Goal: Information Seeking & Learning: Find specific fact

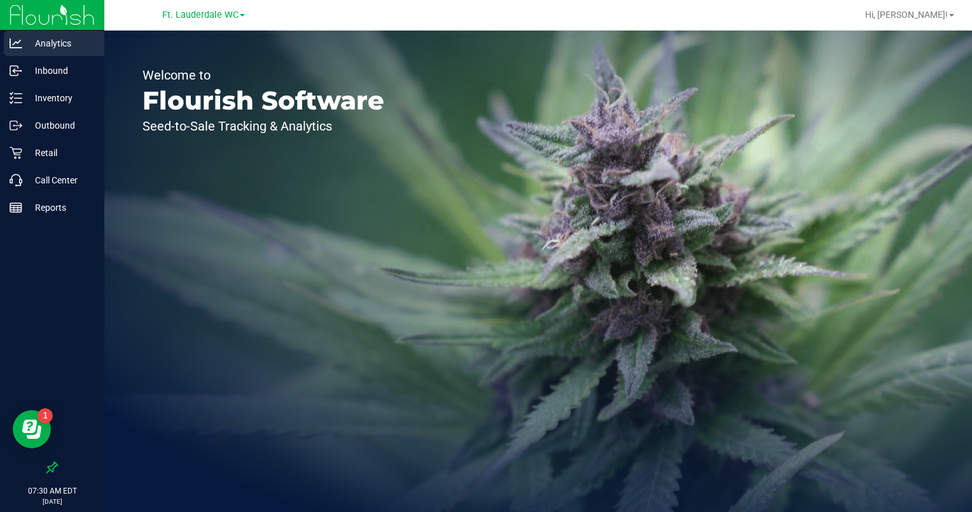
click at [46, 51] on div "Analytics" at bounding box center [54, 43] width 101 height 25
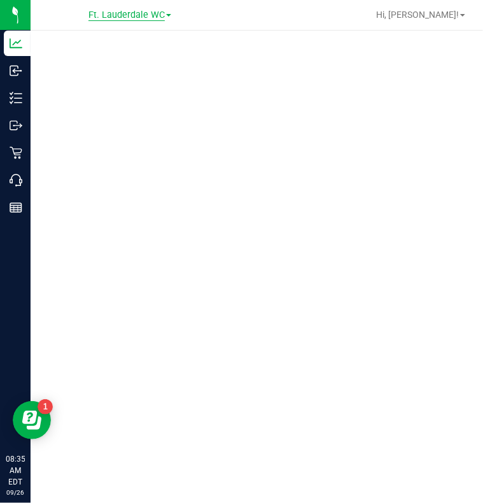
click at [126, 11] on span "Ft. Lauderdale WC" at bounding box center [126, 15] width 76 height 11
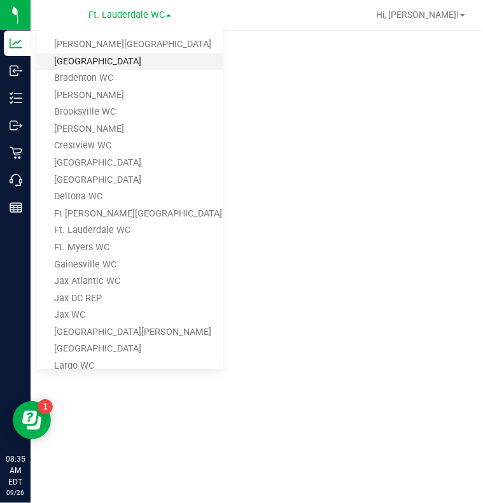
click at [96, 57] on link "[GEOGRAPHIC_DATA]" at bounding box center [130, 61] width 186 height 17
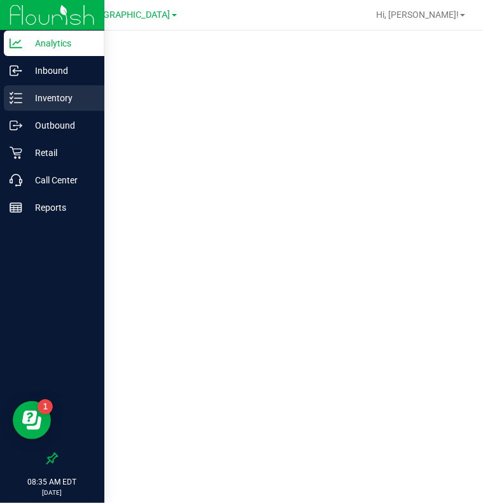
click at [42, 97] on p "Inventory" at bounding box center [60, 97] width 76 height 15
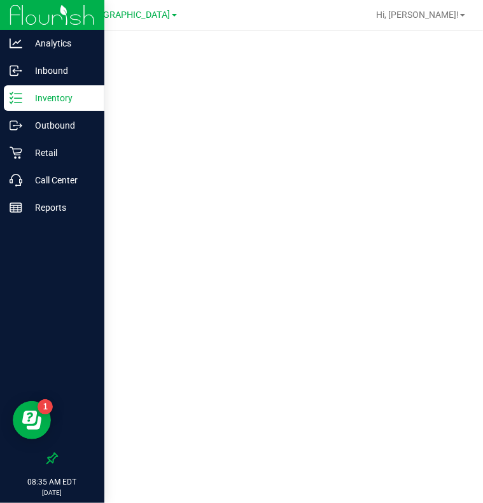
click at [32, 93] on p "Inventory" at bounding box center [60, 97] width 76 height 15
click at [25, 99] on p "Inventory" at bounding box center [60, 97] width 76 height 15
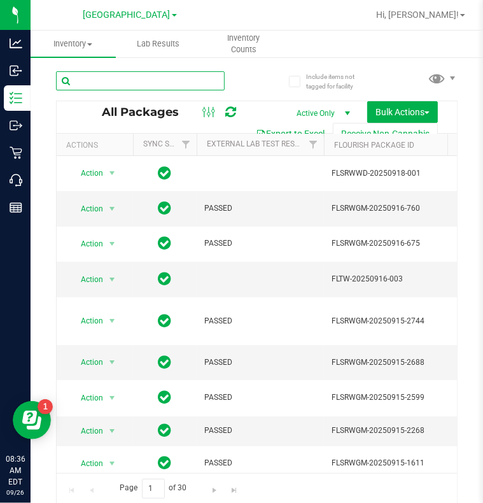
click at [109, 78] on input "text" at bounding box center [140, 80] width 169 height 19
type input "grz"
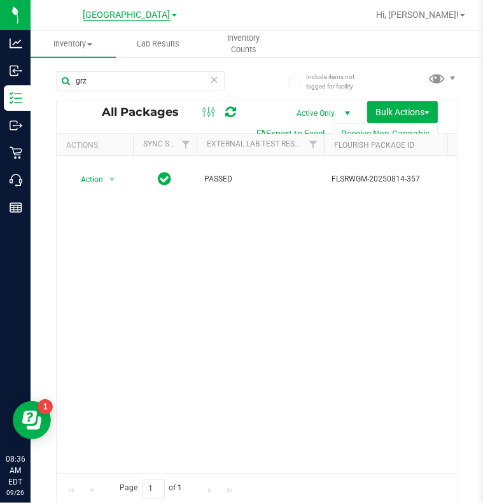
click at [129, 13] on span "[GEOGRAPHIC_DATA]" at bounding box center [126, 15] width 87 height 11
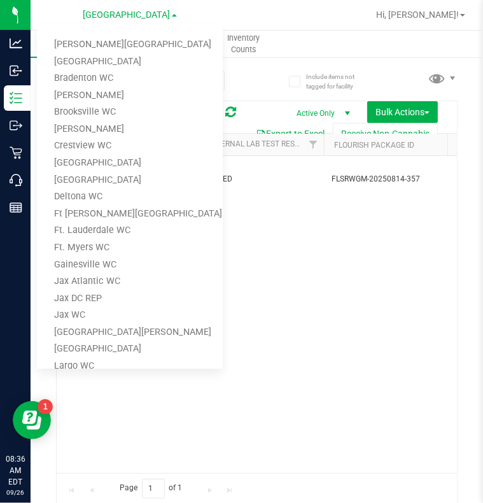
click at [357, 347] on div "Action Action Adjust qty Create package Edit attributes Global inventory Lock p…" at bounding box center [257, 314] width 400 height 317
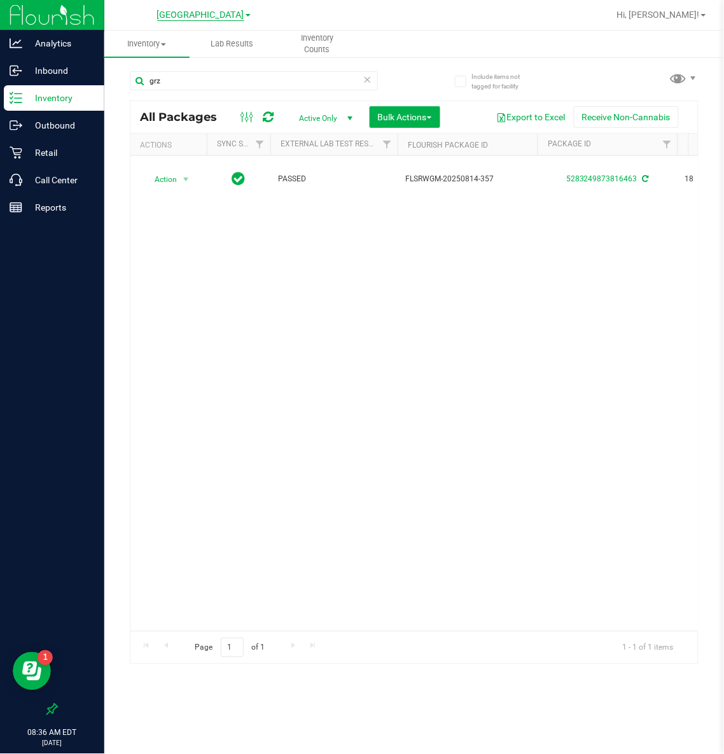
click at [193, 11] on span "[GEOGRAPHIC_DATA]" at bounding box center [200, 15] width 87 height 11
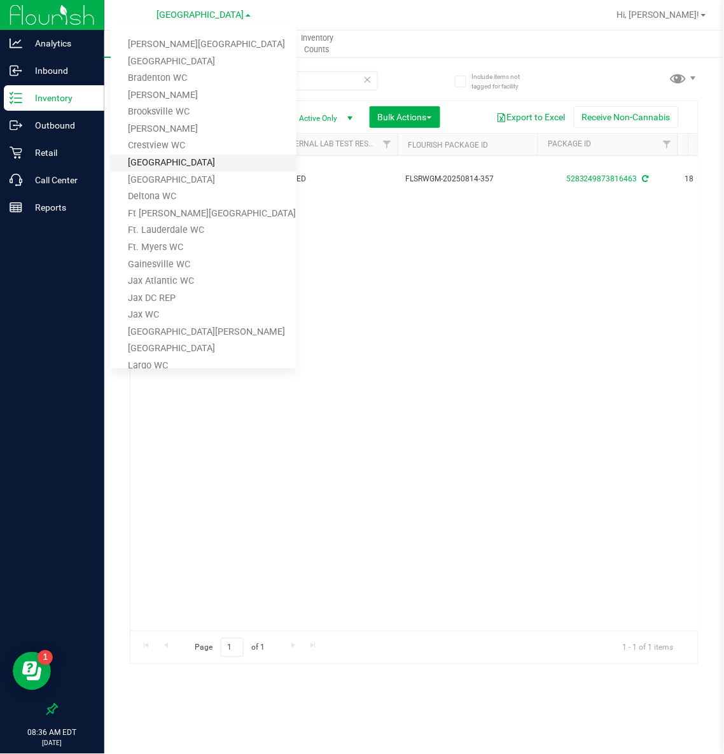
click at [162, 162] on link "[GEOGRAPHIC_DATA]" at bounding box center [204, 163] width 186 height 17
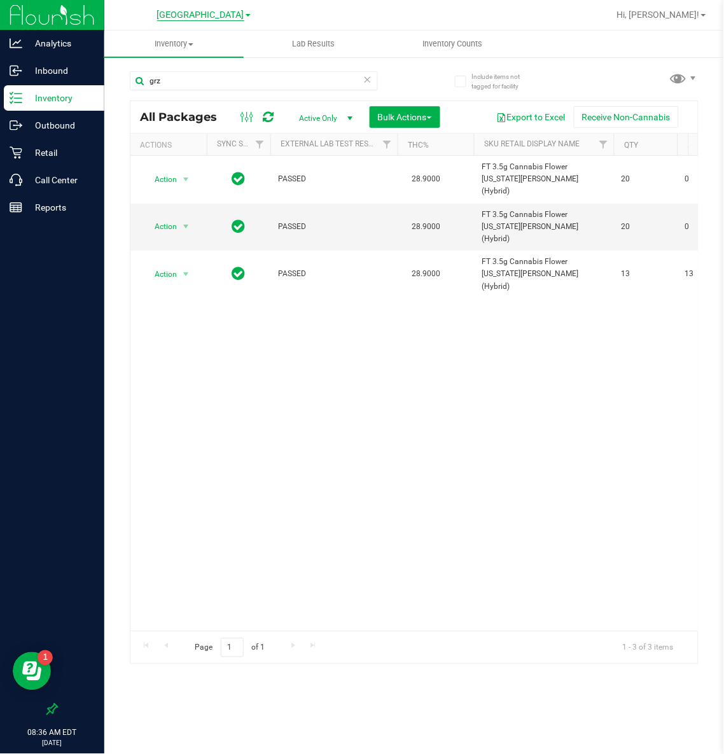
click at [189, 16] on span "[GEOGRAPHIC_DATA]" at bounding box center [200, 15] width 87 height 11
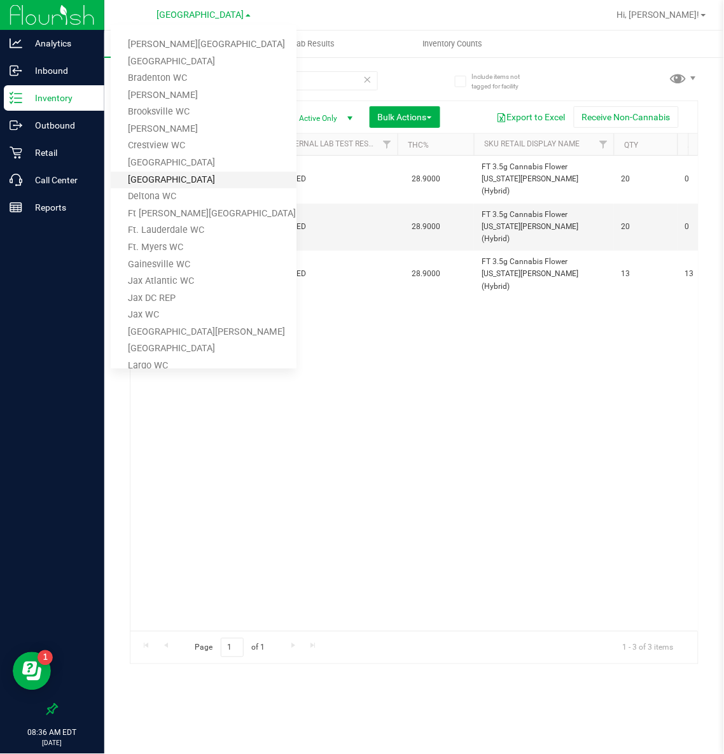
click at [167, 174] on link "[GEOGRAPHIC_DATA]" at bounding box center [204, 180] width 186 height 17
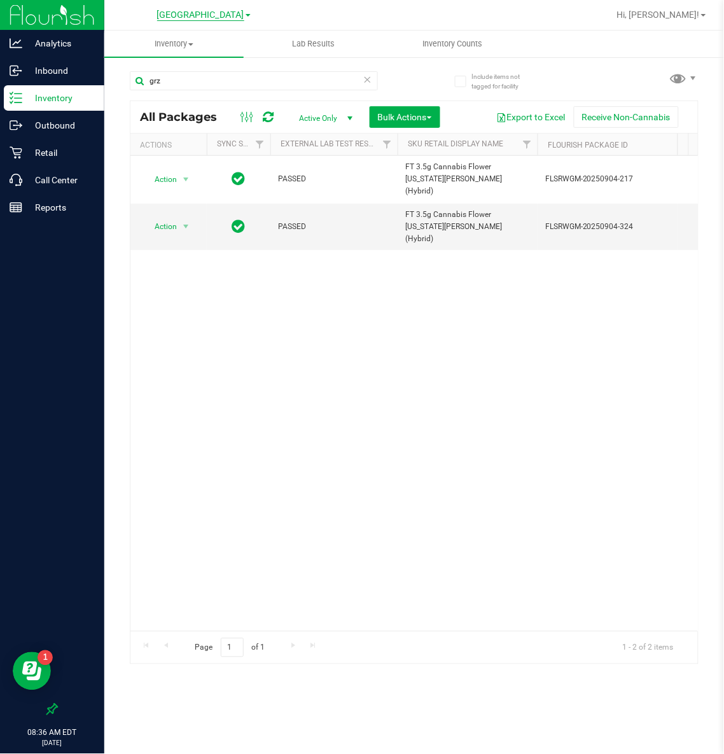
click at [209, 13] on span "[GEOGRAPHIC_DATA]" at bounding box center [200, 15] width 87 height 11
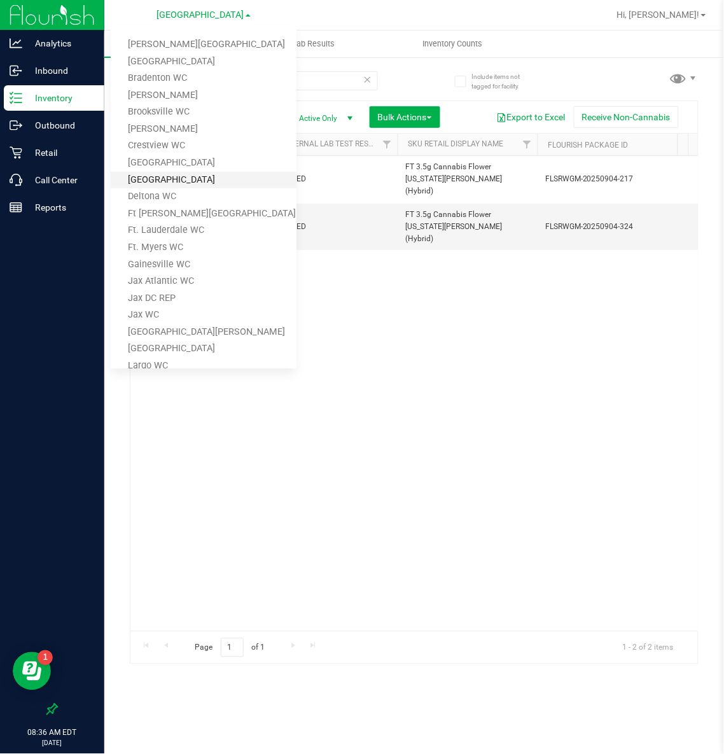
click at [170, 177] on link "[GEOGRAPHIC_DATA]" at bounding box center [204, 180] width 186 height 17
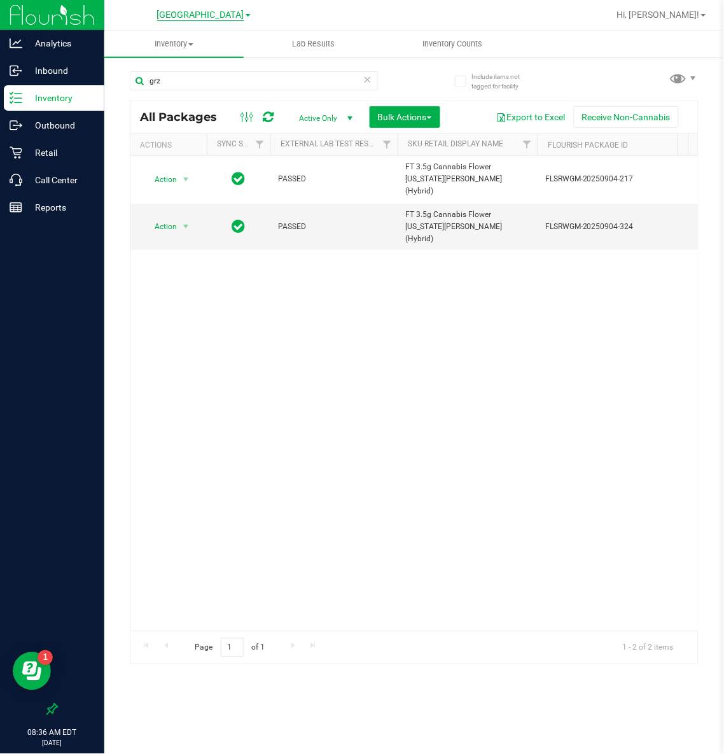
click at [227, 10] on span "[GEOGRAPHIC_DATA]" at bounding box center [200, 15] width 87 height 11
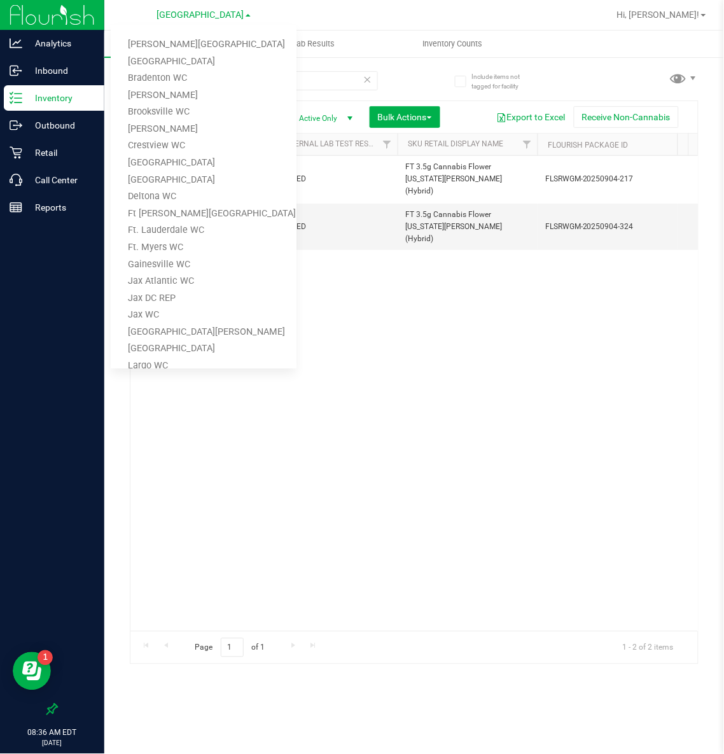
click at [417, 302] on div "Action Action Adjust qty Create package Edit attributes Global inventory Lock p…" at bounding box center [414, 393] width 568 height 475
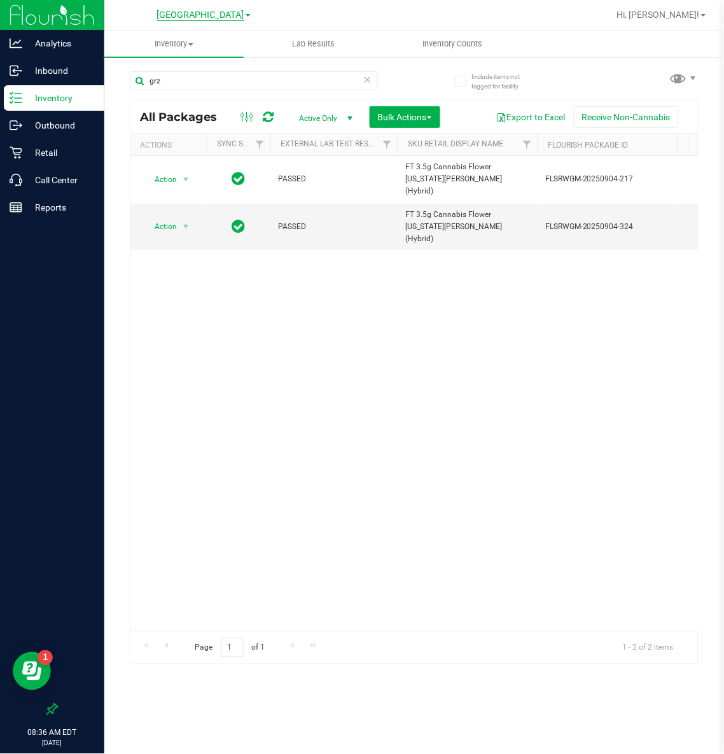
click at [208, 10] on span "[GEOGRAPHIC_DATA]" at bounding box center [200, 15] width 87 height 11
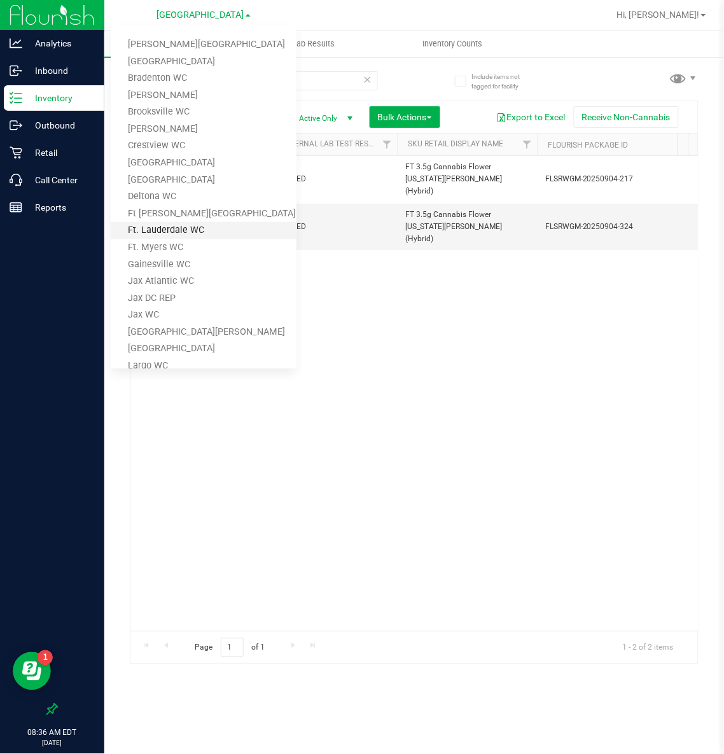
click at [165, 234] on link "Ft. Lauderdale WC" at bounding box center [204, 230] width 186 height 17
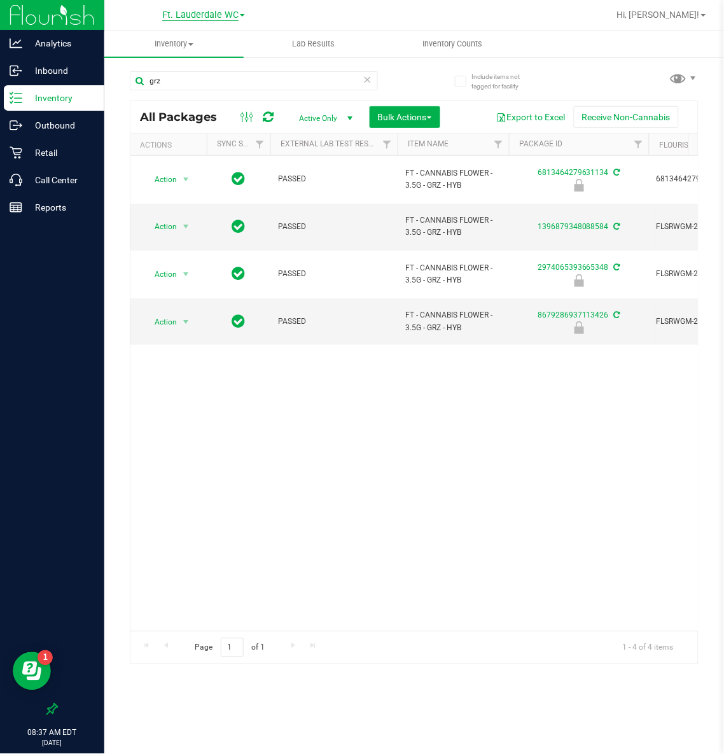
click at [212, 10] on span "Ft. Lauderdale WC" at bounding box center [200, 15] width 76 height 11
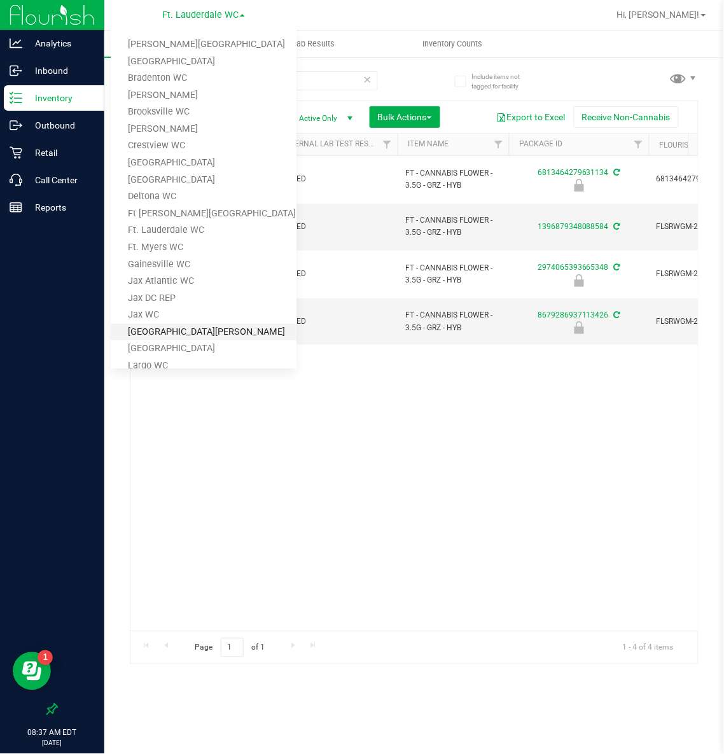
click at [164, 328] on link "[GEOGRAPHIC_DATA][PERSON_NAME]" at bounding box center [204, 332] width 186 height 17
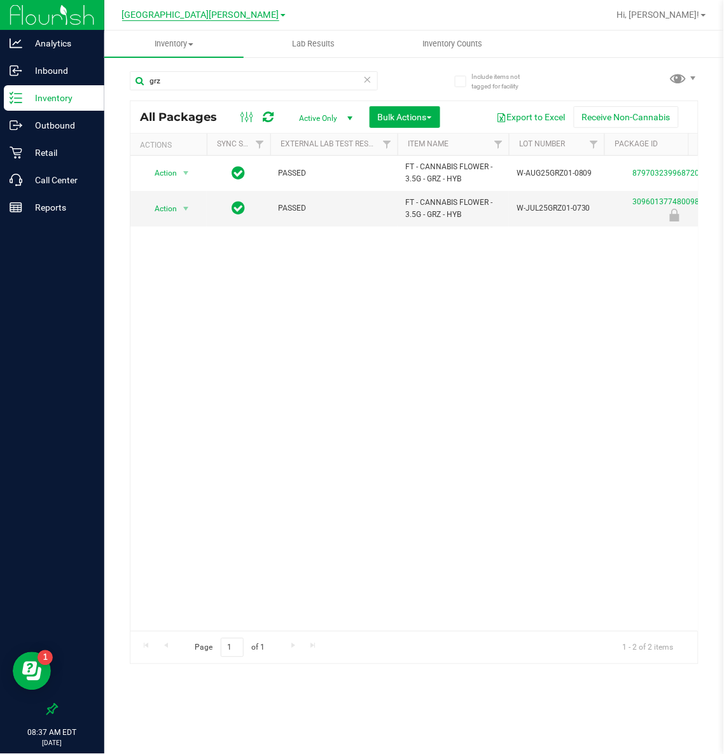
click at [211, 15] on span "[GEOGRAPHIC_DATA][PERSON_NAME]" at bounding box center [200, 15] width 157 height 11
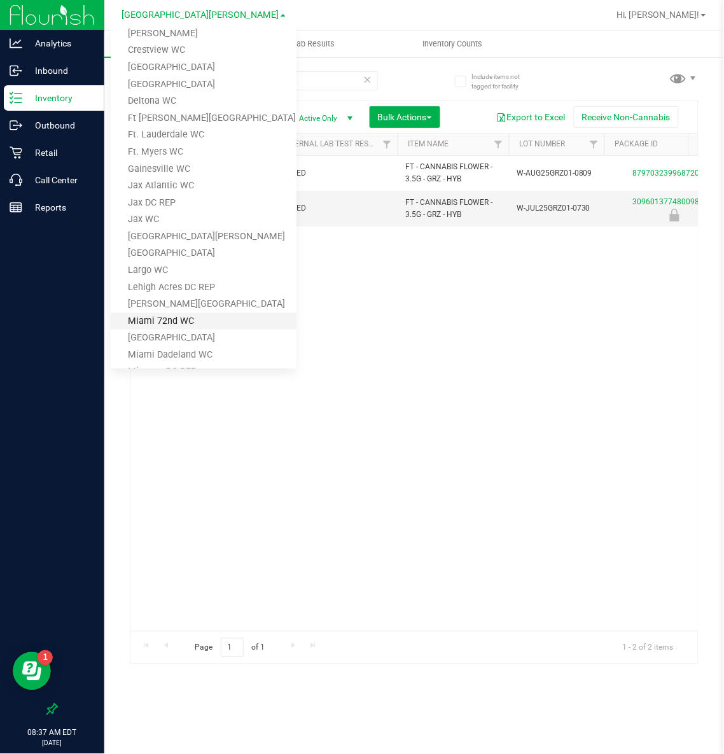
click at [158, 317] on link "Miami 72nd WC" at bounding box center [204, 321] width 186 height 17
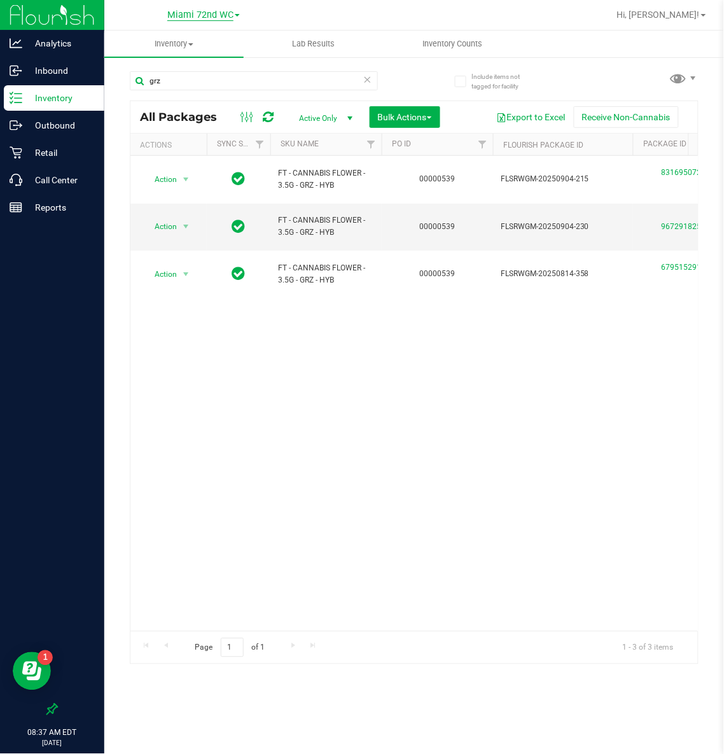
click at [201, 10] on span "Miami 72nd WC" at bounding box center [200, 15] width 66 height 11
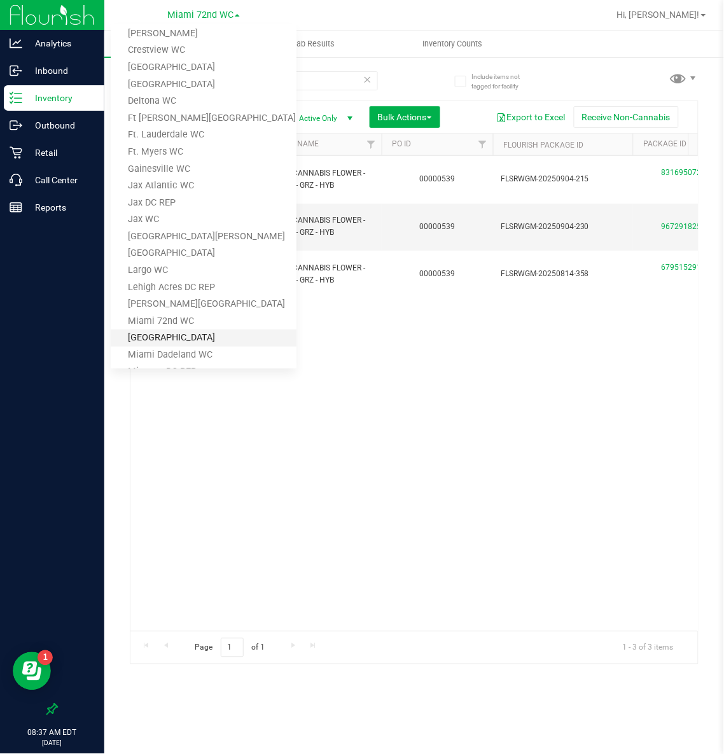
click at [179, 330] on link "[GEOGRAPHIC_DATA]" at bounding box center [204, 338] width 186 height 17
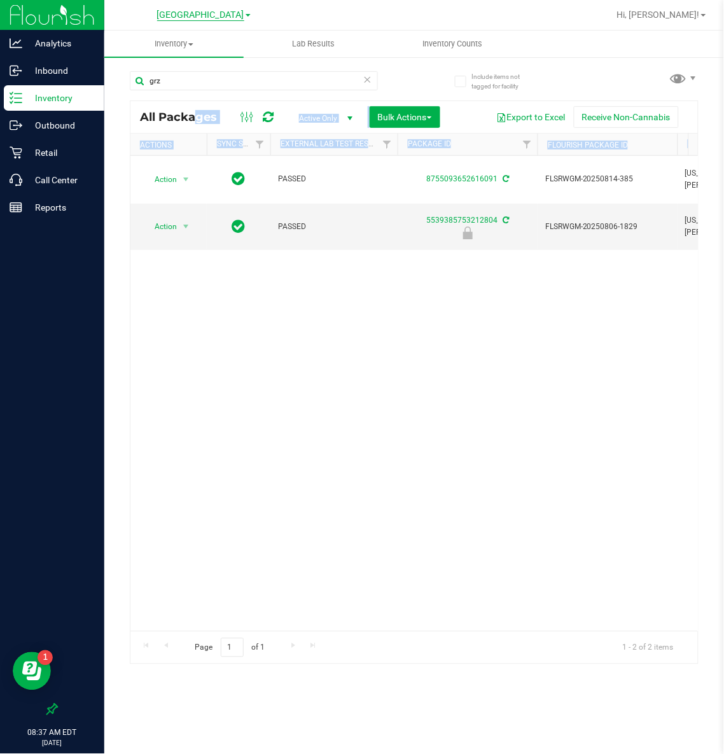
click at [203, 11] on span "[GEOGRAPHIC_DATA]" at bounding box center [200, 15] width 87 height 11
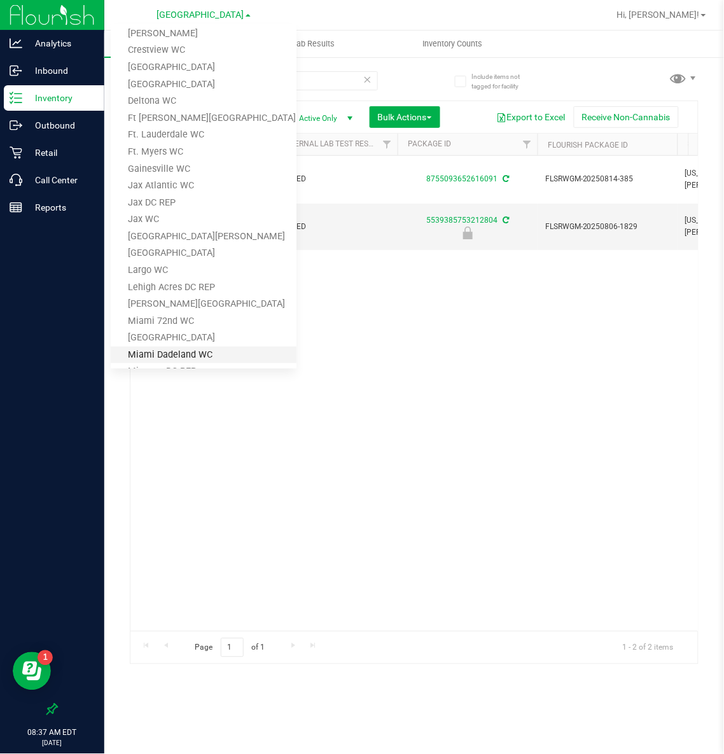
click at [178, 353] on link "Miami Dadeland WC" at bounding box center [204, 355] width 186 height 17
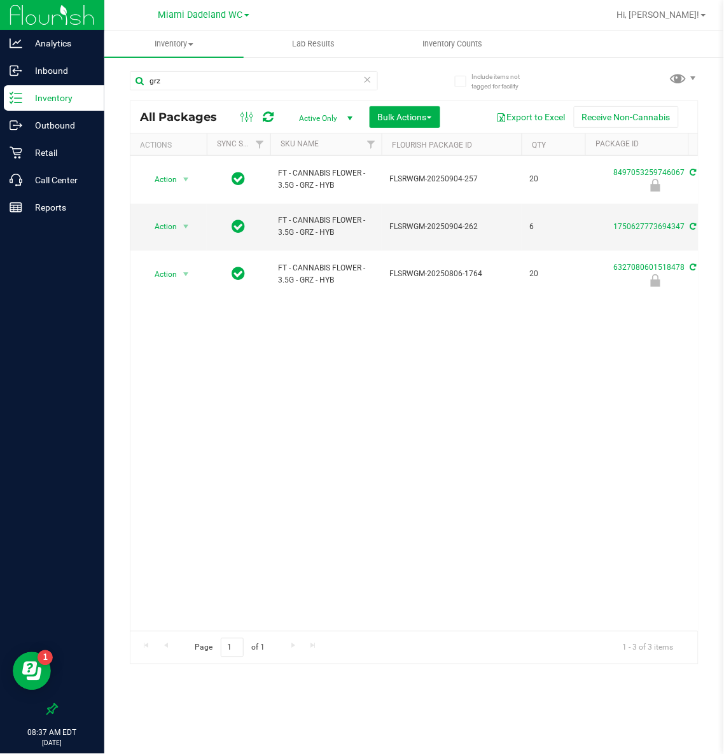
click at [208, 8] on link "Miami Dadeland WC" at bounding box center [203, 14] width 91 height 12
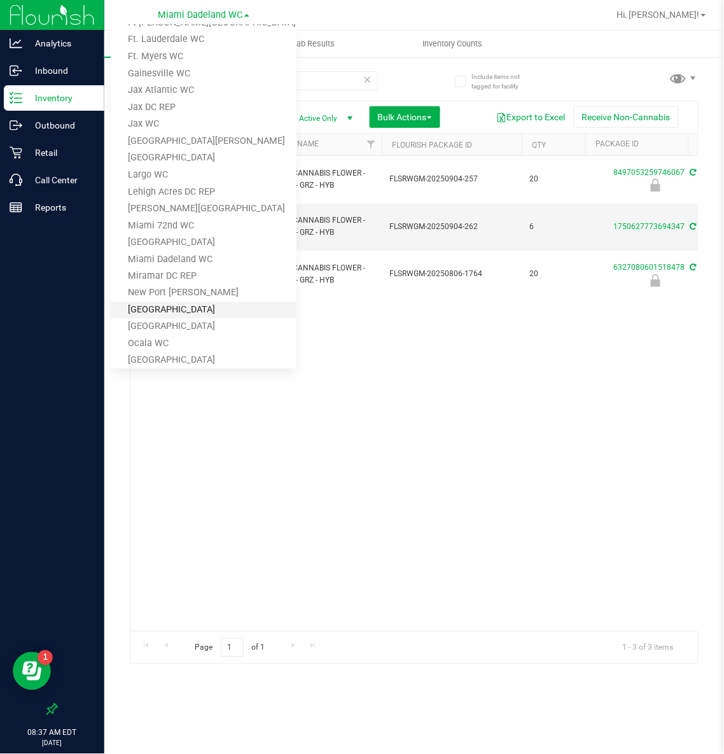
click at [188, 303] on link "[GEOGRAPHIC_DATA]" at bounding box center [204, 310] width 186 height 17
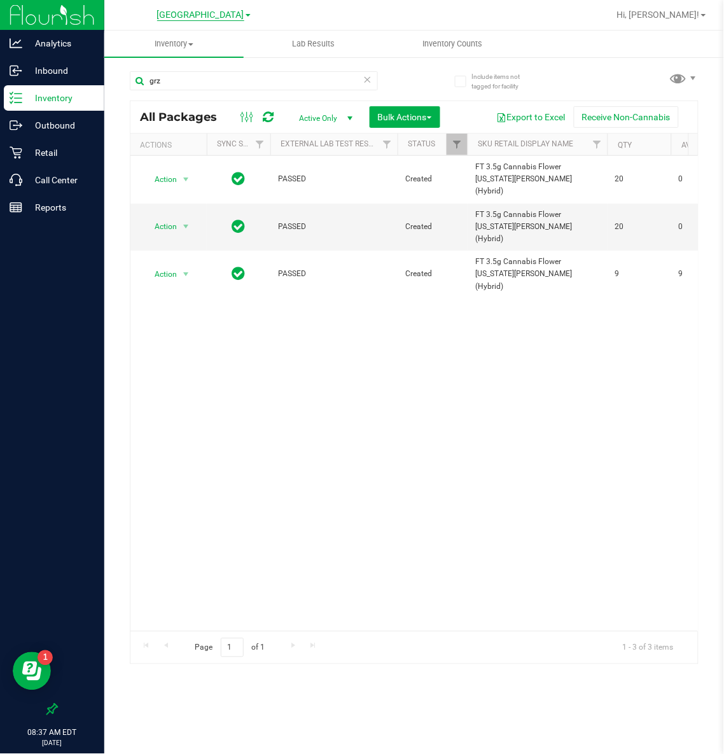
click at [181, 11] on span "[GEOGRAPHIC_DATA]" at bounding box center [200, 15] width 87 height 11
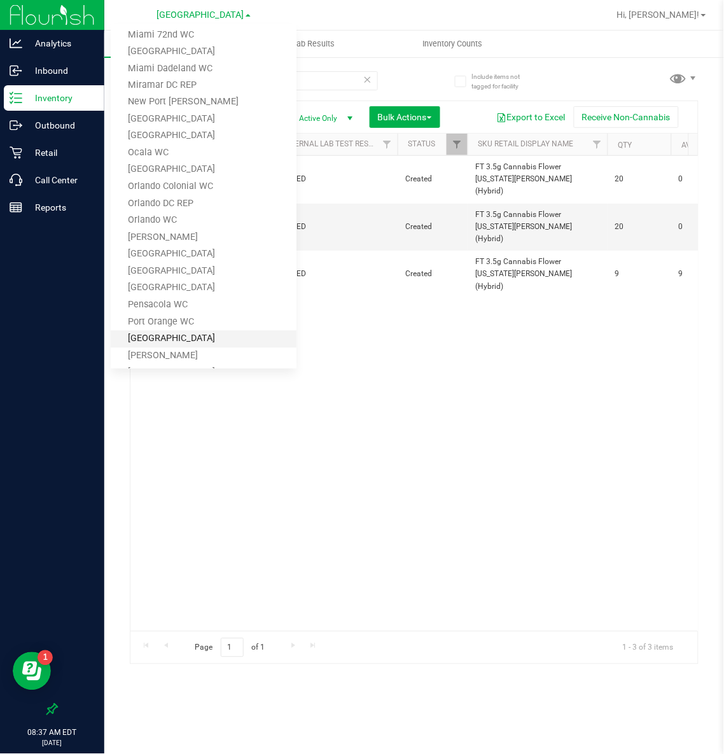
click at [181, 333] on link "[GEOGRAPHIC_DATA]" at bounding box center [204, 339] width 186 height 17
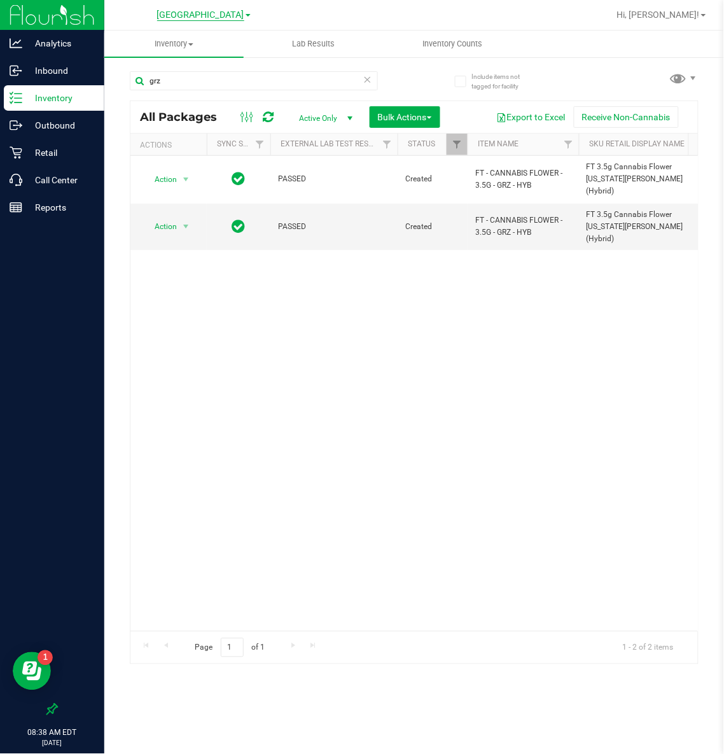
click at [181, 16] on span "[GEOGRAPHIC_DATA]" at bounding box center [200, 15] width 87 height 11
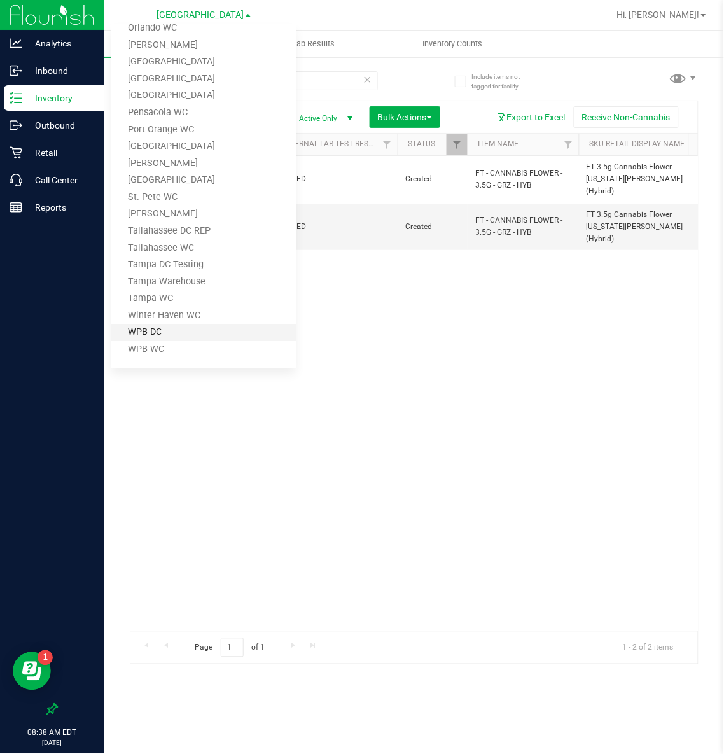
click at [179, 336] on link "WPB DC" at bounding box center [204, 332] width 186 height 17
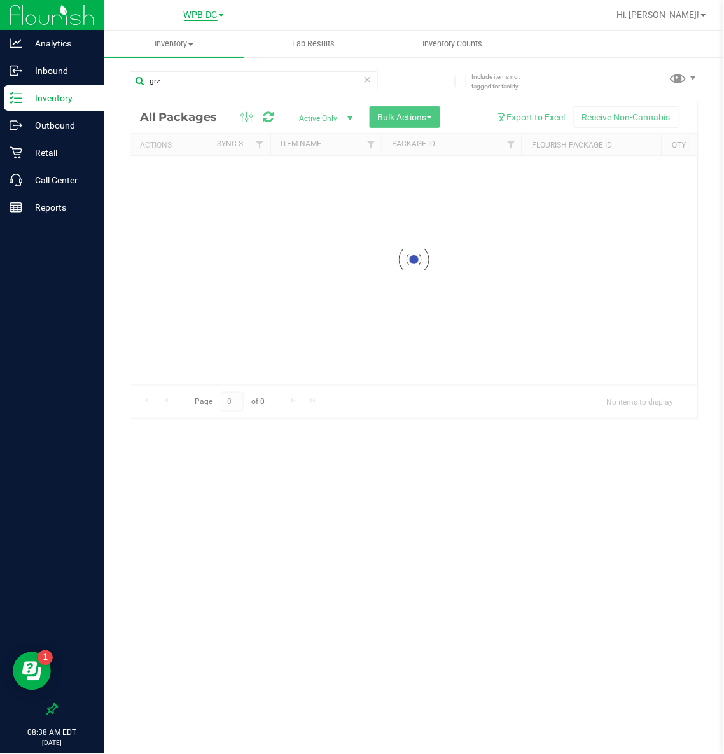
click at [213, 13] on span "WPB DC" at bounding box center [201, 15] width 34 height 11
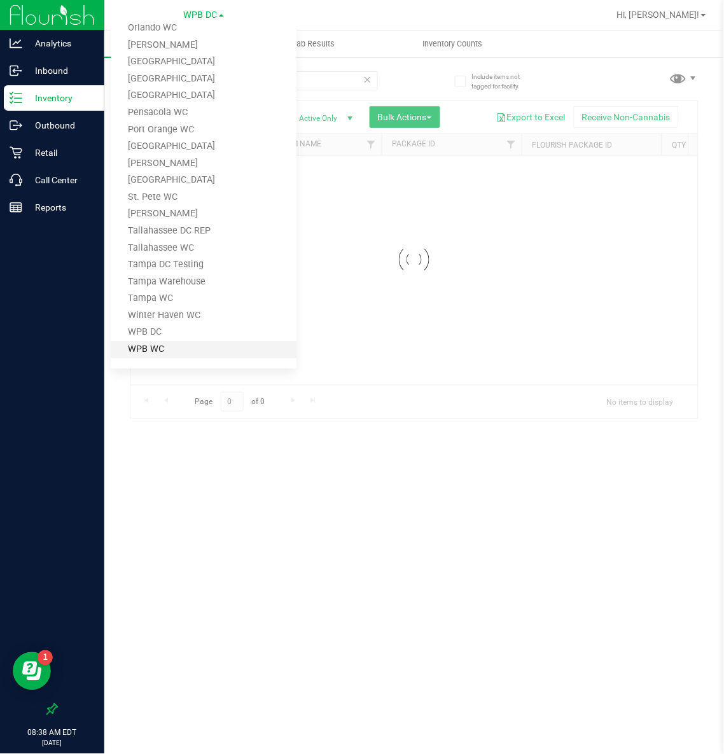
click at [213, 349] on link "WPB WC" at bounding box center [204, 349] width 186 height 17
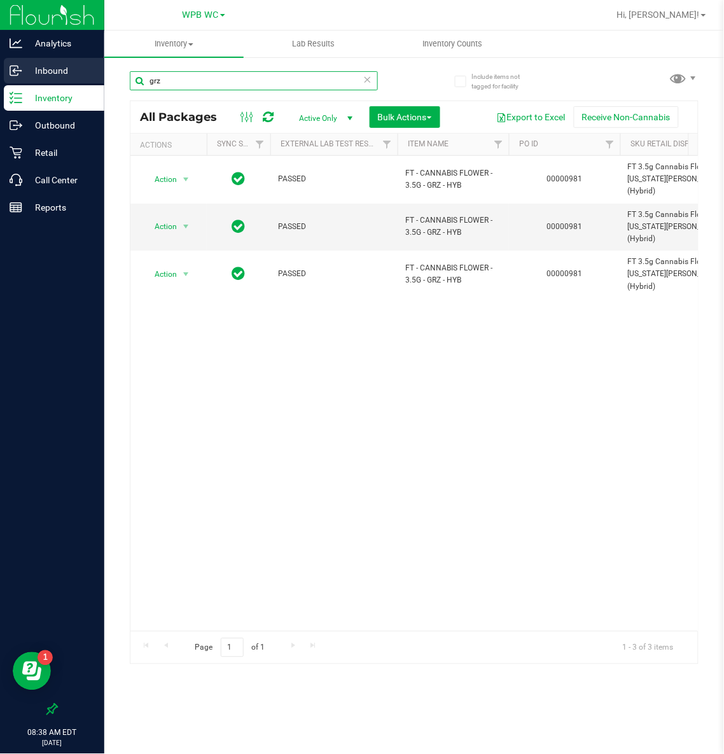
drag, startPoint x: 171, startPoint y: 80, endPoint x: 98, endPoint y: 76, distance: 73.3
click at [98, 76] on div "Analytics Inbound Inventory Outbound Retail Call Center Reports 08:38 AM EDT [D…" at bounding box center [362, 377] width 724 height 754
type input "t17"
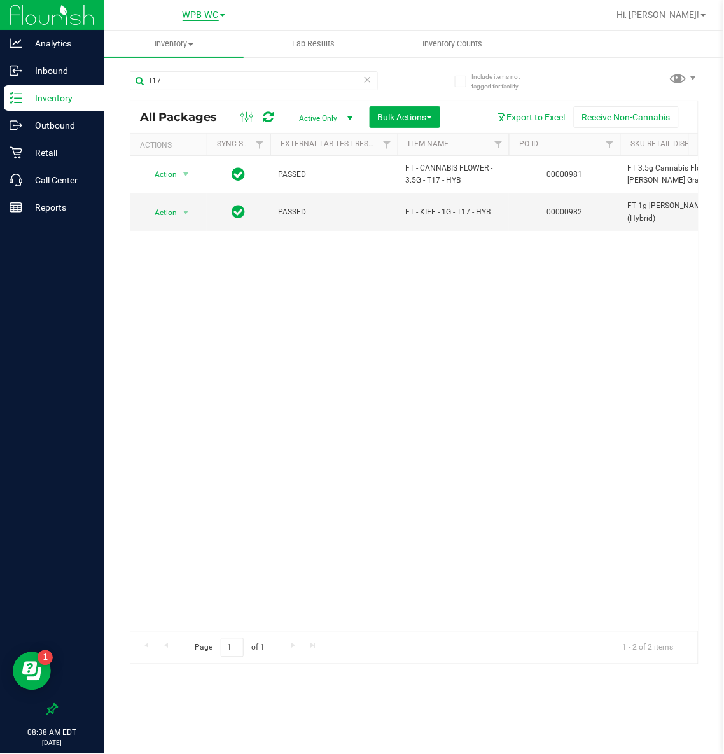
click at [200, 18] on span "WPB WC" at bounding box center [201, 15] width 36 height 11
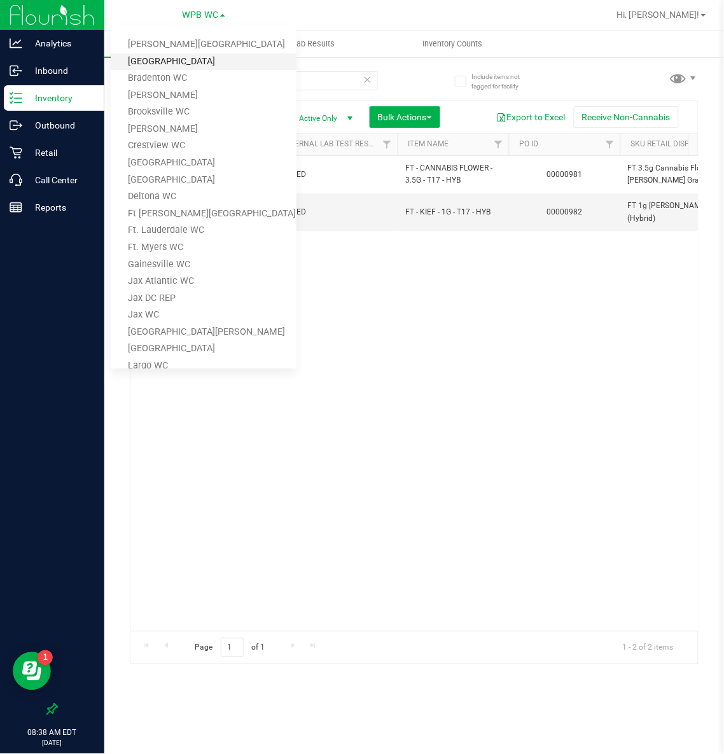
click at [184, 55] on link "[GEOGRAPHIC_DATA]" at bounding box center [204, 61] width 186 height 17
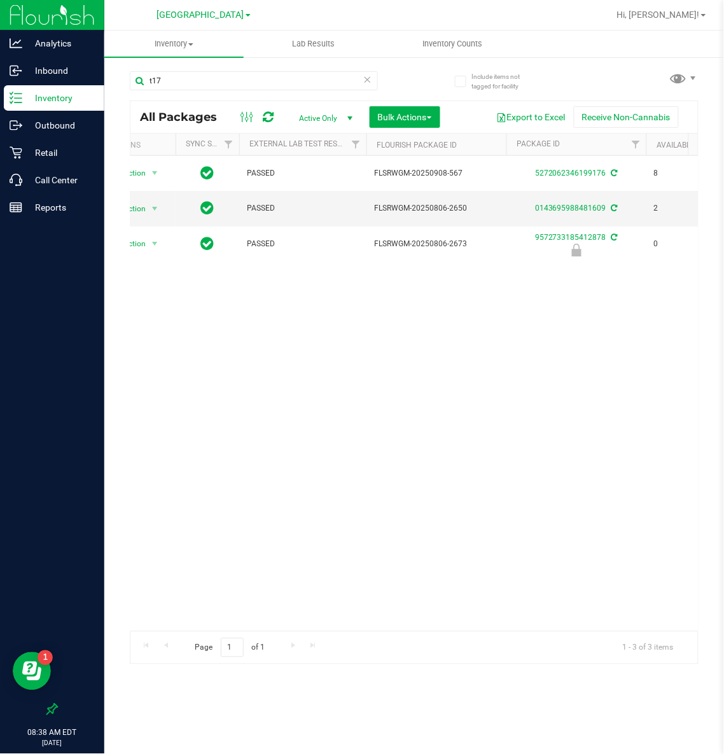
scroll to position [0, 226]
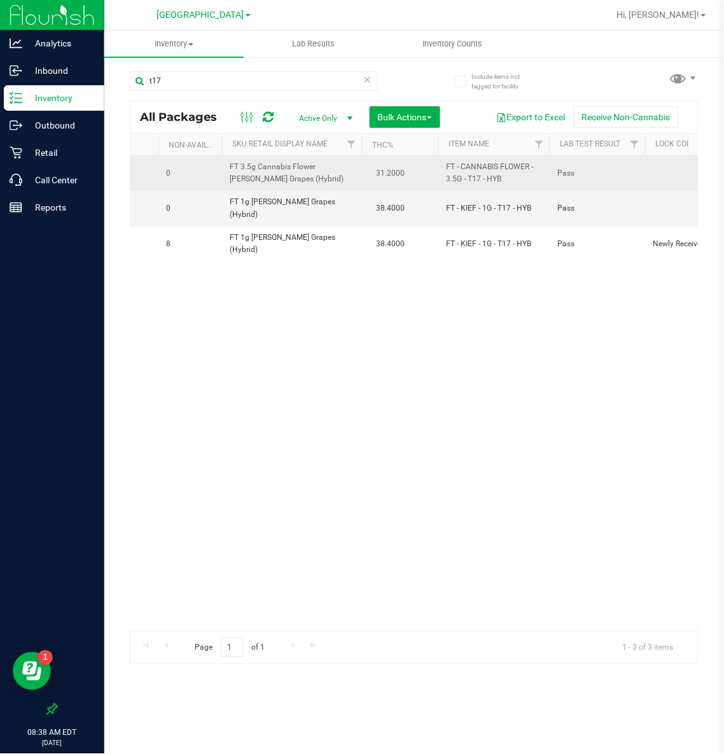
drag, startPoint x: 270, startPoint y: 179, endPoint x: 213, endPoint y: 172, distance: 57.8
click at [213, 172] on tr "Action Action Adjust qty Create package Edit attributes Global inventory Lock p…" at bounding box center [643, 173] width 2319 height 35
copy tr "FT 3.5g Cannabis Flower [PERSON_NAME] Grapes (Hybrid)"
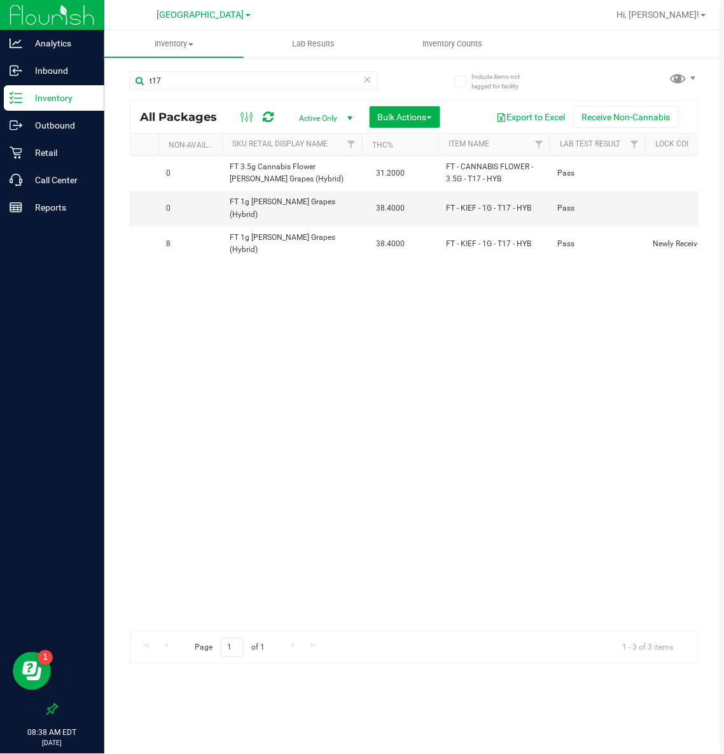
click at [366, 78] on icon at bounding box center [367, 78] width 9 height 15
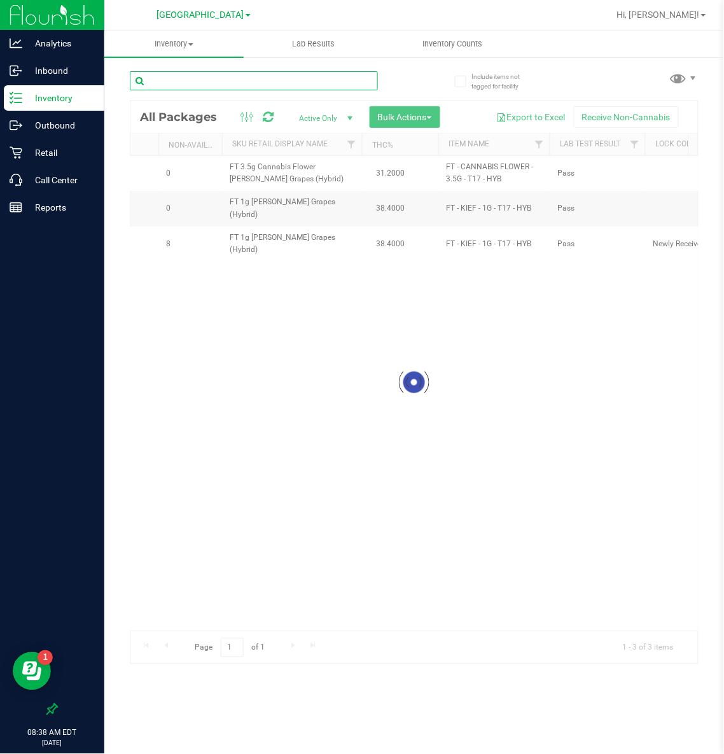
click at [238, 80] on input "text" at bounding box center [254, 80] width 248 height 19
paste input "FT 3.5g Cannabis Flower [PERSON_NAME] Grapes (Hybrid)"
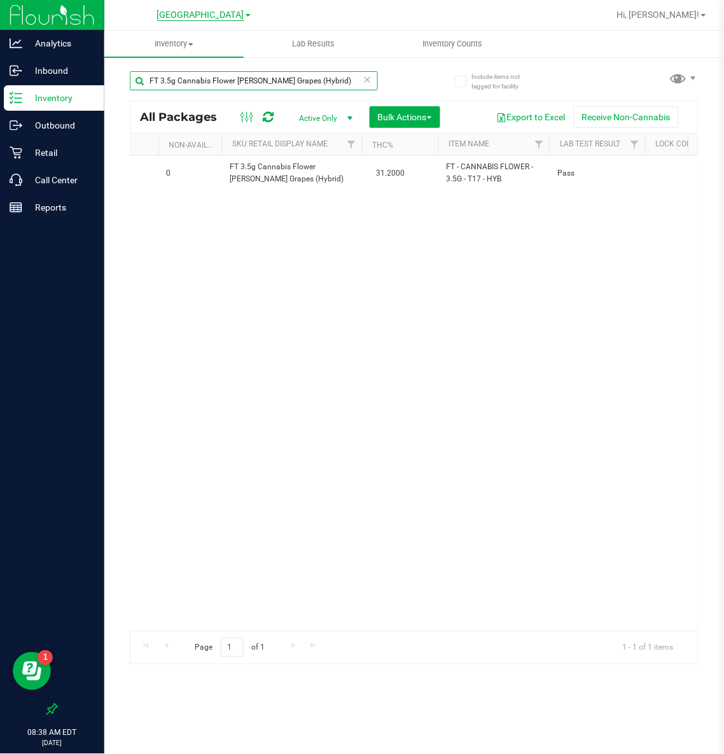
type input "FT 3.5g Cannabis Flower [PERSON_NAME] Grapes (Hybrid)"
click at [185, 16] on span "[GEOGRAPHIC_DATA]" at bounding box center [200, 15] width 87 height 11
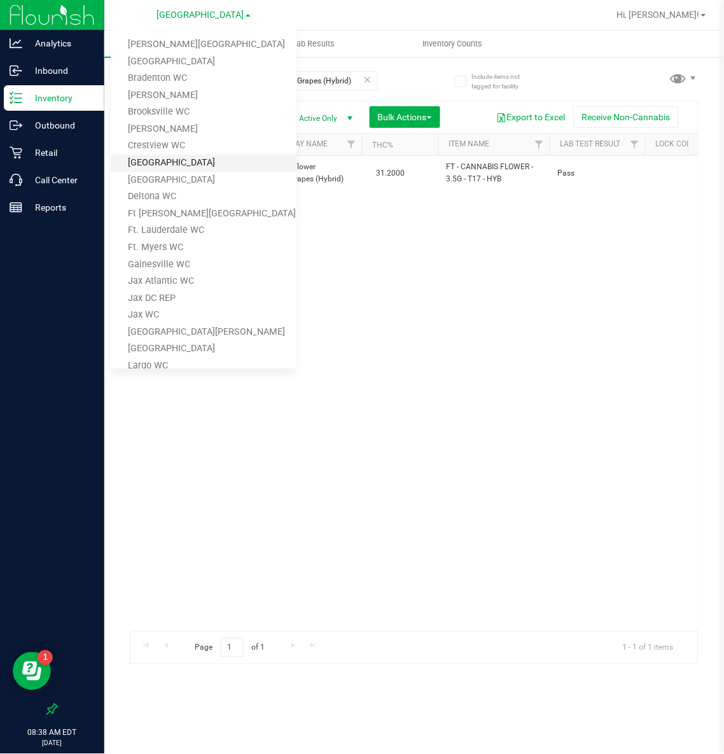
click at [171, 157] on link "[GEOGRAPHIC_DATA]" at bounding box center [204, 163] width 186 height 17
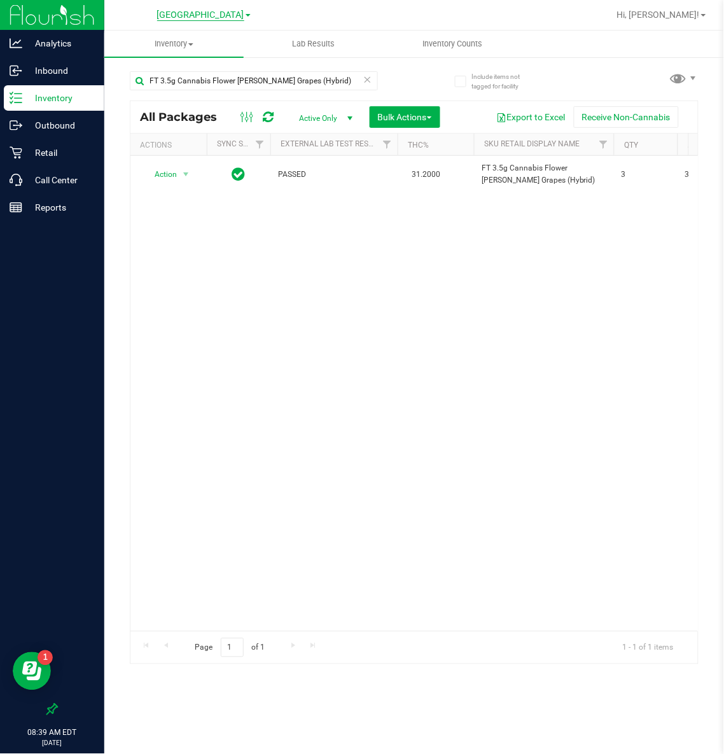
click at [181, 17] on span "[GEOGRAPHIC_DATA]" at bounding box center [200, 15] width 87 height 11
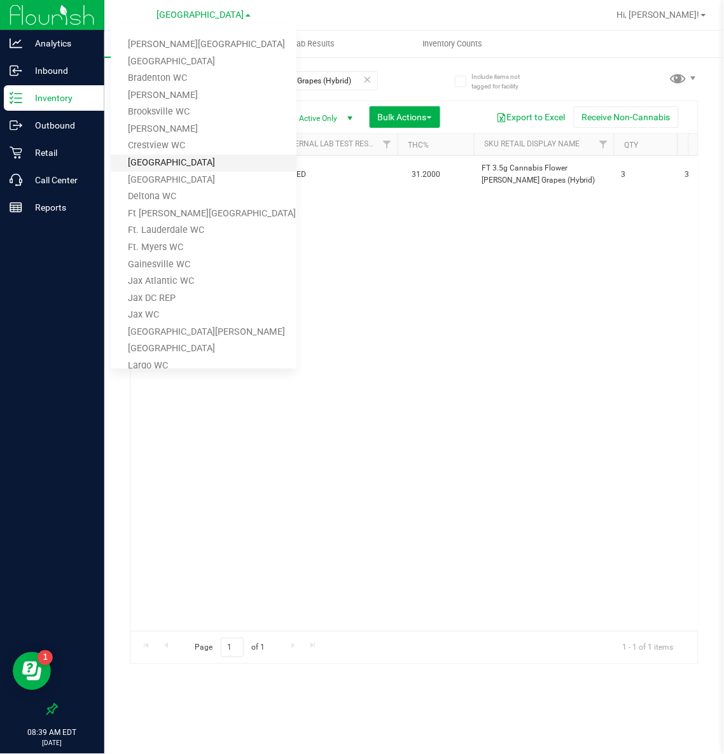
click at [163, 170] on link "[GEOGRAPHIC_DATA]" at bounding box center [204, 163] width 186 height 17
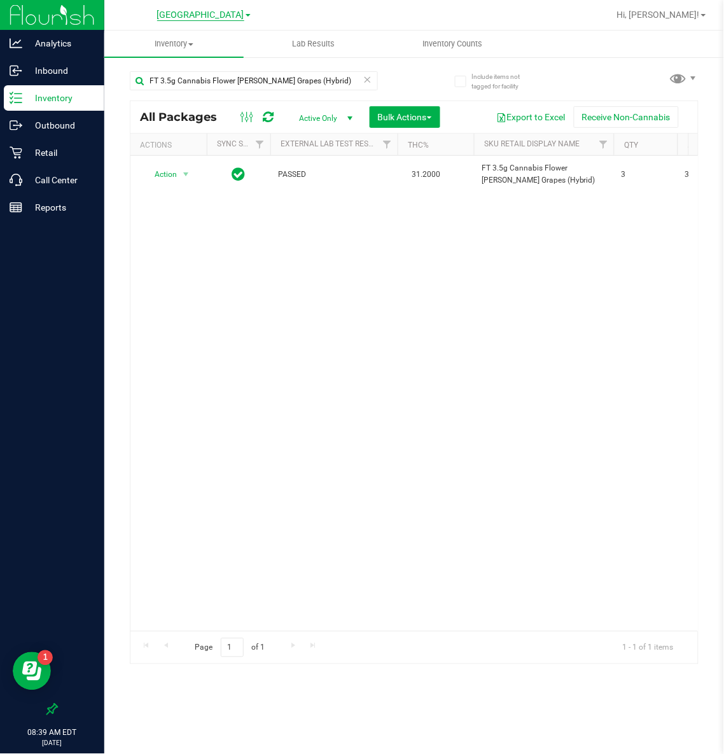
click at [193, 11] on span "[GEOGRAPHIC_DATA]" at bounding box center [200, 15] width 87 height 11
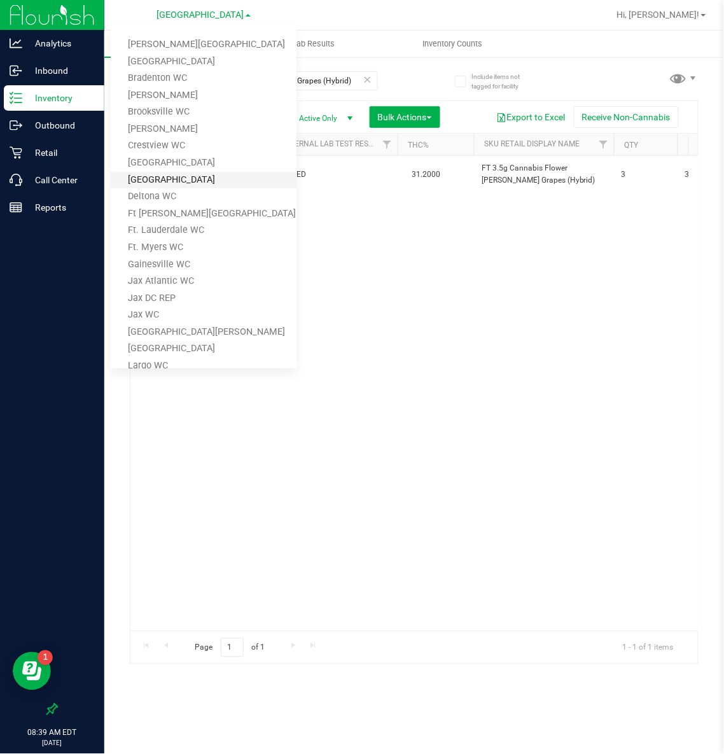
click at [156, 176] on link "[GEOGRAPHIC_DATA]" at bounding box center [204, 180] width 186 height 17
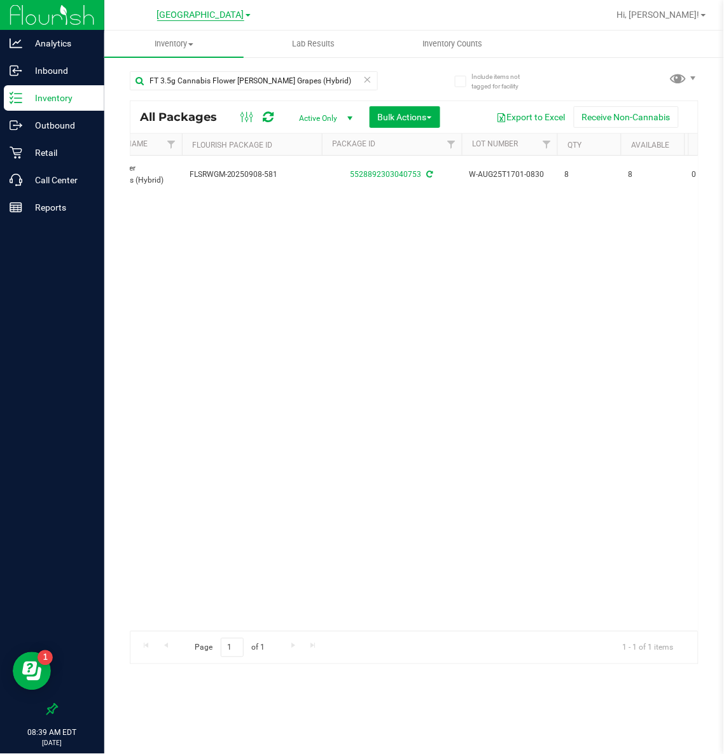
click at [188, 15] on span "[GEOGRAPHIC_DATA]" at bounding box center [200, 15] width 87 height 11
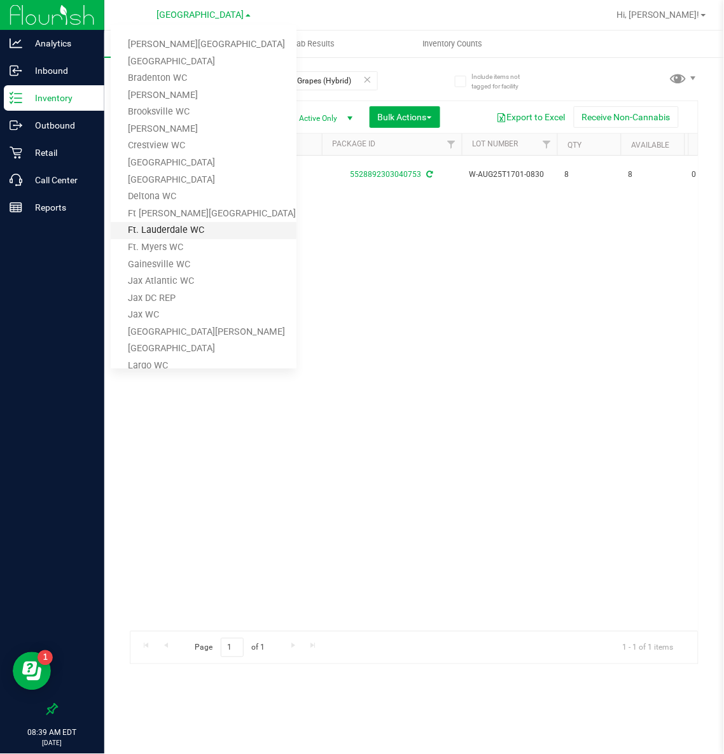
click at [161, 239] on link "Ft. Myers WC" at bounding box center [204, 247] width 186 height 17
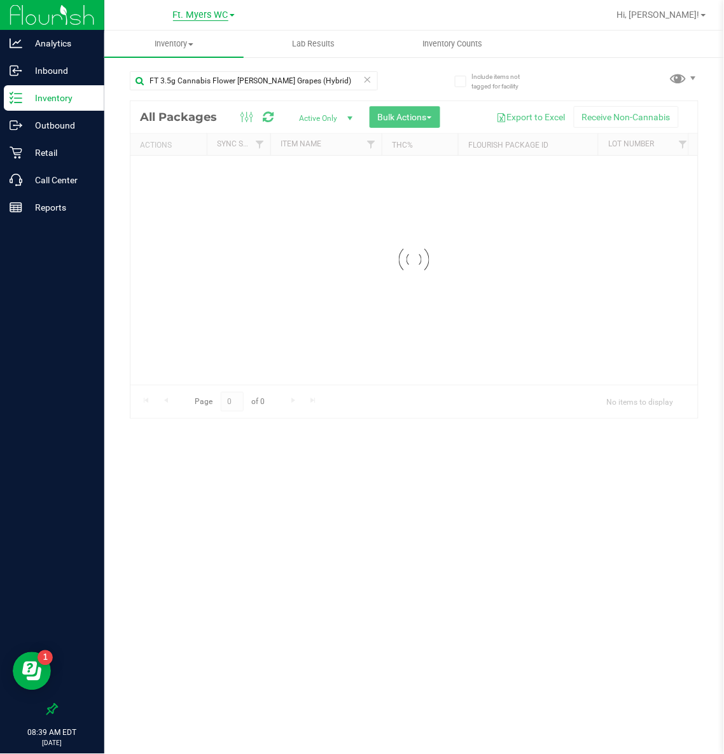
click at [194, 11] on span "Ft. Myers WC" at bounding box center [200, 15] width 55 height 11
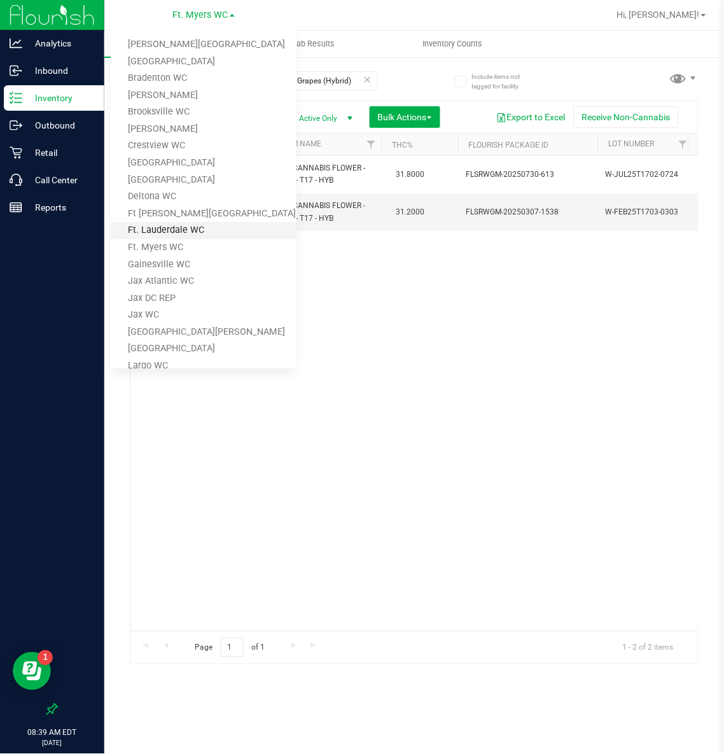
click at [158, 225] on link "Ft. Lauderdale WC" at bounding box center [204, 230] width 186 height 17
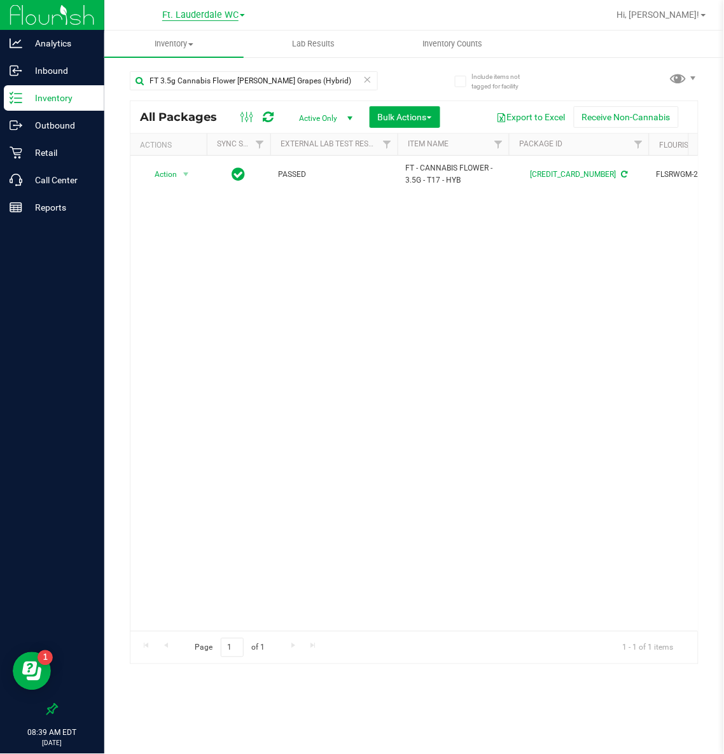
click at [223, 13] on span "Ft. Lauderdale WC" at bounding box center [200, 15] width 76 height 11
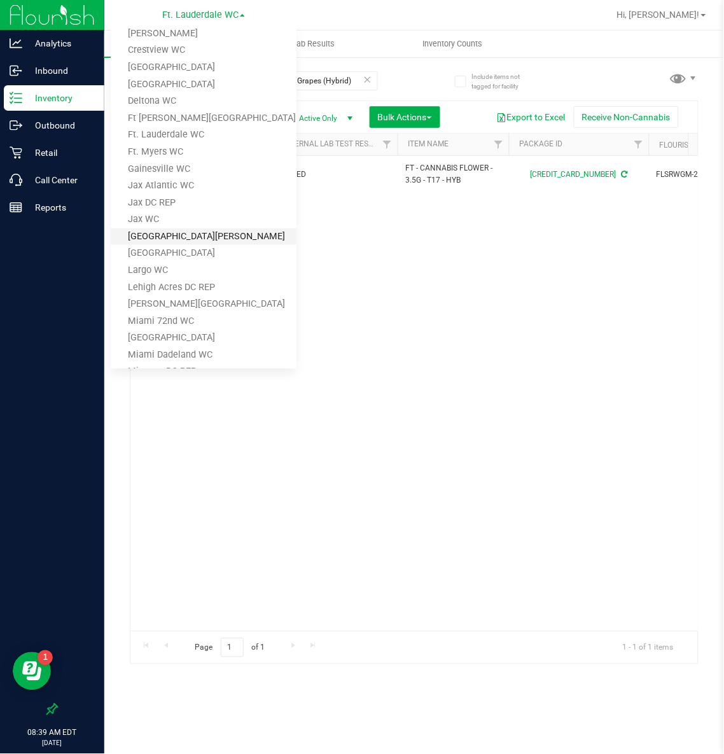
click at [167, 236] on link "[GEOGRAPHIC_DATA][PERSON_NAME]" at bounding box center [204, 236] width 186 height 17
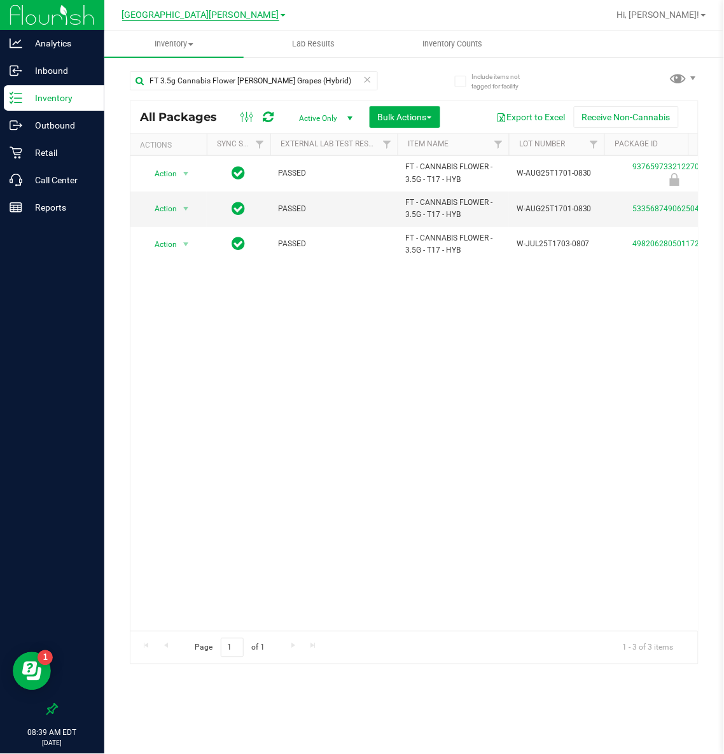
click at [197, 15] on span "[GEOGRAPHIC_DATA][PERSON_NAME]" at bounding box center [200, 15] width 157 height 11
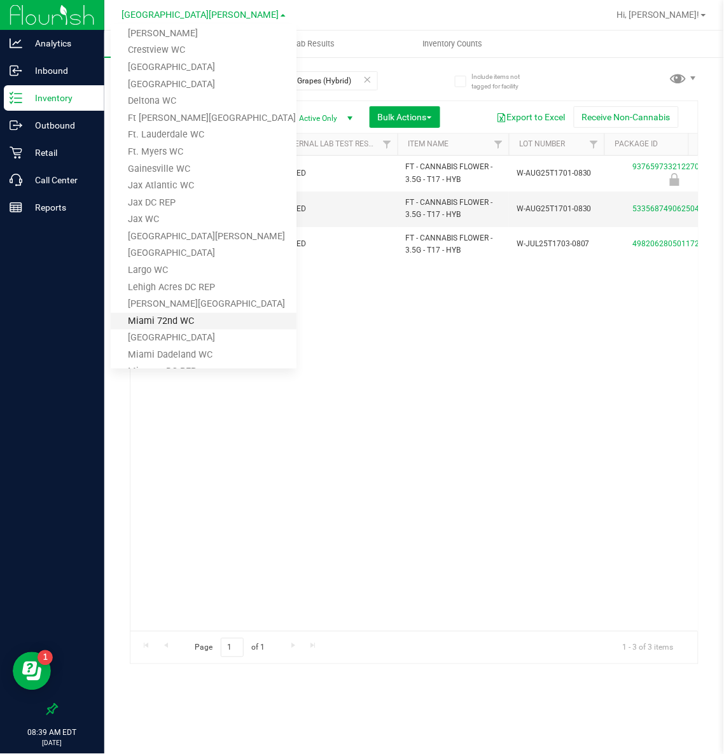
click at [165, 318] on link "Miami 72nd WC" at bounding box center [204, 321] width 186 height 17
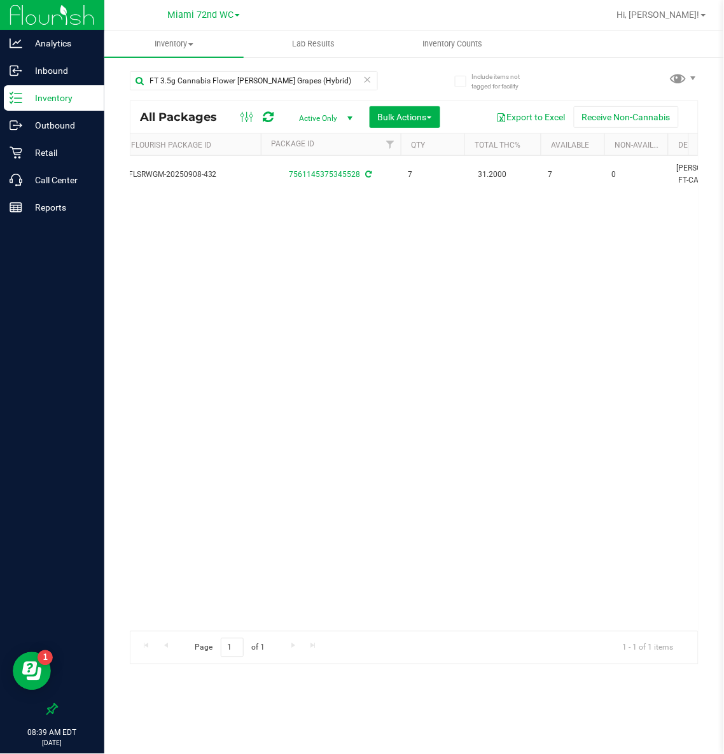
scroll to position [0, 521]
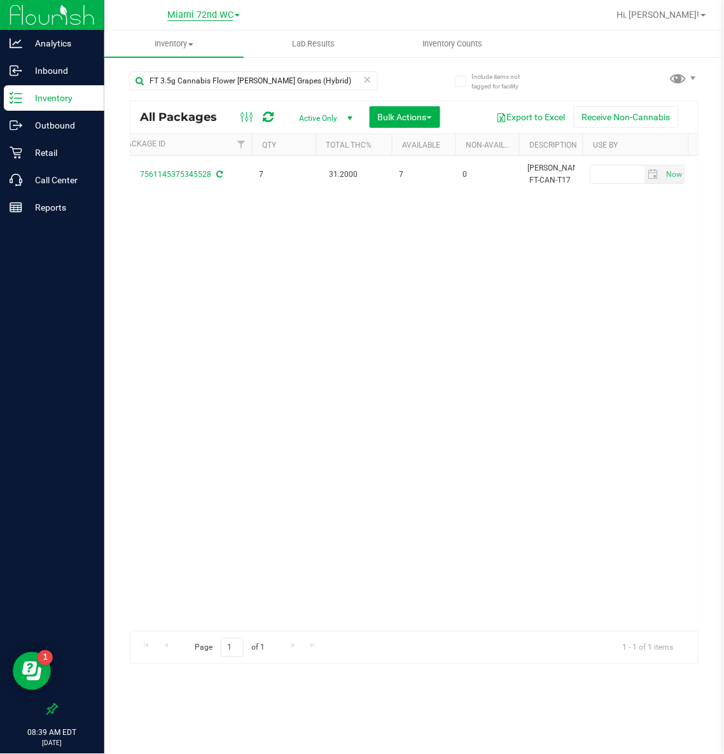
click at [184, 15] on span "Miami 72nd WC" at bounding box center [200, 15] width 66 height 11
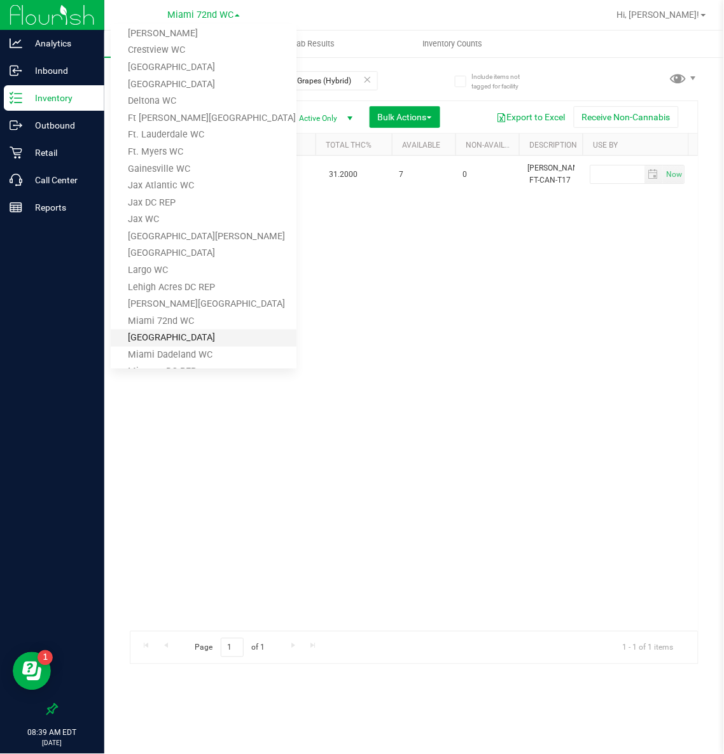
click at [174, 334] on link "[GEOGRAPHIC_DATA]" at bounding box center [204, 338] width 186 height 17
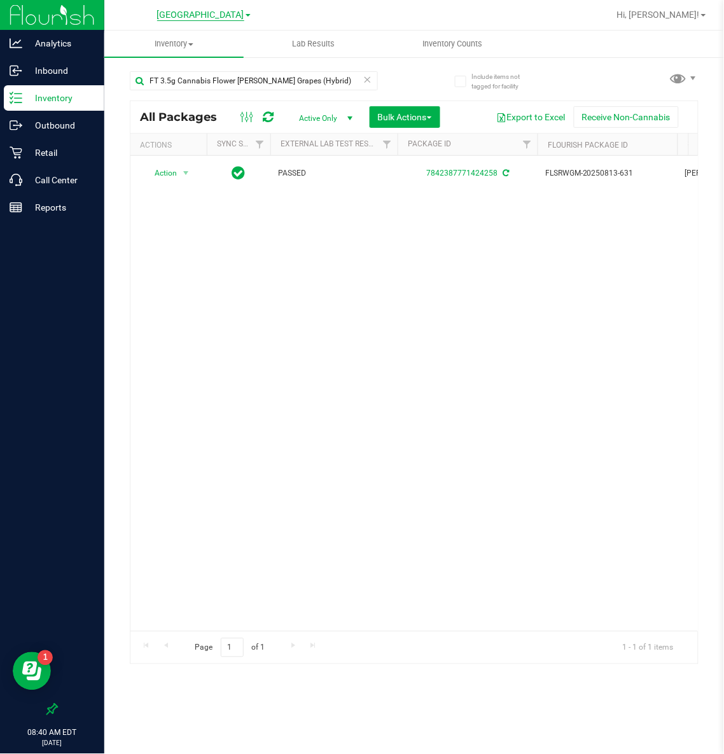
click at [197, 17] on span "[GEOGRAPHIC_DATA]" at bounding box center [200, 15] width 87 height 11
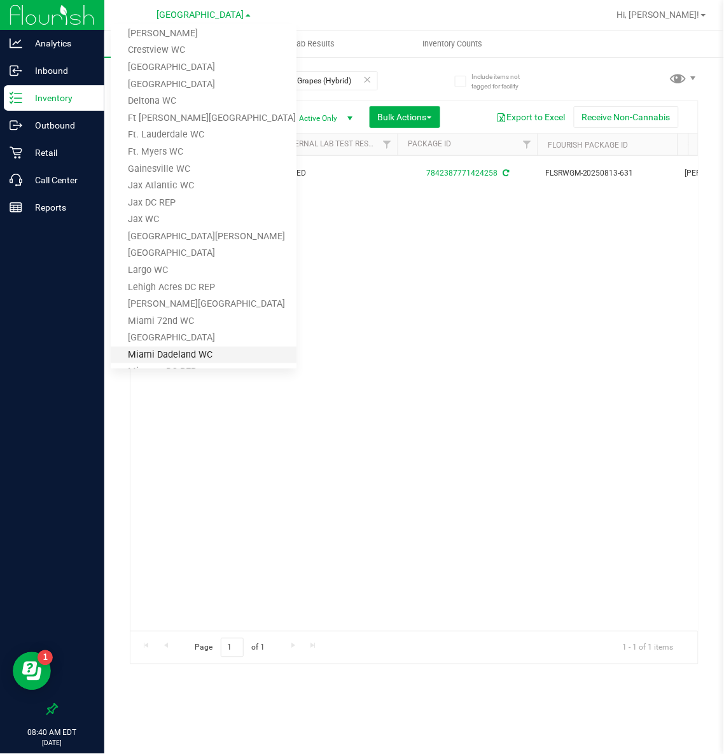
click at [181, 348] on link "Miami Dadeland WC" at bounding box center [204, 355] width 186 height 17
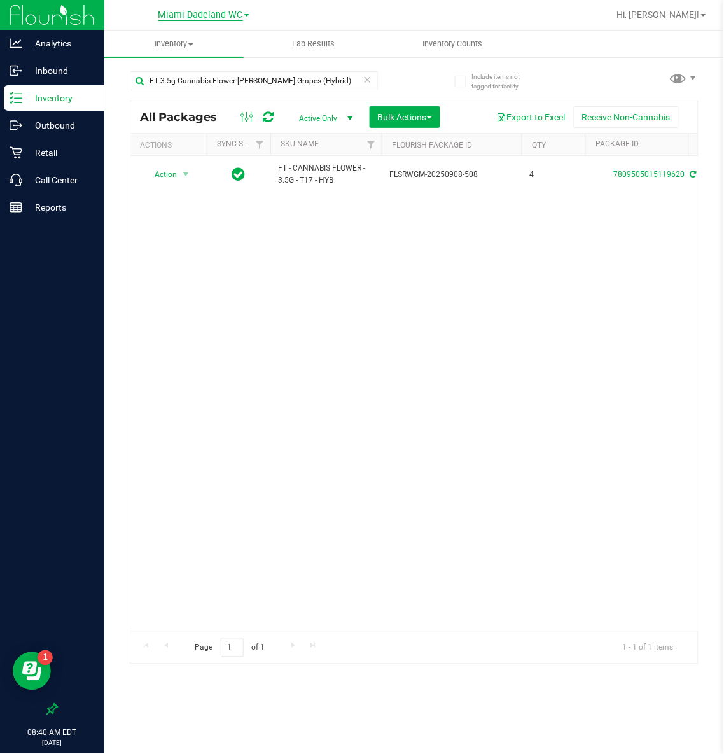
click at [186, 15] on span "Miami Dadeland WC" at bounding box center [200, 15] width 85 height 11
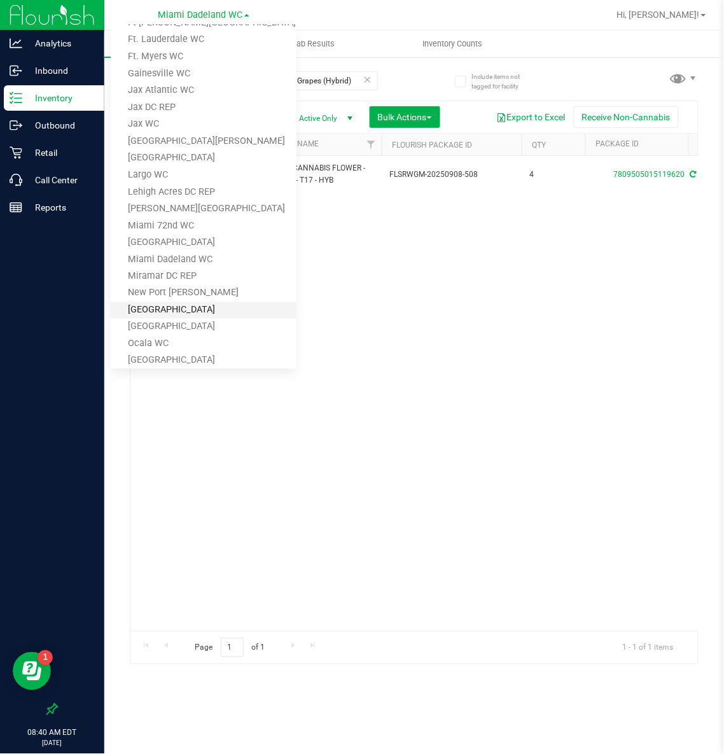
click at [176, 306] on link "[GEOGRAPHIC_DATA]" at bounding box center [204, 310] width 186 height 17
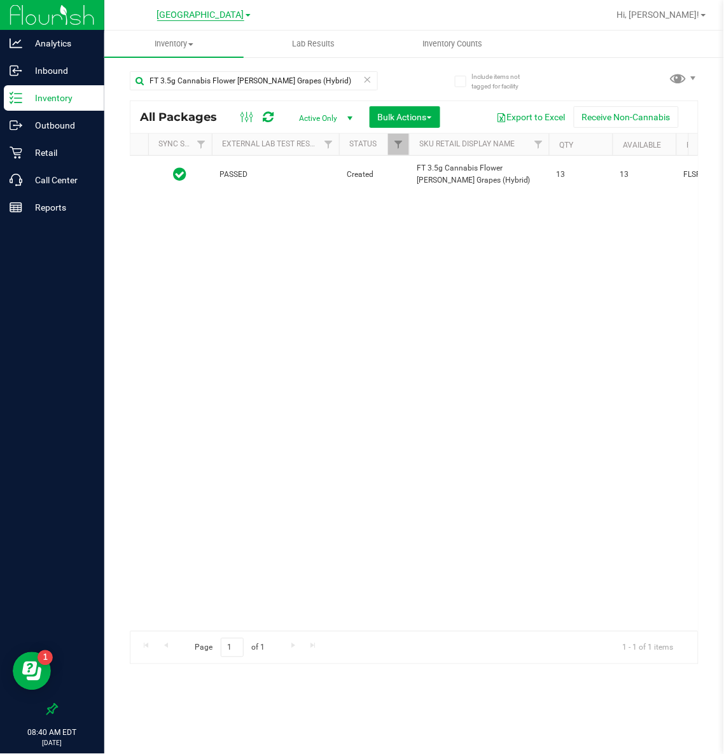
click at [180, 19] on span "[GEOGRAPHIC_DATA]" at bounding box center [200, 15] width 87 height 11
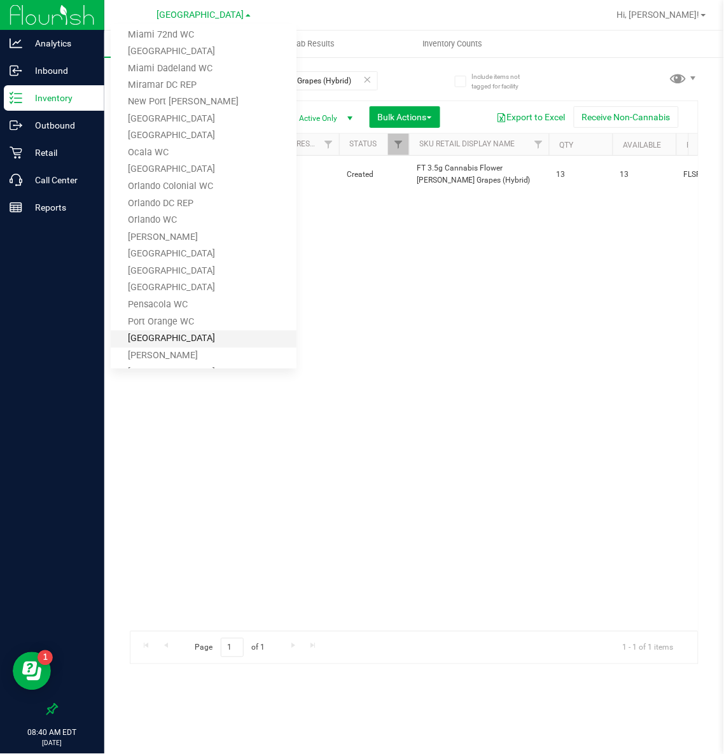
click at [174, 337] on link "[GEOGRAPHIC_DATA]" at bounding box center [204, 339] width 186 height 17
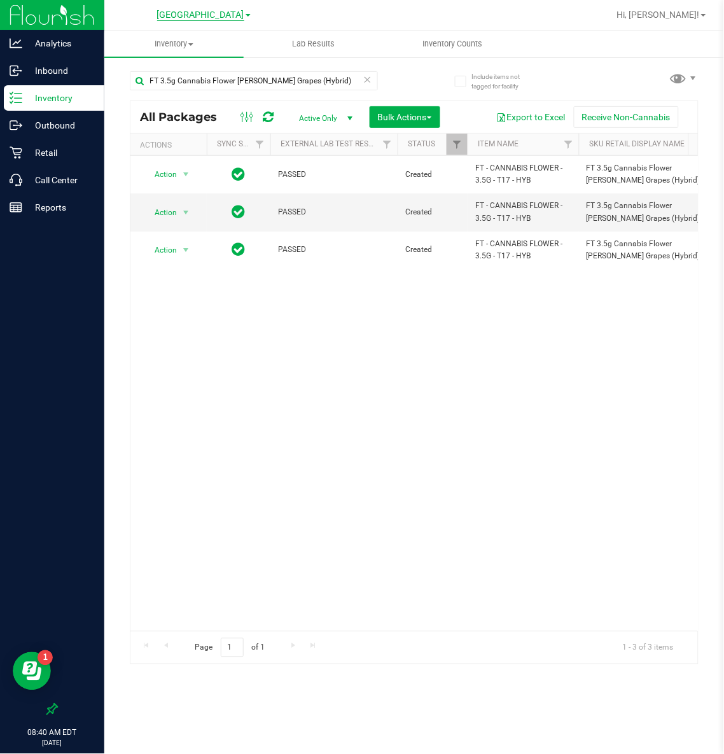
click at [223, 18] on span "[GEOGRAPHIC_DATA]" at bounding box center [200, 15] width 87 height 11
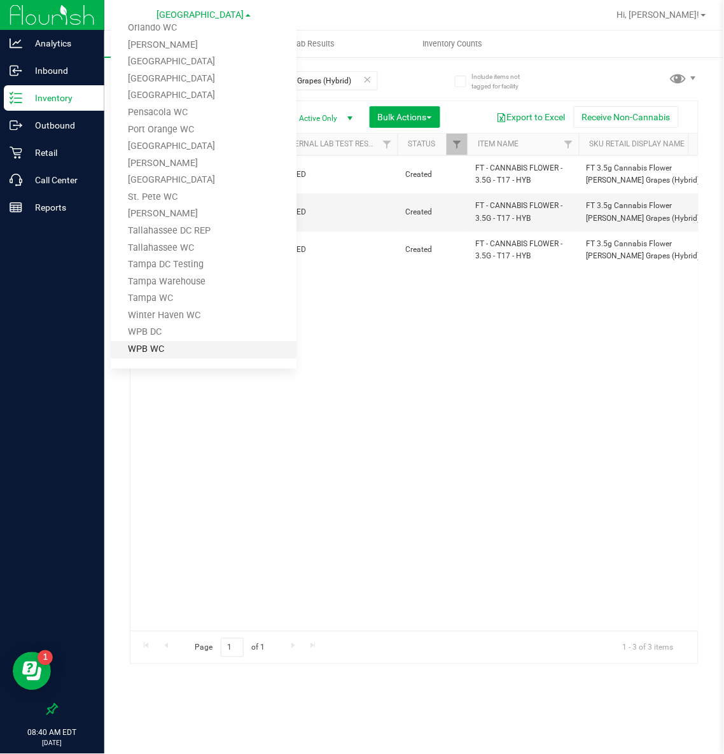
click at [155, 342] on link "WPB WC" at bounding box center [204, 349] width 186 height 17
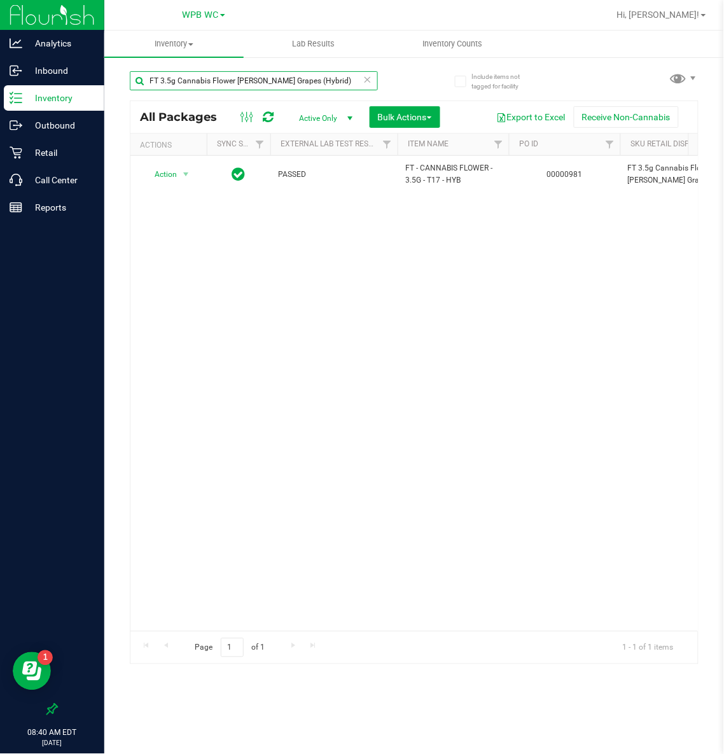
click at [323, 78] on input "FT 3.5g Cannabis Flower [PERSON_NAME] Grapes (Hybrid)" at bounding box center [254, 80] width 248 height 19
type input "dsc"
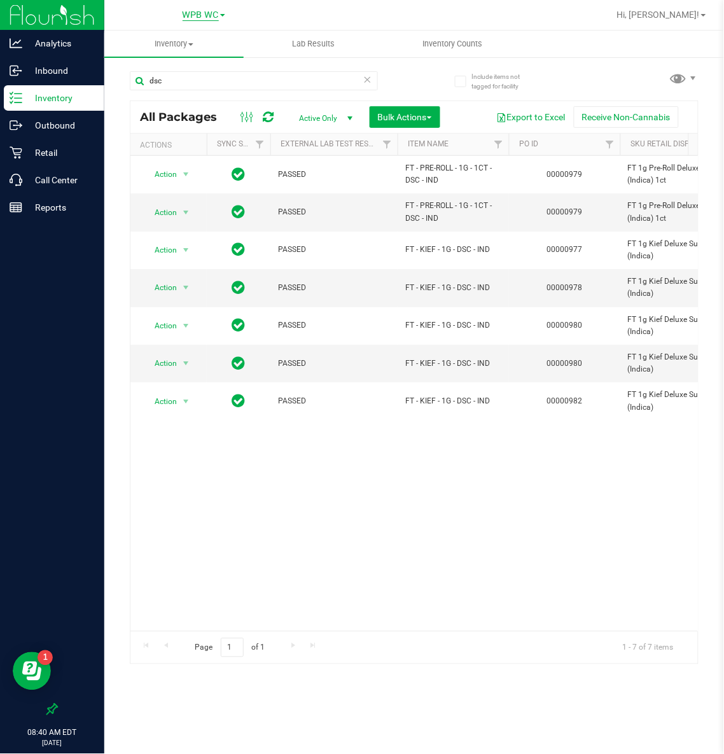
click at [200, 12] on span "WPB WC" at bounding box center [201, 15] width 36 height 11
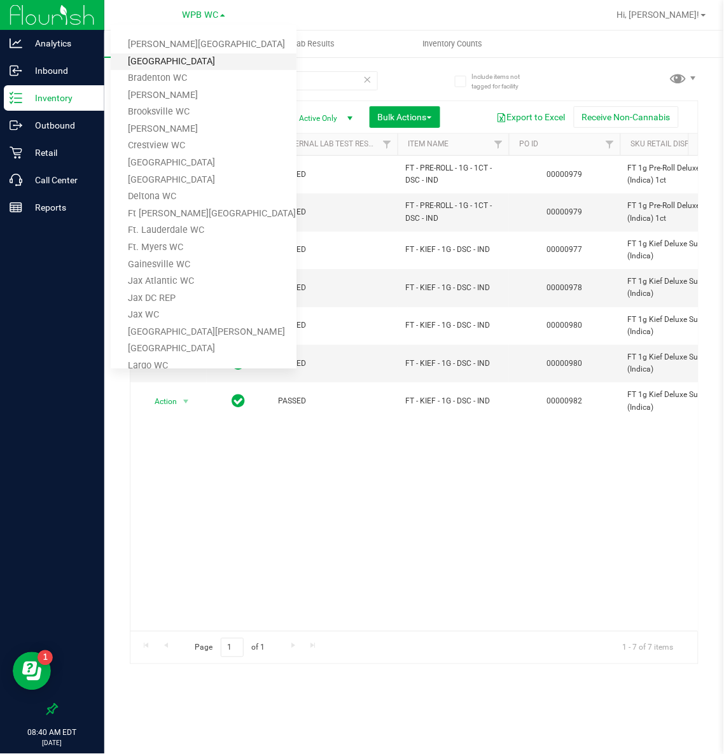
click at [190, 57] on link "[GEOGRAPHIC_DATA]" at bounding box center [204, 61] width 186 height 17
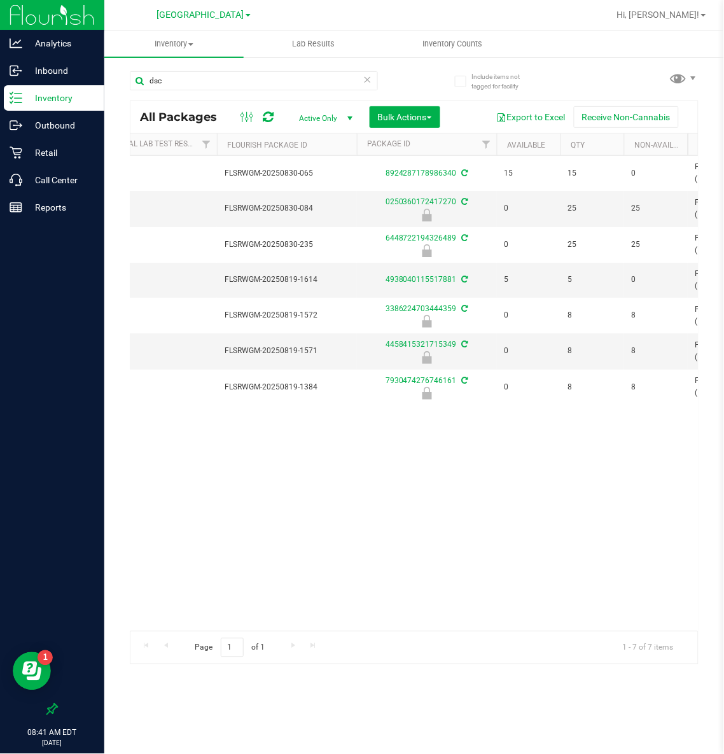
scroll to position [0, 212]
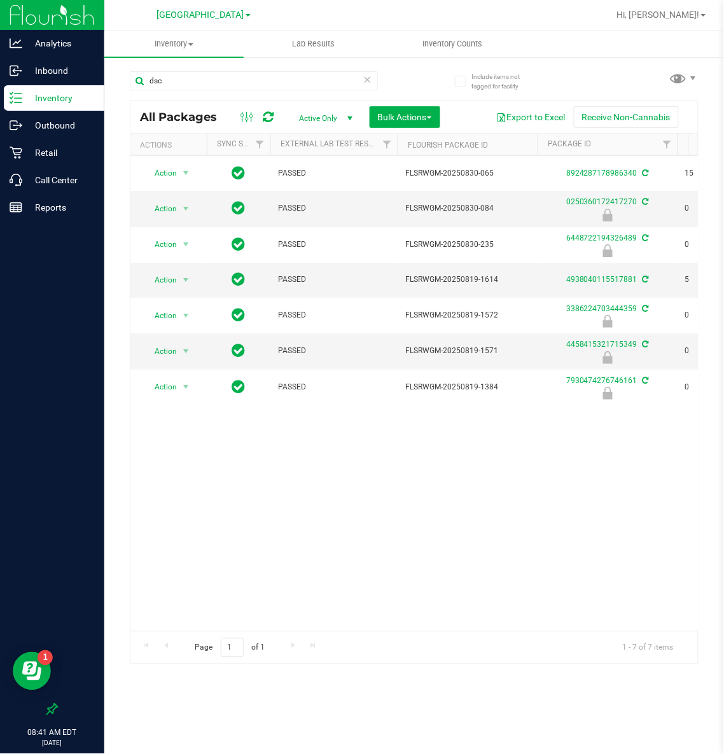
click at [181, 8] on link "[GEOGRAPHIC_DATA]" at bounding box center [204, 14] width 94 height 12
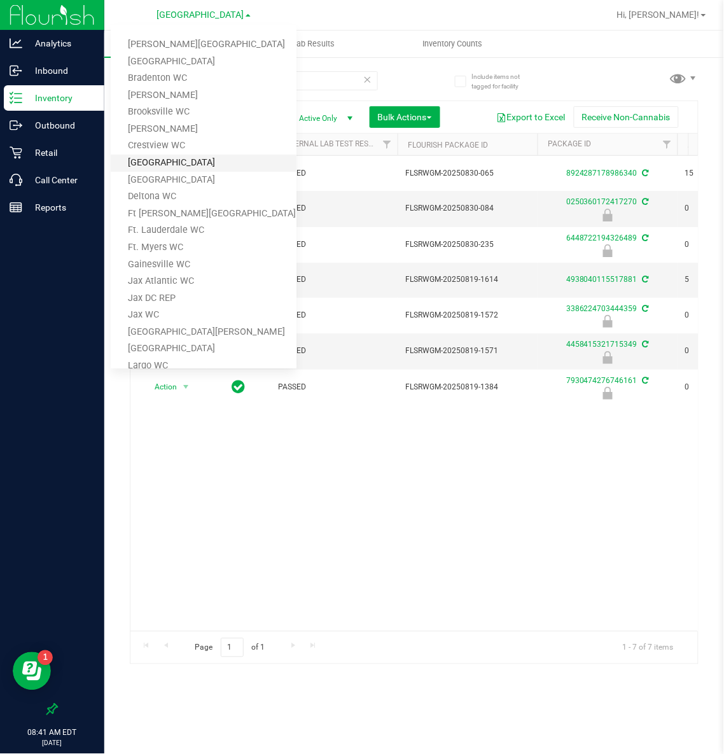
click at [163, 157] on link "[GEOGRAPHIC_DATA]" at bounding box center [204, 163] width 186 height 17
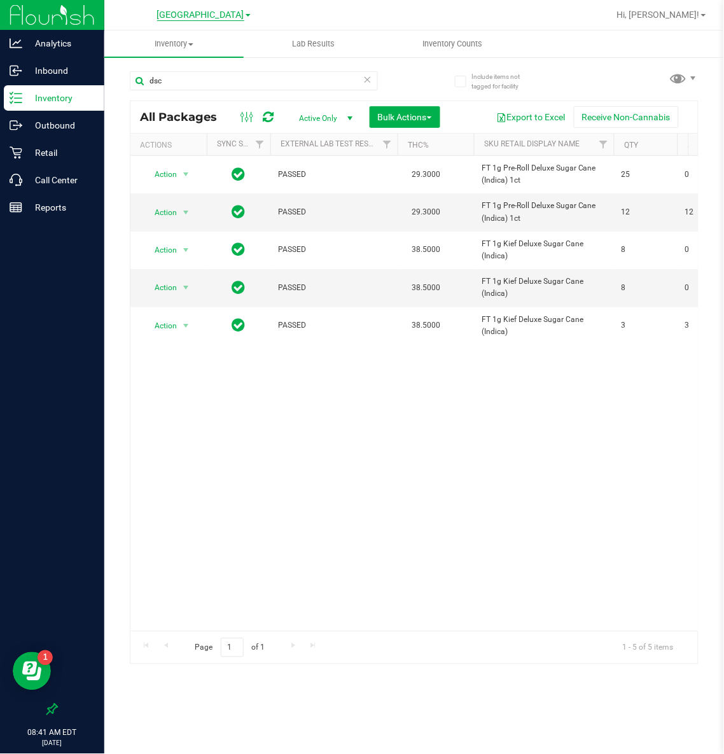
click at [190, 16] on span "[GEOGRAPHIC_DATA]" at bounding box center [200, 15] width 87 height 11
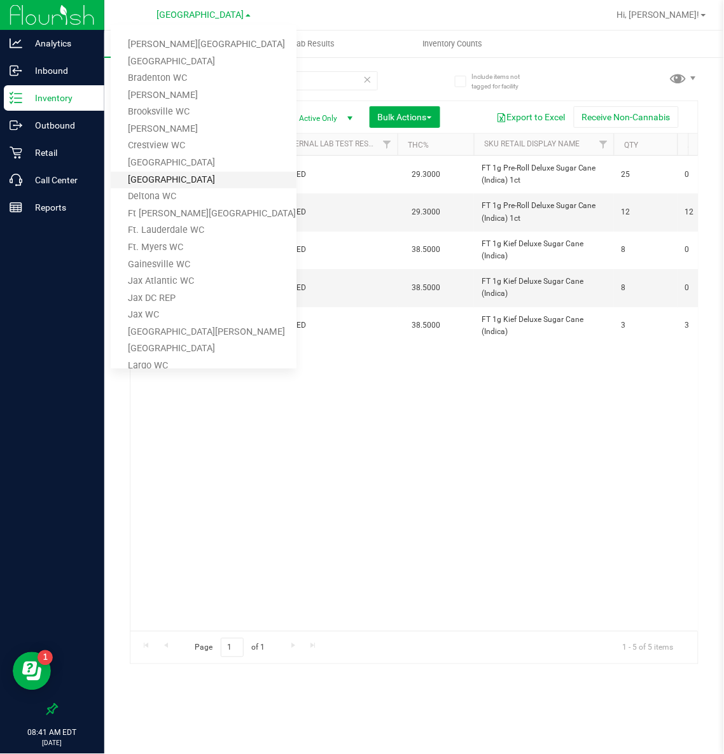
click at [160, 176] on link "[GEOGRAPHIC_DATA]" at bounding box center [204, 180] width 186 height 17
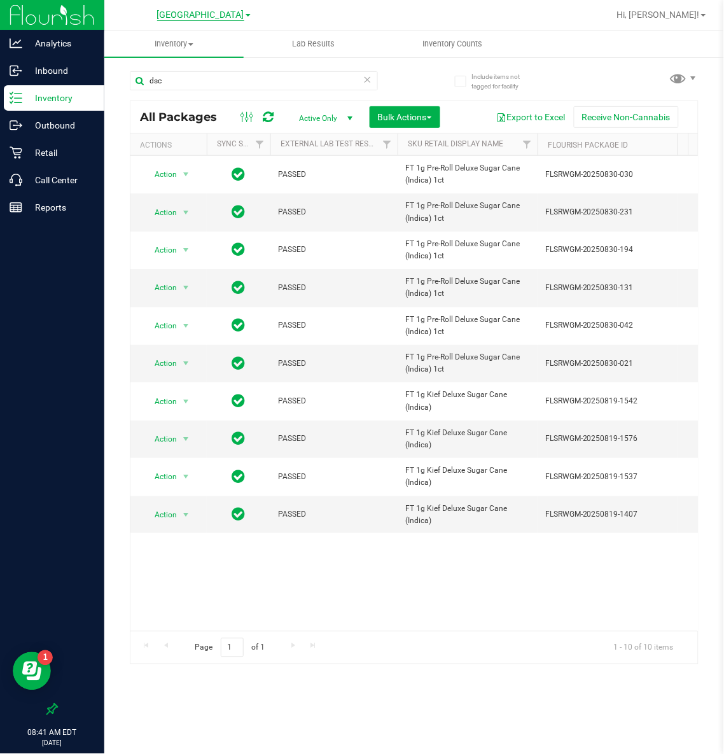
click at [204, 10] on span "[GEOGRAPHIC_DATA]" at bounding box center [200, 15] width 87 height 11
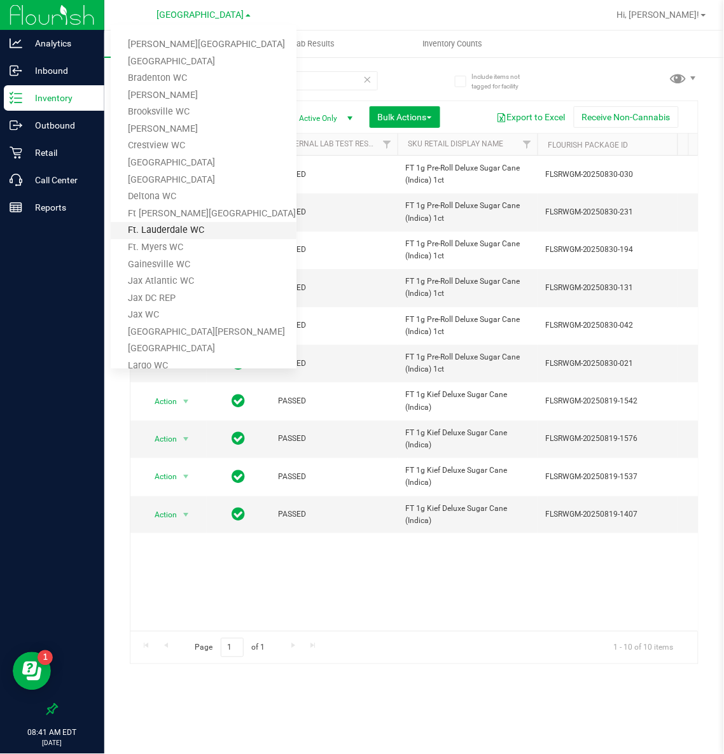
click at [185, 233] on link "Ft. Lauderdale WC" at bounding box center [204, 230] width 186 height 17
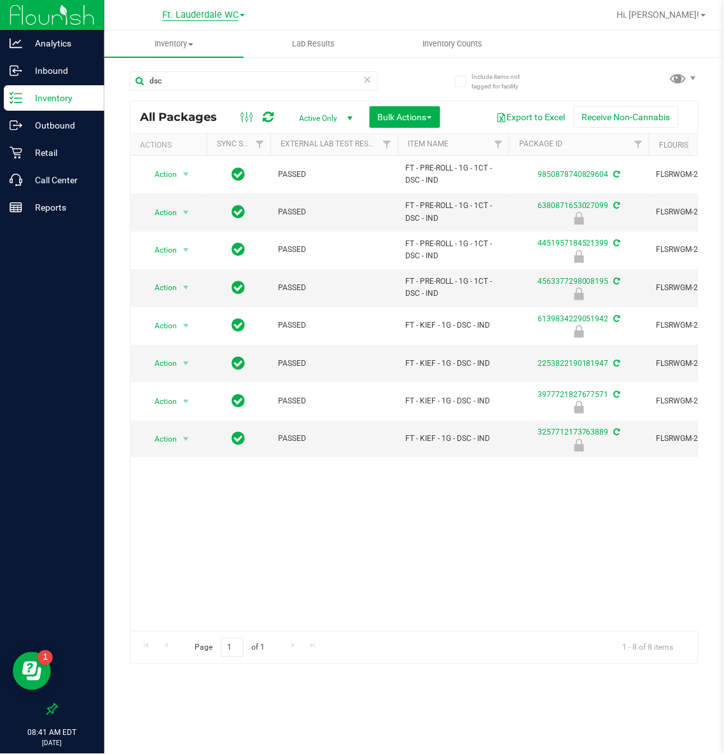
click at [219, 15] on span "Ft. Lauderdale WC" at bounding box center [200, 15] width 76 height 11
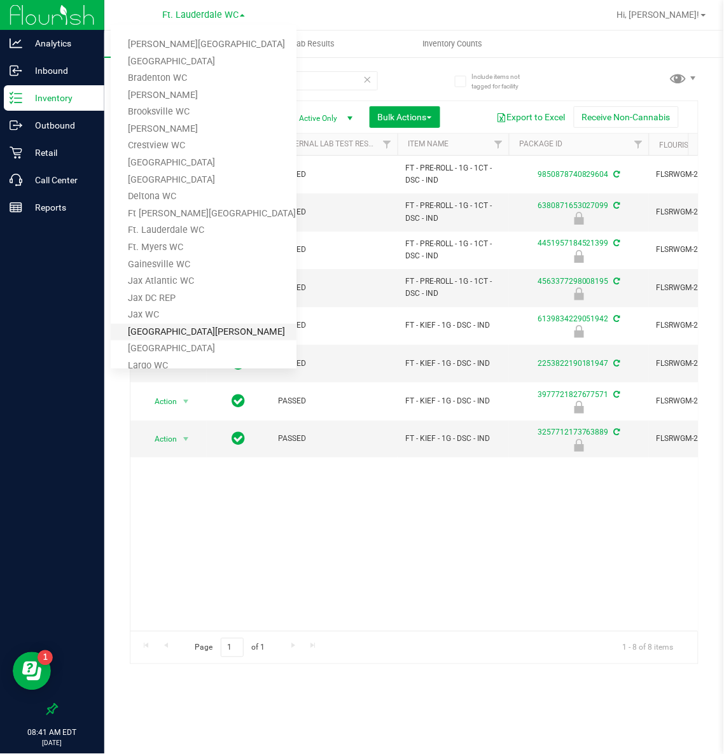
click at [206, 325] on link "[GEOGRAPHIC_DATA][PERSON_NAME]" at bounding box center [204, 332] width 186 height 17
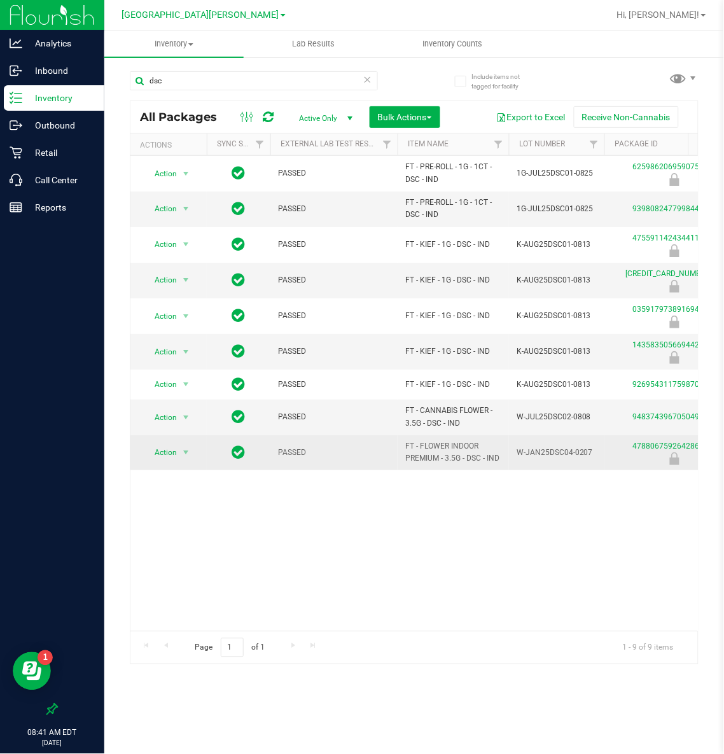
drag, startPoint x: 501, startPoint y: 457, endPoint x: 399, endPoint y: 446, distance: 102.4
click at [399, 446] on td "FT - FLOWER INDOOR PREMIUM - 3.5G - DSC - IND" at bounding box center [453, 452] width 111 height 35
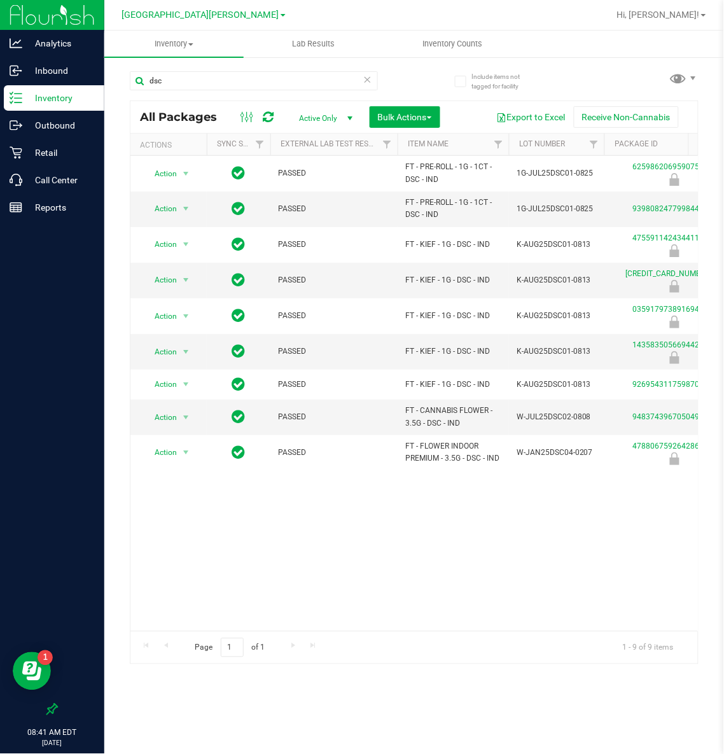
drag, startPoint x: 399, startPoint y: 446, endPoint x: 437, endPoint y: 485, distance: 54.4
click at [437, 485] on div "Action Action Edit attributes Global inventory Package audit log Print package …" at bounding box center [414, 393] width 568 height 475
drag, startPoint x: 464, startPoint y: 427, endPoint x: 396, endPoint y: 421, distance: 67.7
click at [398, 421] on td "FT - CANNABIS FLOWER - 3.5G - DSC - IND" at bounding box center [453, 417] width 111 height 35
copy span "FT - CANNABIS FLOWER - 3.5G - DSC - IND"
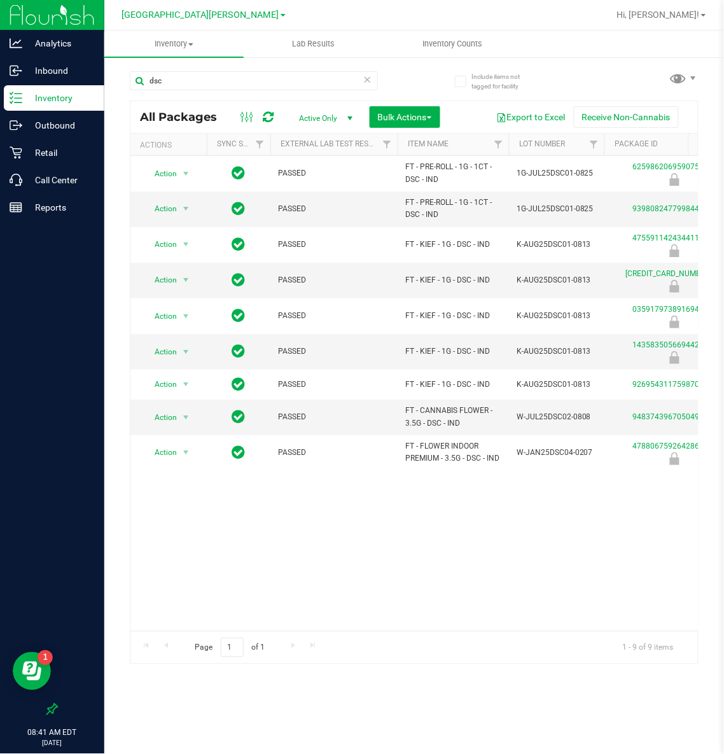
click at [367, 81] on icon at bounding box center [367, 78] width 9 height 15
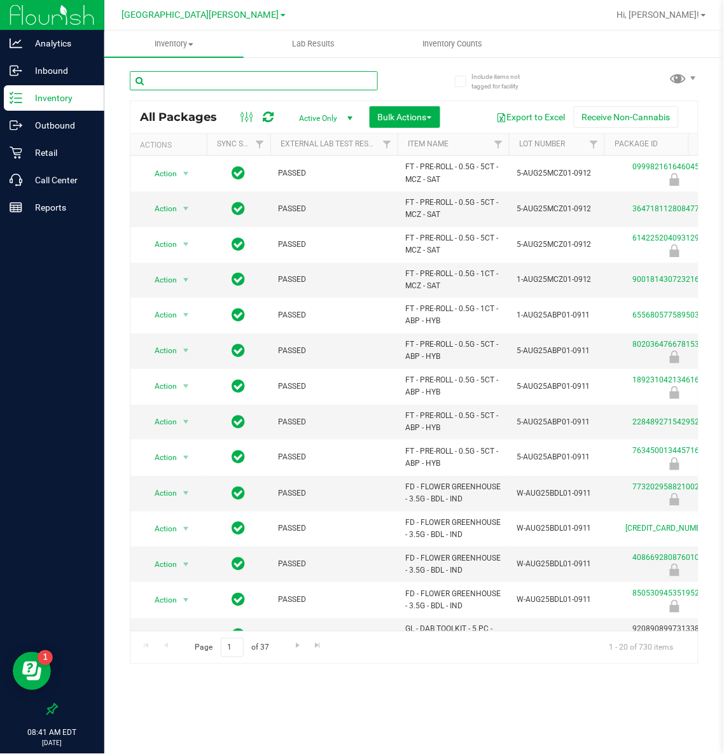
paste input "FT - CANNABIS FLOWER - 3.5G - DSC - IND"
type input "FT - CANNABIS FLOWER - 3.5G - DSC - IND"
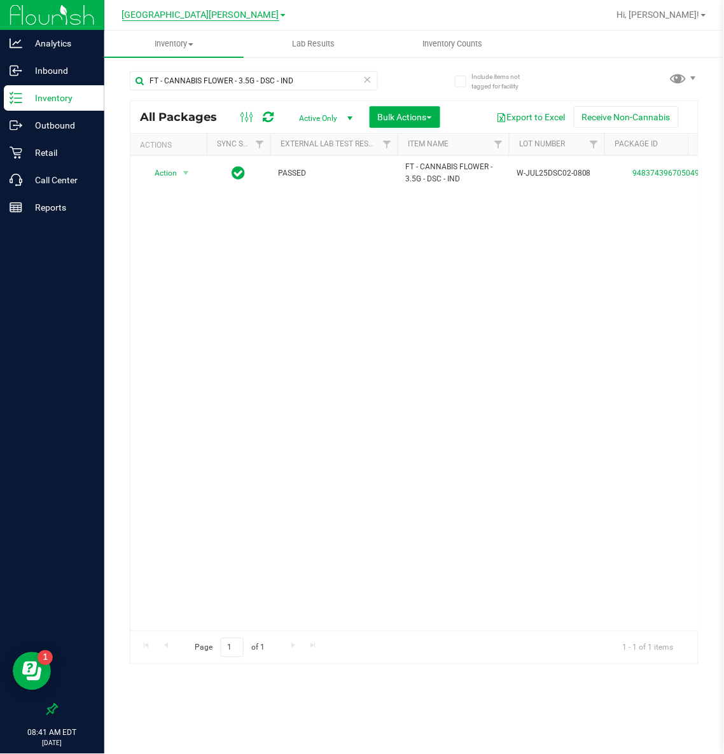
click at [200, 11] on span "[GEOGRAPHIC_DATA][PERSON_NAME]" at bounding box center [200, 15] width 157 height 11
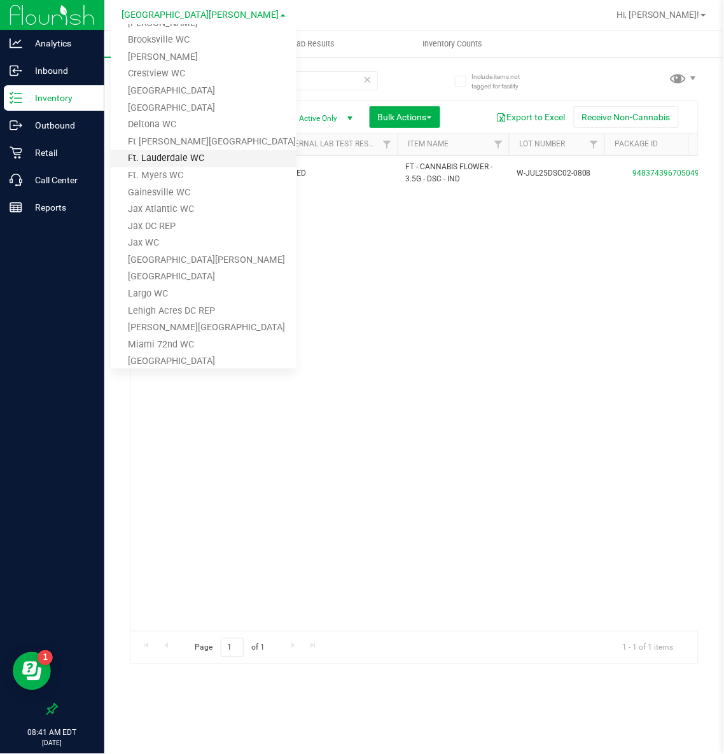
scroll to position [95, 0]
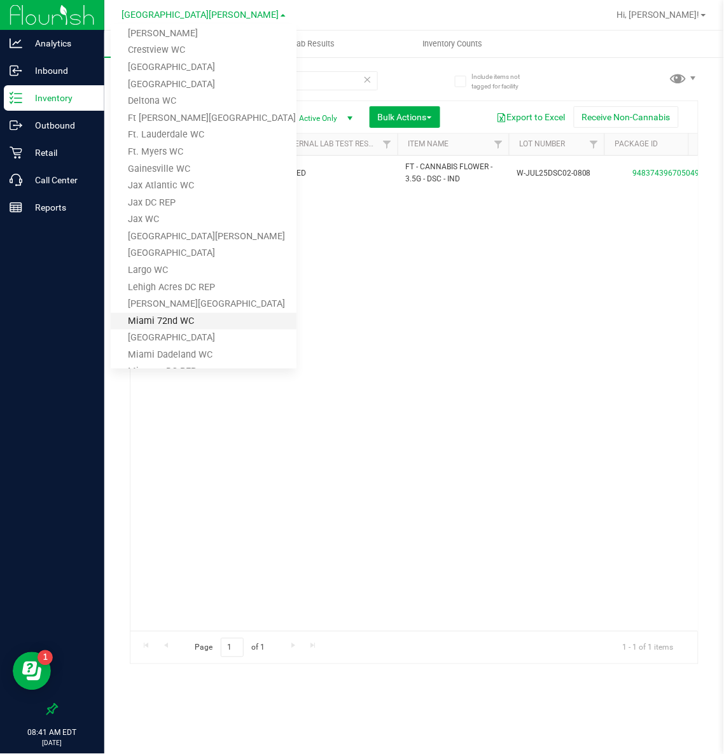
click at [176, 314] on link "Miami 72nd WC" at bounding box center [204, 321] width 186 height 17
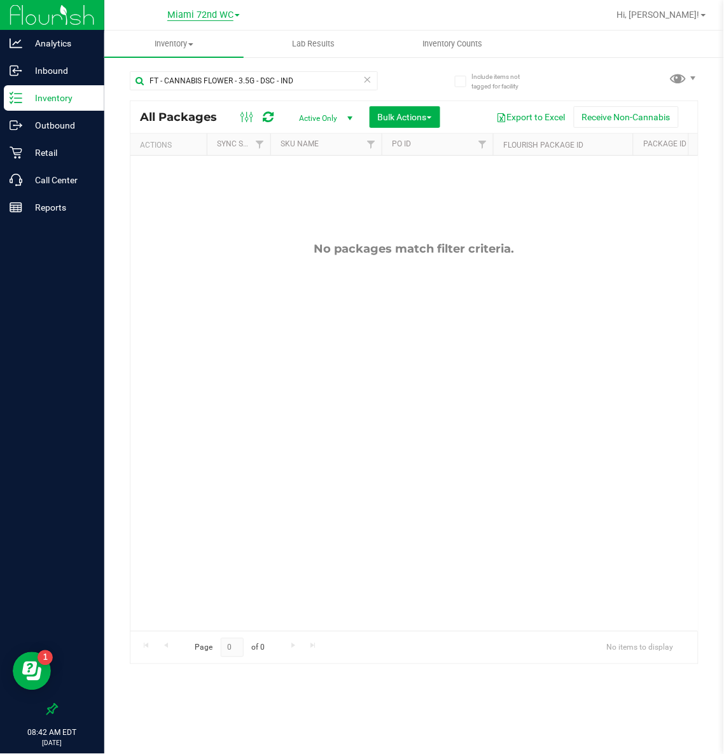
click at [206, 15] on span "Miami 72nd WC" at bounding box center [200, 15] width 66 height 11
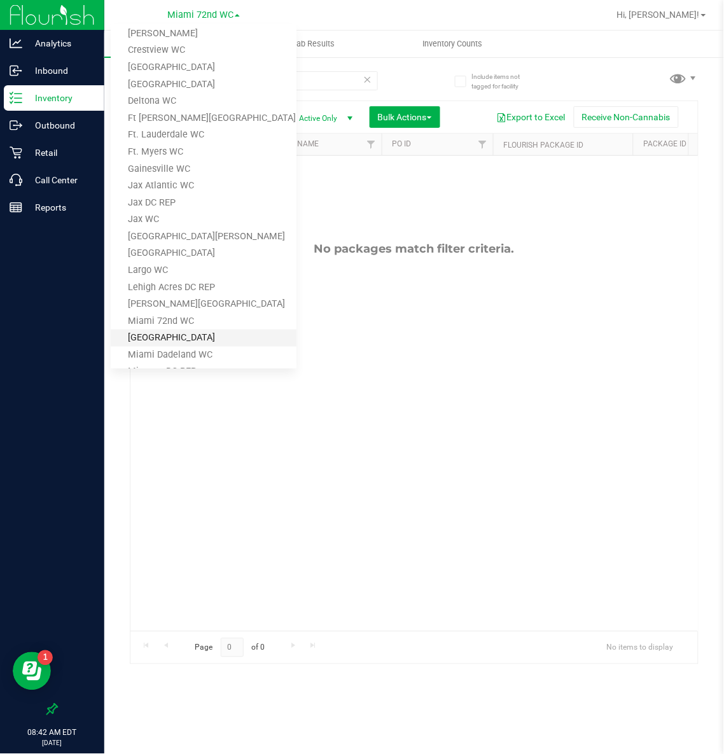
click at [174, 330] on link "[GEOGRAPHIC_DATA]" at bounding box center [204, 338] width 186 height 17
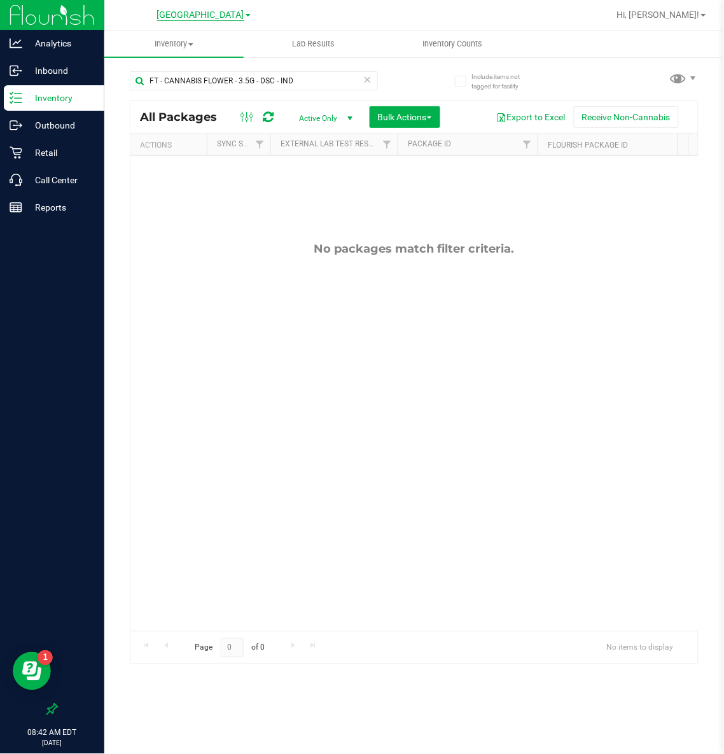
click at [223, 16] on span "[GEOGRAPHIC_DATA]" at bounding box center [200, 15] width 87 height 11
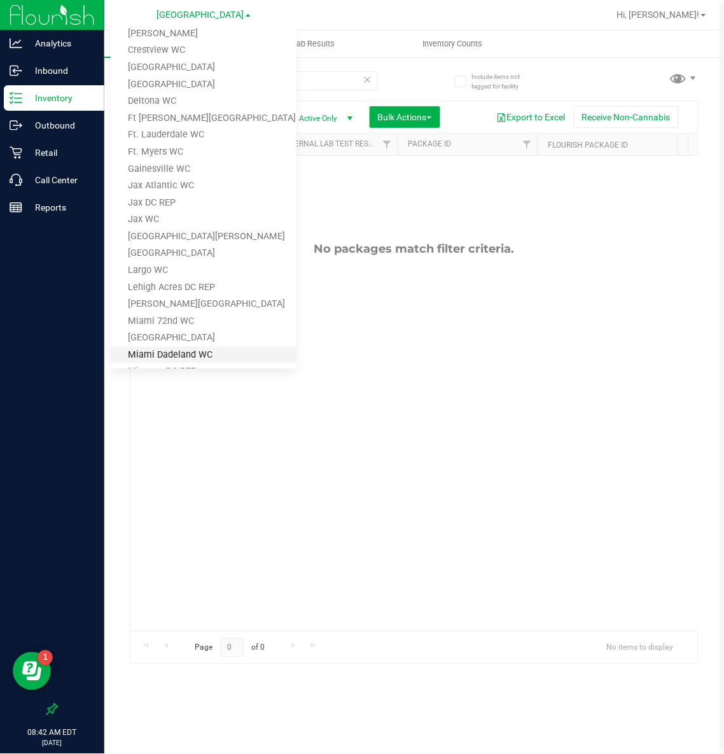
click at [167, 347] on link "Miami Dadeland WC" at bounding box center [204, 355] width 186 height 17
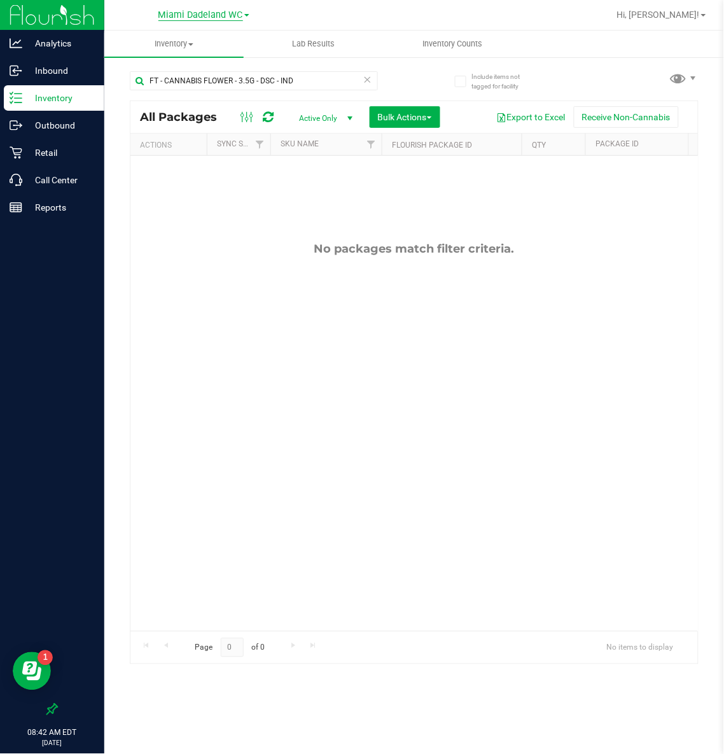
click at [188, 17] on span "Miami Dadeland WC" at bounding box center [200, 15] width 85 height 11
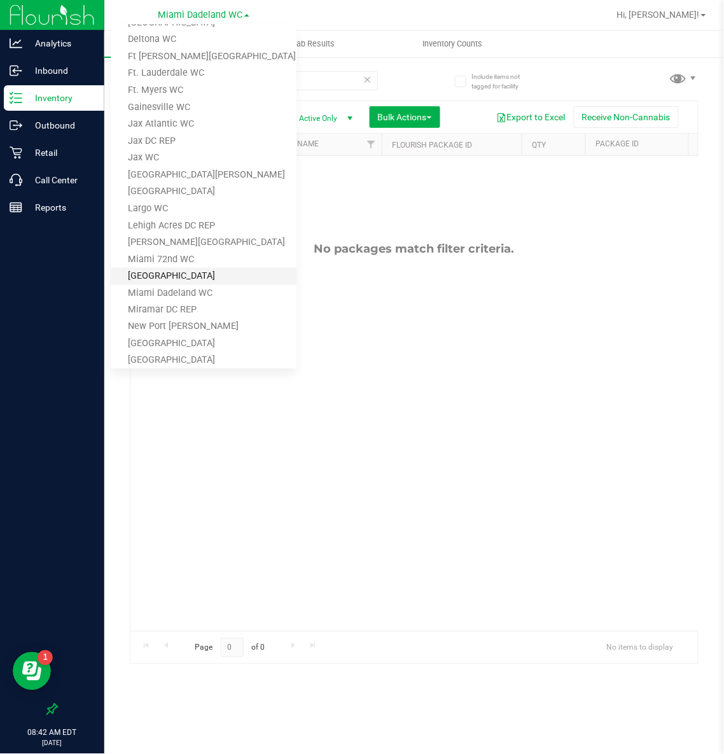
scroll to position [191, 0]
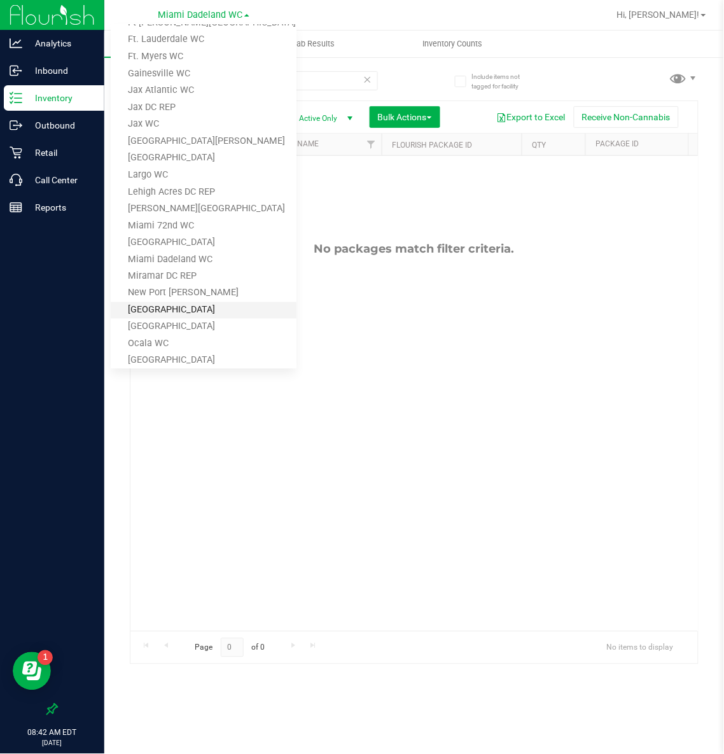
click at [197, 306] on link "[GEOGRAPHIC_DATA]" at bounding box center [204, 310] width 186 height 17
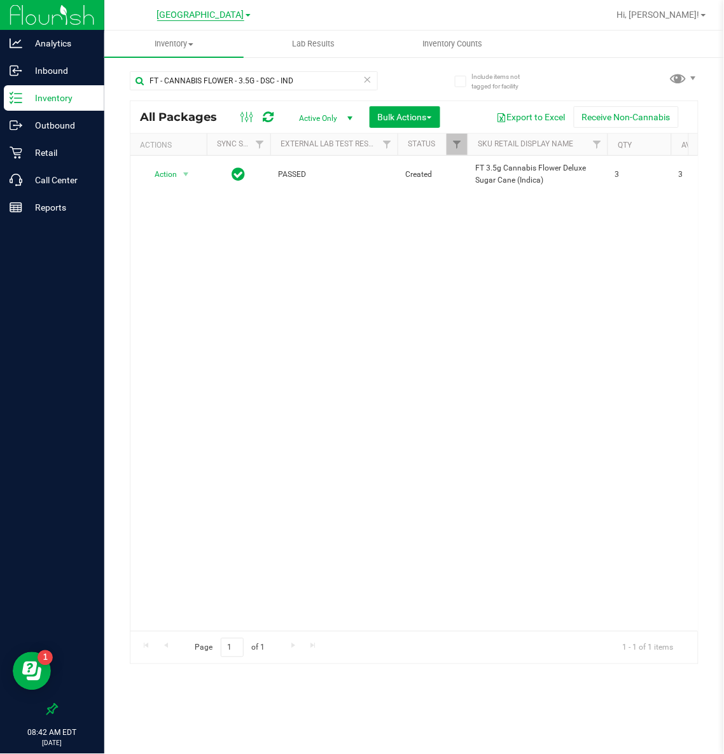
click at [198, 19] on span "[GEOGRAPHIC_DATA]" at bounding box center [200, 15] width 87 height 11
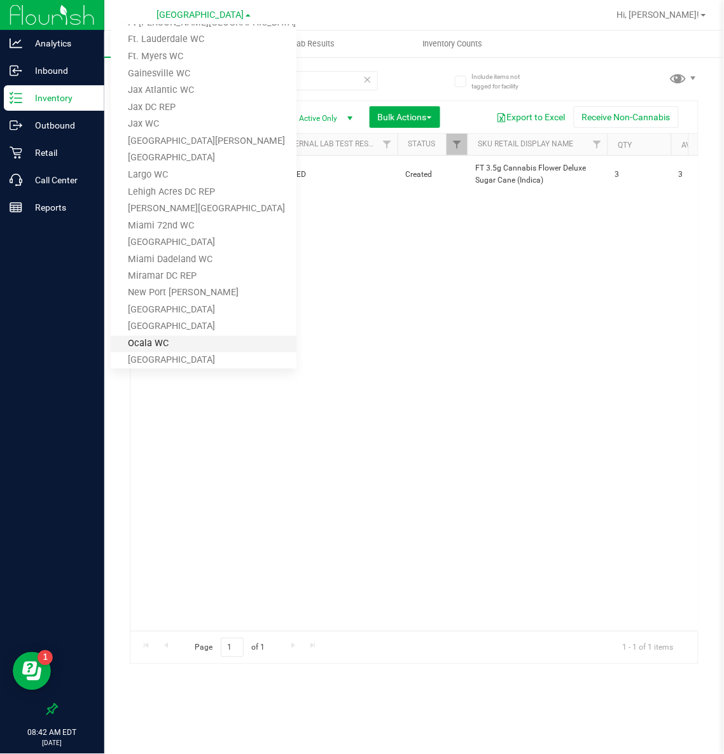
scroll to position [572, 0]
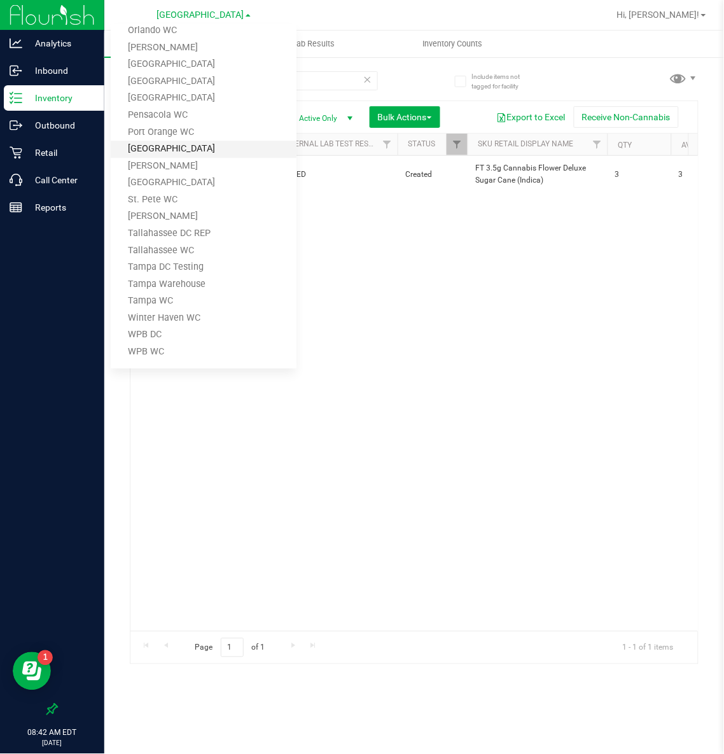
click at [173, 142] on link "[GEOGRAPHIC_DATA]" at bounding box center [204, 149] width 186 height 17
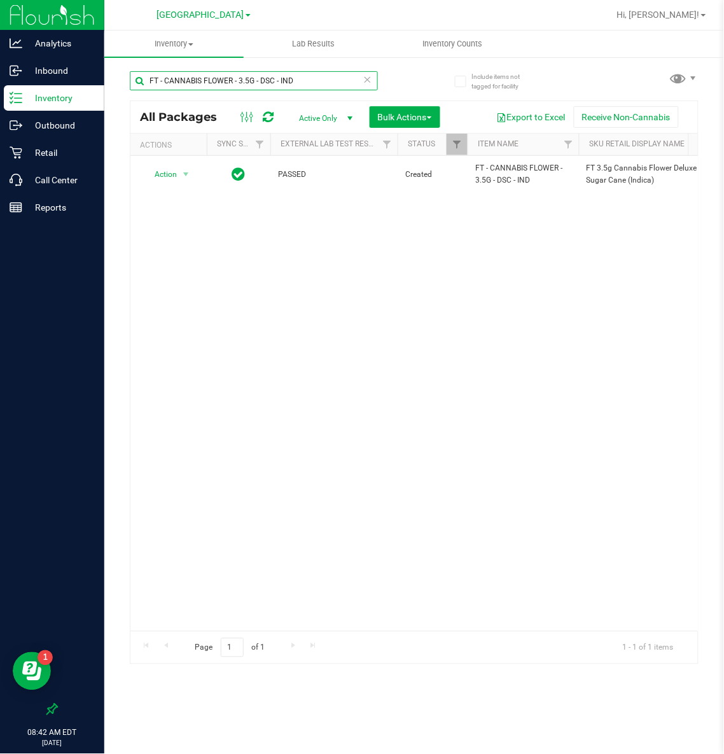
click at [265, 84] on input "FT - CANNABIS FLOWER - 3.5G - DSC - IND" at bounding box center [254, 80] width 248 height 19
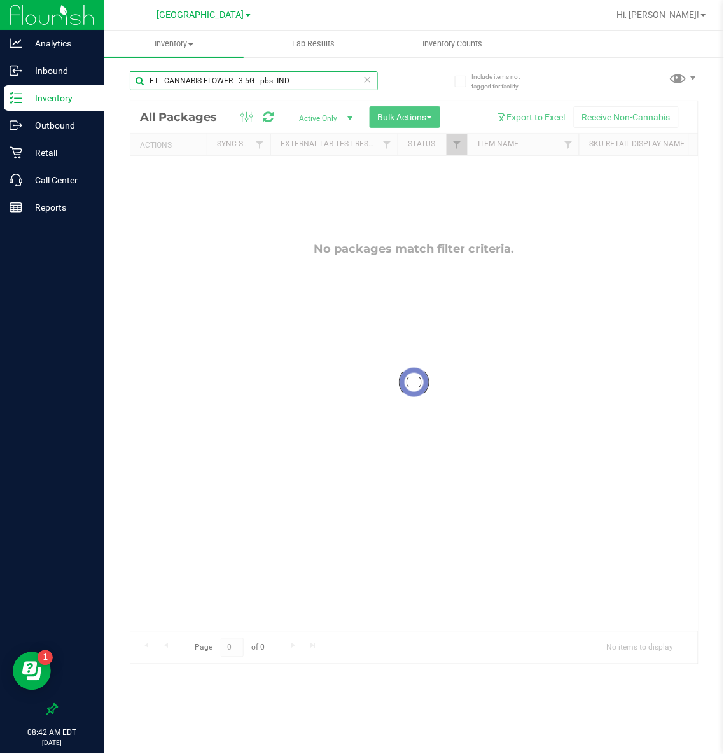
click at [272, 82] on input "FT - CANNABIS FLOWER - 3.5G - pbs- IND" at bounding box center [254, 80] width 248 height 19
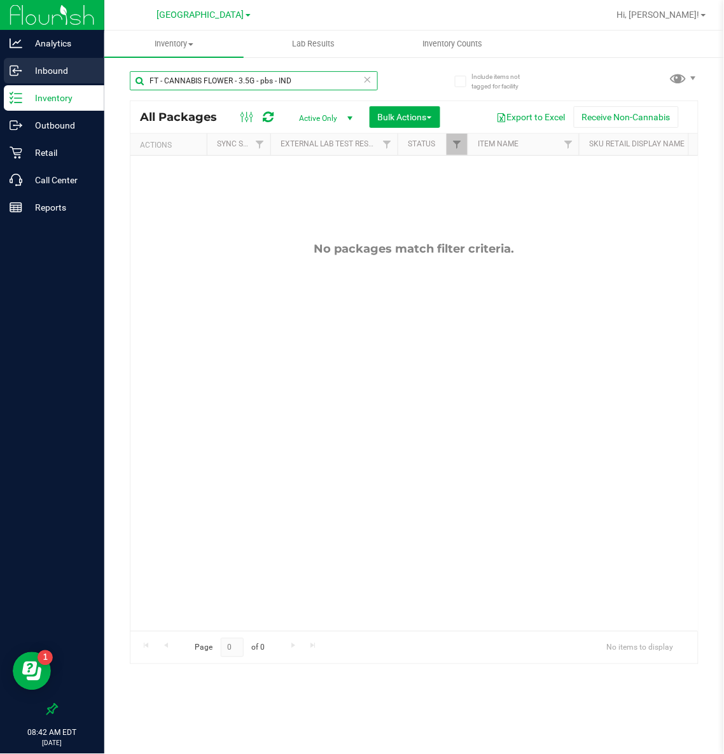
drag, startPoint x: 304, startPoint y: 76, endPoint x: 36, endPoint y: 81, distance: 267.3
click at [36, 81] on div "Analytics Inbound Inventory Outbound Retail Call Center Reports 08:42 AM EDT [D…" at bounding box center [362, 377] width 724 height 754
type input "pbs"
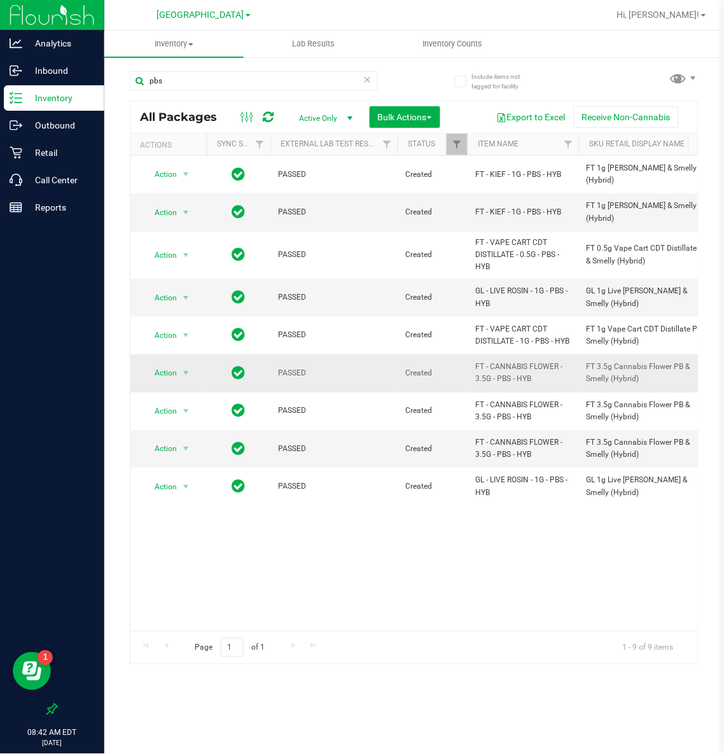
drag, startPoint x: 513, startPoint y: 379, endPoint x: 467, endPoint y: 373, distance: 46.8
click at [468, 373] on td "FT - CANNABIS FLOWER - 3.5G - PBS - HYB" at bounding box center [523, 373] width 111 height 38
copy span "FT - CANNABIS FLOWER - 3.5G - PBS - HYB"
click at [365, 73] on icon at bounding box center [367, 78] width 9 height 15
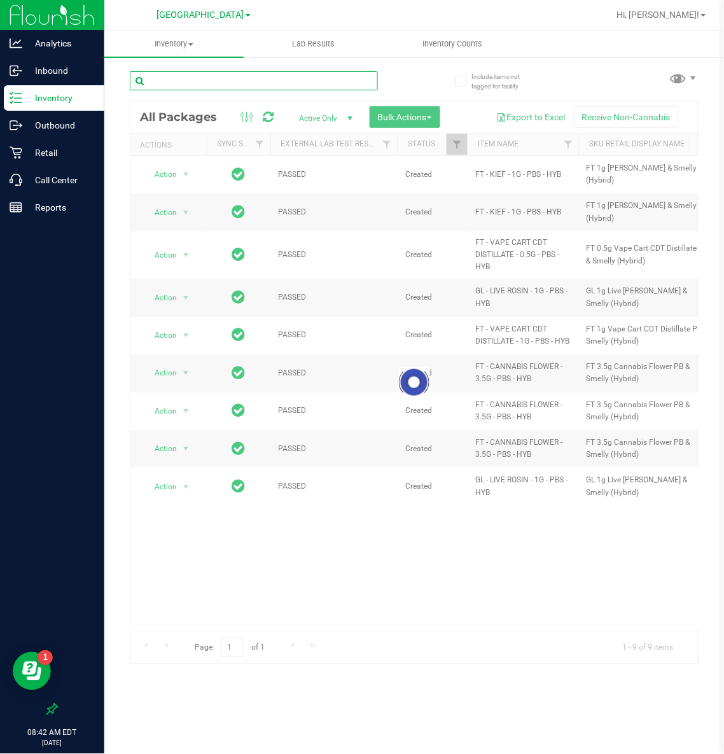
click at [213, 80] on input "text" at bounding box center [254, 80] width 248 height 19
paste input "FT - CANNABIS FLOWER - 3.5G - PBS - HYB"
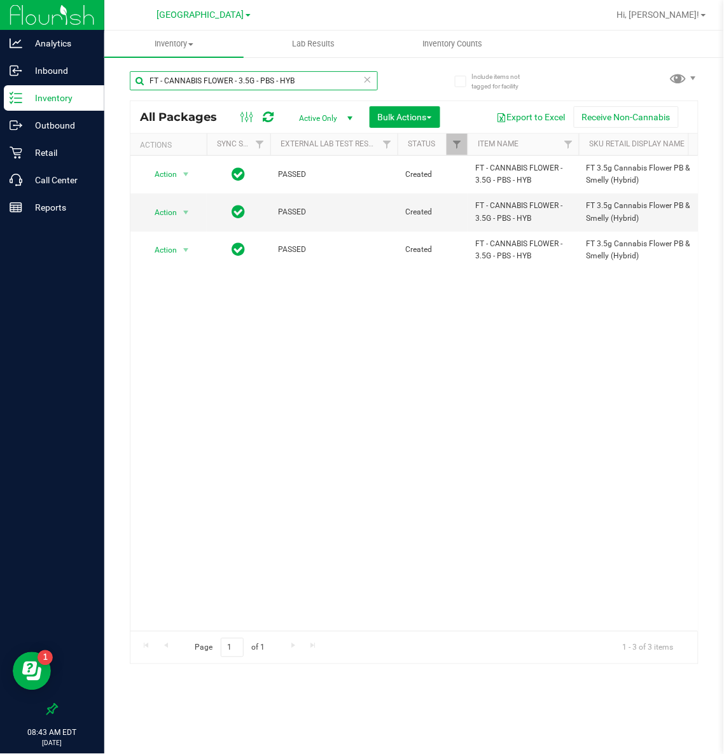
type input "FT - CANNABIS FLOWER - 3.5G - PBS - HYB"
click at [204, 11] on span "[GEOGRAPHIC_DATA]" at bounding box center [200, 15] width 87 height 11
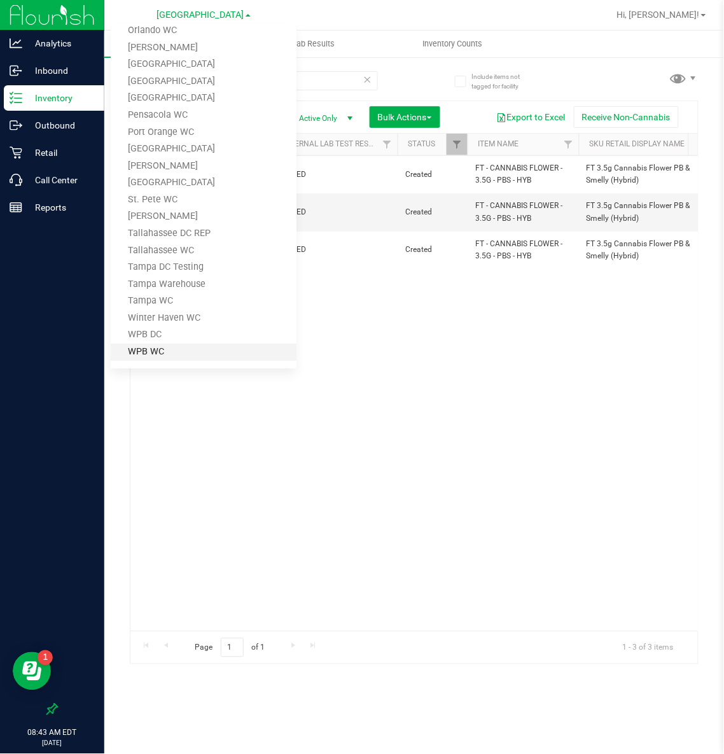
click at [139, 351] on link "WPB WC" at bounding box center [204, 352] width 186 height 17
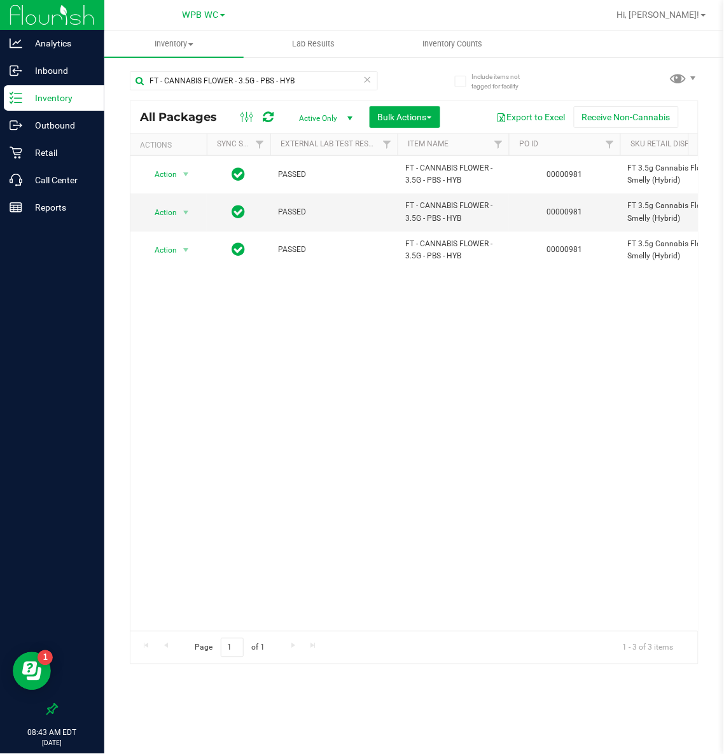
click at [204, 8] on link "WPB WC" at bounding box center [204, 14] width 43 height 12
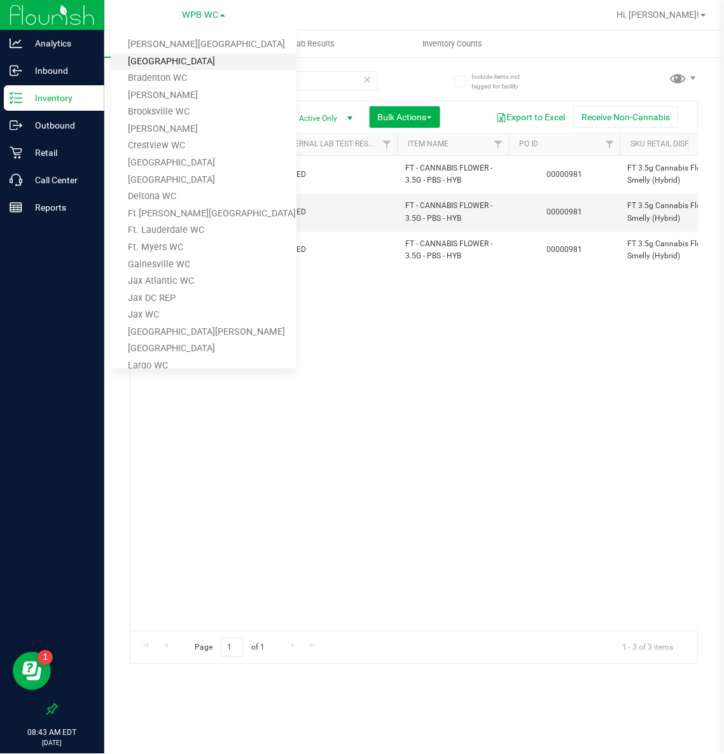
click at [185, 57] on link "[GEOGRAPHIC_DATA]" at bounding box center [204, 61] width 186 height 17
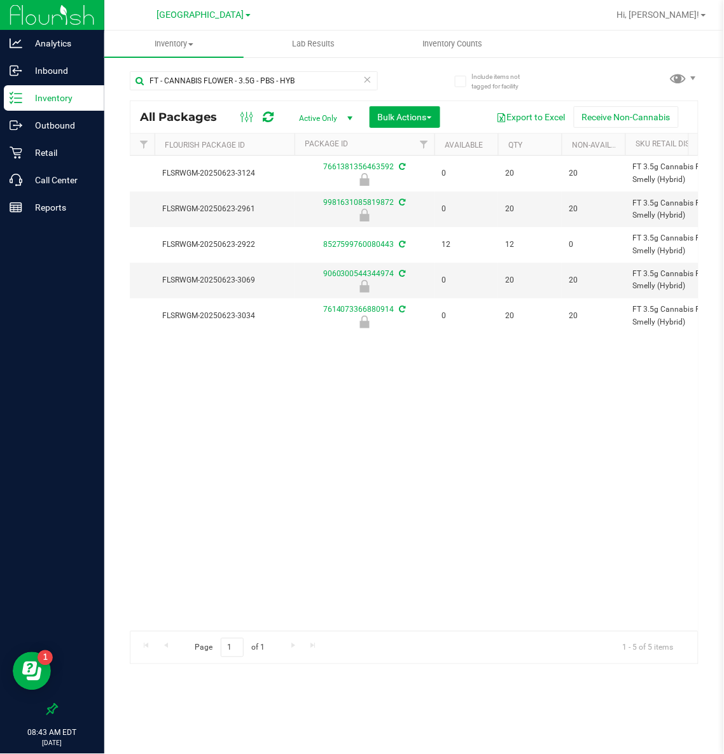
scroll to position [0, 295]
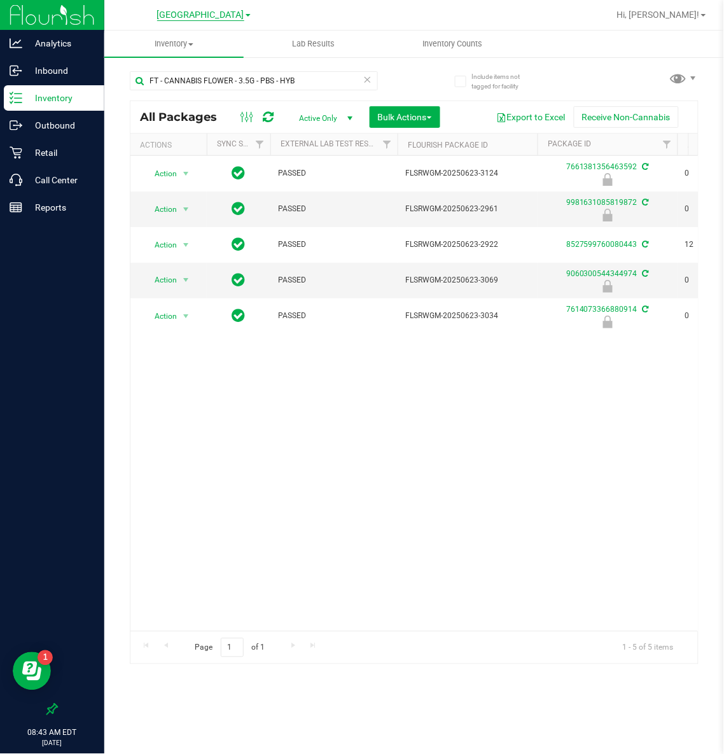
click at [179, 10] on span "[GEOGRAPHIC_DATA]" at bounding box center [200, 15] width 87 height 11
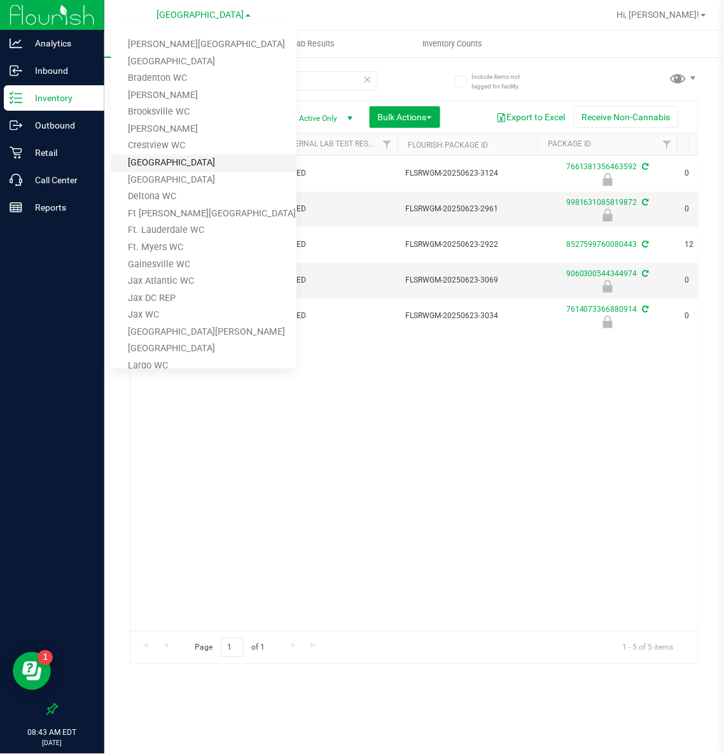
click at [178, 165] on link "[GEOGRAPHIC_DATA]" at bounding box center [204, 163] width 186 height 17
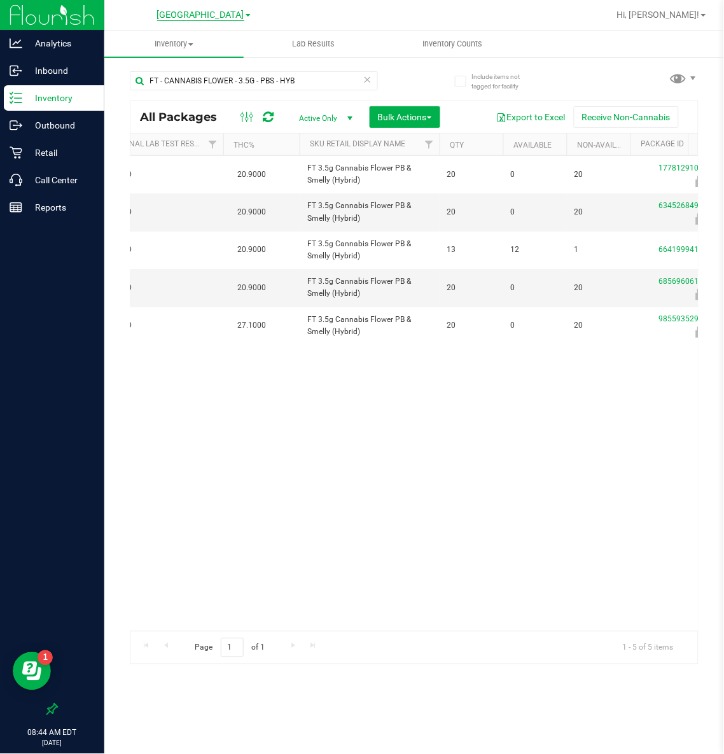
click at [185, 12] on span "[GEOGRAPHIC_DATA]" at bounding box center [200, 15] width 87 height 11
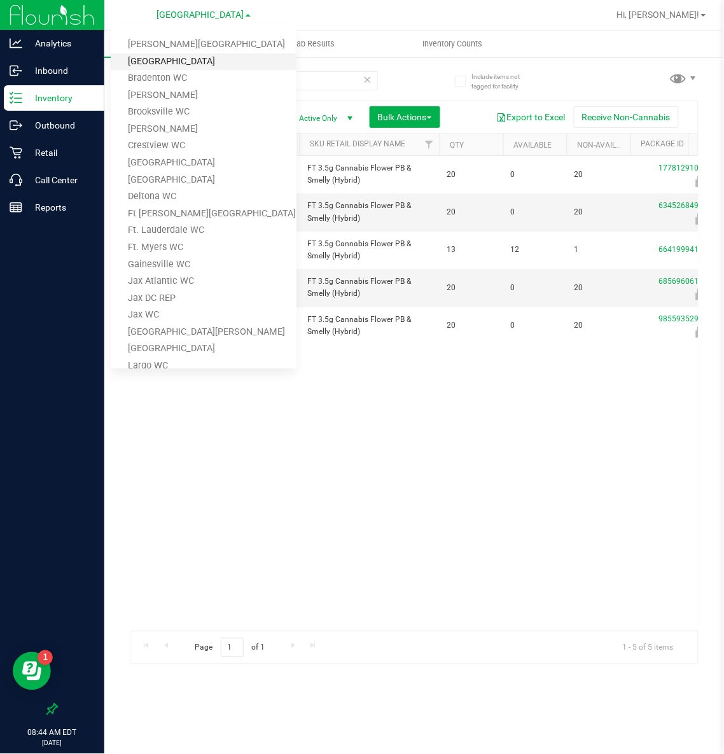
click at [176, 55] on link "[GEOGRAPHIC_DATA]" at bounding box center [204, 61] width 186 height 17
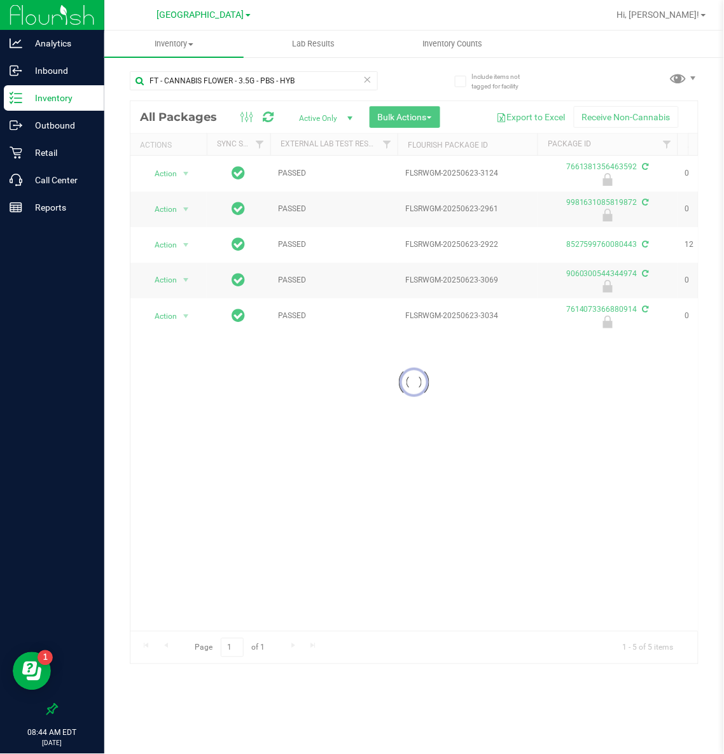
drag, startPoint x: 232, startPoint y: 622, endPoint x: 276, endPoint y: 622, distance: 43.9
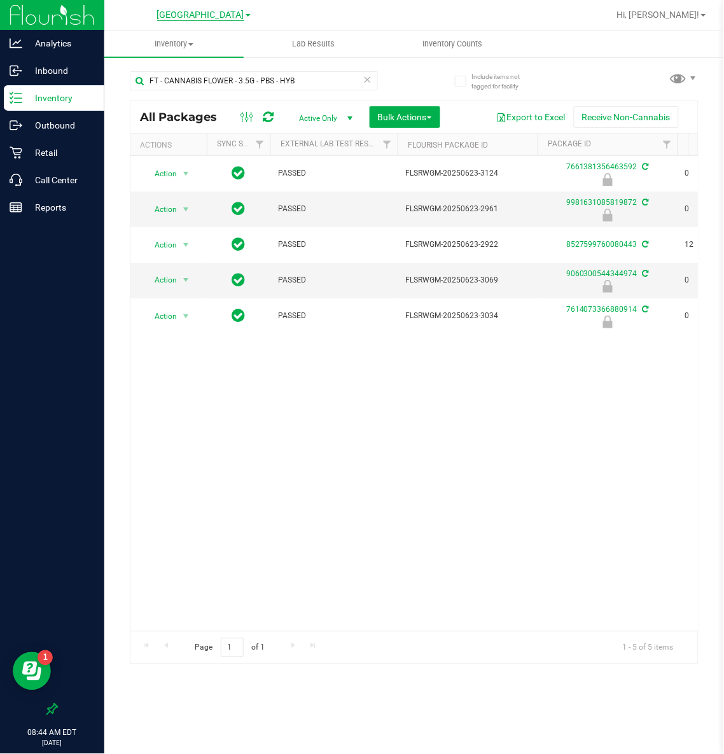
click at [190, 11] on span "[GEOGRAPHIC_DATA]" at bounding box center [200, 15] width 87 height 11
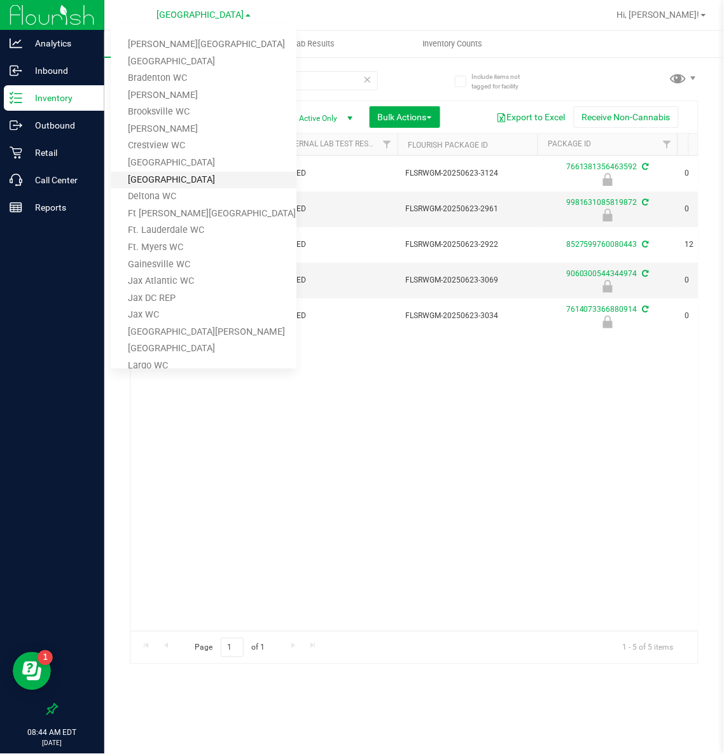
click at [157, 177] on link "[GEOGRAPHIC_DATA]" at bounding box center [204, 180] width 186 height 17
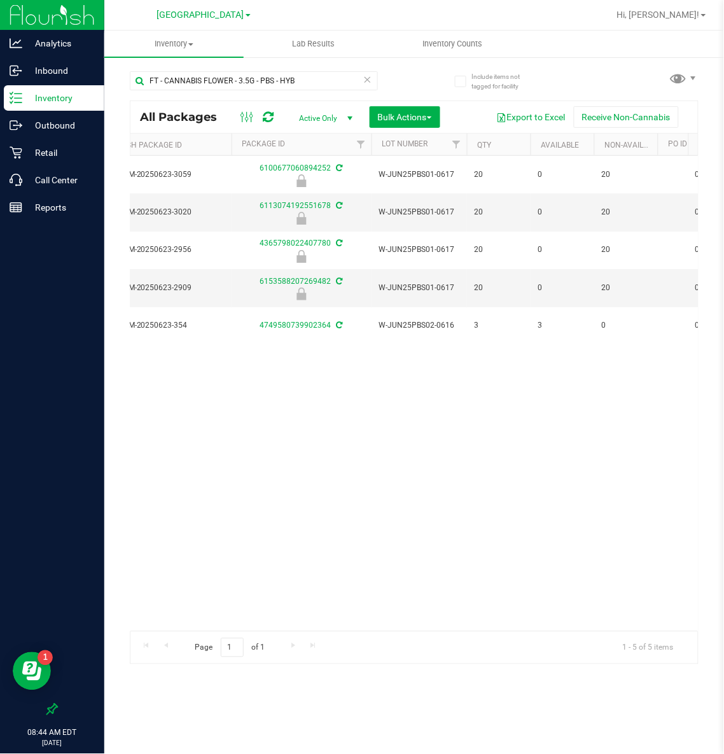
click at [216, 22] on div "[GEOGRAPHIC_DATA] WC [PERSON_NAME][GEOGRAPHIC_DATA] [PERSON_NAME][GEOGRAPHIC_DA…" at bounding box center [204, 14] width 94 height 15
click at [216, 20] on div "[GEOGRAPHIC_DATA] WC [PERSON_NAME][GEOGRAPHIC_DATA] [PERSON_NAME][GEOGRAPHIC_DA…" at bounding box center [204, 14] width 94 height 15
click at [217, 15] on span "[GEOGRAPHIC_DATA]" at bounding box center [200, 15] width 87 height 11
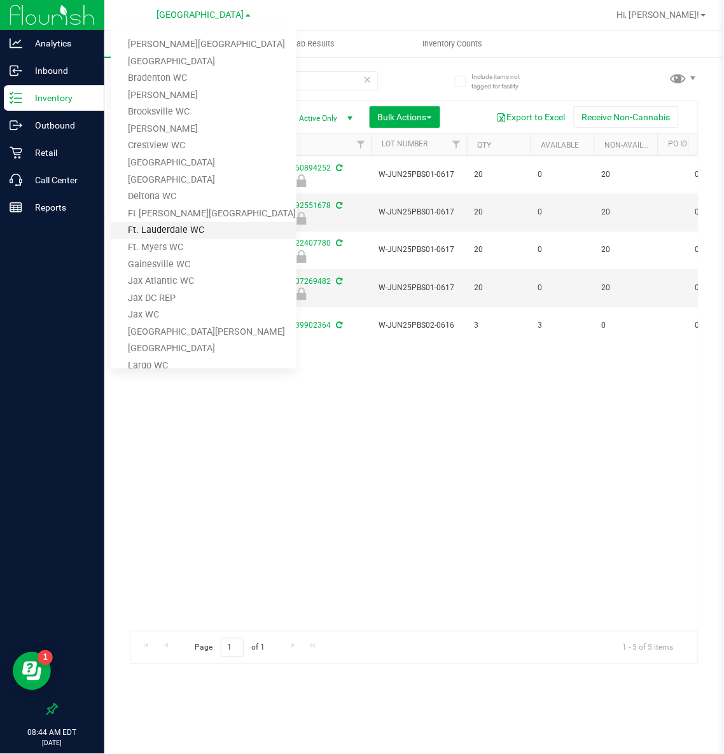
click at [169, 225] on link "Ft. Lauderdale WC" at bounding box center [204, 230] width 186 height 17
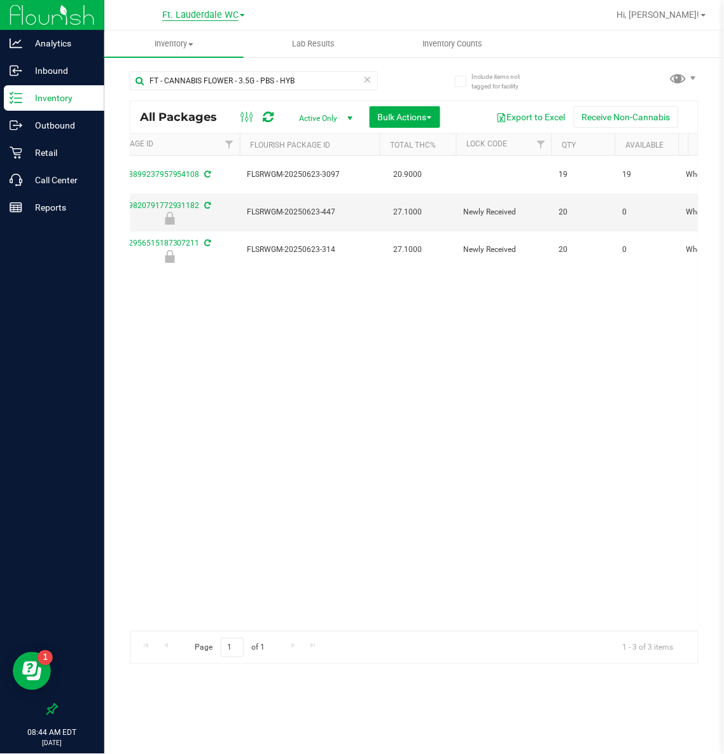
click at [185, 15] on span "Ft. Lauderdale WC" at bounding box center [200, 15] width 76 height 11
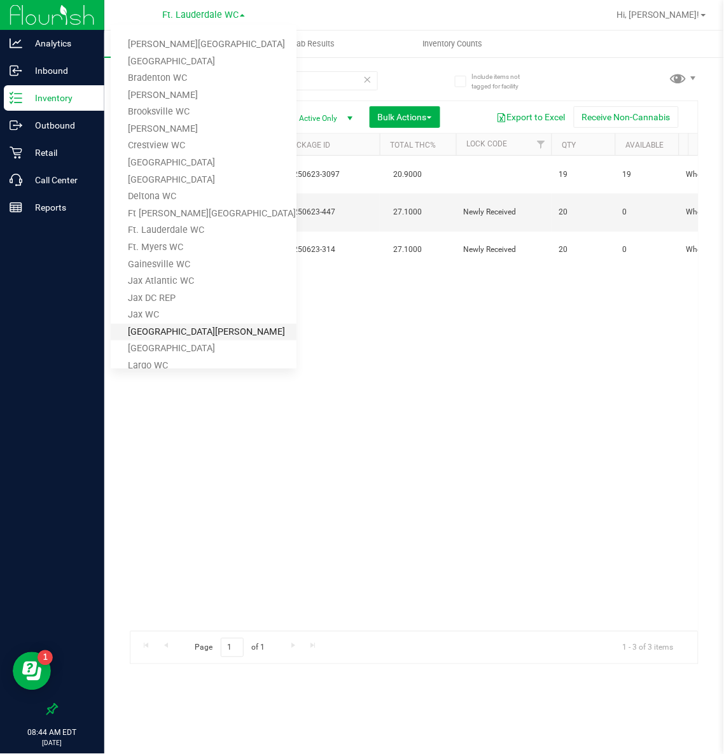
click at [152, 326] on link "[GEOGRAPHIC_DATA][PERSON_NAME]" at bounding box center [204, 332] width 186 height 17
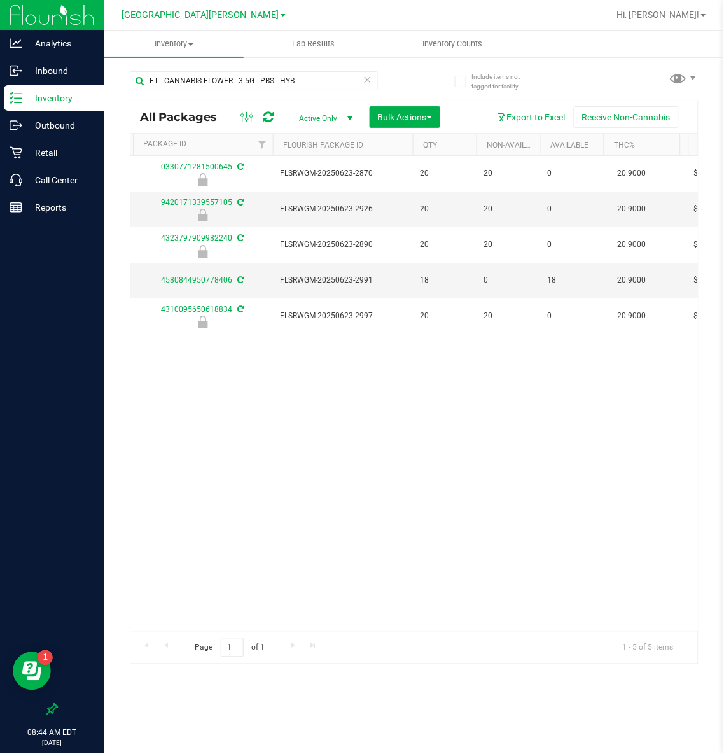
click at [211, 8] on link "[GEOGRAPHIC_DATA][PERSON_NAME]" at bounding box center [204, 14] width 164 height 12
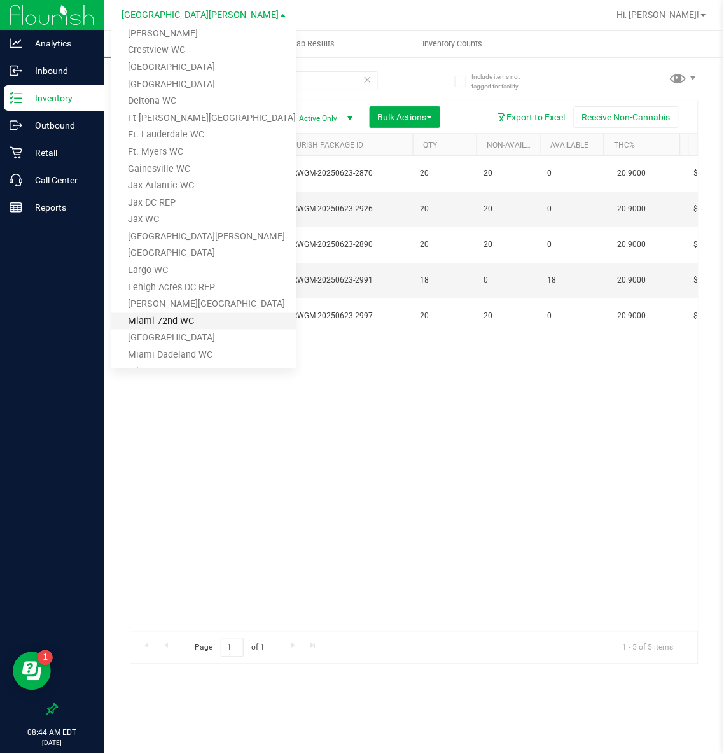
click at [181, 315] on link "Miami 72nd WC" at bounding box center [204, 321] width 186 height 17
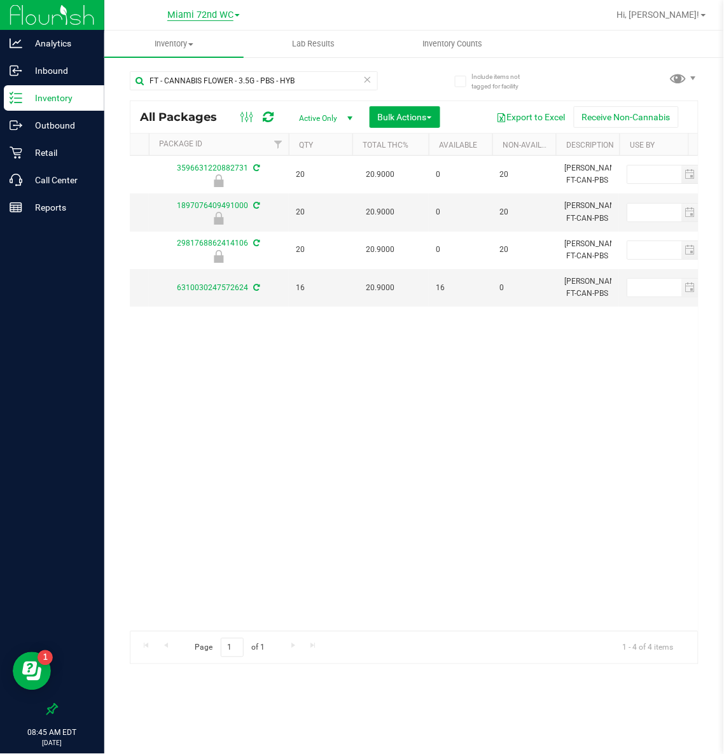
click at [194, 13] on span "Miami 72nd WC" at bounding box center [200, 15] width 66 height 11
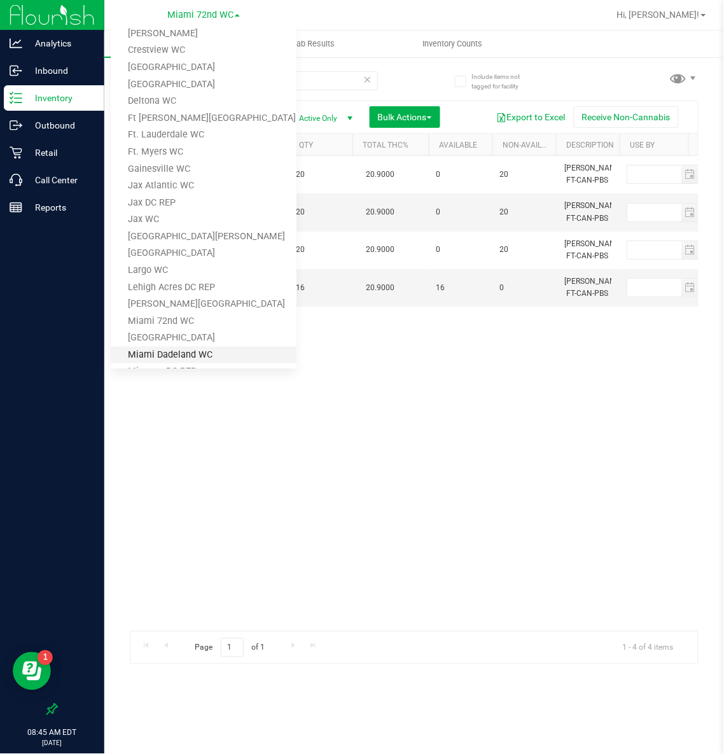
click at [185, 349] on link "Miami Dadeland WC" at bounding box center [204, 355] width 186 height 17
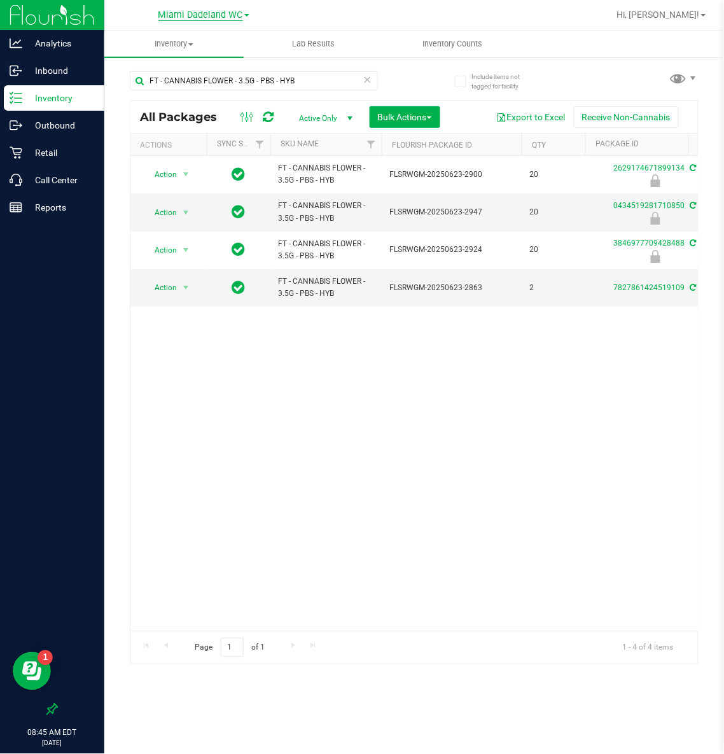
click at [193, 12] on span "Miami Dadeland WC" at bounding box center [200, 15] width 85 height 11
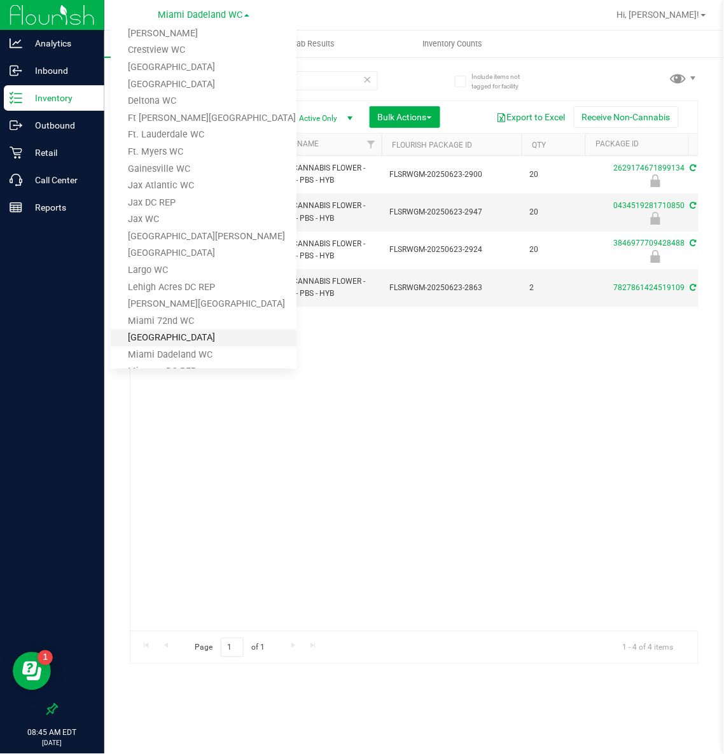
click at [177, 340] on link "[GEOGRAPHIC_DATA]" at bounding box center [204, 338] width 186 height 17
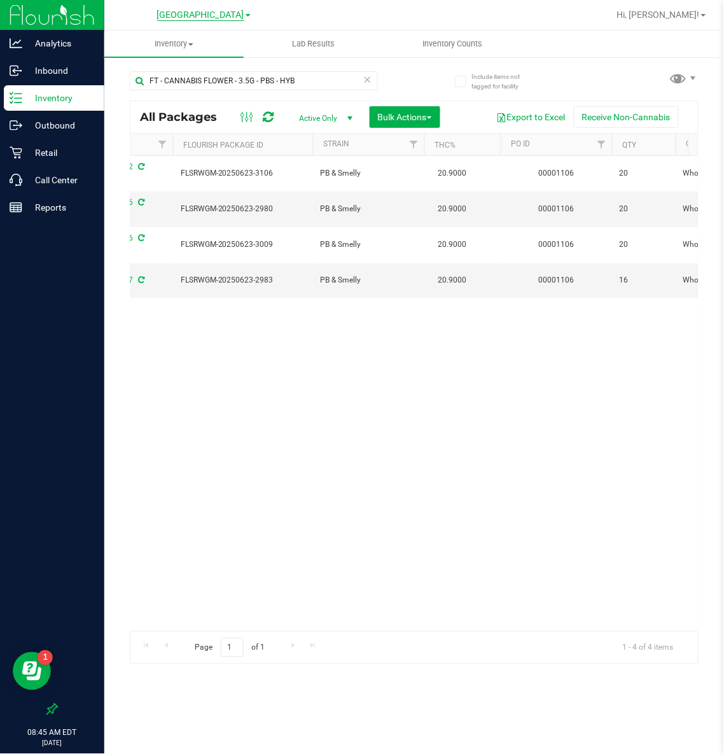
click at [189, 15] on span "[GEOGRAPHIC_DATA]" at bounding box center [200, 15] width 87 height 11
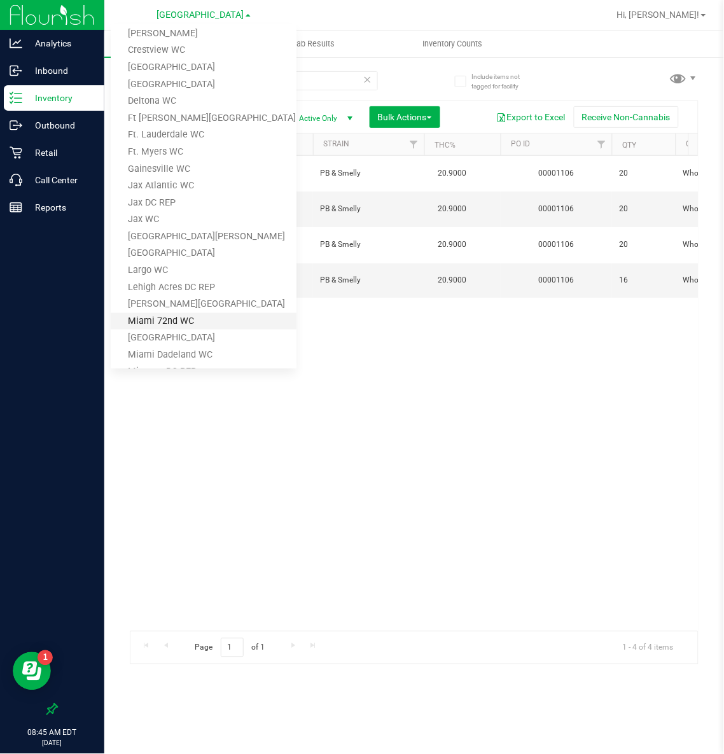
click at [163, 318] on link "Miami 72nd WC" at bounding box center [204, 321] width 186 height 17
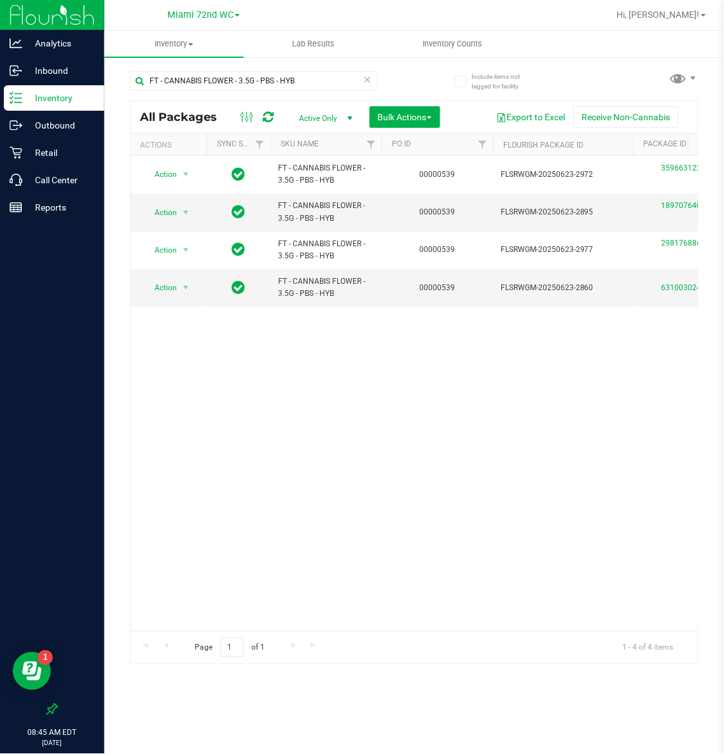
scroll to position [0, 261]
click at [223, 8] on link "Miami 72nd WC" at bounding box center [203, 14] width 73 height 12
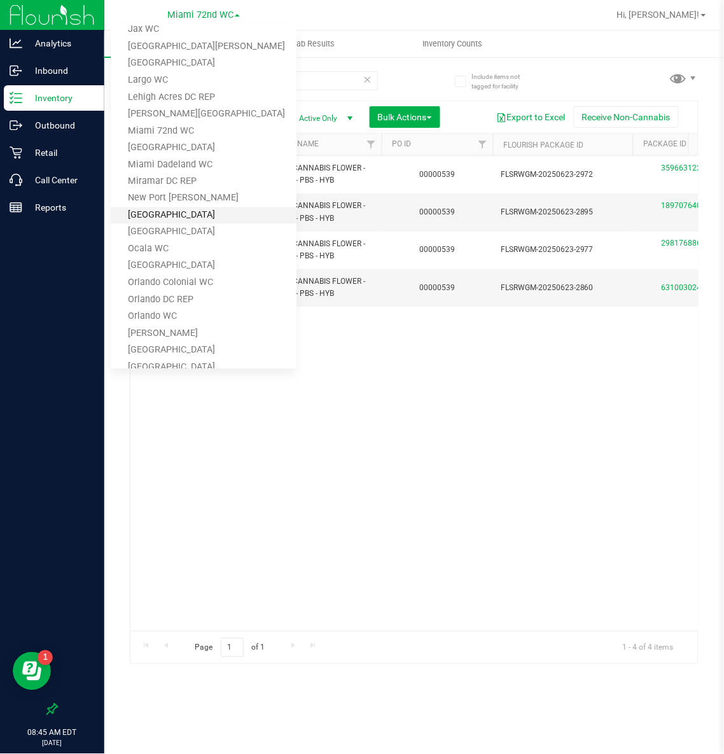
click at [192, 211] on link "[GEOGRAPHIC_DATA]" at bounding box center [204, 215] width 186 height 17
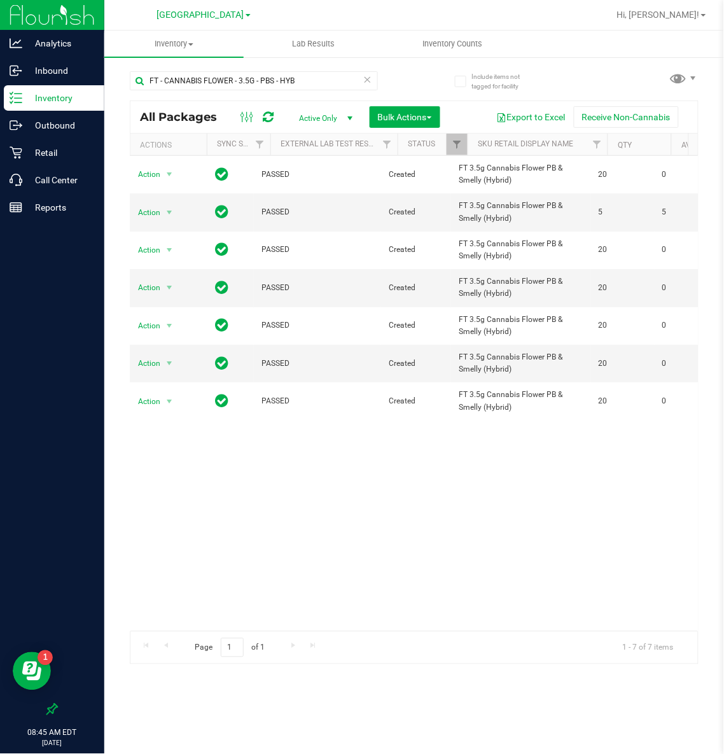
scroll to position [0, 50]
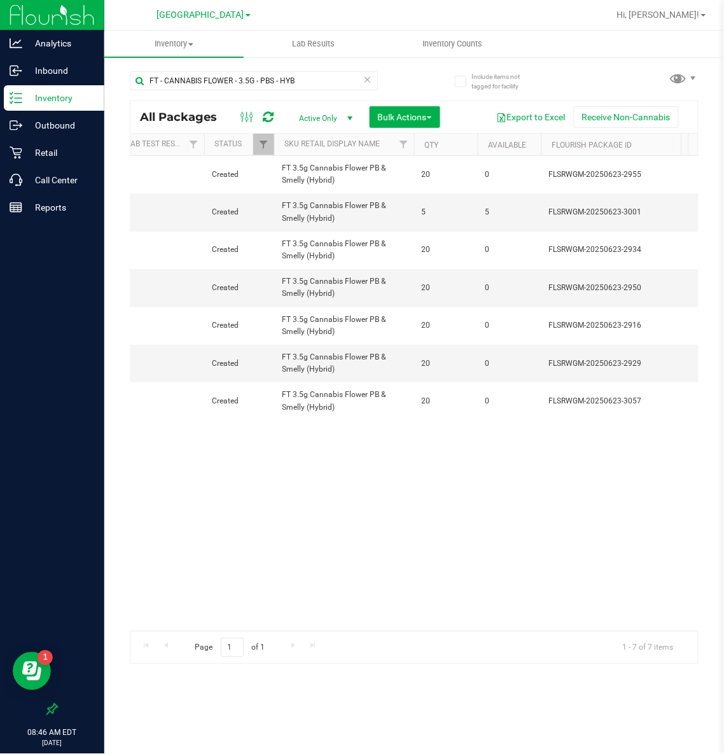
click at [369, 81] on icon at bounding box center [367, 78] width 9 height 15
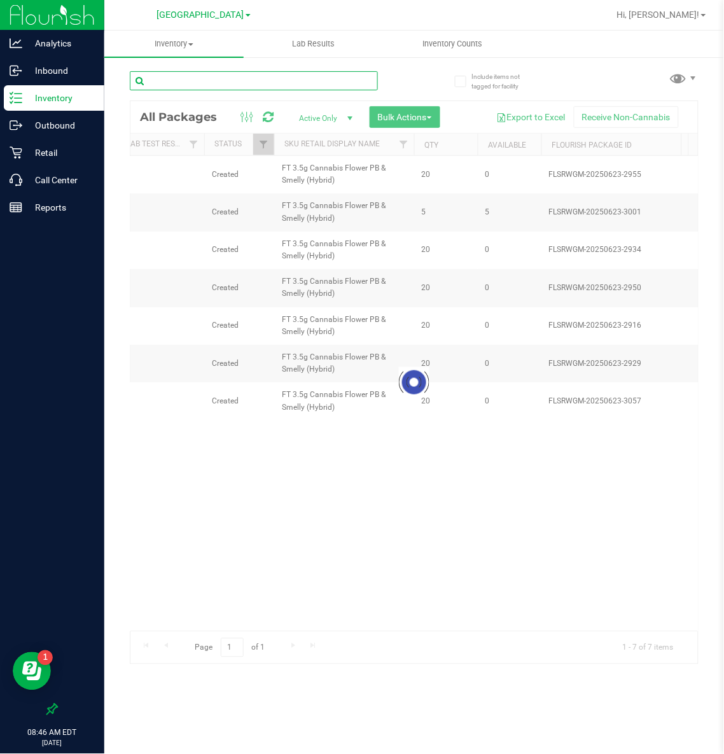
click at [226, 80] on input "text" at bounding box center [254, 80] width 248 height 19
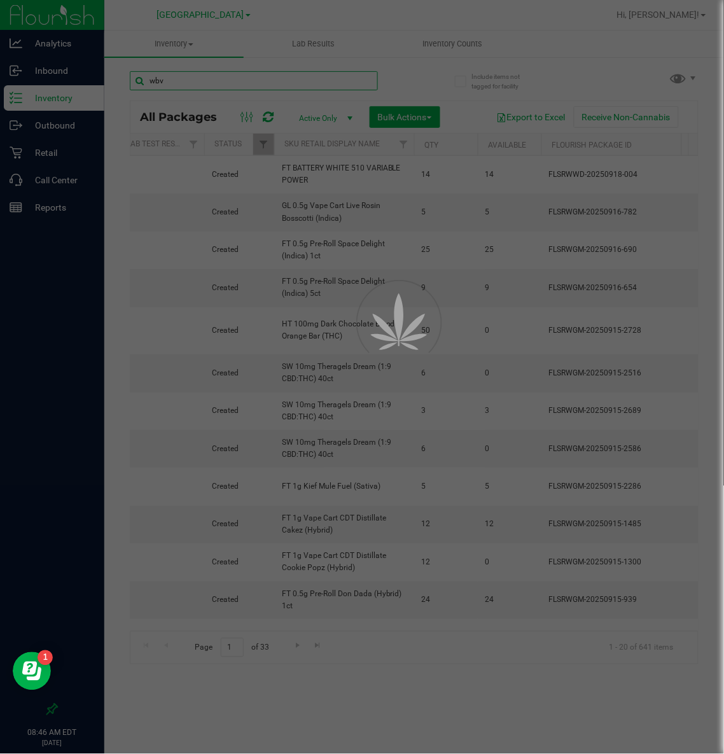
type input "wbv"
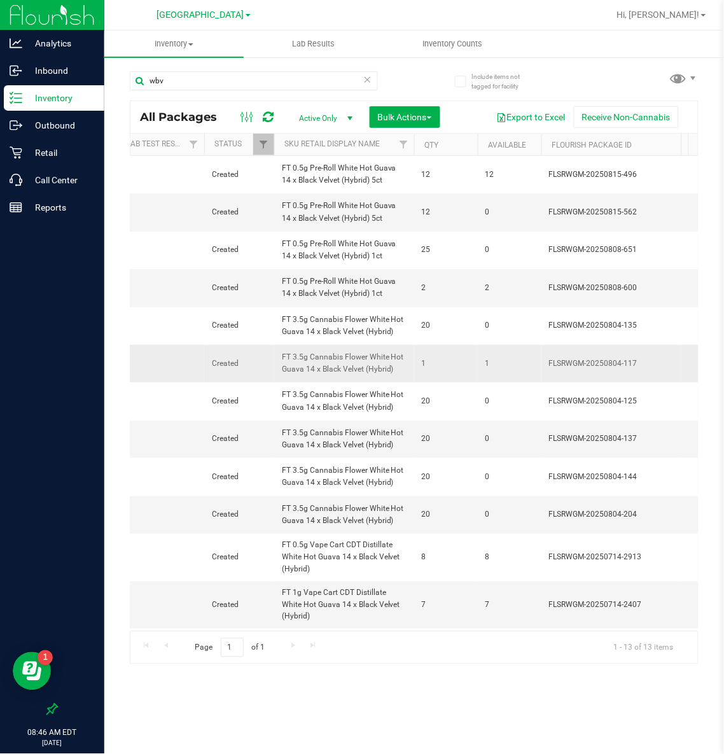
drag, startPoint x: 395, startPoint y: 371, endPoint x: 266, endPoint y: 362, distance: 129.5
copy tr "FT 3.5g Cannabis Flower White Hot Guava 14 x Black Velvet (Hybrid)"
click at [368, 78] on icon at bounding box center [367, 78] width 9 height 15
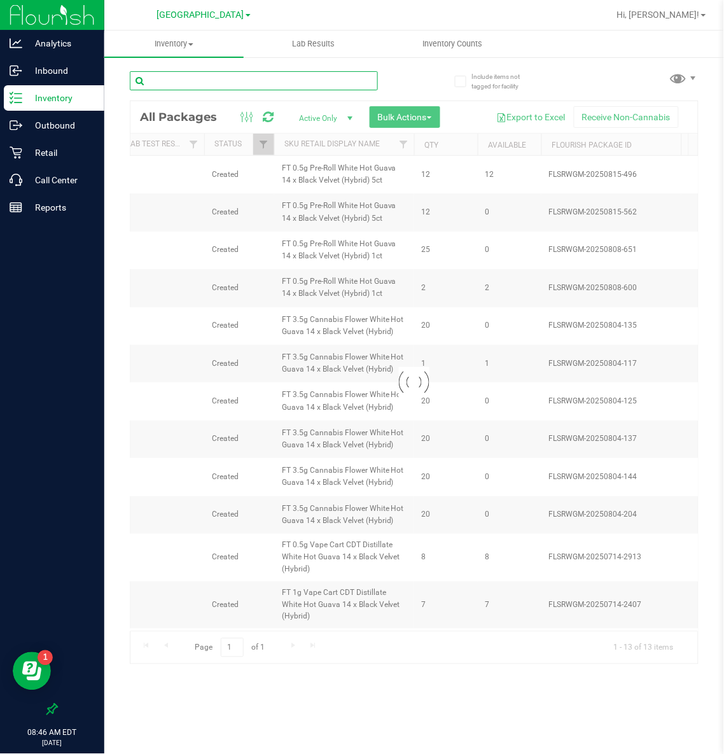
click at [169, 78] on input "text" at bounding box center [254, 80] width 248 height 19
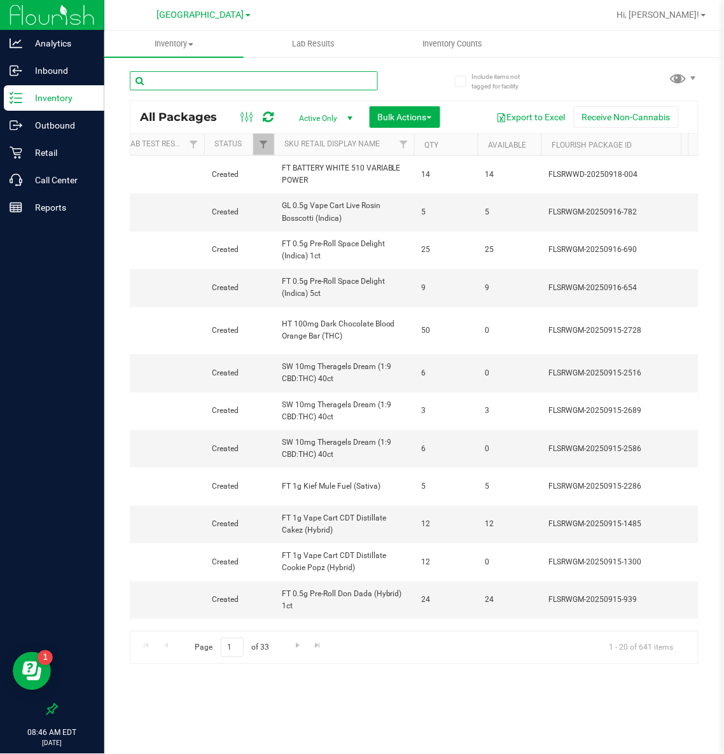
drag, startPoint x: 174, startPoint y: 78, endPoint x: 153, endPoint y: 78, distance: 21.0
click at [153, 78] on input "text" at bounding box center [254, 80] width 248 height 19
type input "FT 3.5g Cannabis Flower White Hot Guava 14 x Black Velvet (Hybrid)"
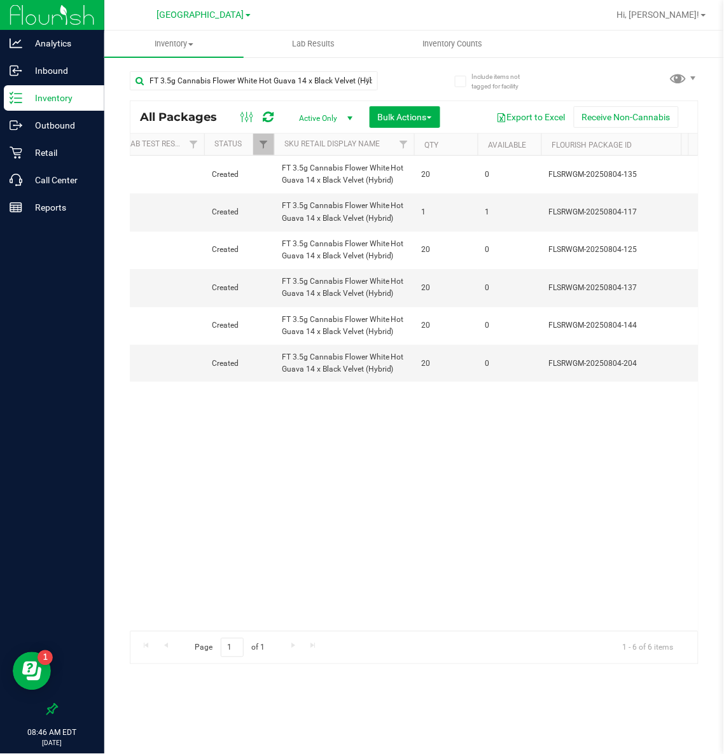
click at [193, 7] on div "[GEOGRAPHIC_DATA] WC [PERSON_NAME][GEOGRAPHIC_DATA] [GEOGRAPHIC_DATA][PERSON_NA…" at bounding box center [204, 14] width 94 height 15
click at [192, 11] on span "[GEOGRAPHIC_DATA]" at bounding box center [200, 15] width 87 height 11
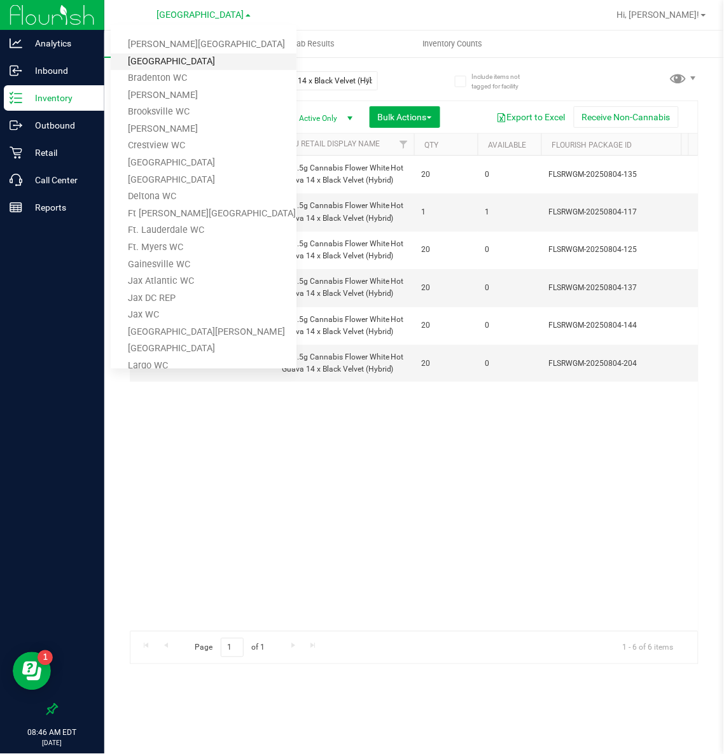
click at [189, 60] on link "[GEOGRAPHIC_DATA]" at bounding box center [204, 61] width 186 height 17
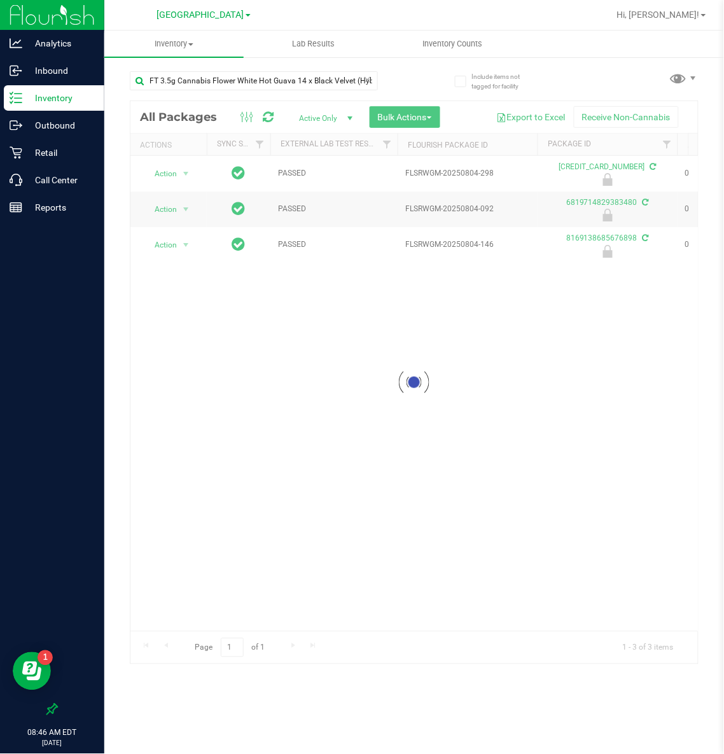
drag, startPoint x: 240, startPoint y: 622, endPoint x: 288, endPoint y: 619, distance: 48.4
click at [288, 502] on div at bounding box center [414, 382] width 568 height 563
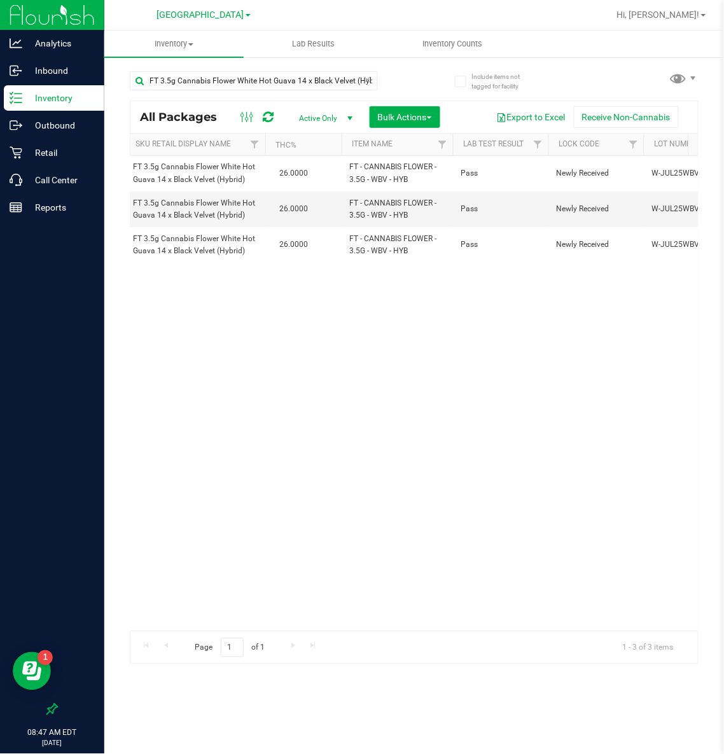
scroll to position [0, 764]
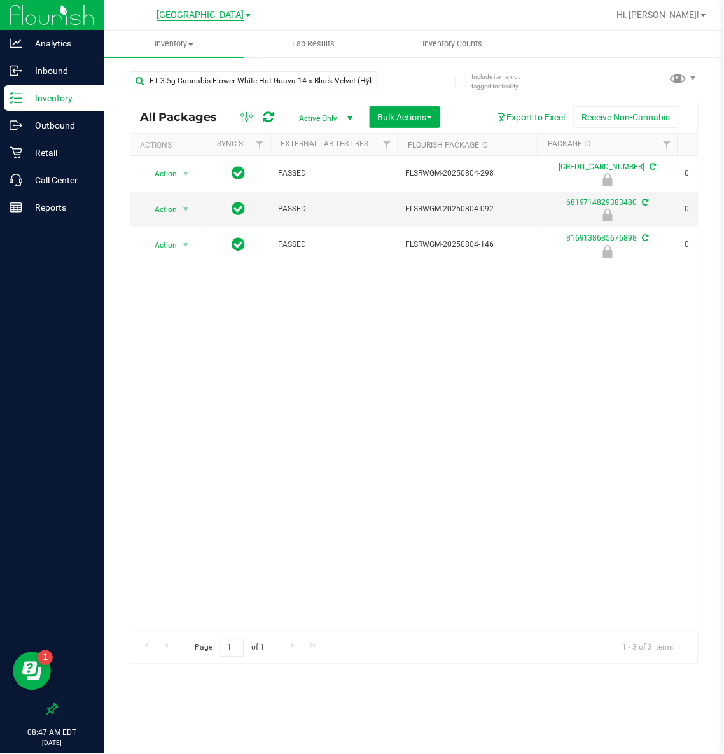
click at [192, 10] on span "[GEOGRAPHIC_DATA]" at bounding box center [200, 15] width 87 height 11
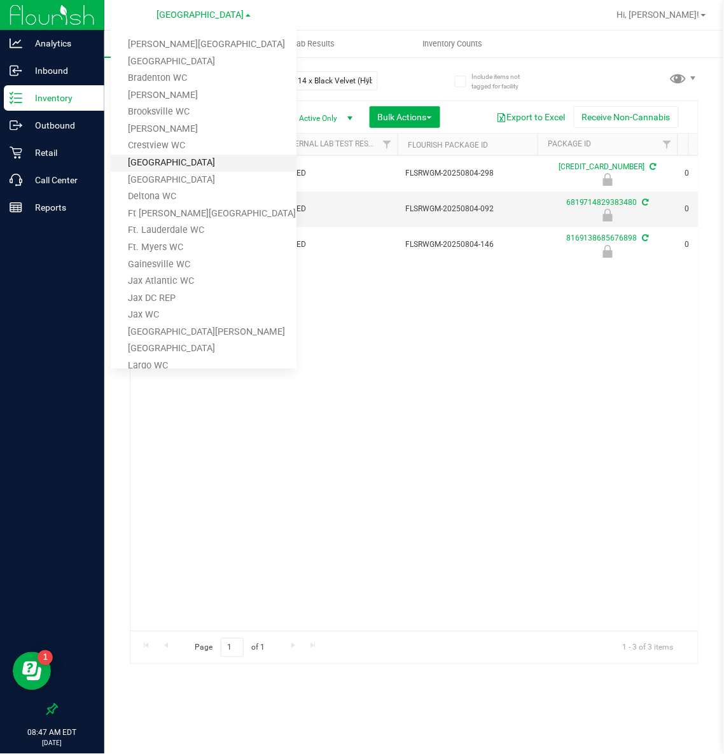
click at [169, 157] on link "[GEOGRAPHIC_DATA]" at bounding box center [204, 163] width 186 height 17
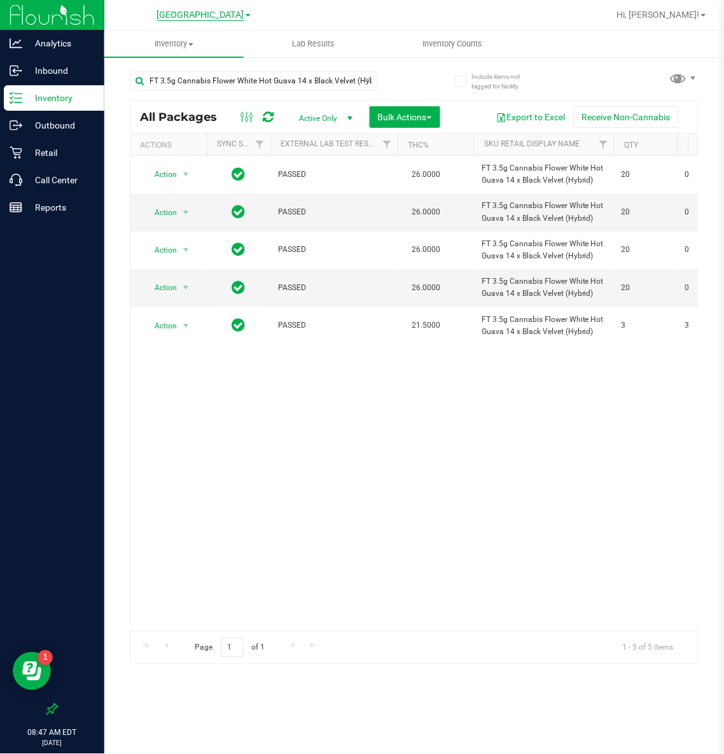
click at [189, 16] on span "[GEOGRAPHIC_DATA]" at bounding box center [200, 15] width 87 height 11
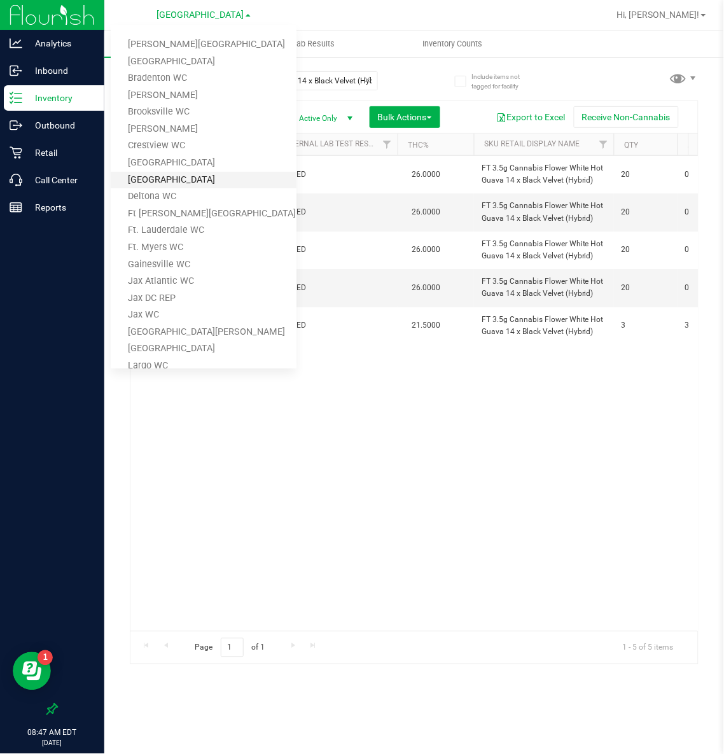
click at [160, 173] on link "[GEOGRAPHIC_DATA]" at bounding box center [204, 180] width 186 height 17
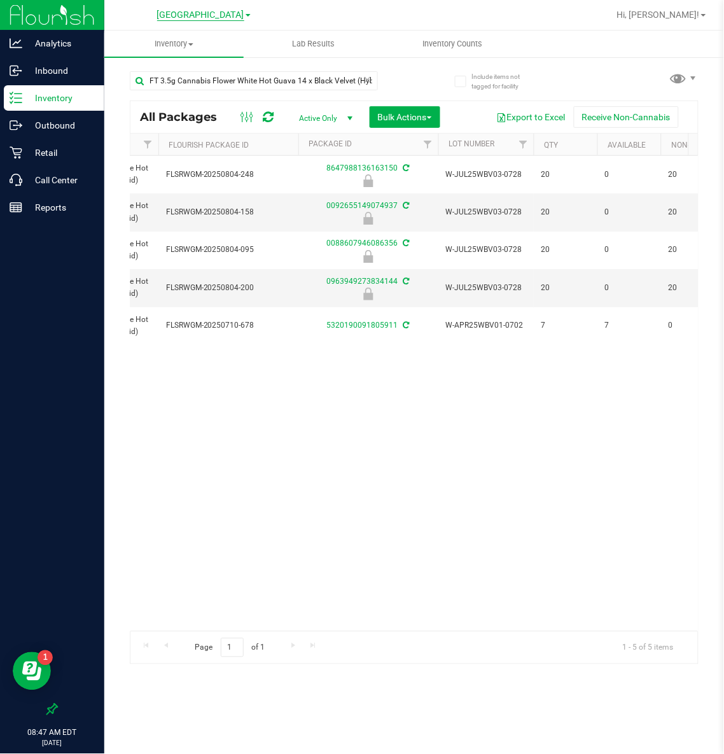
click at [181, 13] on span "[GEOGRAPHIC_DATA]" at bounding box center [200, 15] width 87 height 11
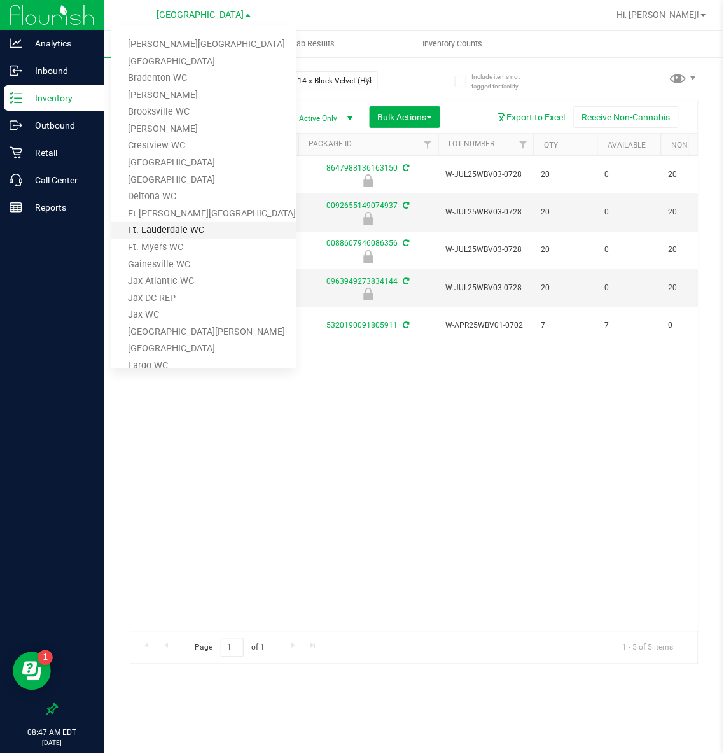
click at [178, 225] on link "Ft. Lauderdale WC" at bounding box center [204, 230] width 186 height 17
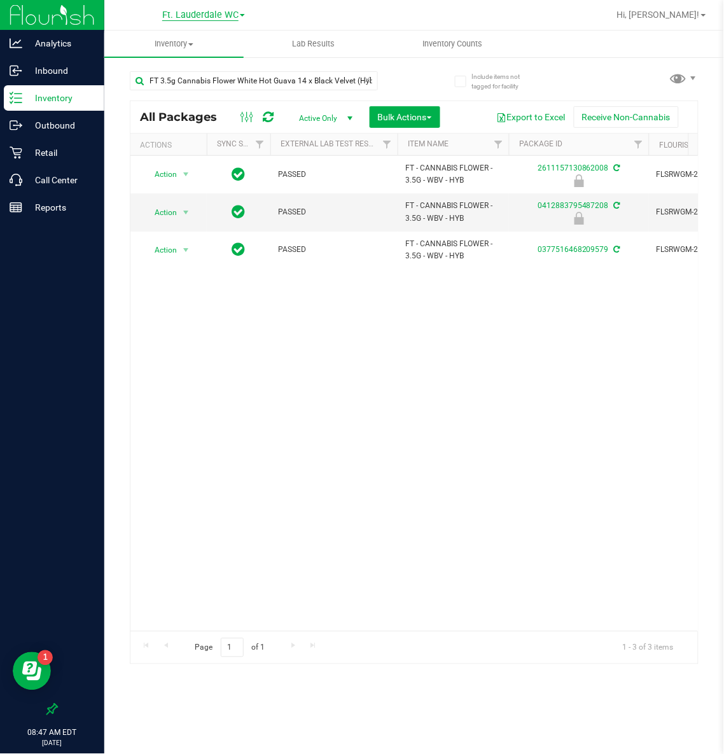
click at [235, 17] on span "Ft. Lauderdale WC" at bounding box center [200, 15] width 76 height 11
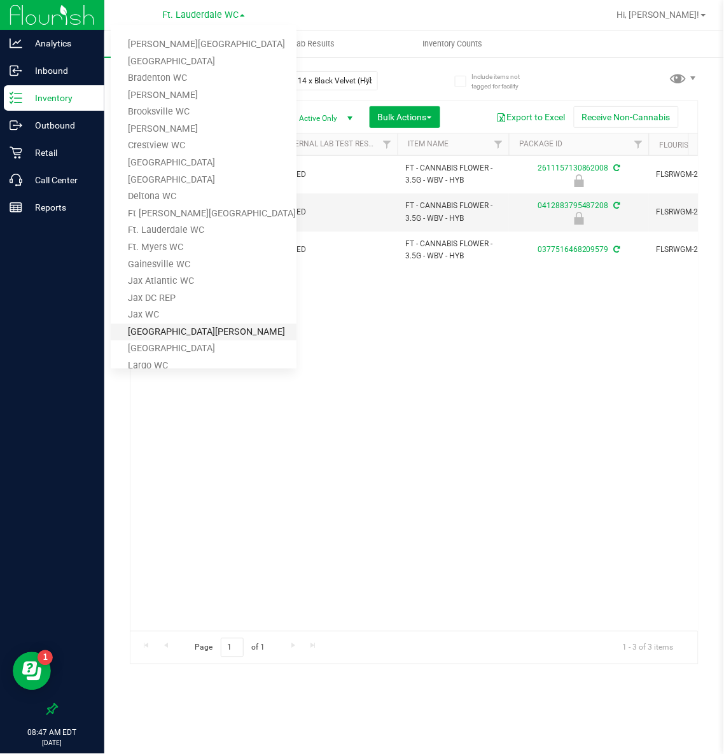
click at [155, 325] on link "[GEOGRAPHIC_DATA][PERSON_NAME]" at bounding box center [204, 332] width 186 height 17
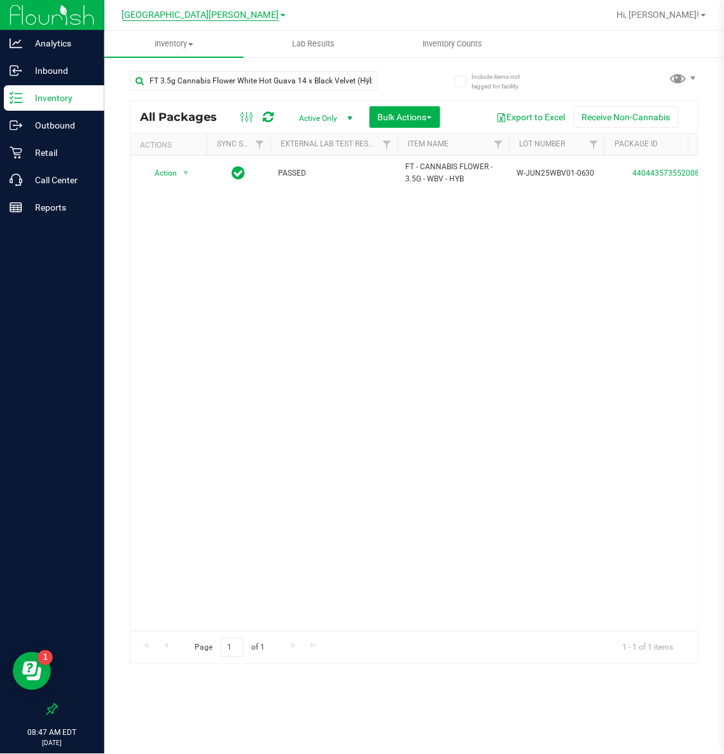
click at [212, 16] on span "[GEOGRAPHIC_DATA][PERSON_NAME]" at bounding box center [200, 15] width 157 height 11
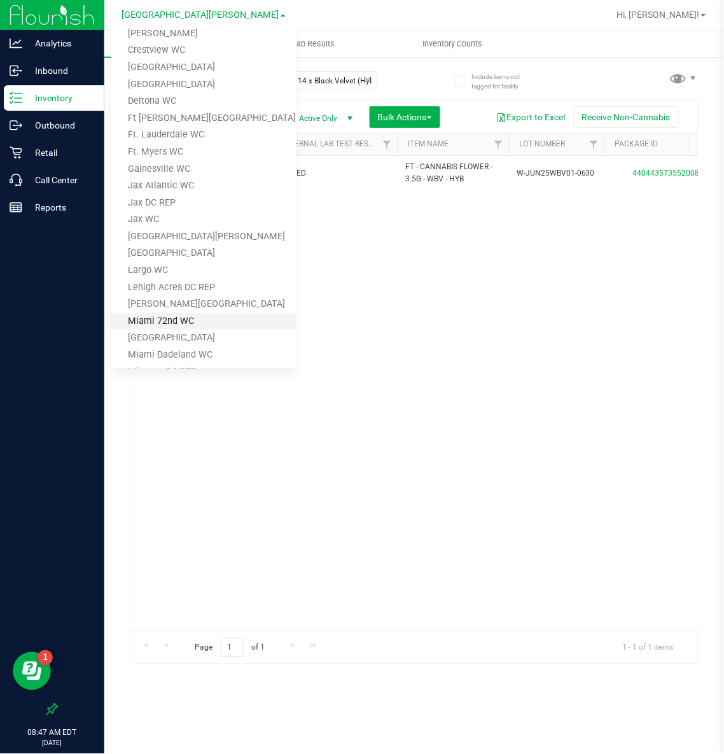
click at [171, 317] on link "Miami 72nd WC" at bounding box center [204, 321] width 186 height 17
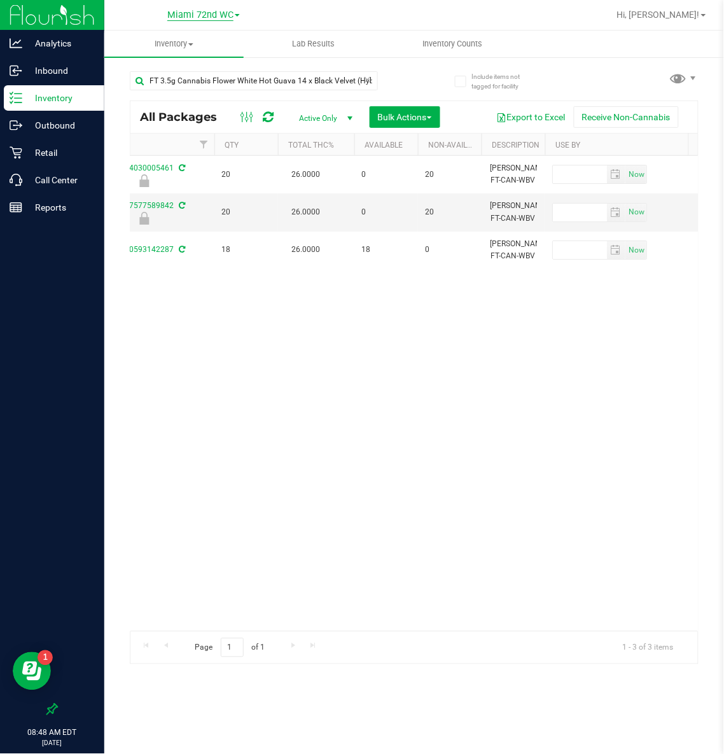
click at [224, 11] on span "Miami 72nd WC" at bounding box center [200, 15] width 66 height 11
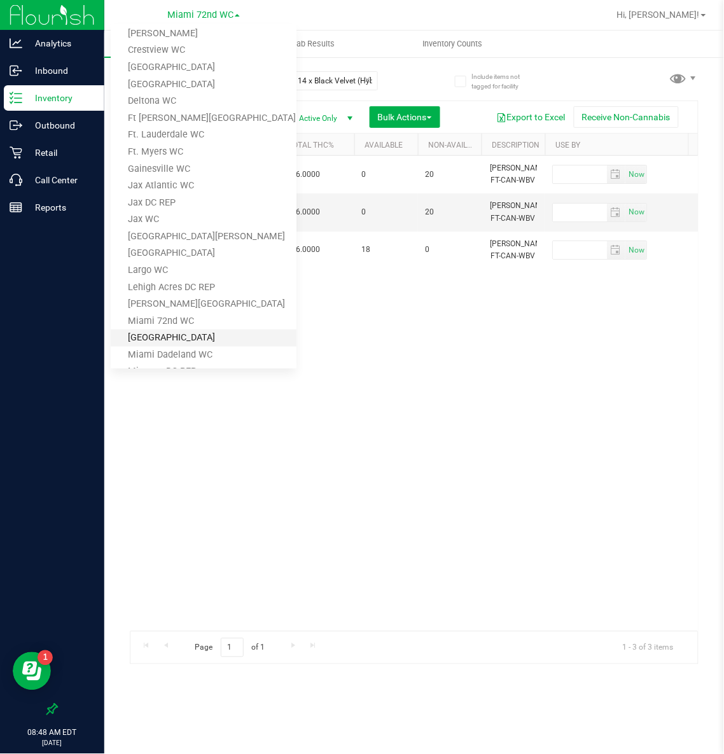
click at [169, 334] on link "[GEOGRAPHIC_DATA]" at bounding box center [204, 338] width 186 height 17
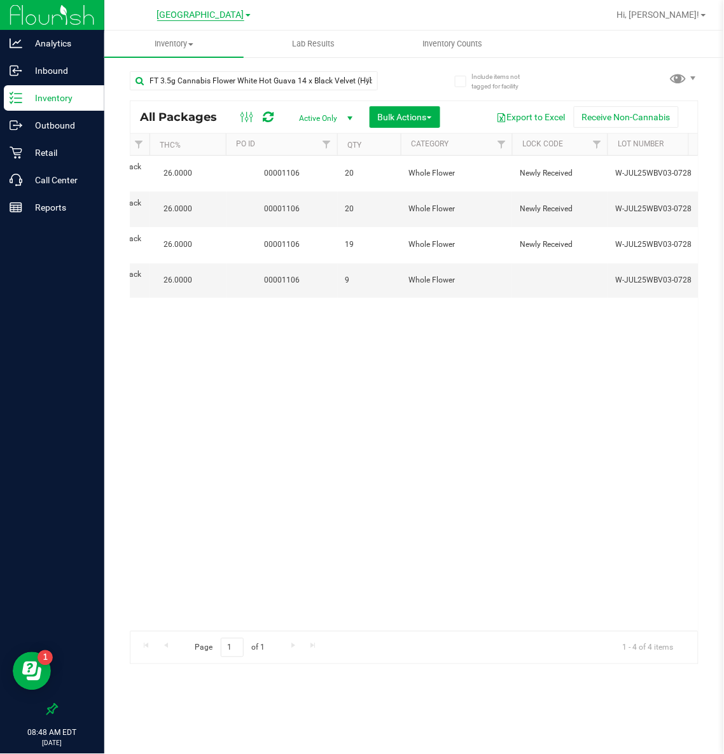
click at [200, 16] on span "[GEOGRAPHIC_DATA]" at bounding box center [200, 15] width 87 height 11
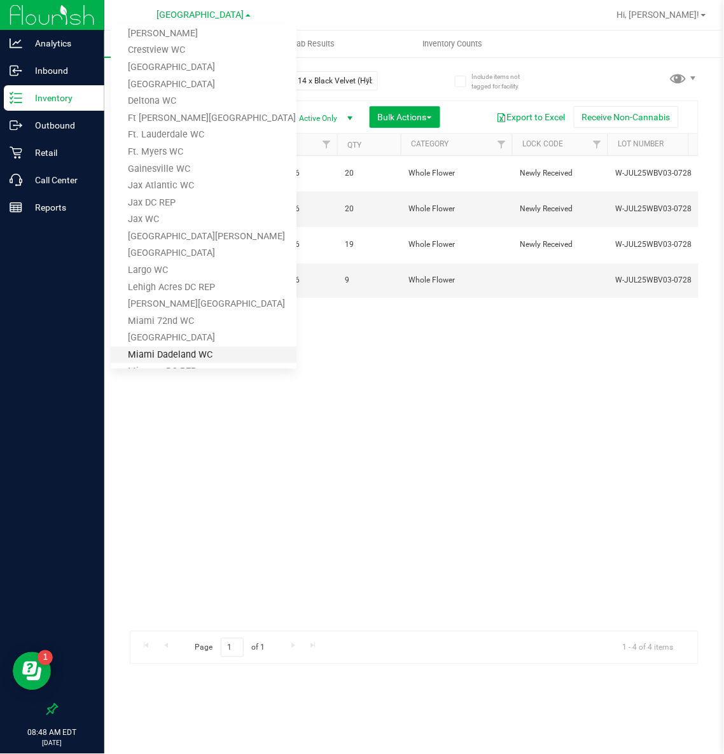
click at [177, 351] on link "Miami Dadeland WC" at bounding box center [204, 355] width 186 height 17
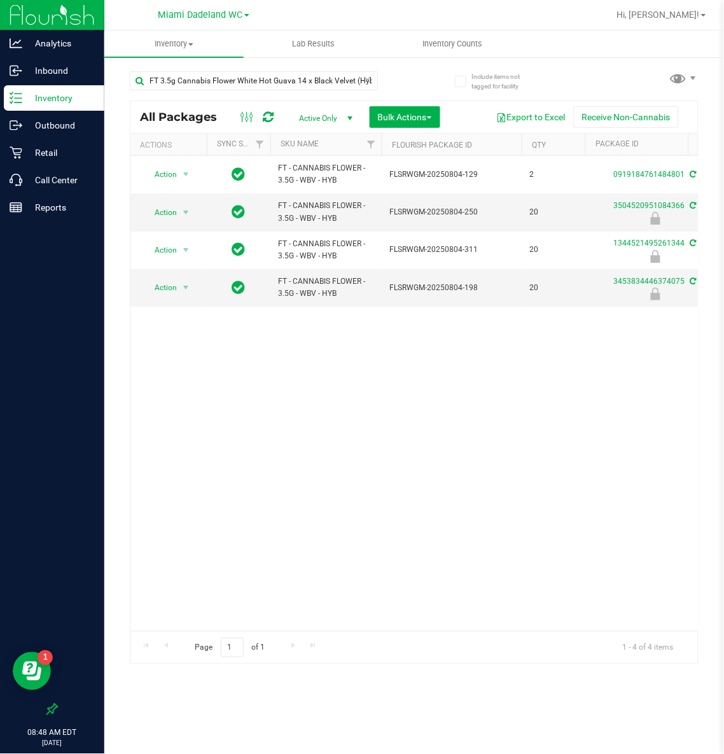
click at [172, 5] on div "Miami Dadeland WC [PERSON_NAME][GEOGRAPHIC_DATA] [PERSON_NAME][GEOGRAPHIC_DATA]…" at bounding box center [204, 15] width 186 height 20
click at [173, 11] on span "Miami Dadeland WC" at bounding box center [200, 15] width 85 height 11
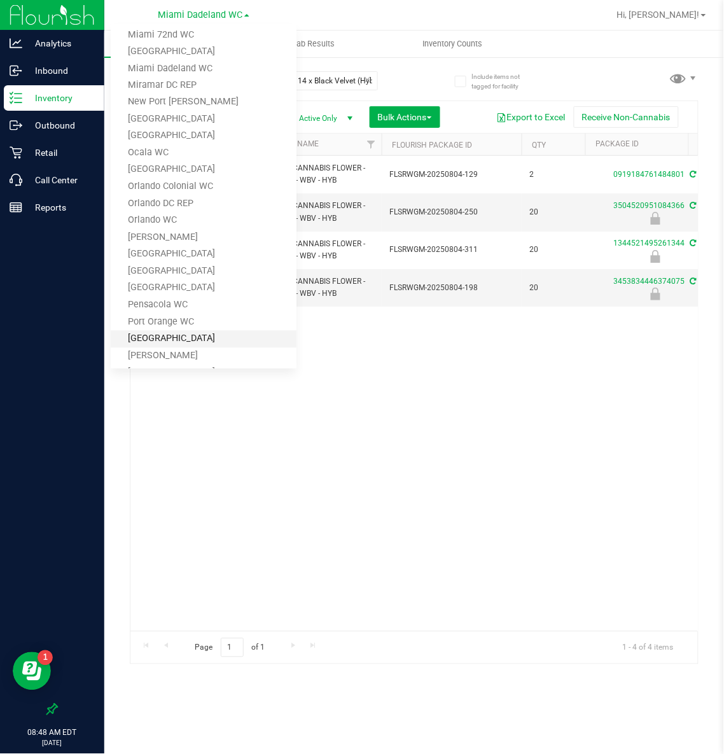
click at [180, 333] on link "[GEOGRAPHIC_DATA]" at bounding box center [204, 339] width 186 height 17
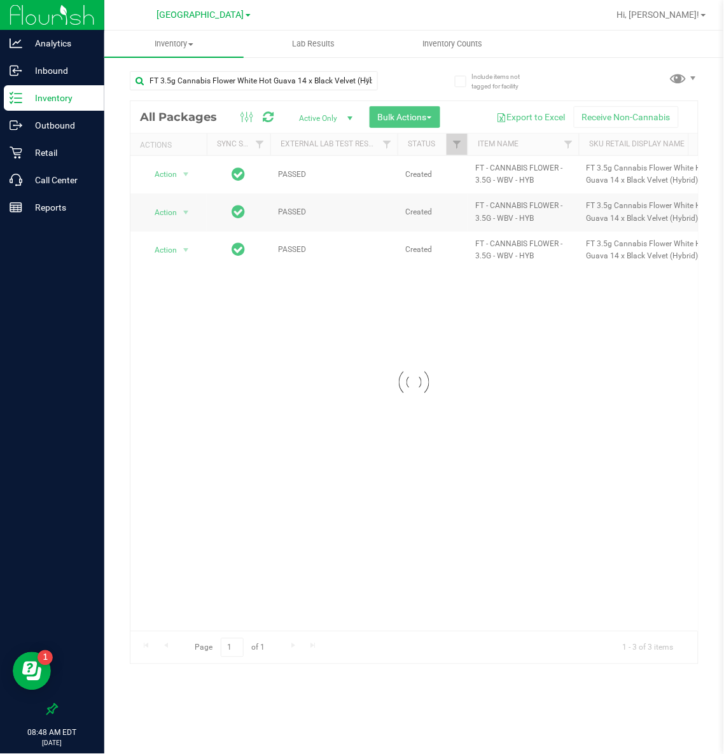
drag, startPoint x: 228, startPoint y: 623, endPoint x: 255, endPoint y: 623, distance: 26.7
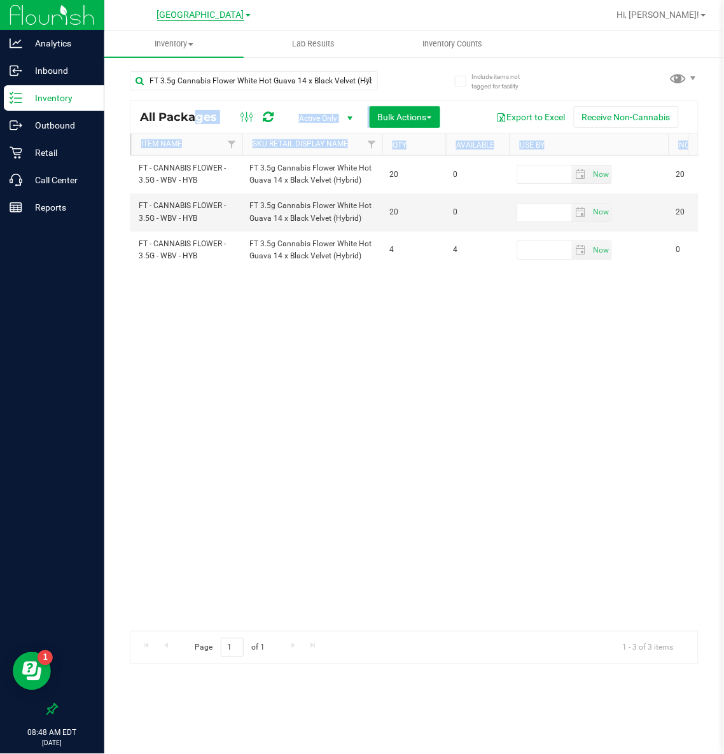
click at [204, 15] on span "[GEOGRAPHIC_DATA]" at bounding box center [200, 15] width 87 height 11
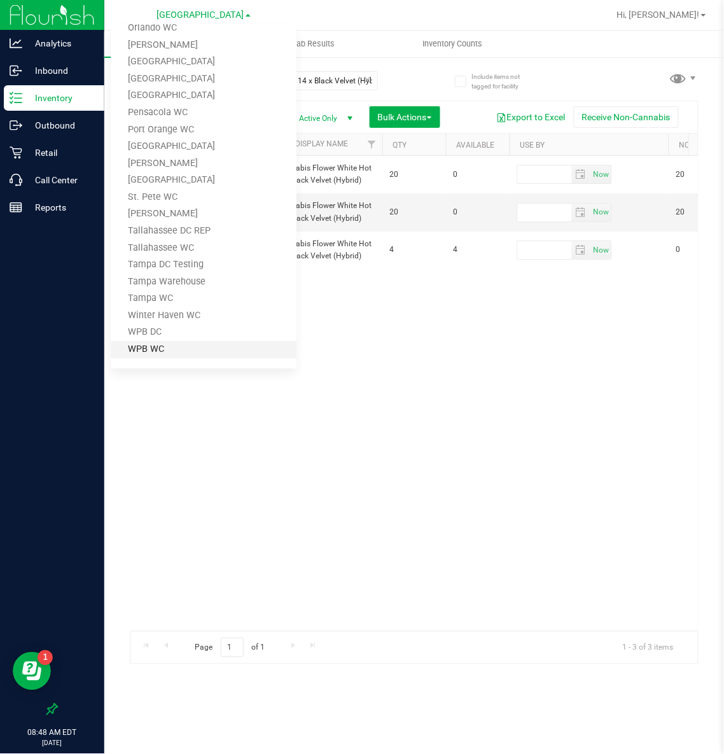
click at [162, 344] on link "WPB WC" at bounding box center [204, 349] width 186 height 17
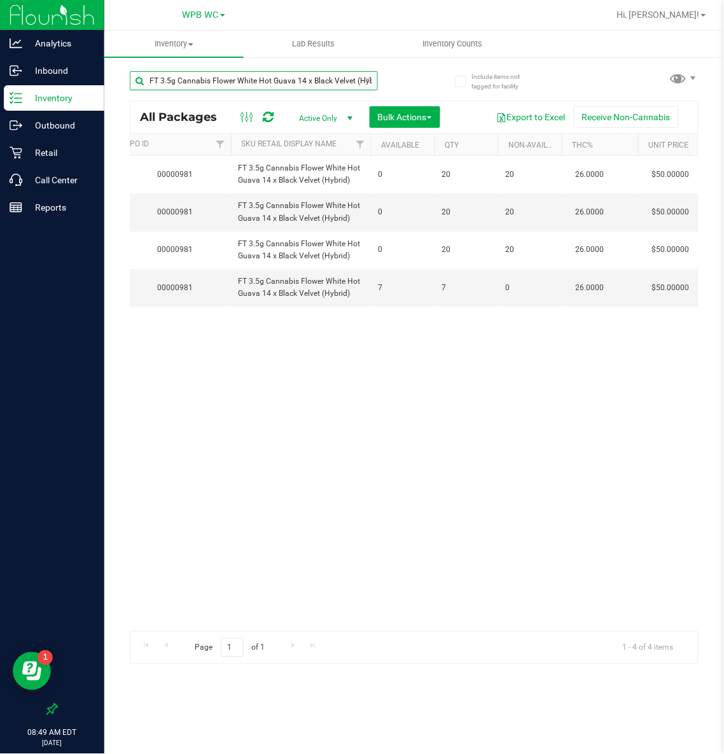
click at [303, 80] on input "FT 3.5g Cannabis Flower White Hot Guava 14 x Black Velvet (Hybrid)" at bounding box center [254, 80] width 248 height 19
type input "mbl"
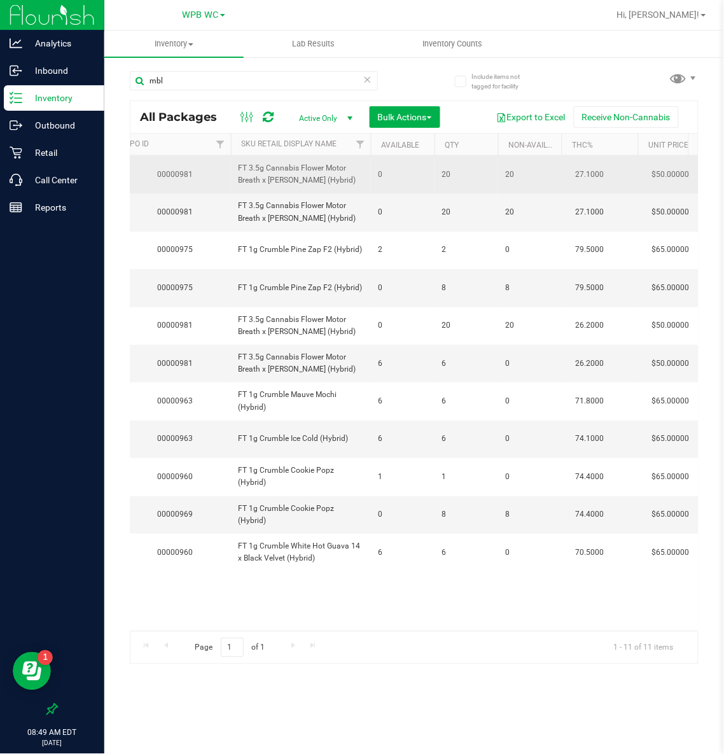
drag, startPoint x: 333, startPoint y: 179, endPoint x: 235, endPoint y: 169, distance: 98.5
click at [235, 169] on td "FT 3.5g Cannabis Flower Motor Breath x [PERSON_NAME] (Hybrid)" at bounding box center [301, 175] width 140 height 38
copy span "FT 3.5g Cannabis Flower Motor Breath x [PERSON_NAME] (Hybrid)"
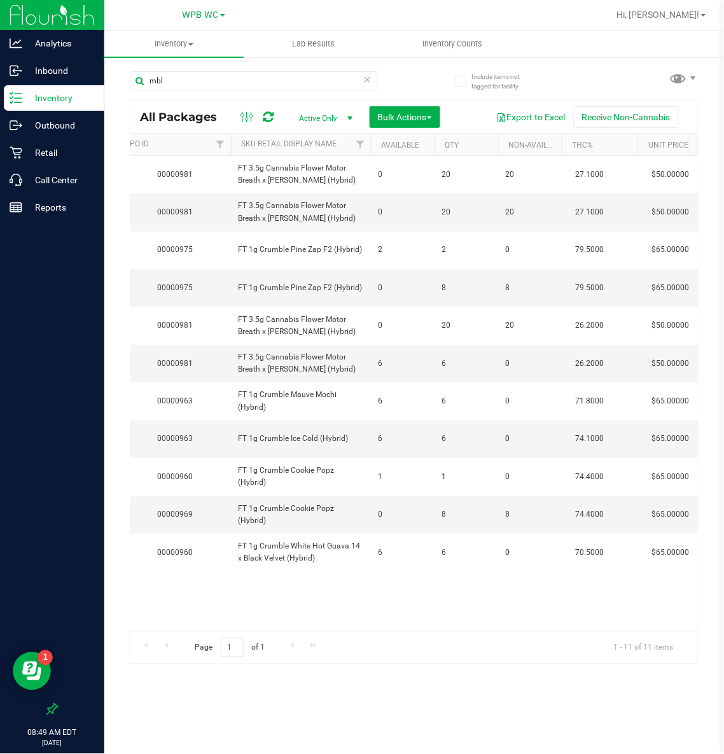
click at [365, 80] on icon at bounding box center [367, 78] width 9 height 15
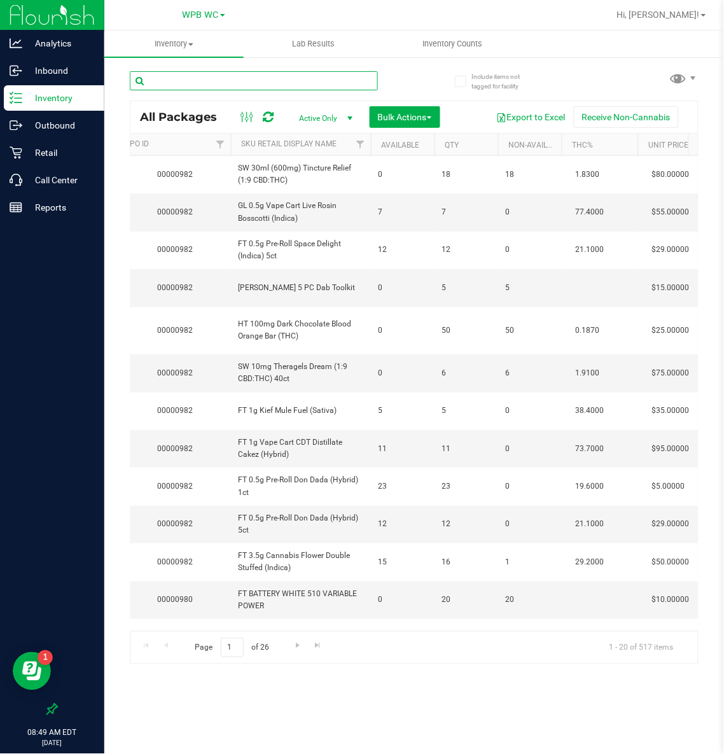
type input "[DATE]"
paste input "FT 3.5g Cannabis Flower Motor Breath x [PERSON_NAME] (Hybrid)"
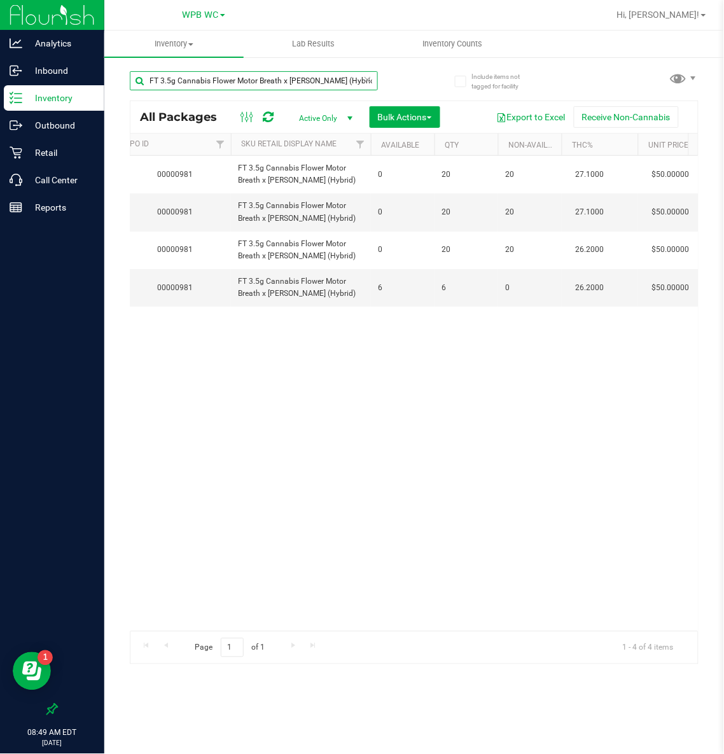
type input "FT 3.5g Cannabis Flower Motor Breath x [PERSON_NAME] (Hybrid)"
click at [207, 15] on span "WPB WC" at bounding box center [201, 15] width 36 height 11
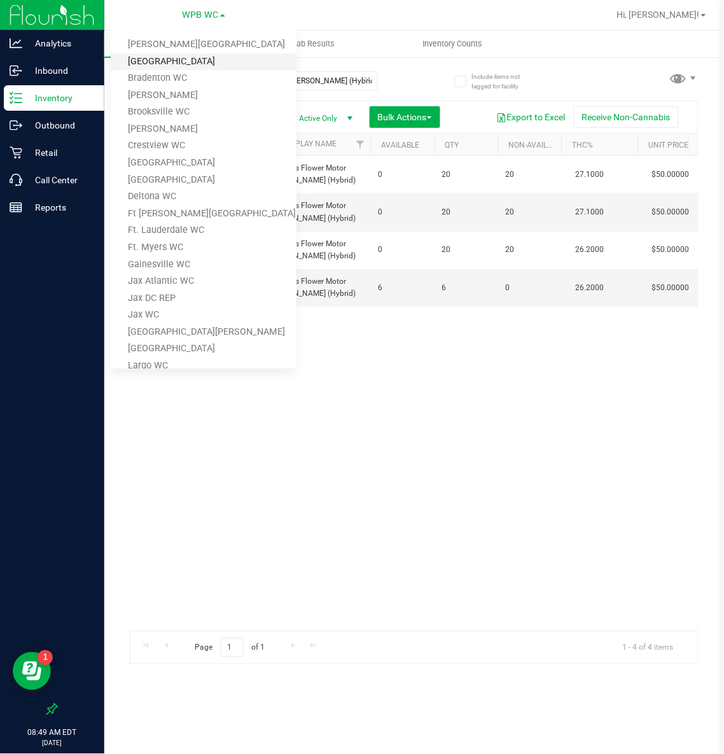
click at [189, 60] on link "[GEOGRAPHIC_DATA]" at bounding box center [204, 61] width 186 height 17
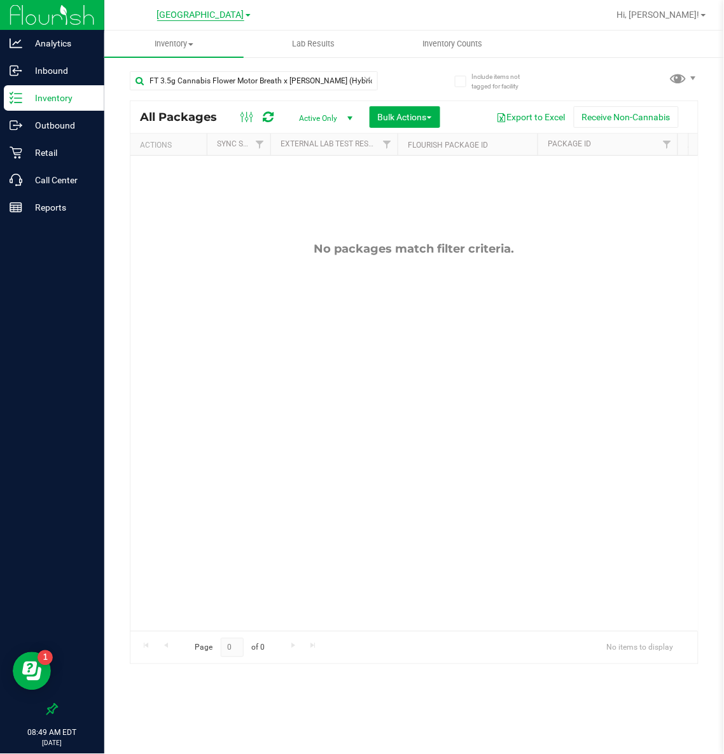
click at [181, 19] on span "[GEOGRAPHIC_DATA]" at bounding box center [200, 15] width 87 height 11
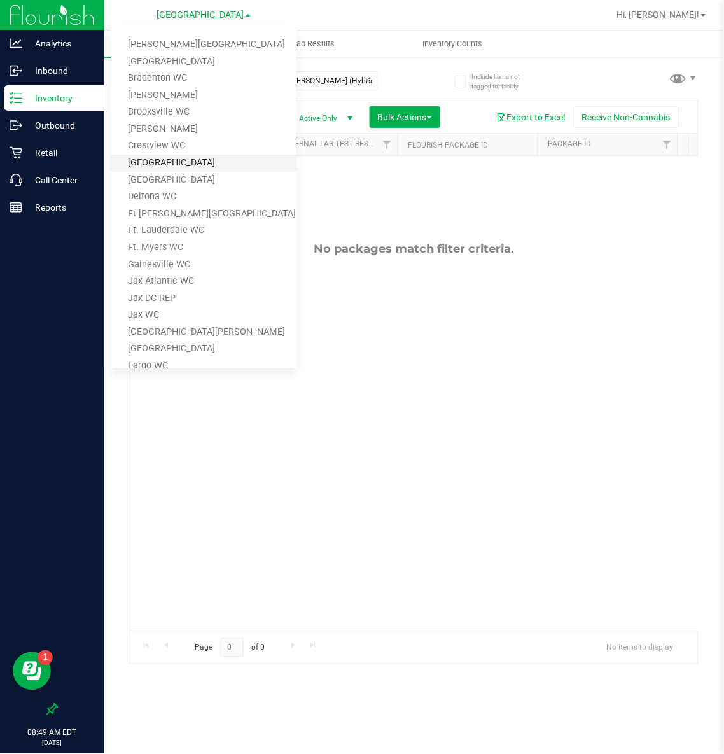
click at [162, 158] on link "[GEOGRAPHIC_DATA]" at bounding box center [204, 163] width 186 height 17
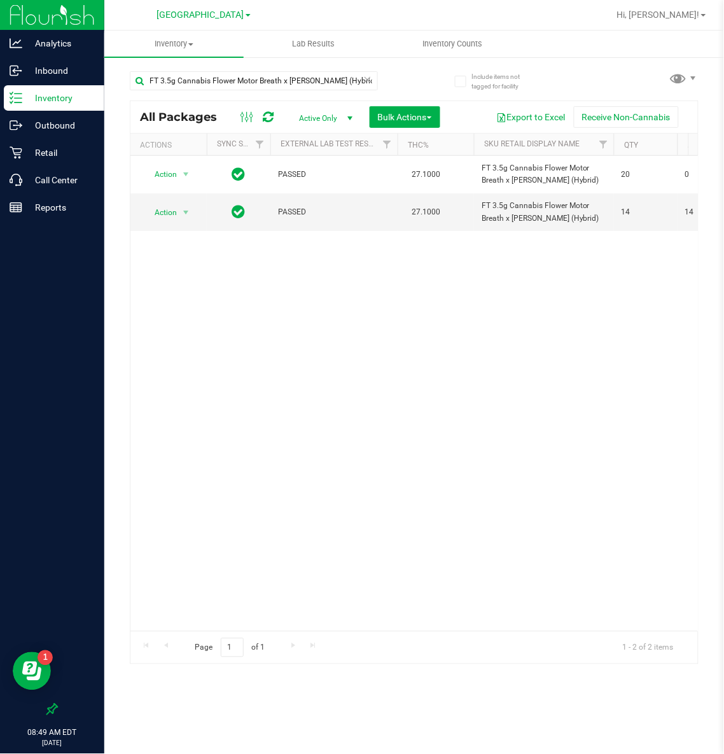
click at [221, 8] on link "[GEOGRAPHIC_DATA]" at bounding box center [204, 14] width 94 height 12
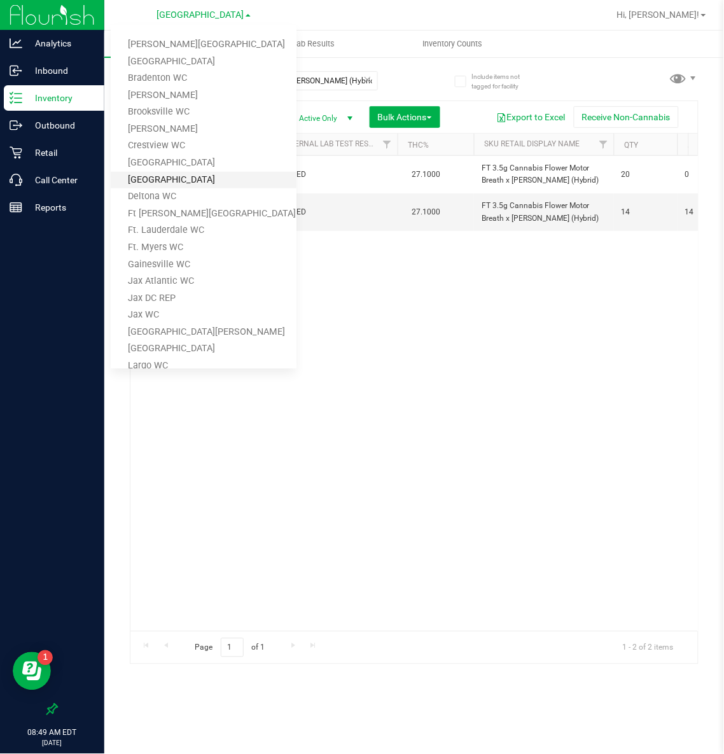
click at [158, 173] on link "[GEOGRAPHIC_DATA]" at bounding box center [204, 180] width 186 height 17
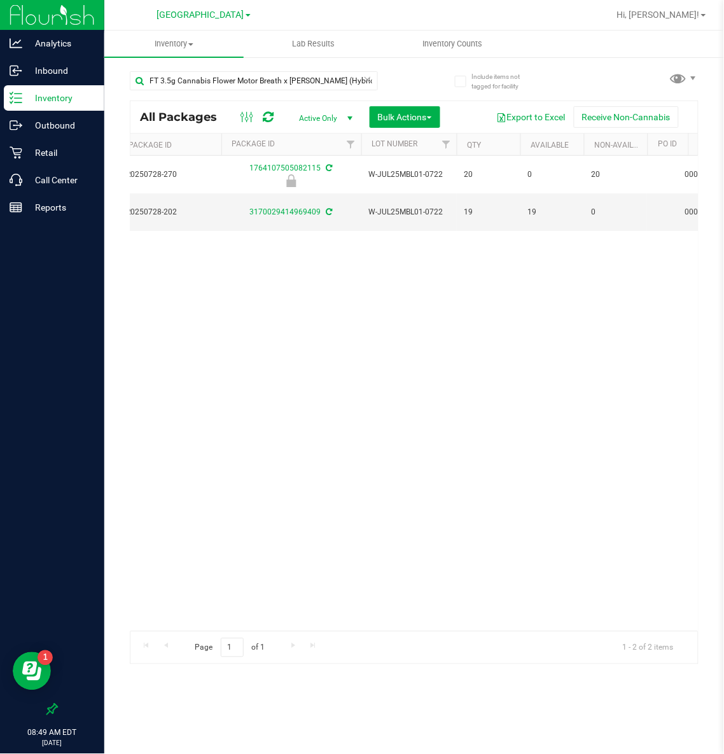
scroll to position [0, 499]
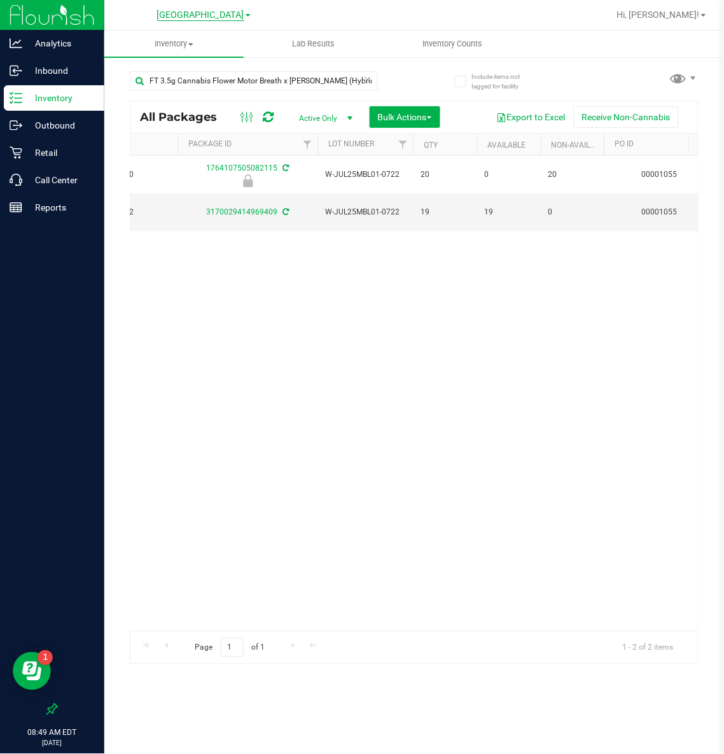
click at [194, 11] on span "[GEOGRAPHIC_DATA]" at bounding box center [200, 15] width 87 height 11
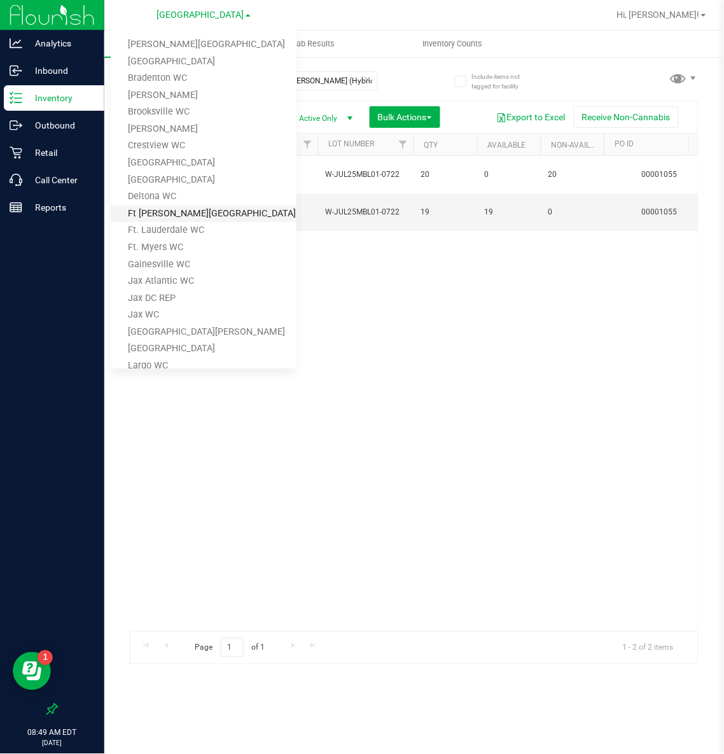
click at [170, 209] on link "Ft [PERSON_NAME][GEOGRAPHIC_DATA]" at bounding box center [204, 214] width 186 height 17
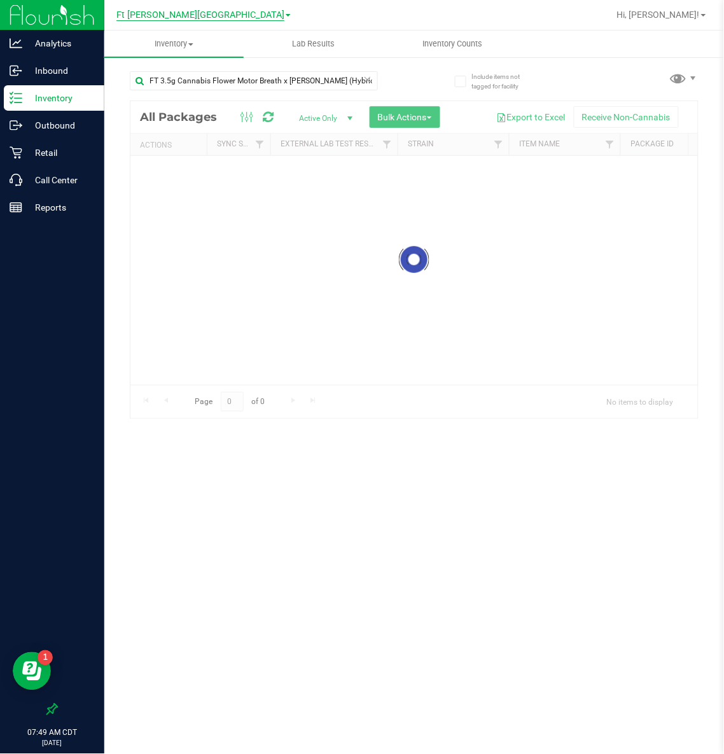
click at [197, 10] on span "Ft [PERSON_NAME][GEOGRAPHIC_DATA]" at bounding box center [200, 15] width 168 height 11
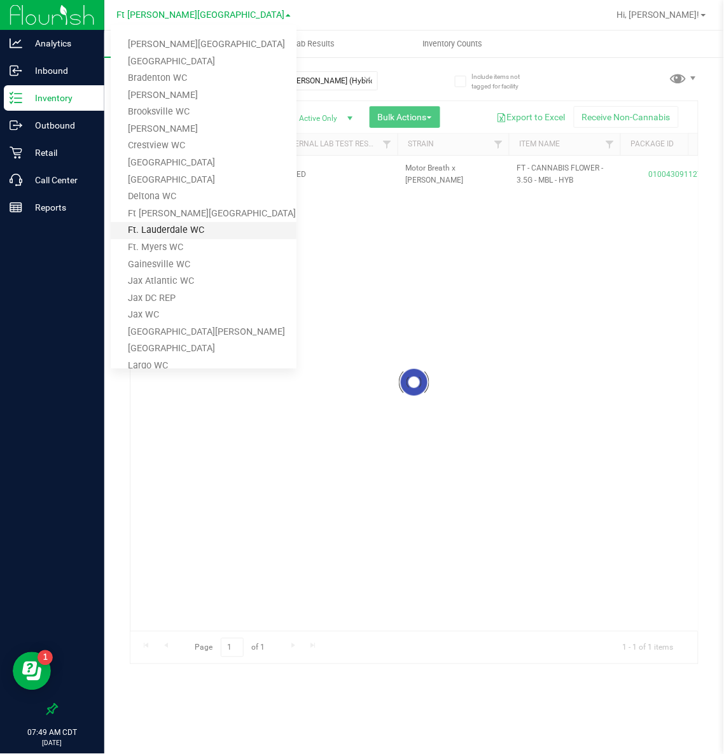
click at [167, 226] on link "Ft. Lauderdale WC" at bounding box center [204, 230] width 186 height 17
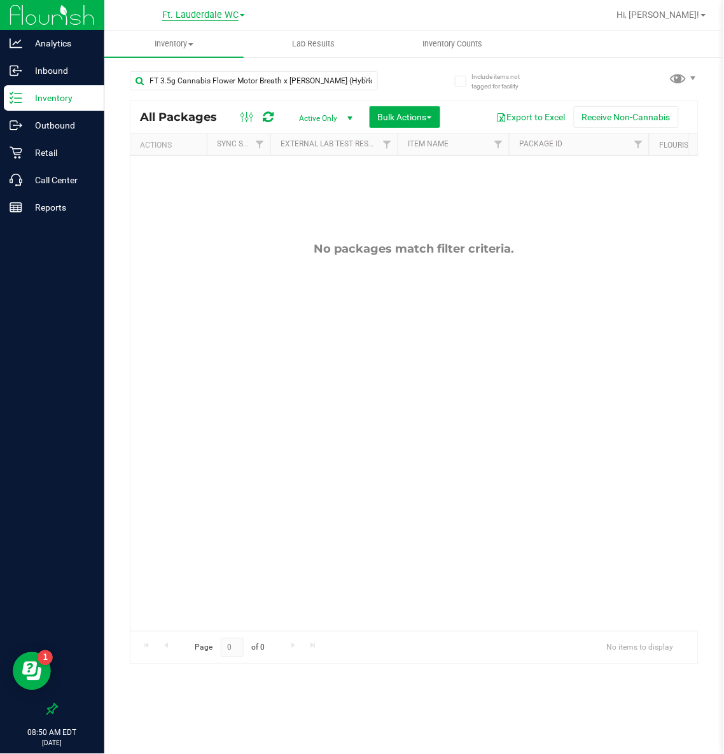
click at [188, 12] on span "Ft. Lauderdale WC" at bounding box center [200, 15] width 76 height 11
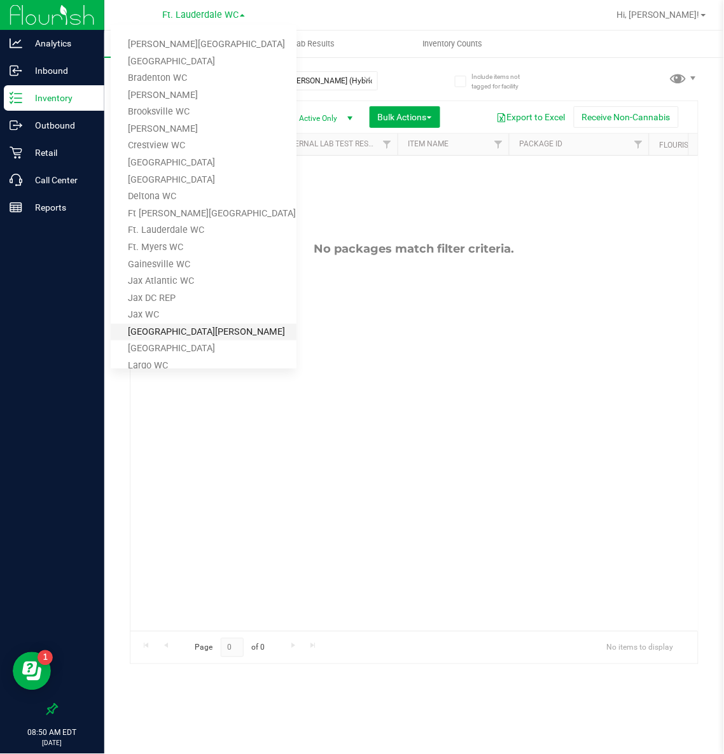
click at [154, 326] on link "[GEOGRAPHIC_DATA][PERSON_NAME]" at bounding box center [204, 332] width 186 height 17
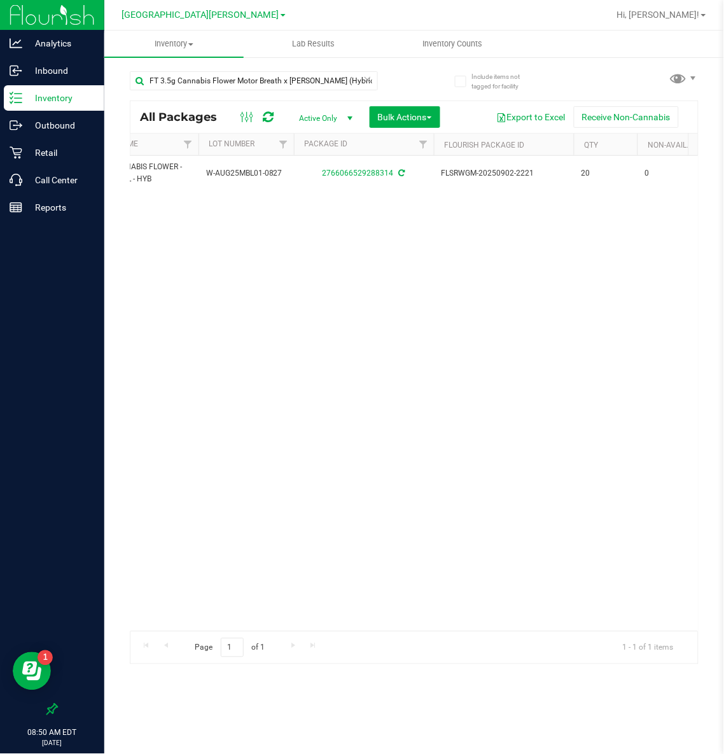
scroll to position [0, 315]
click at [204, 15] on span "[GEOGRAPHIC_DATA][PERSON_NAME]" at bounding box center [200, 15] width 157 height 11
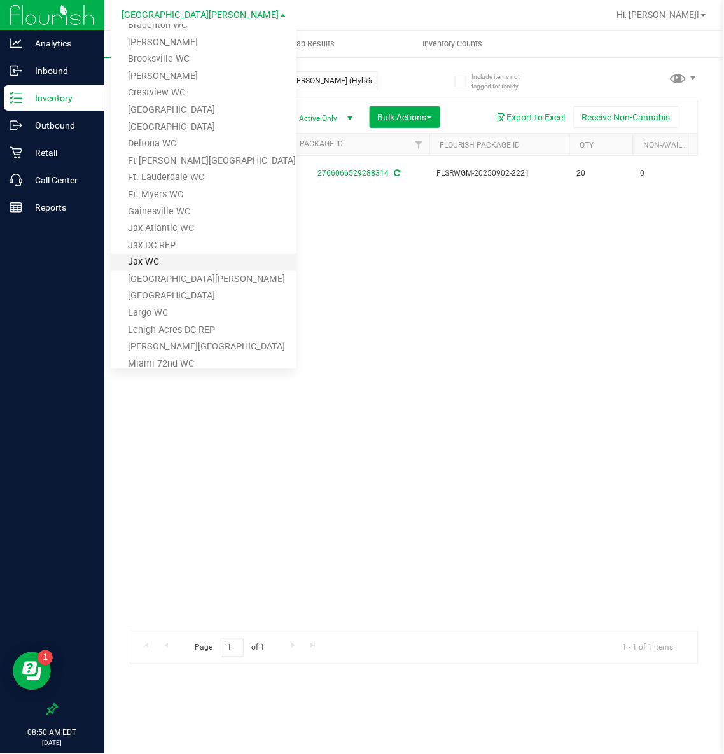
scroll to position [95, 0]
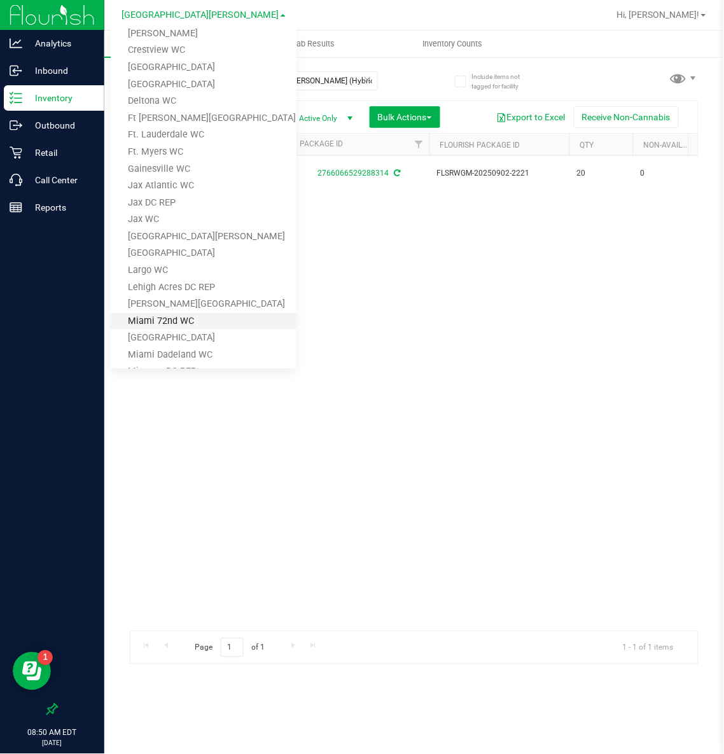
click at [179, 314] on link "Miami 72nd WC" at bounding box center [204, 321] width 186 height 17
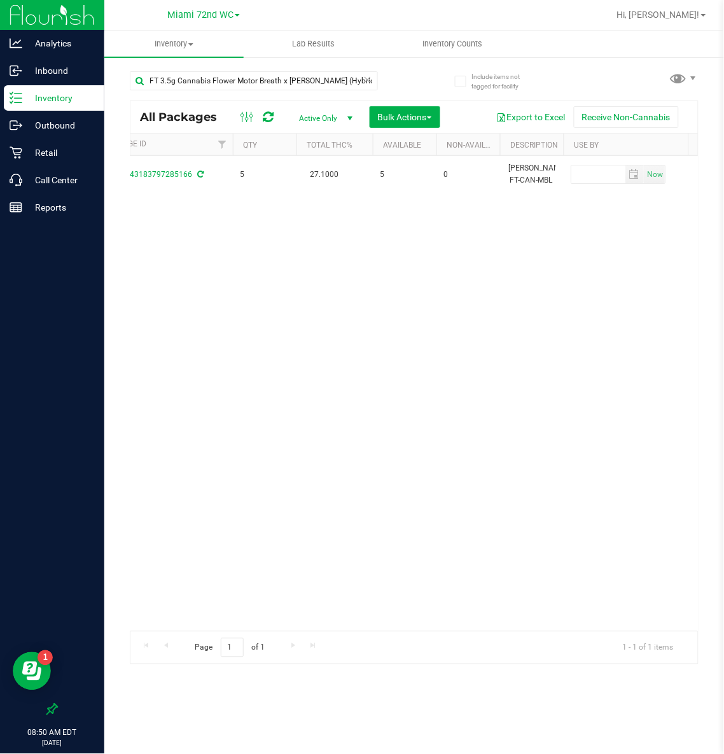
scroll to position [0, 559]
click at [220, 13] on span "Miami 72nd WC" at bounding box center [200, 15] width 66 height 11
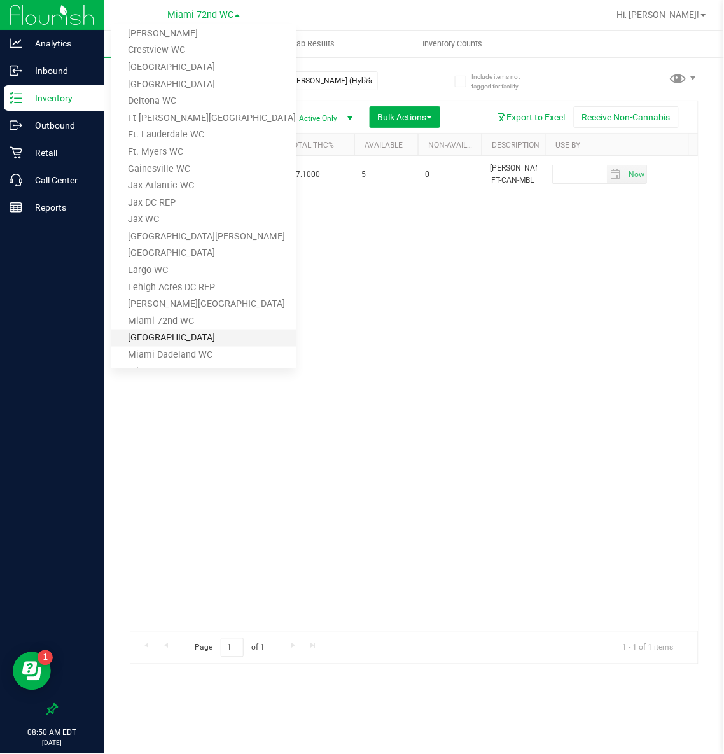
click at [171, 333] on link "[GEOGRAPHIC_DATA]" at bounding box center [204, 338] width 186 height 17
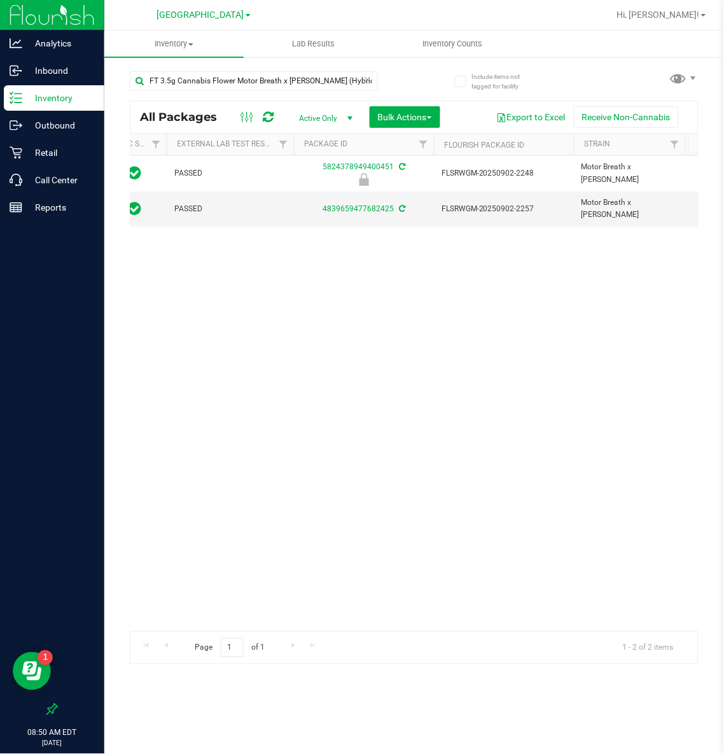
scroll to position [0, 213]
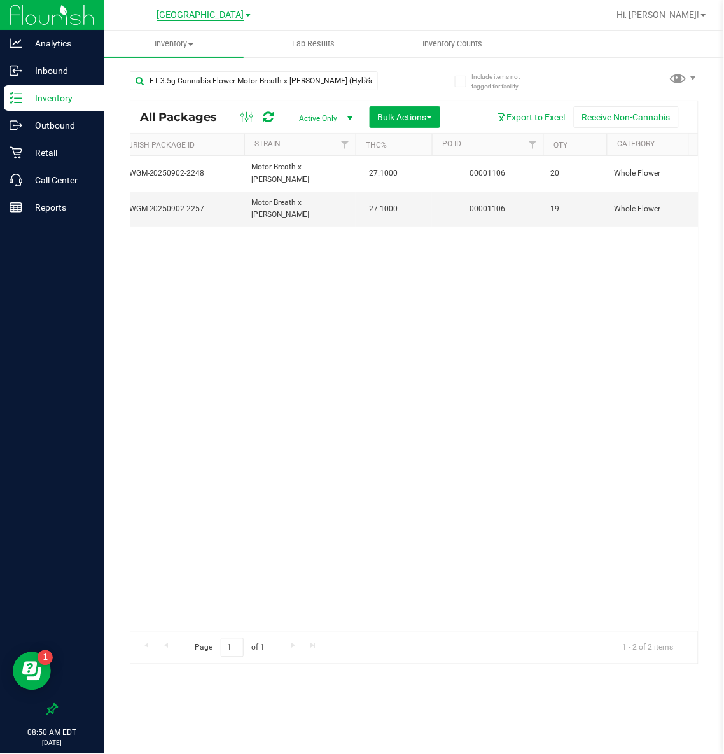
click at [174, 11] on span "[GEOGRAPHIC_DATA]" at bounding box center [200, 15] width 87 height 11
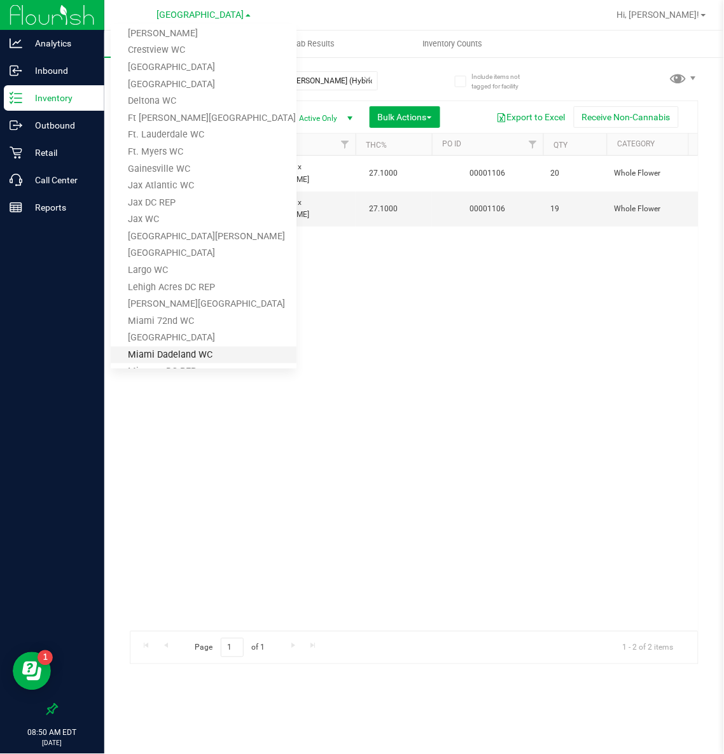
click at [190, 353] on link "Miami Dadeland WC" at bounding box center [204, 355] width 186 height 17
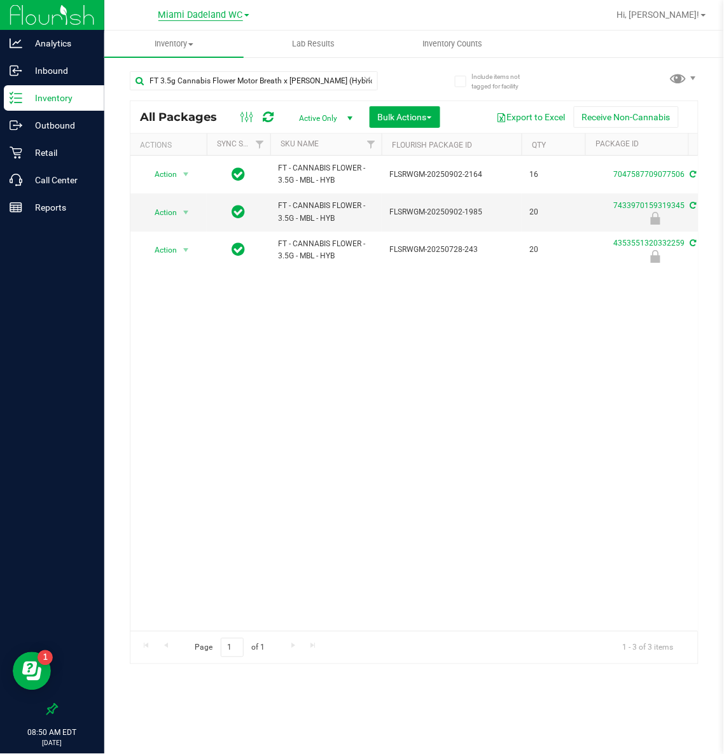
click at [218, 18] on span "Miami Dadeland WC" at bounding box center [200, 15] width 85 height 11
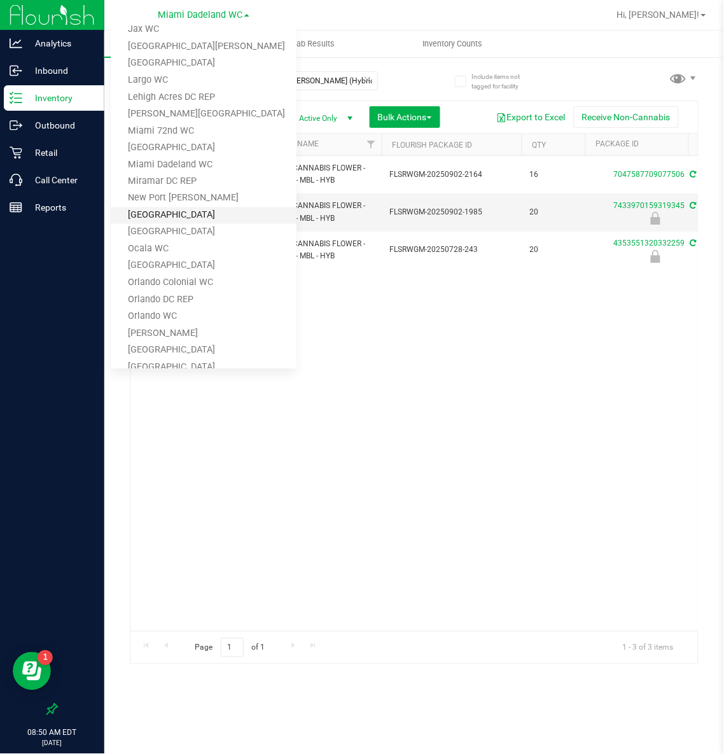
click at [204, 216] on link "[GEOGRAPHIC_DATA]" at bounding box center [204, 215] width 186 height 17
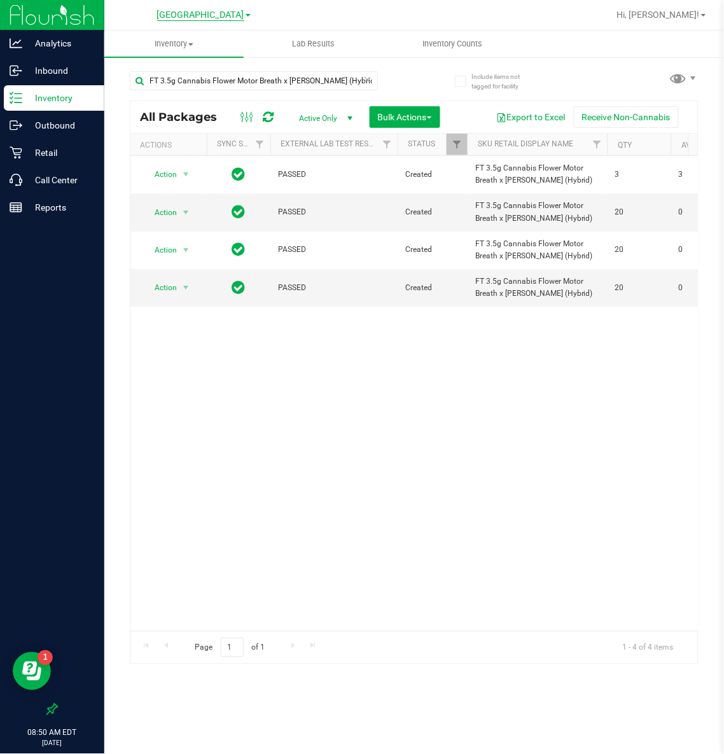
click at [208, 13] on span "[GEOGRAPHIC_DATA]" at bounding box center [200, 15] width 87 height 11
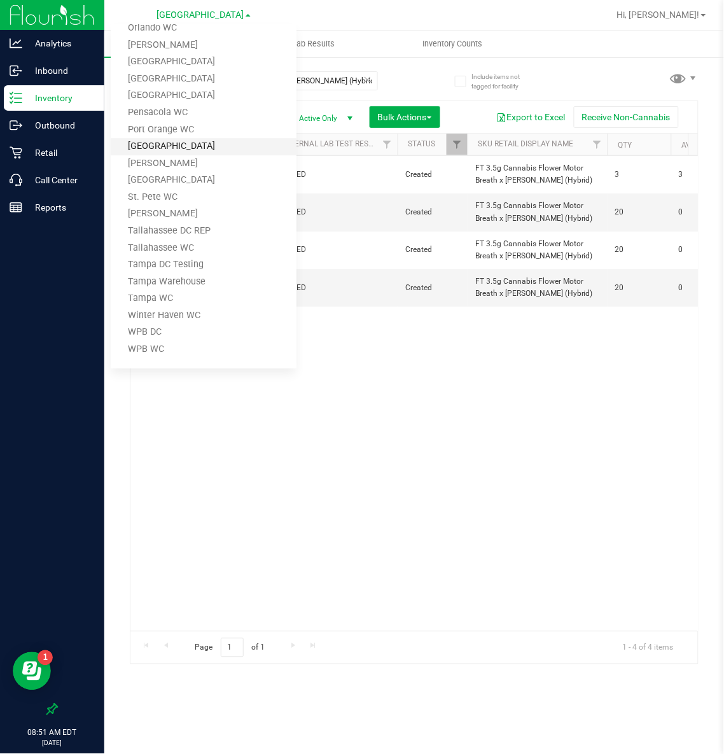
click at [162, 143] on link "[GEOGRAPHIC_DATA]" at bounding box center [204, 146] width 186 height 17
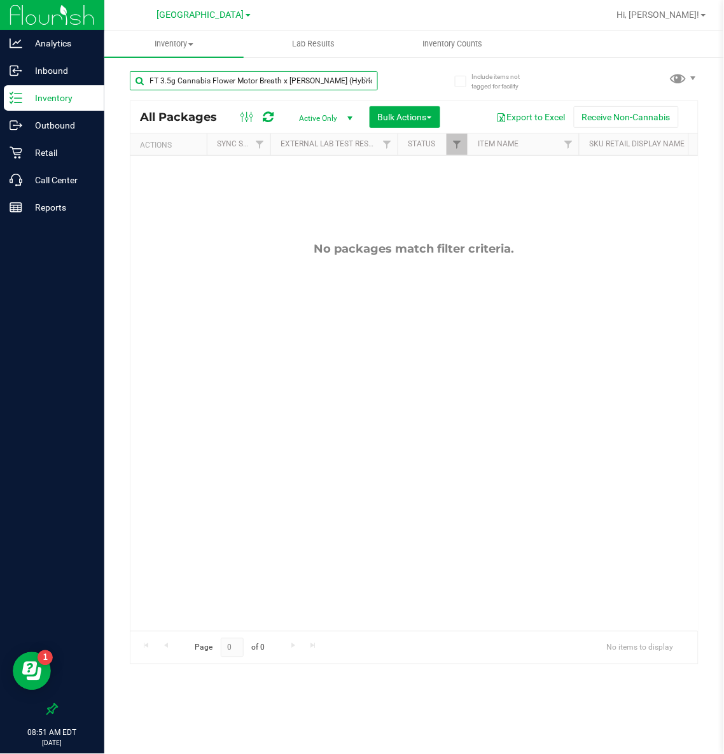
click at [255, 78] on input "FT 3.5g Cannabis Flower Motor Breath x [PERSON_NAME] (Hybrid)" at bounding box center [254, 80] width 248 height 19
type input "pkt"
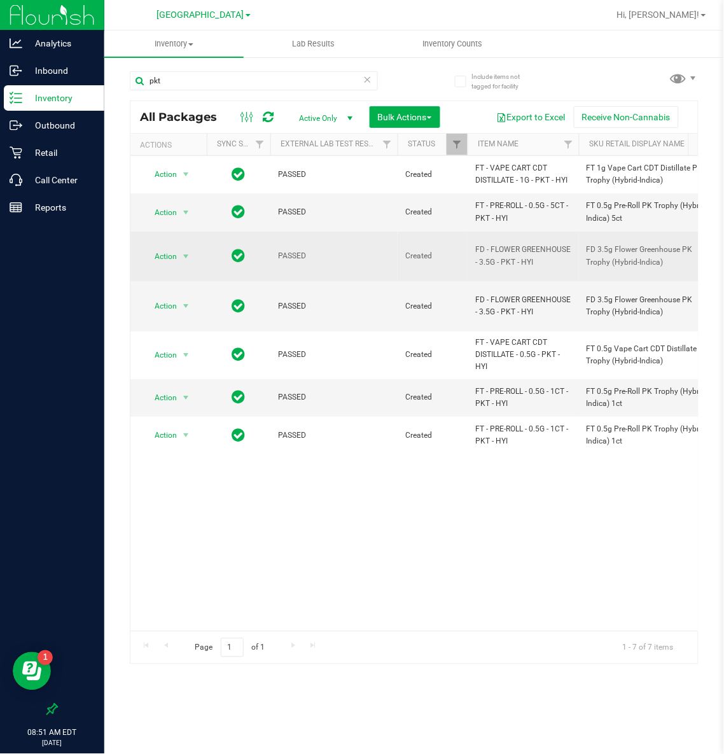
drag, startPoint x: 537, startPoint y: 259, endPoint x: 472, endPoint y: 246, distance: 66.3
click at [472, 246] on td "FD - FLOWER GREENHOUSE - 3.5G - PKT - HYI" at bounding box center [523, 257] width 111 height 50
copy span "FD - FLOWER GREENHOUSE - 3.5G - PKT - HYI"
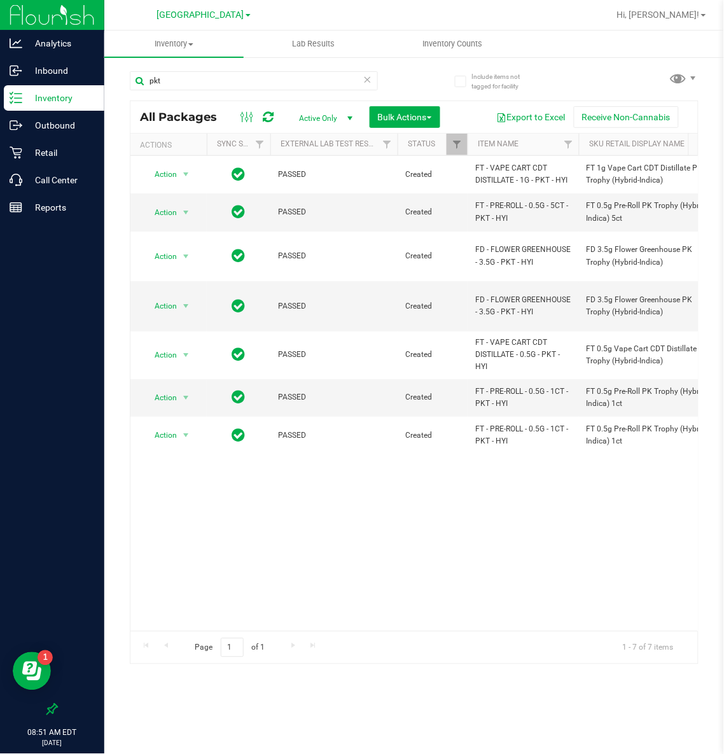
click at [365, 76] on icon at bounding box center [367, 78] width 9 height 15
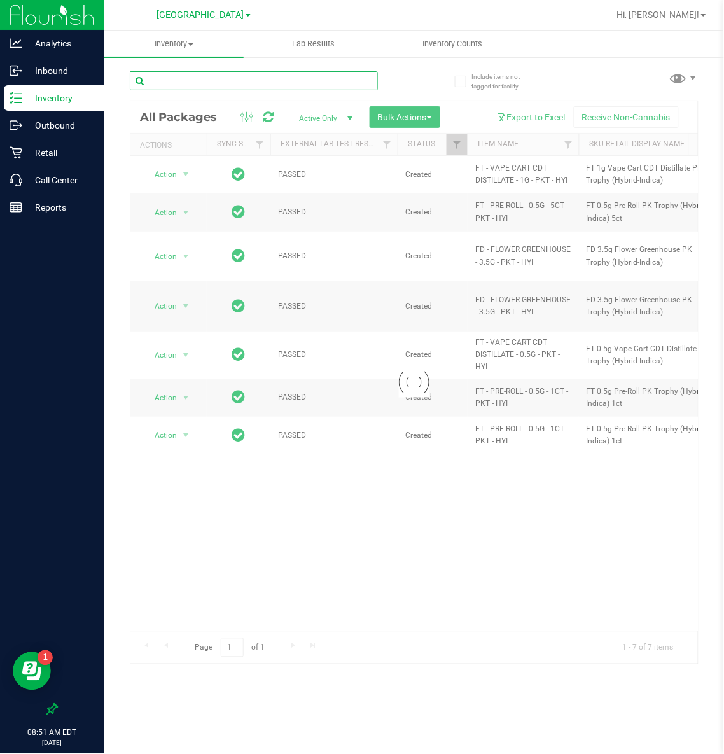
click at [254, 82] on input "text" at bounding box center [254, 80] width 248 height 19
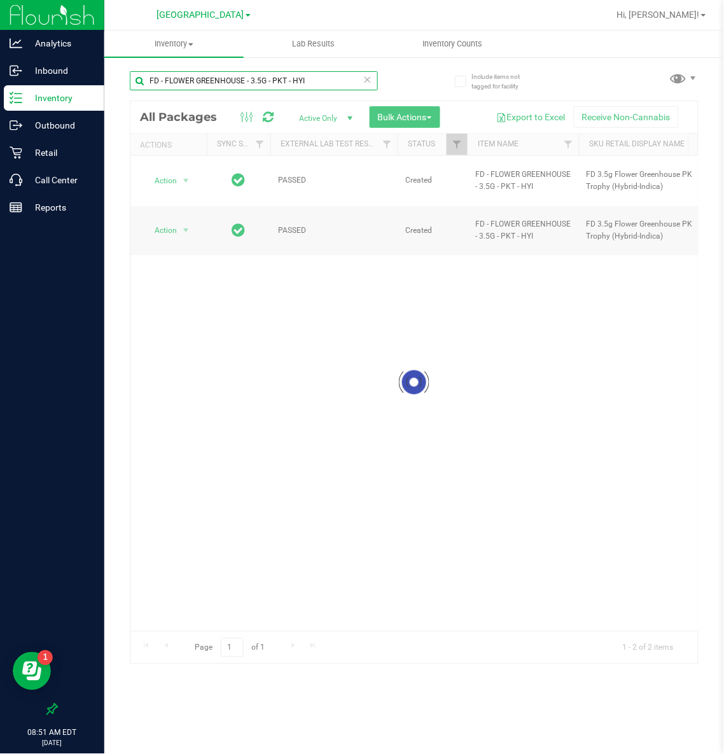
type input "FD - FLOWER GREENHOUSE - 3.5G - PKT - HYI"
drag, startPoint x: 231, startPoint y: 622, endPoint x: 237, endPoint y: 622, distance: 6.4
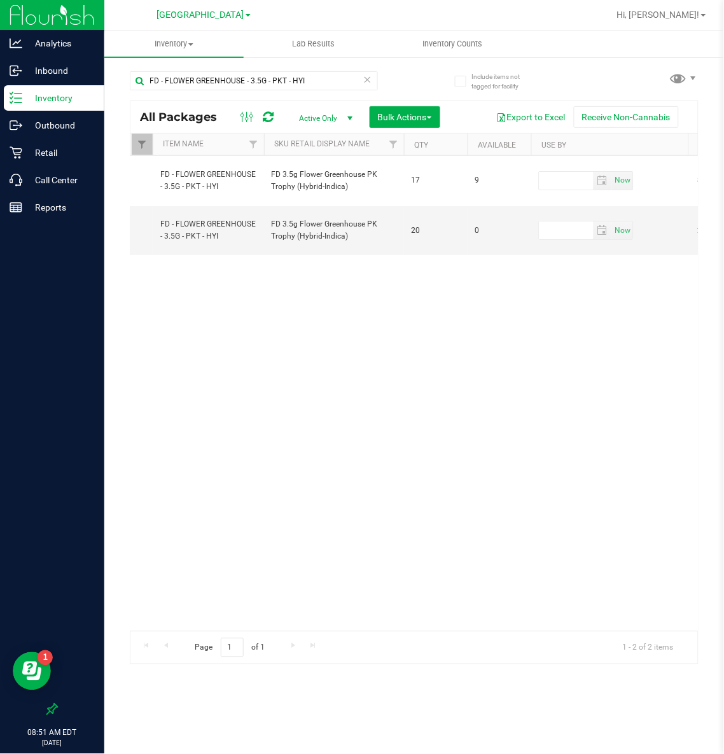
scroll to position [0, 311]
click at [230, 13] on span "[GEOGRAPHIC_DATA]" at bounding box center [200, 15] width 87 height 11
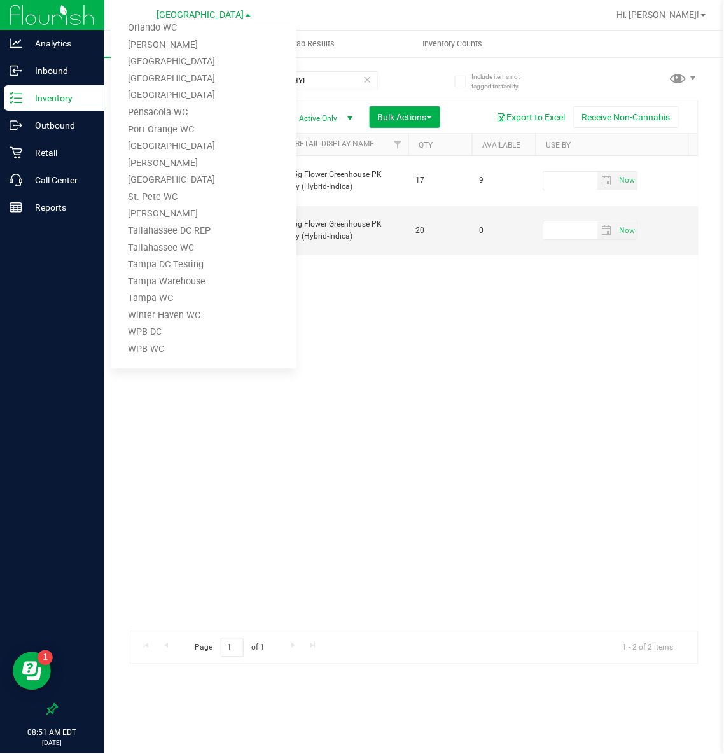
scroll to position [0, 0]
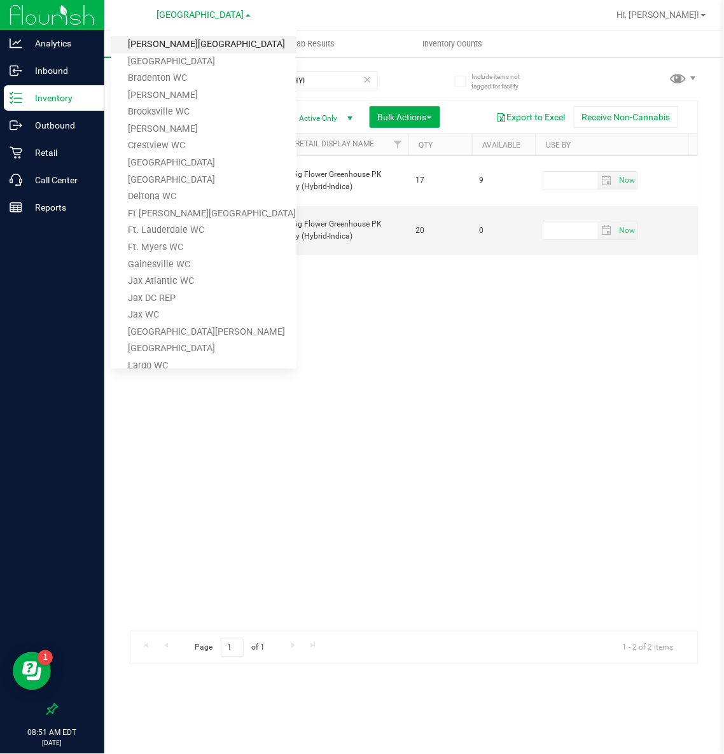
click at [186, 44] on link "[PERSON_NAME][GEOGRAPHIC_DATA]" at bounding box center [204, 44] width 186 height 17
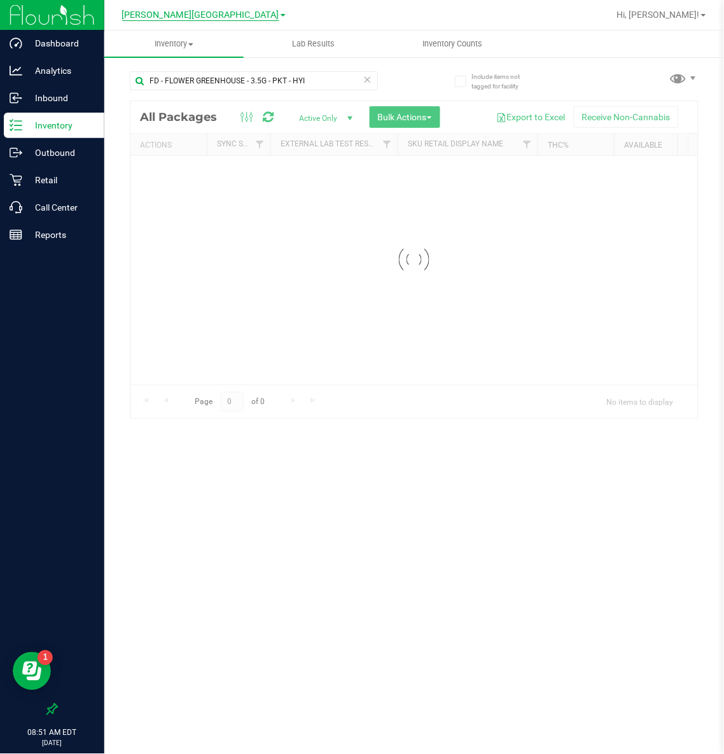
click at [196, 15] on span "[PERSON_NAME][GEOGRAPHIC_DATA]" at bounding box center [200, 15] width 157 height 11
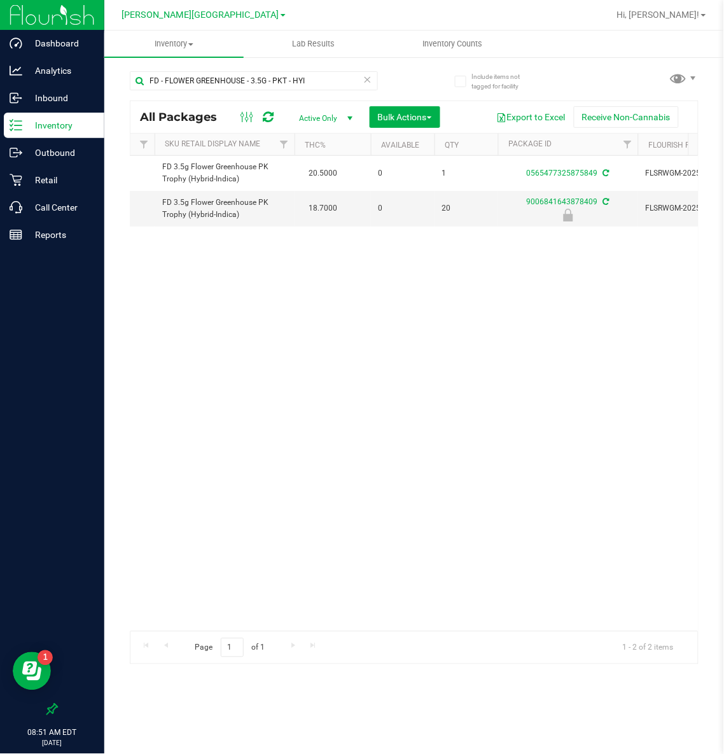
scroll to position [0, 249]
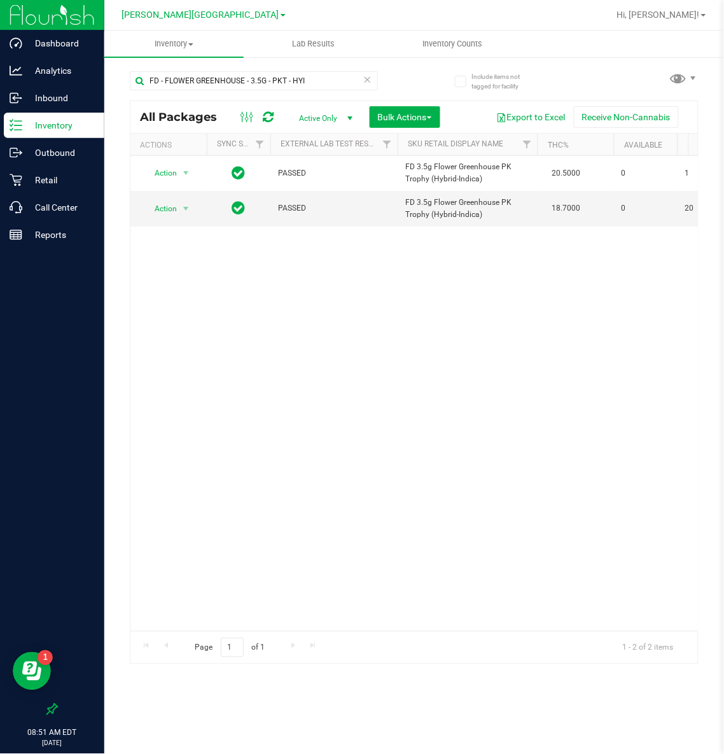
click at [172, 8] on link "[PERSON_NAME][GEOGRAPHIC_DATA]" at bounding box center [204, 14] width 164 height 12
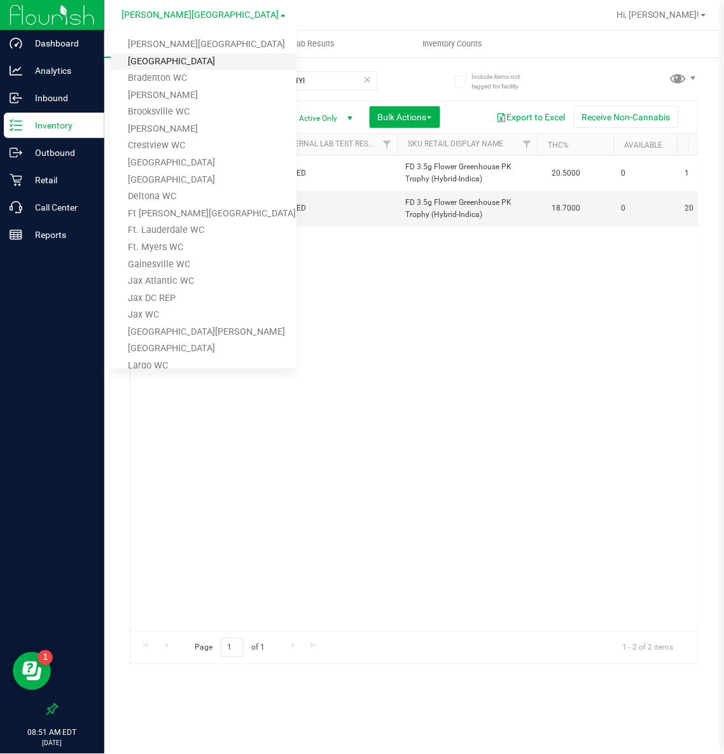
click at [169, 57] on link "[GEOGRAPHIC_DATA]" at bounding box center [204, 61] width 186 height 17
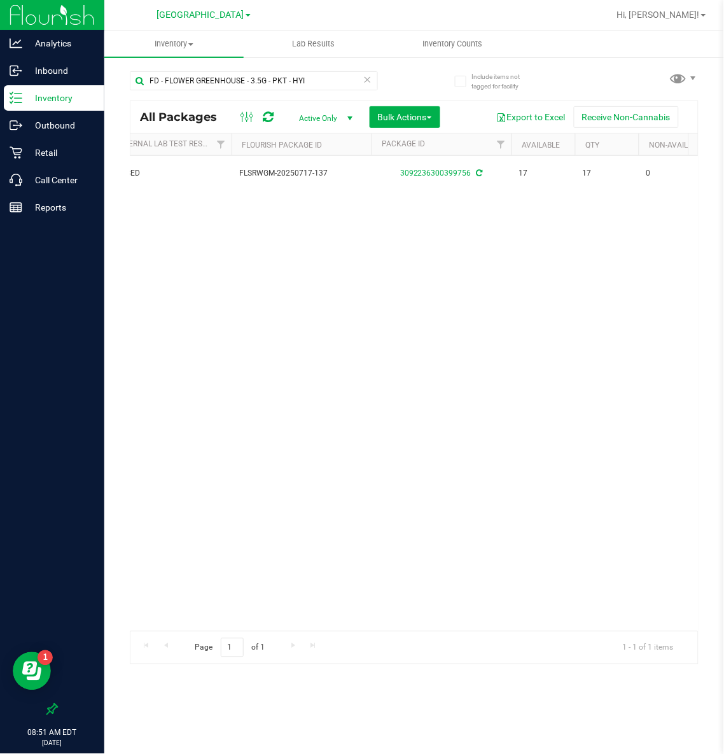
scroll to position [0, 260]
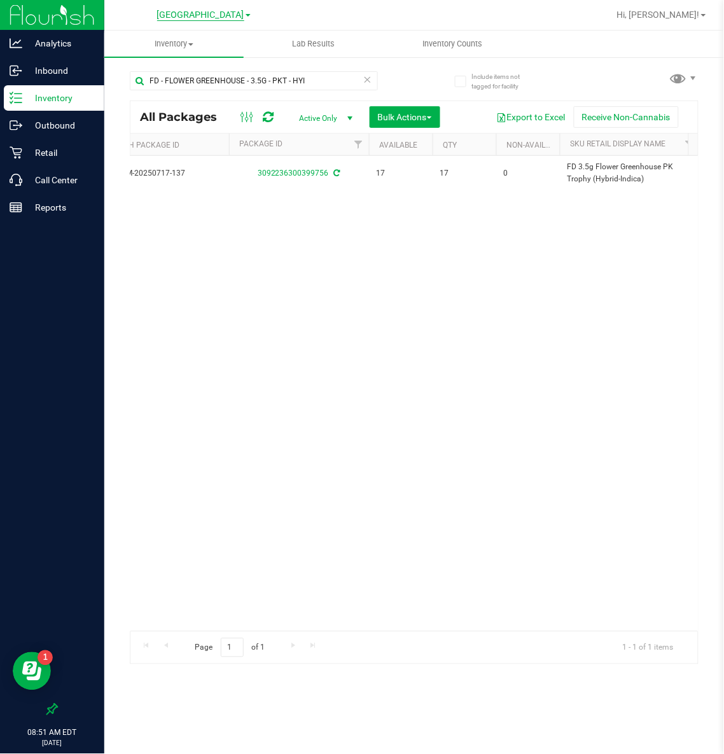
click at [205, 19] on span "[GEOGRAPHIC_DATA]" at bounding box center [200, 15] width 87 height 11
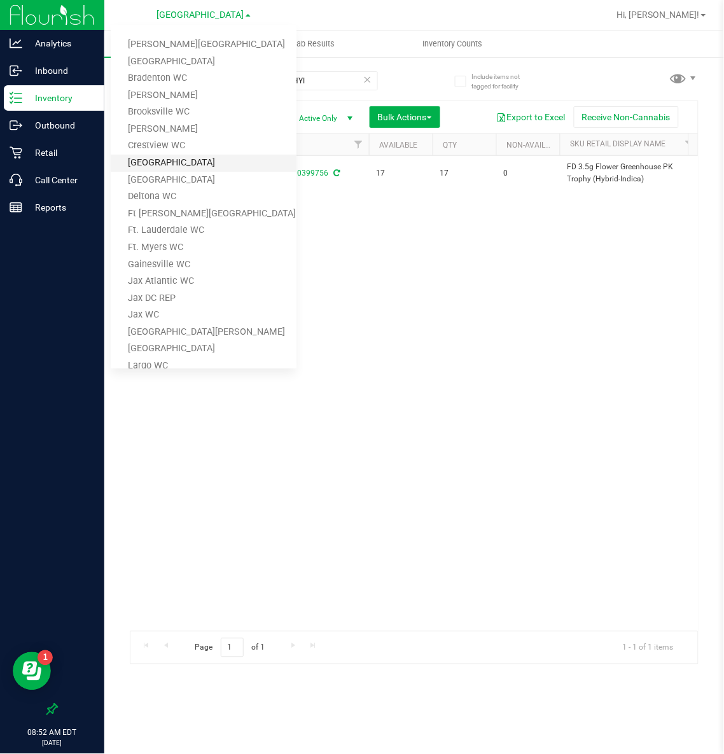
click at [167, 160] on link "[GEOGRAPHIC_DATA]" at bounding box center [204, 163] width 186 height 17
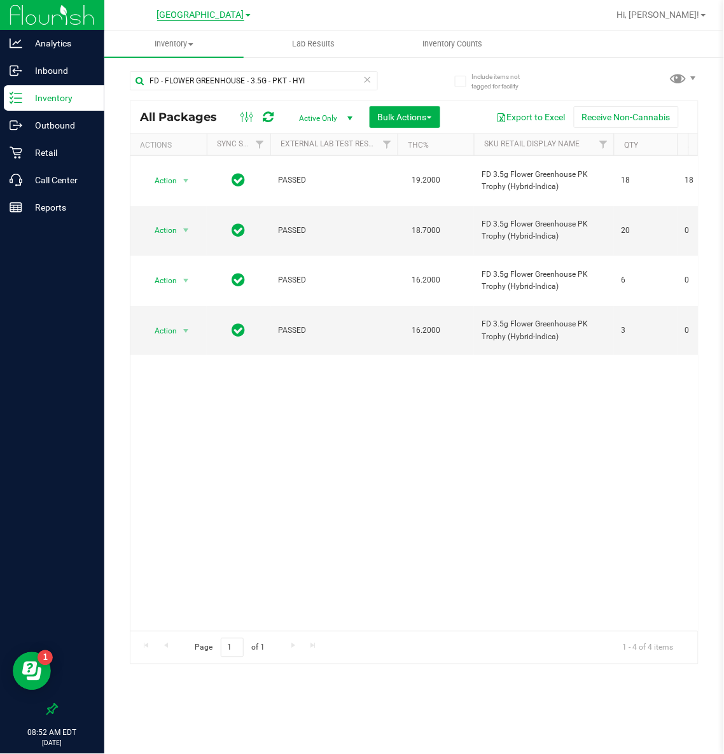
click at [184, 17] on span "[GEOGRAPHIC_DATA]" at bounding box center [200, 15] width 87 height 11
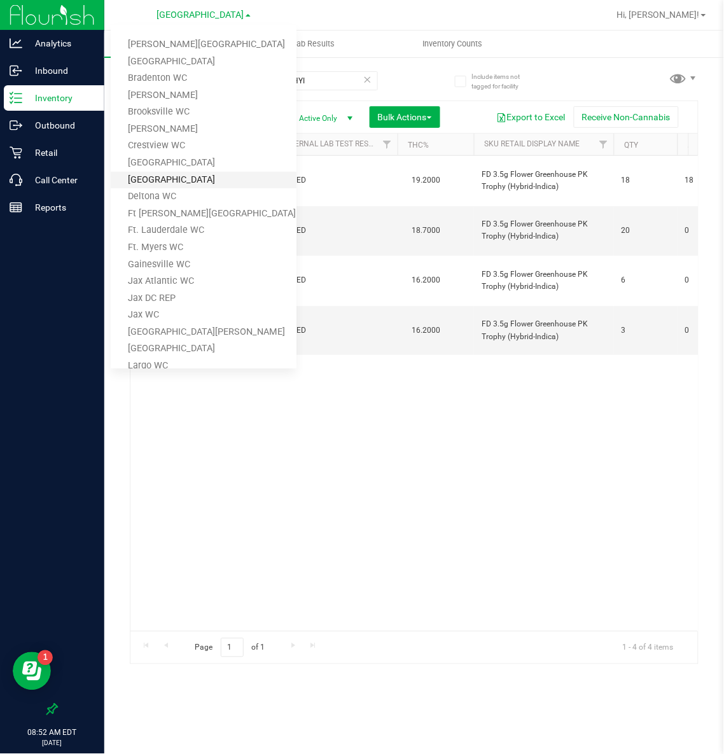
click at [169, 172] on link "[GEOGRAPHIC_DATA]" at bounding box center [204, 180] width 186 height 17
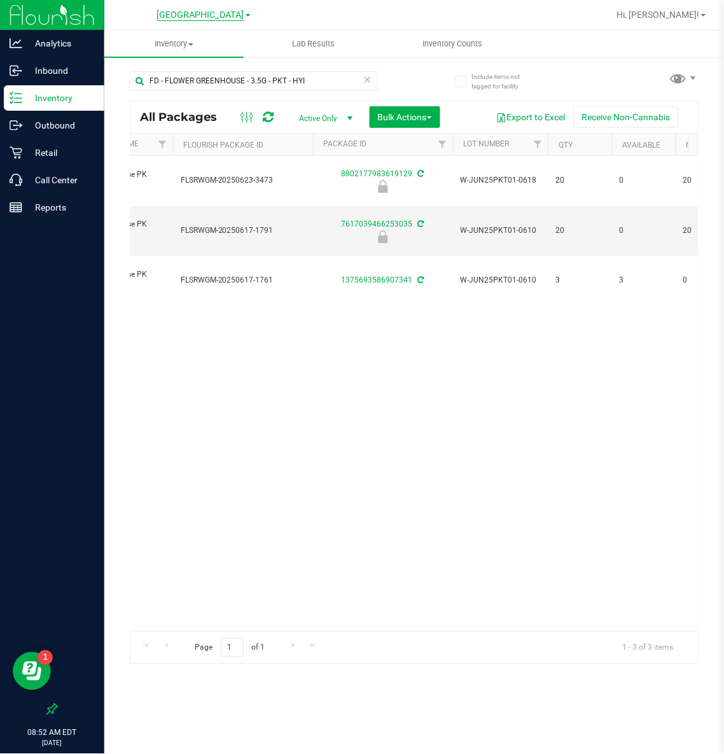
click at [178, 15] on span "[GEOGRAPHIC_DATA]" at bounding box center [200, 15] width 87 height 11
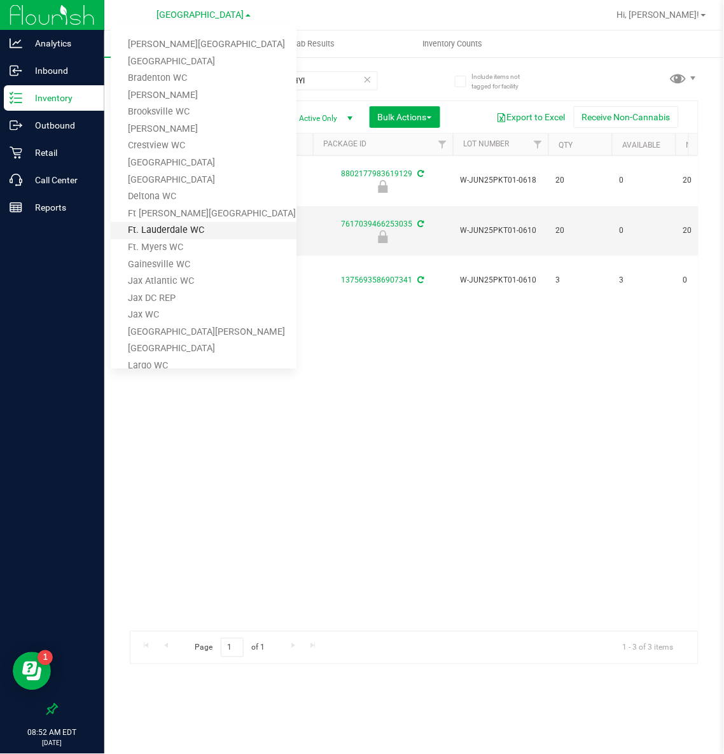
click at [185, 222] on link "Ft. Lauderdale WC" at bounding box center [204, 230] width 186 height 17
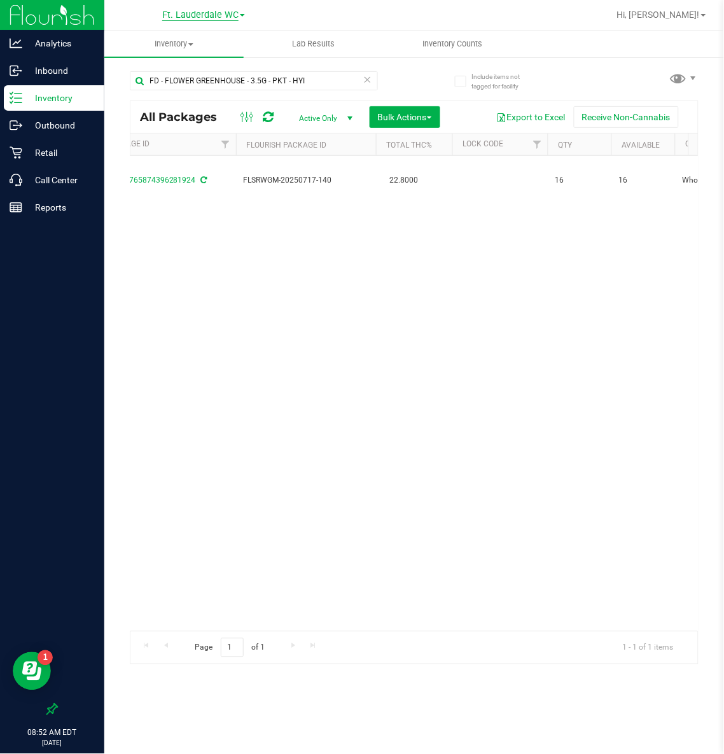
click at [208, 20] on span "Ft. Lauderdale WC" at bounding box center [200, 15] width 76 height 11
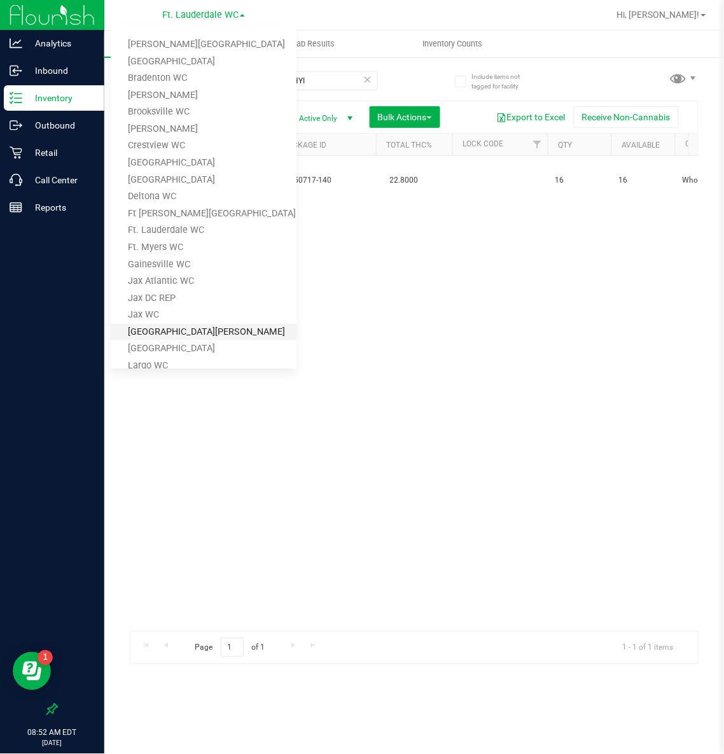
click at [169, 326] on link "[GEOGRAPHIC_DATA][PERSON_NAME]" at bounding box center [204, 332] width 186 height 17
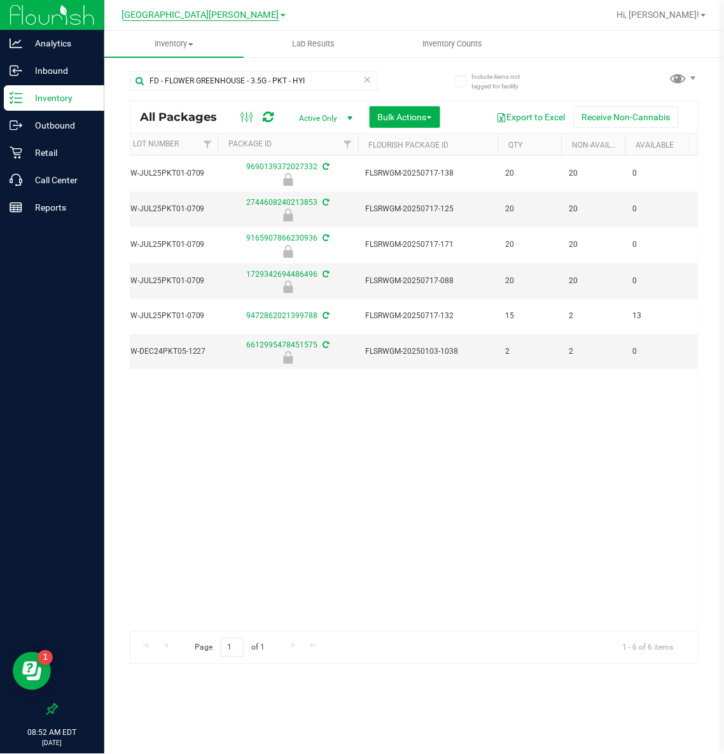
click at [193, 13] on span "[GEOGRAPHIC_DATA][PERSON_NAME]" at bounding box center [200, 15] width 157 height 11
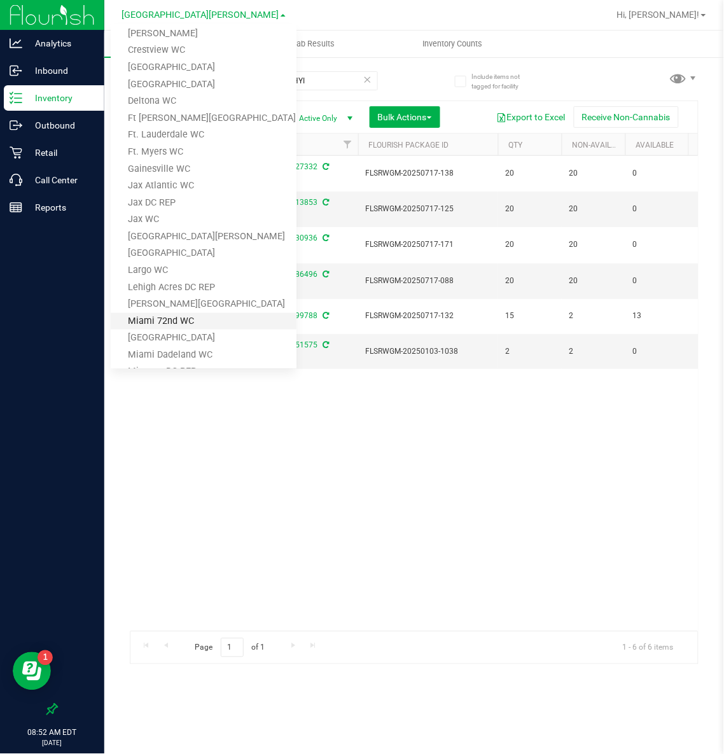
click at [185, 325] on link "Miami 72nd WC" at bounding box center [204, 321] width 186 height 17
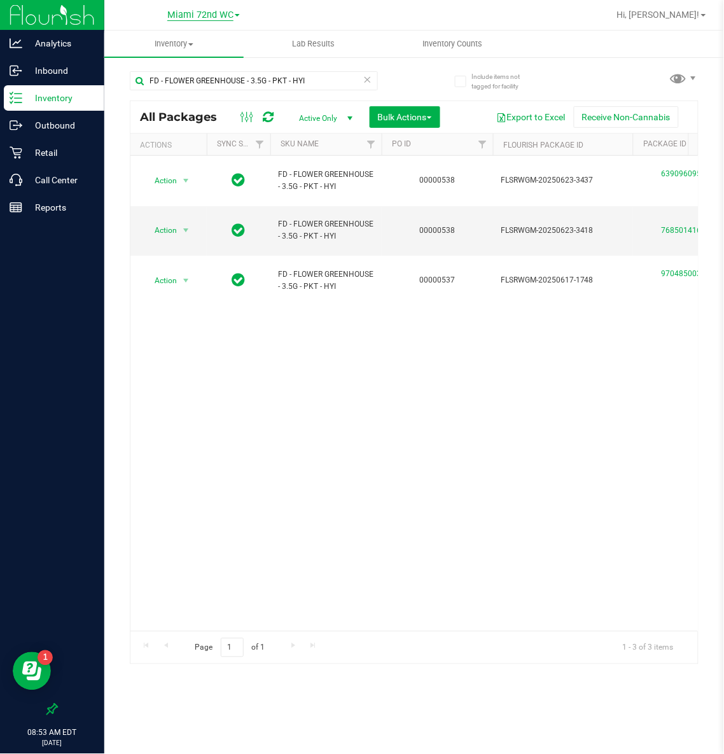
click at [200, 15] on span "Miami 72nd WC" at bounding box center [200, 15] width 66 height 11
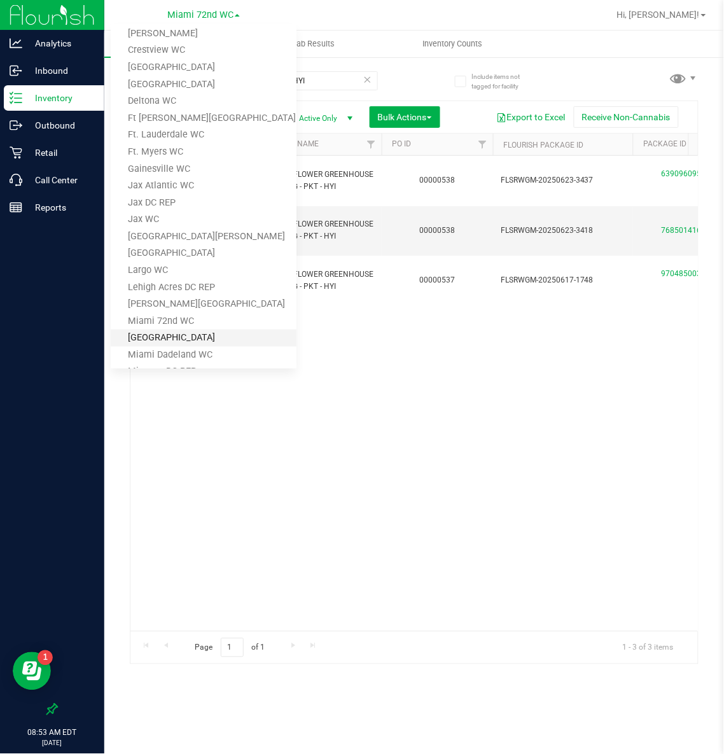
click at [170, 333] on link "[GEOGRAPHIC_DATA]" at bounding box center [204, 338] width 186 height 17
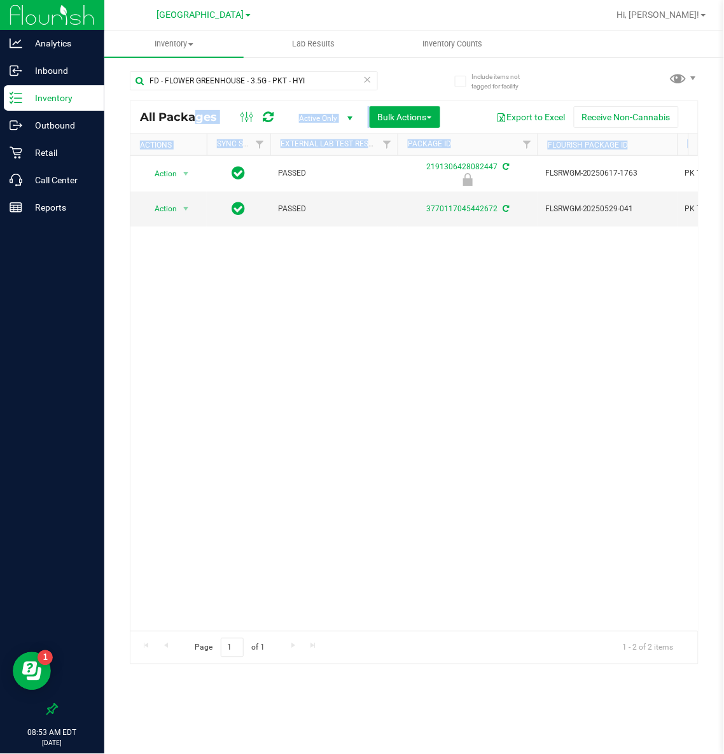
drag, startPoint x: 230, startPoint y: 622, endPoint x: 259, endPoint y: 618, distance: 29.0
click at [223, 8] on link "[GEOGRAPHIC_DATA]" at bounding box center [204, 14] width 94 height 12
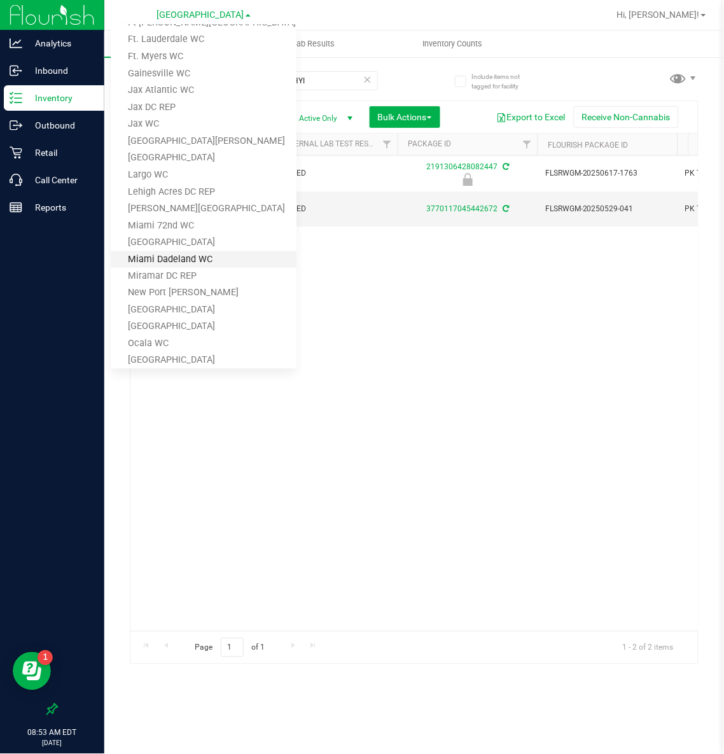
click at [192, 263] on link "Miami Dadeland WC" at bounding box center [204, 259] width 186 height 17
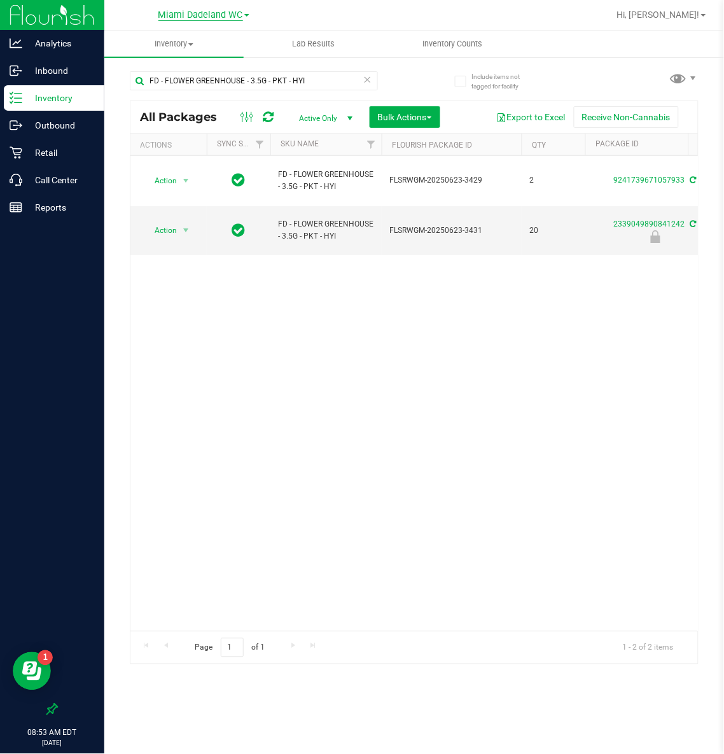
click at [190, 12] on span "Miami Dadeland WC" at bounding box center [200, 15] width 85 height 11
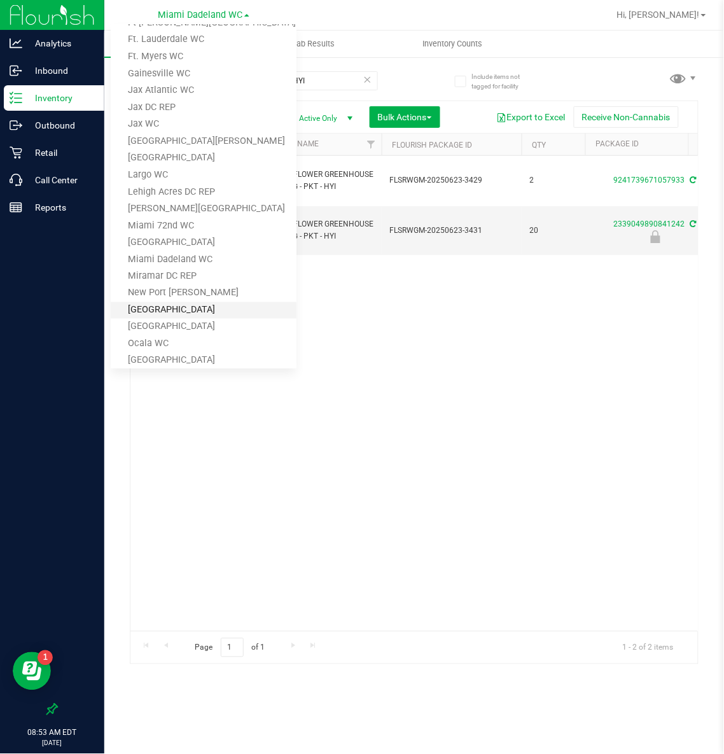
click at [188, 302] on link "[GEOGRAPHIC_DATA]" at bounding box center [204, 310] width 186 height 17
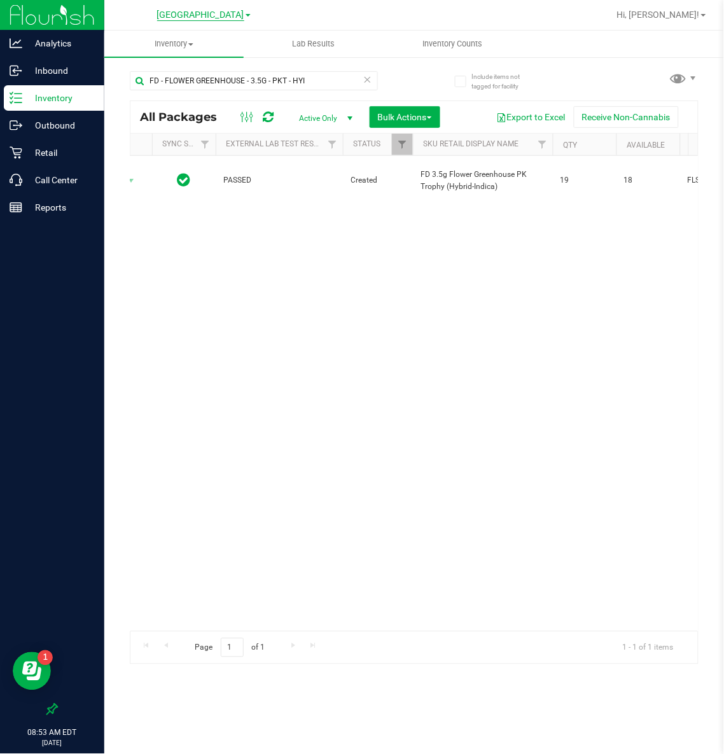
click at [195, 15] on span "[GEOGRAPHIC_DATA]" at bounding box center [200, 15] width 87 height 11
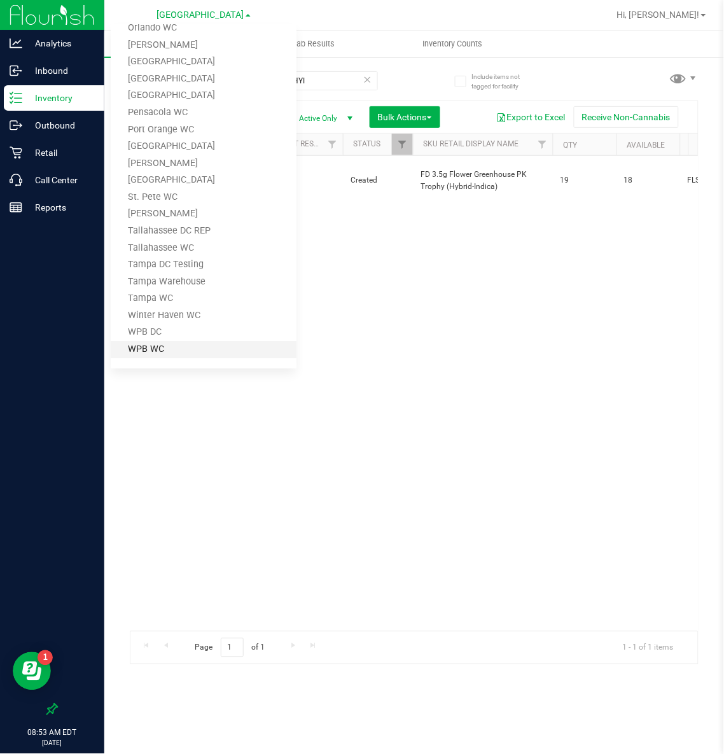
click at [175, 341] on link "WPB WC" at bounding box center [204, 349] width 186 height 17
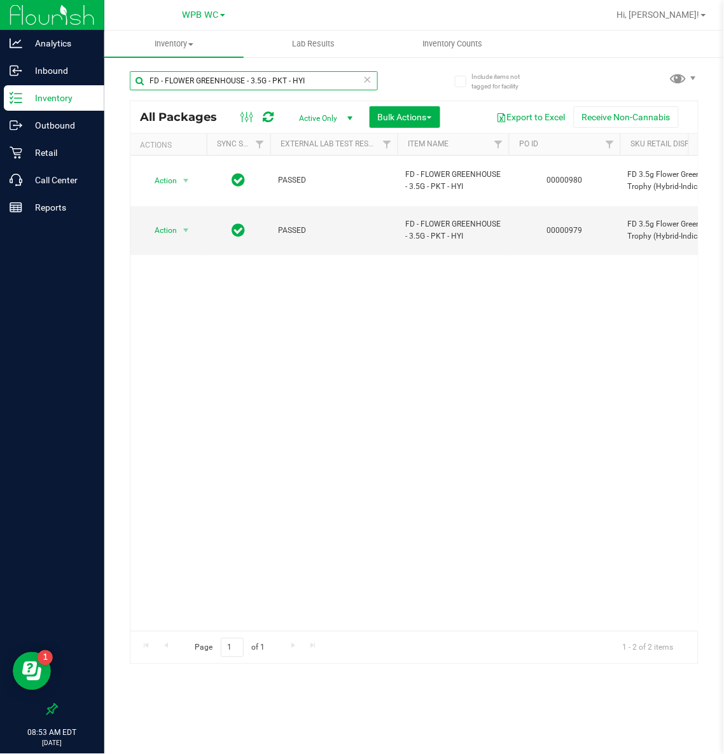
click at [276, 81] on input "FD - FLOWER GREENHOUSE - 3.5G - PKT - HYI" at bounding box center [254, 80] width 248 height 19
type input "FD - FLOWER GREENHOUSE - 3.5G - mec - HYI"
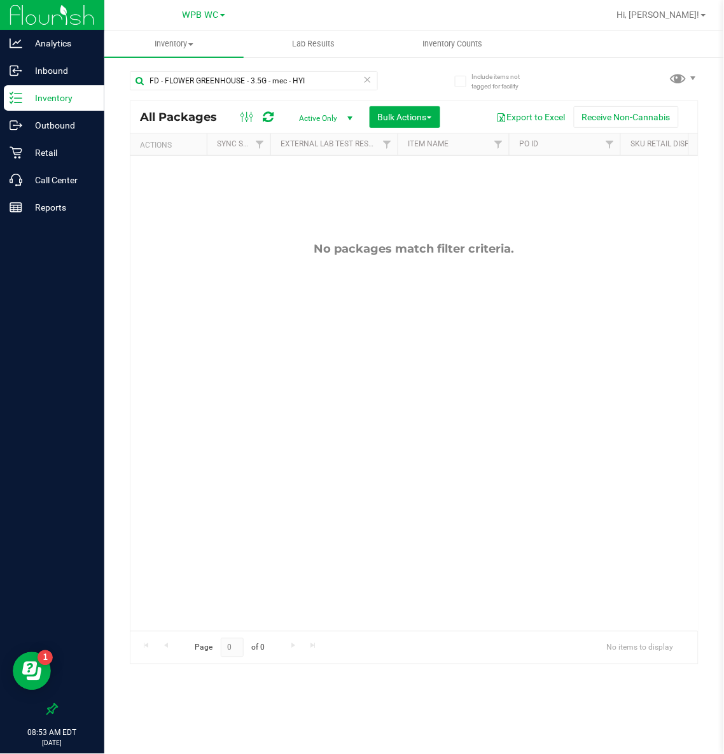
click at [366, 80] on icon at bounding box center [367, 78] width 9 height 15
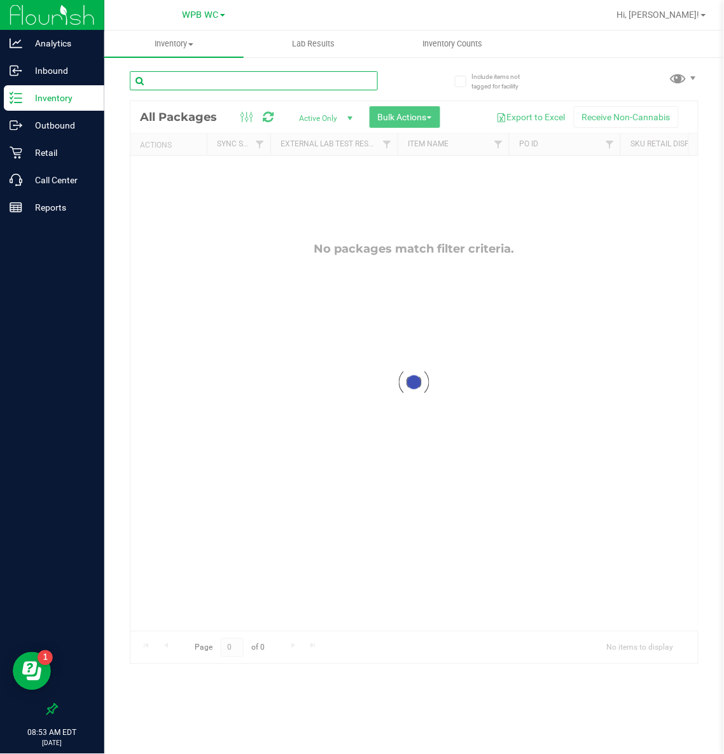
click at [234, 82] on input "text" at bounding box center [254, 80] width 248 height 19
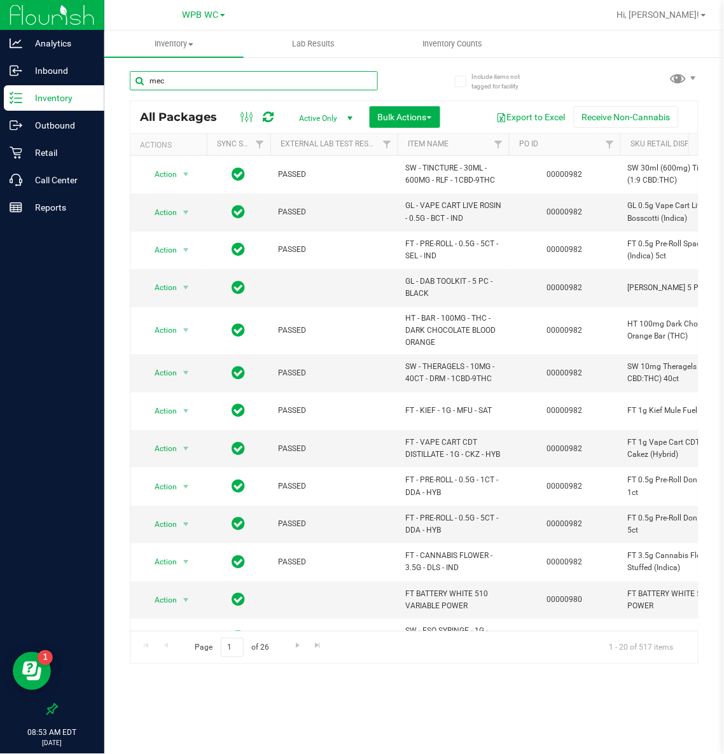
type input "mec"
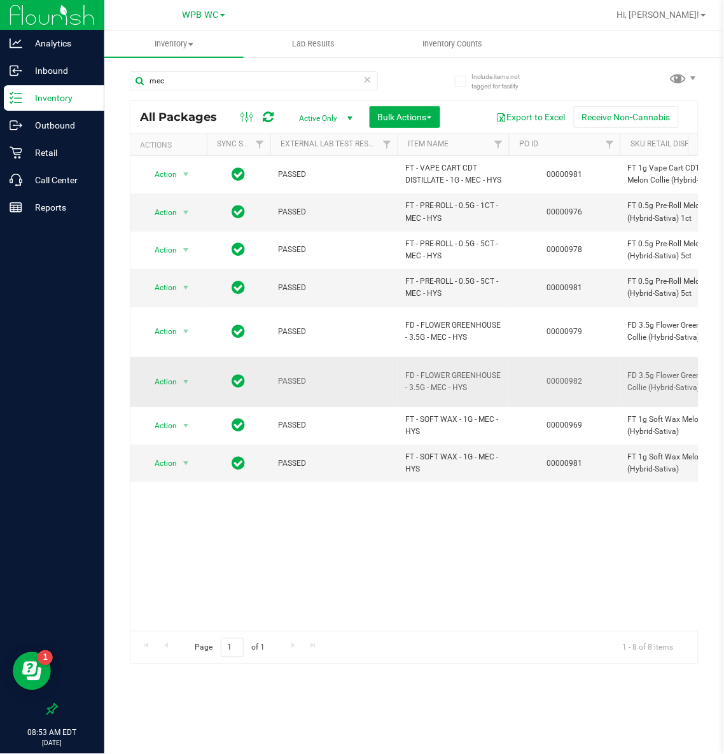
drag, startPoint x: 469, startPoint y: 375, endPoint x: 403, endPoint y: 370, distance: 65.8
click at [403, 370] on td "FD - FLOWER GREENHOUSE - 3.5G - MEC - HYS" at bounding box center [453, 382] width 111 height 50
copy span "FD - FLOWER GREENHOUSE - 3.5G - MEC - HYS"
click at [368, 74] on icon at bounding box center [367, 78] width 9 height 15
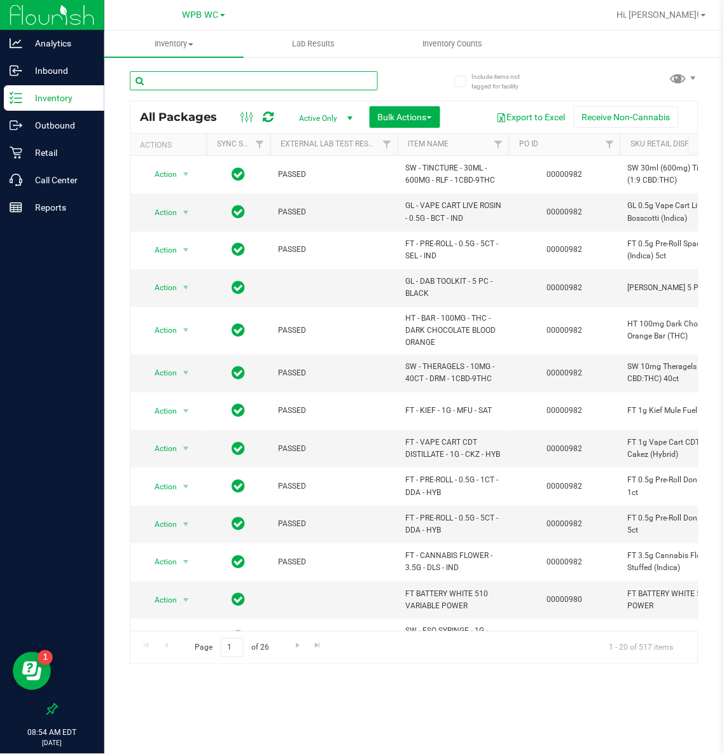
paste input "FD - FLOWER GREENHOUSE - 3.5G - MEC - HYS"
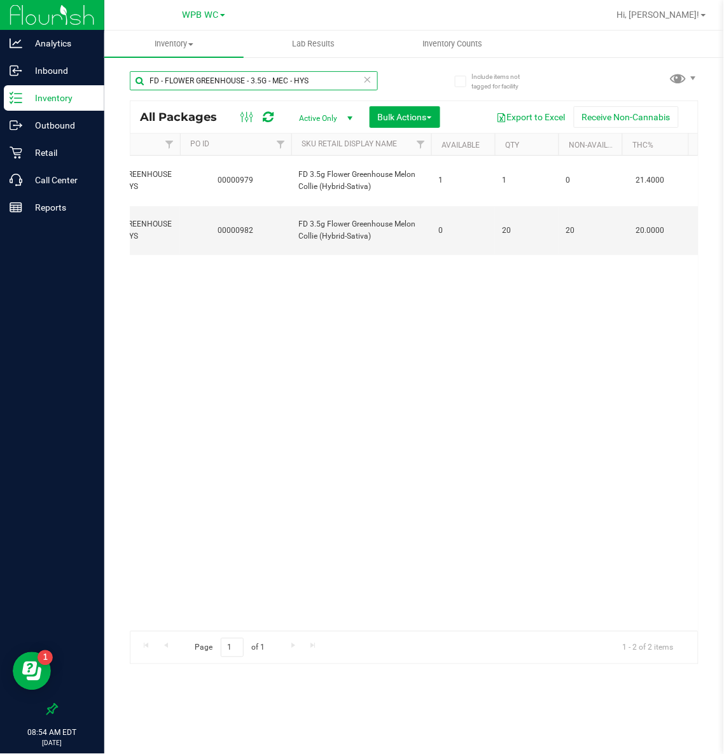
scroll to position [0, 355]
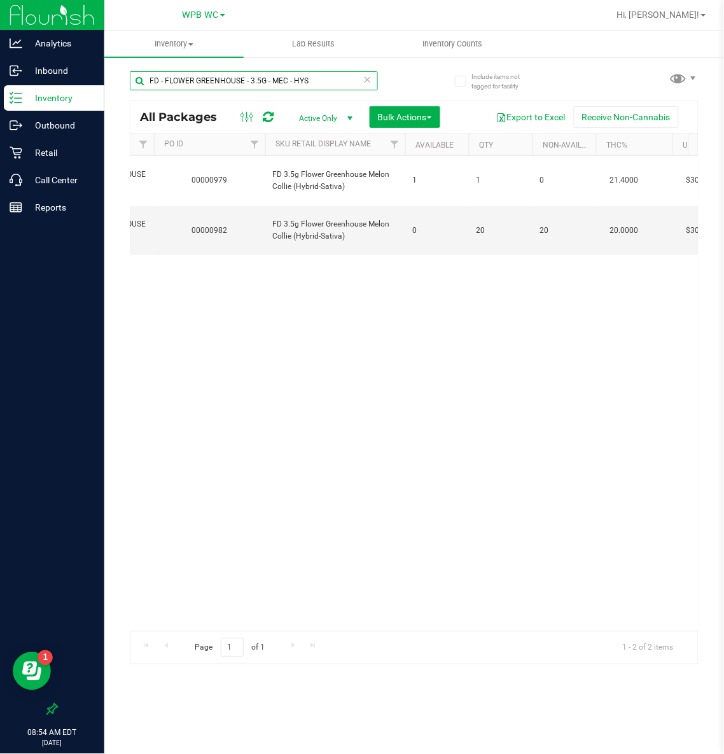
type input "FD - FLOWER GREENHOUSE - 3.5G - MEC - HYS"
click at [208, 13] on span "WPB WC" at bounding box center [201, 15] width 36 height 11
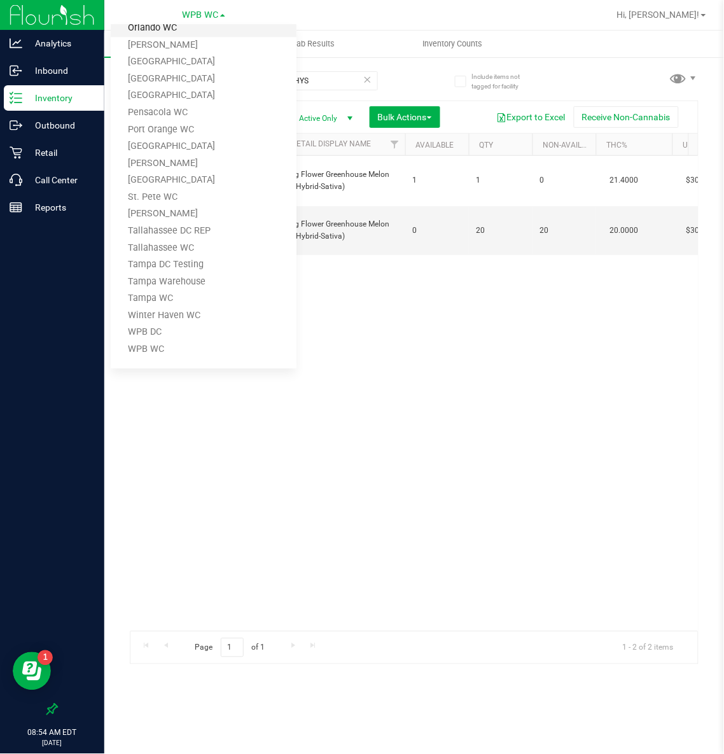
scroll to position [0, 0]
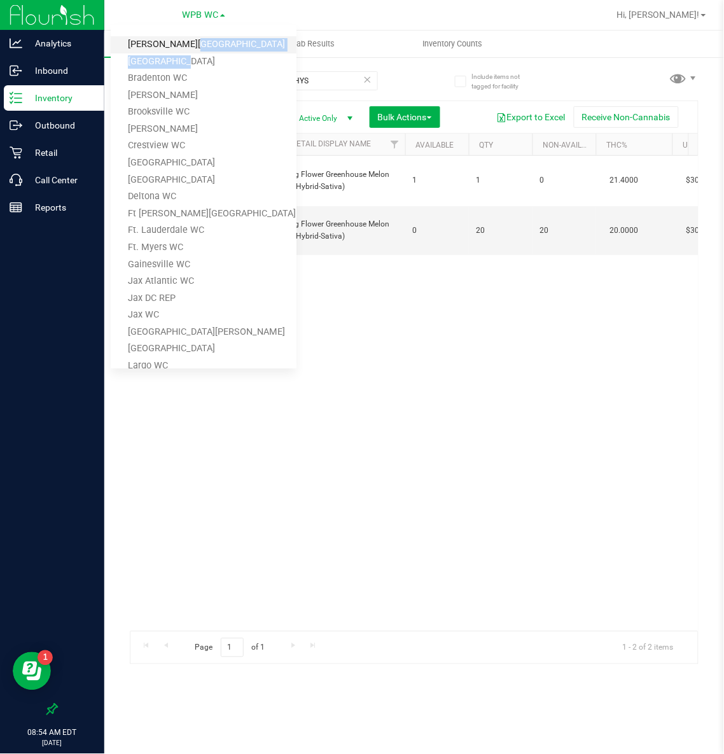
click at [181, 52] on ul "[PERSON_NAME][GEOGRAPHIC_DATA] [PERSON_NAME][GEOGRAPHIC_DATA] WC [GEOGRAPHIC_DA…" at bounding box center [204, 197] width 186 height 344
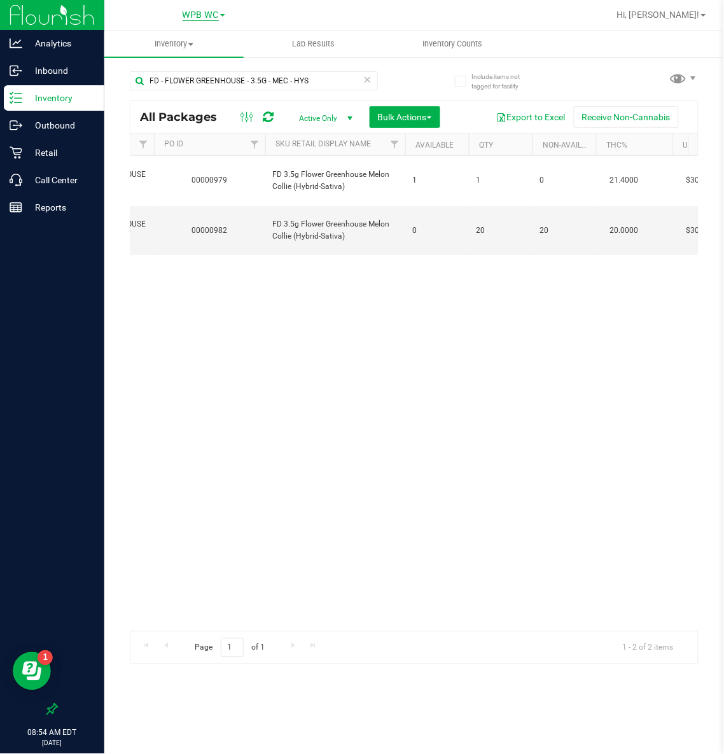
click at [213, 11] on span "WPB WC" at bounding box center [201, 15] width 36 height 11
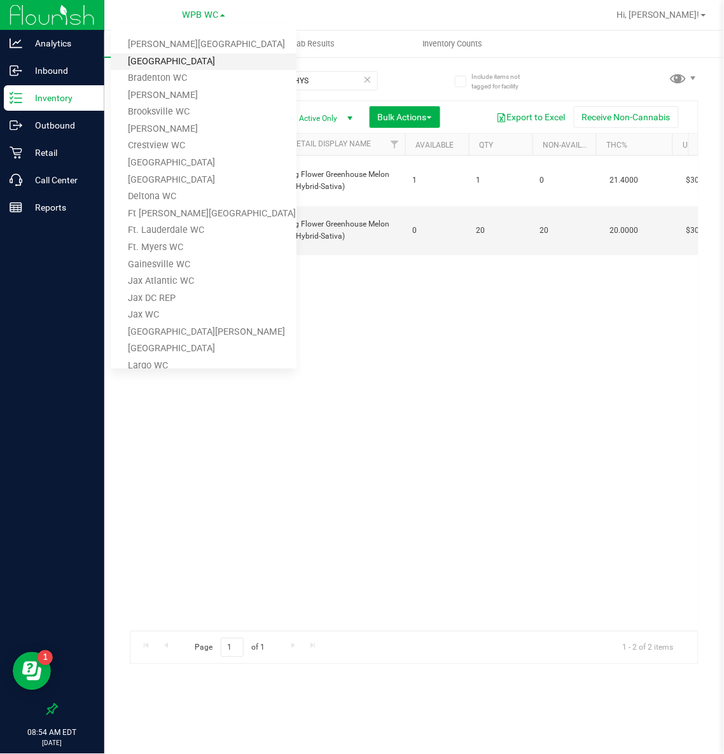
click at [192, 59] on link "[GEOGRAPHIC_DATA]" at bounding box center [204, 61] width 186 height 17
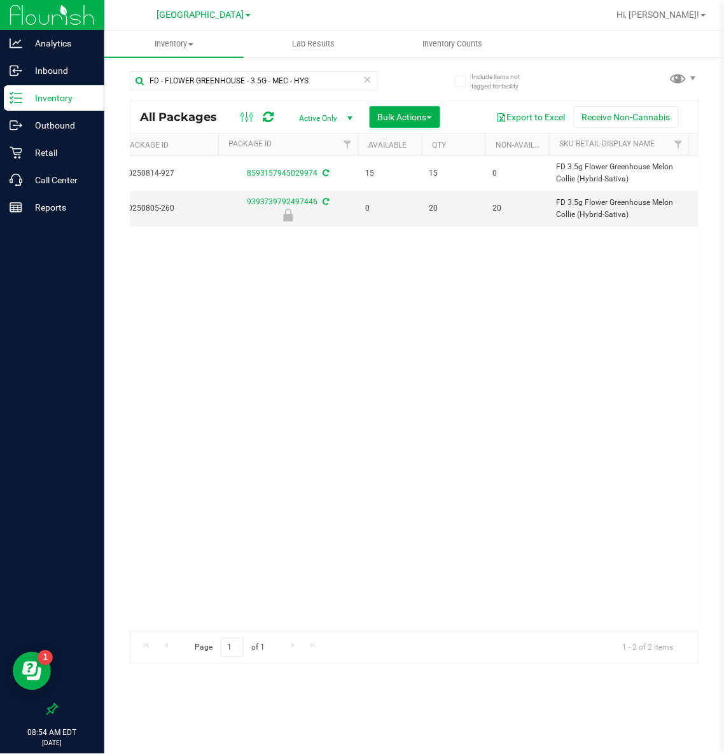
scroll to position [0, 333]
click at [179, 17] on span "[GEOGRAPHIC_DATA]" at bounding box center [200, 15] width 87 height 11
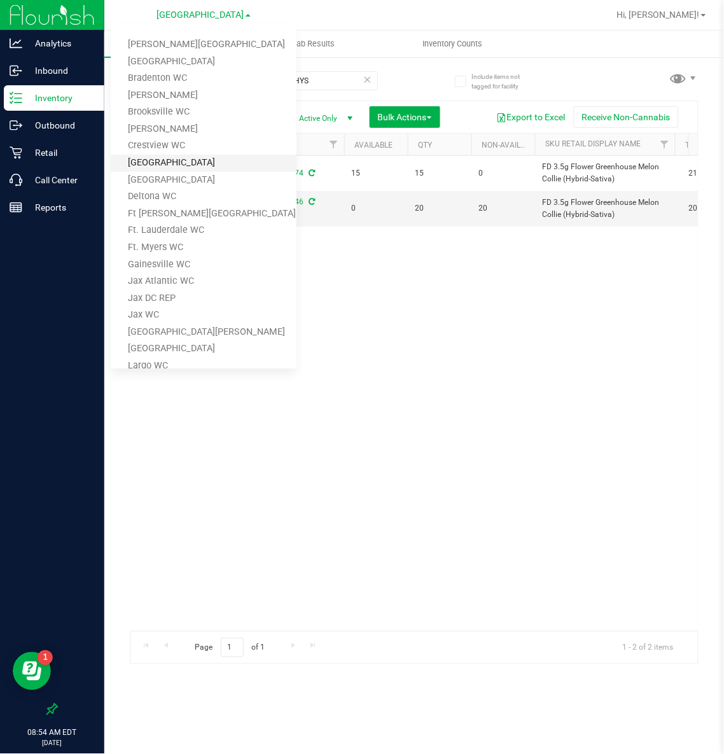
click at [155, 156] on link "[GEOGRAPHIC_DATA]" at bounding box center [204, 163] width 186 height 17
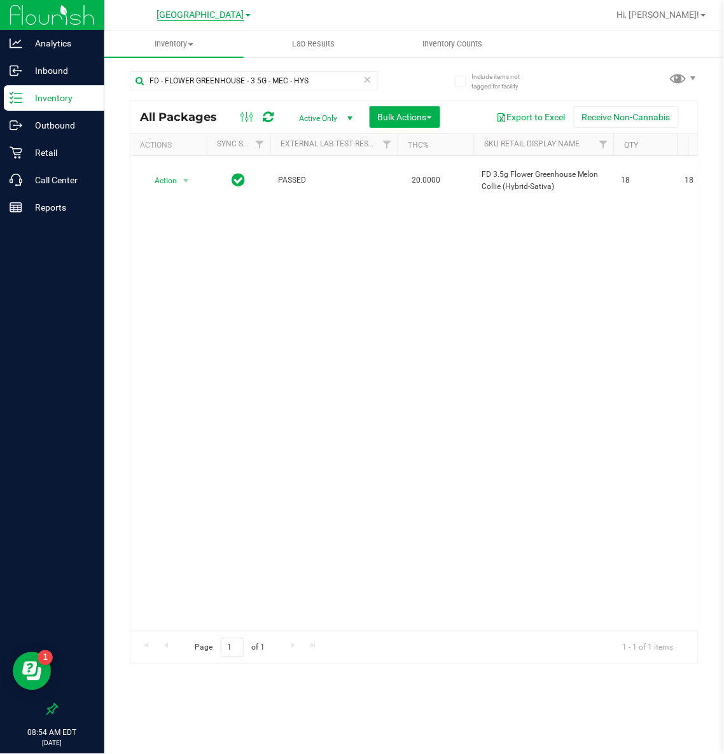
click at [166, 13] on span "[GEOGRAPHIC_DATA]" at bounding box center [200, 15] width 87 height 11
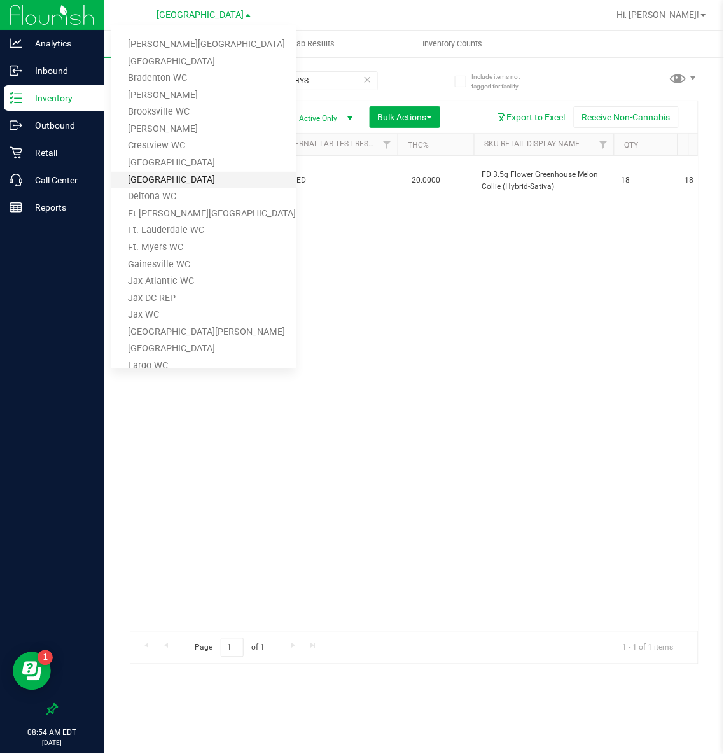
click at [164, 175] on link "[GEOGRAPHIC_DATA]" at bounding box center [204, 180] width 186 height 17
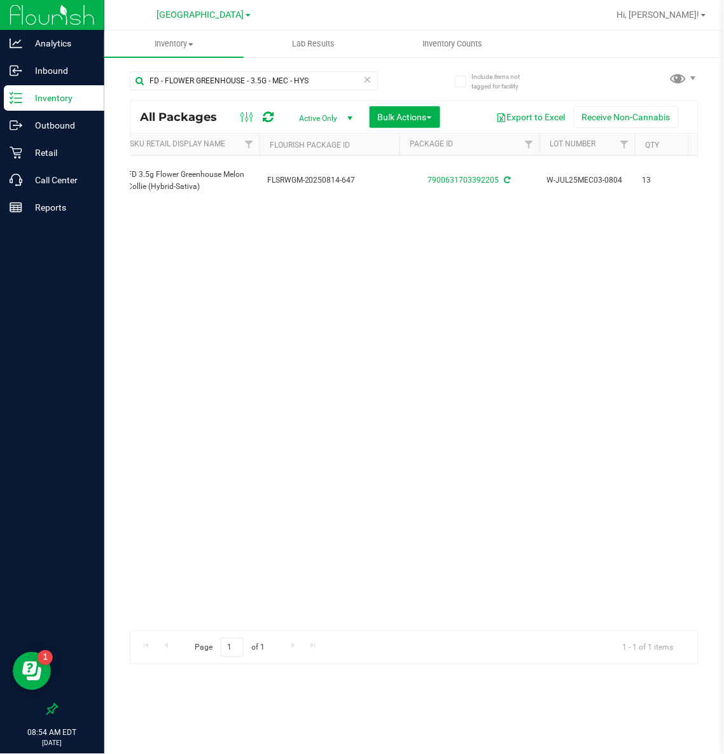
scroll to position [0, 446]
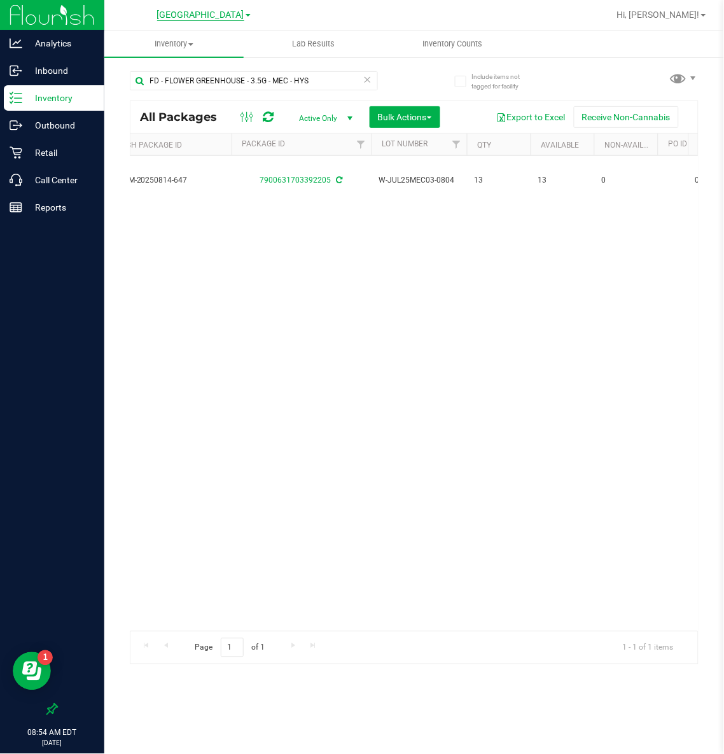
click at [209, 10] on span "[GEOGRAPHIC_DATA]" at bounding box center [200, 15] width 87 height 11
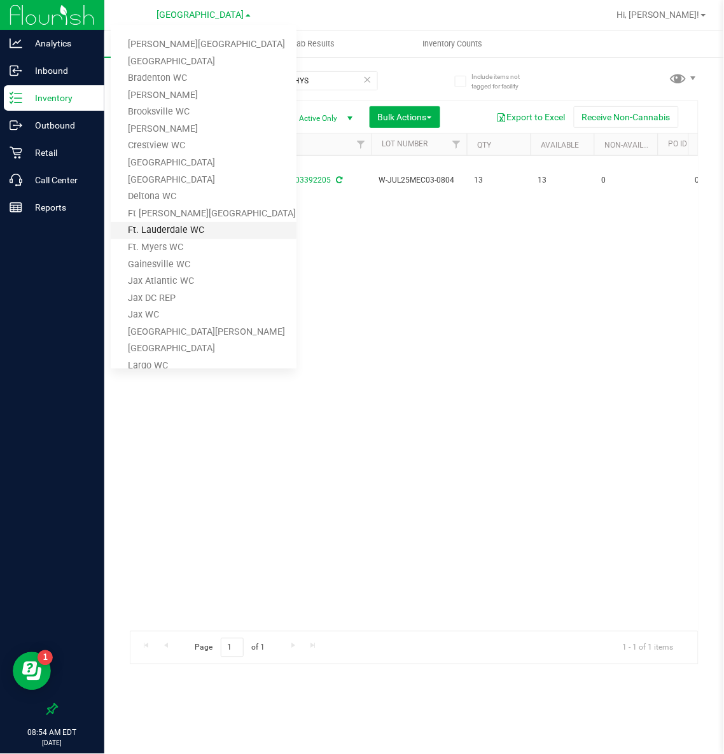
click at [167, 225] on link "Ft. Lauderdale WC" at bounding box center [204, 230] width 186 height 17
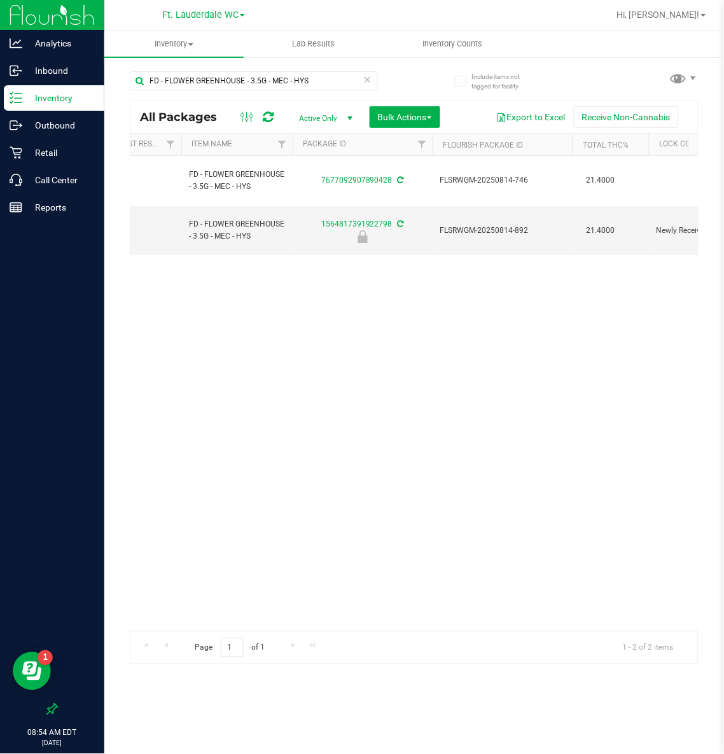
scroll to position [0, 288]
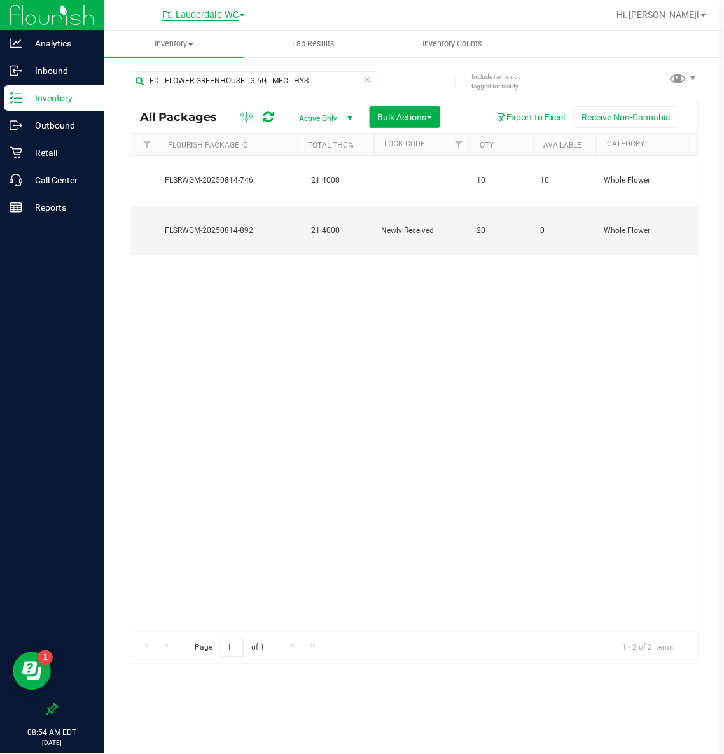
click at [195, 10] on span "Ft. Lauderdale WC" at bounding box center [200, 15] width 76 height 11
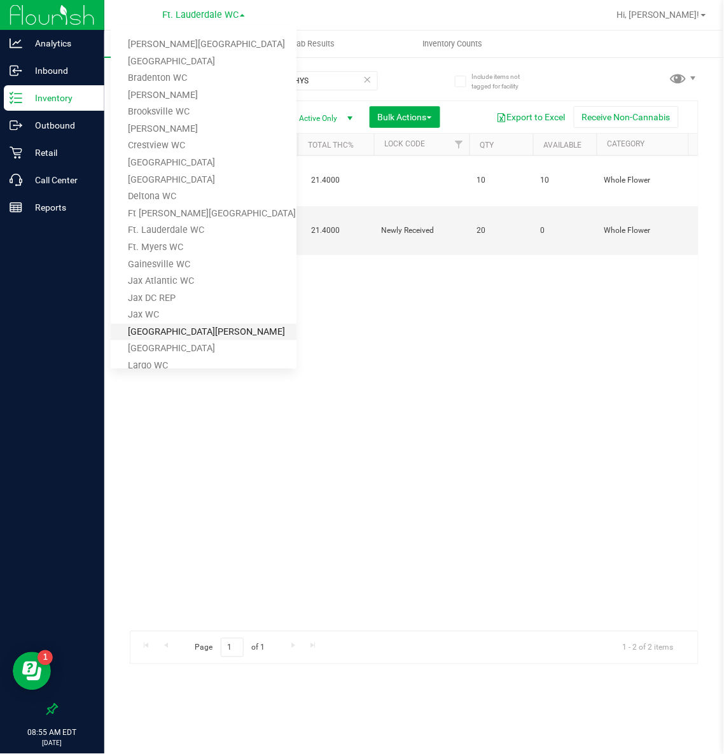
click at [154, 325] on link "[GEOGRAPHIC_DATA][PERSON_NAME]" at bounding box center [204, 332] width 186 height 17
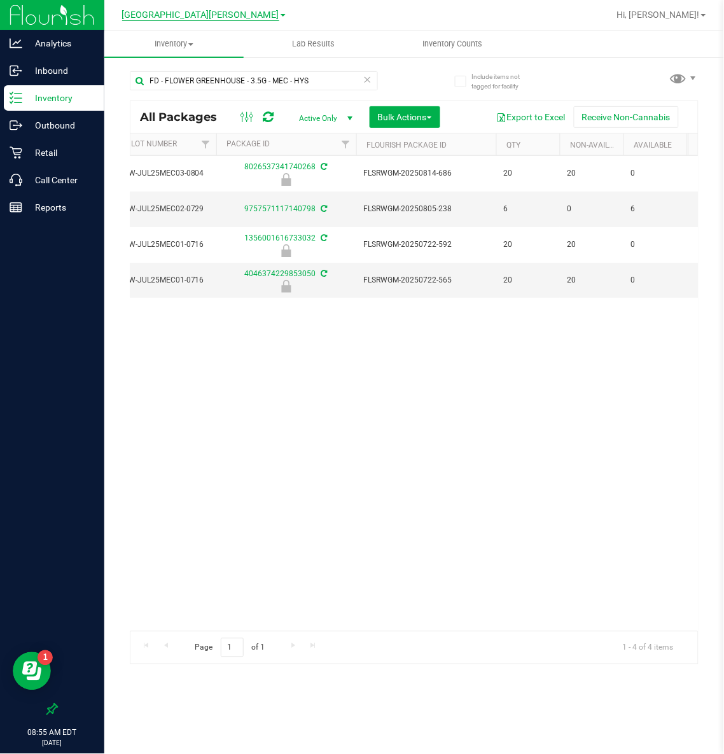
click at [217, 17] on span "[GEOGRAPHIC_DATA][PERSON_NAME]" at bounding box center [200, 15] width 157 height 11
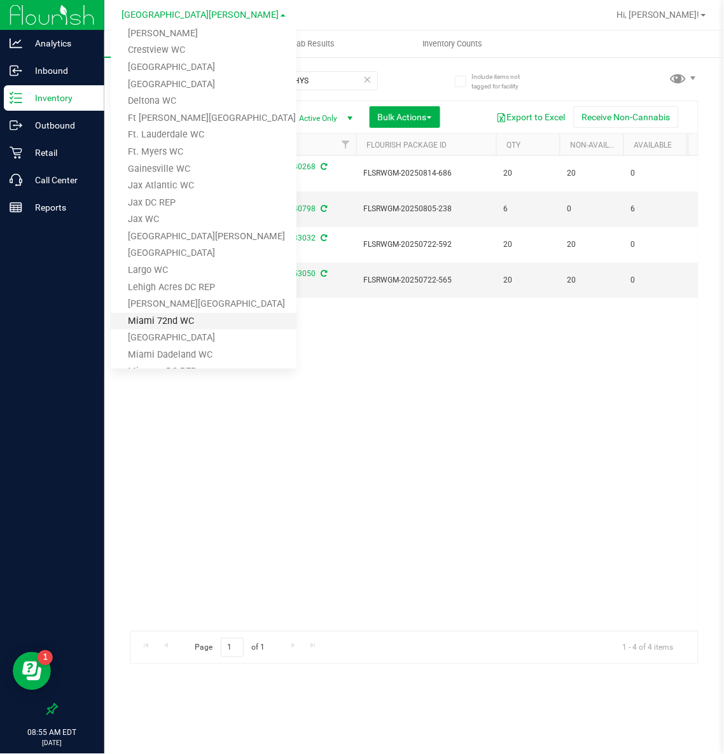
click at [185, 322] on link "Miami 72nd WC" at bounding box center [204, 321] width 186 height 17
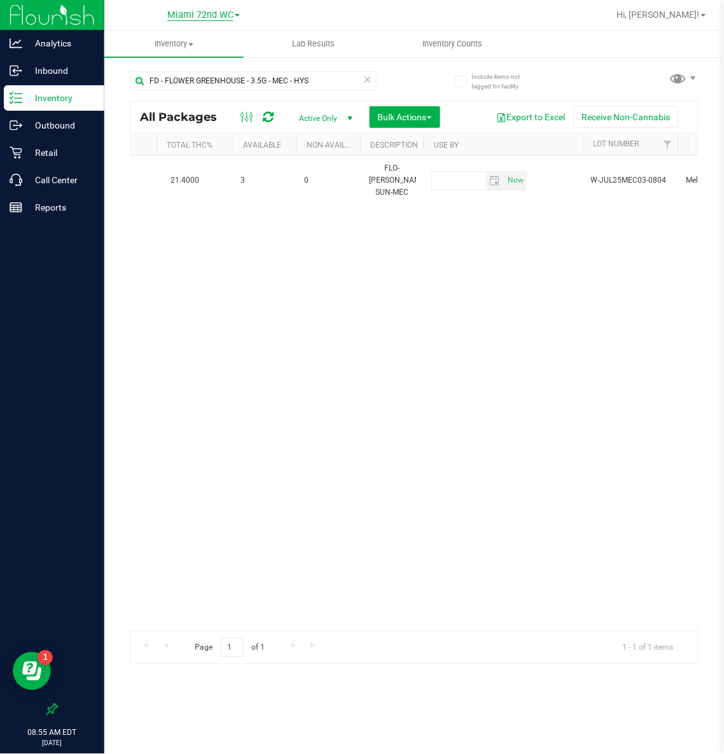
click at [214, 10] on span "Miami 72nd WC" at bounding box center [200, 15] width 66 height 11
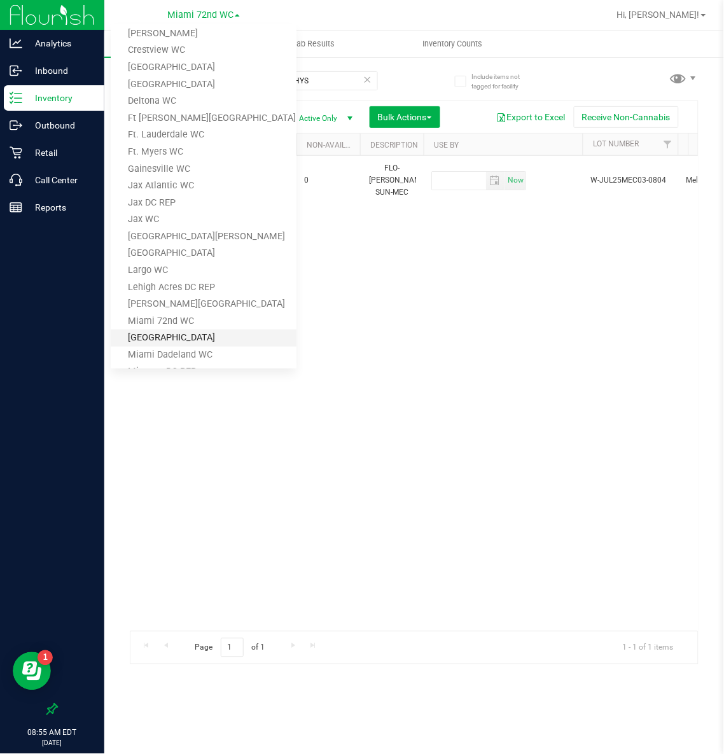
click at [166, 337] on link "[GEOGRAPHIC_DATA]" at bounding box center [204, 338] width 186 height 17
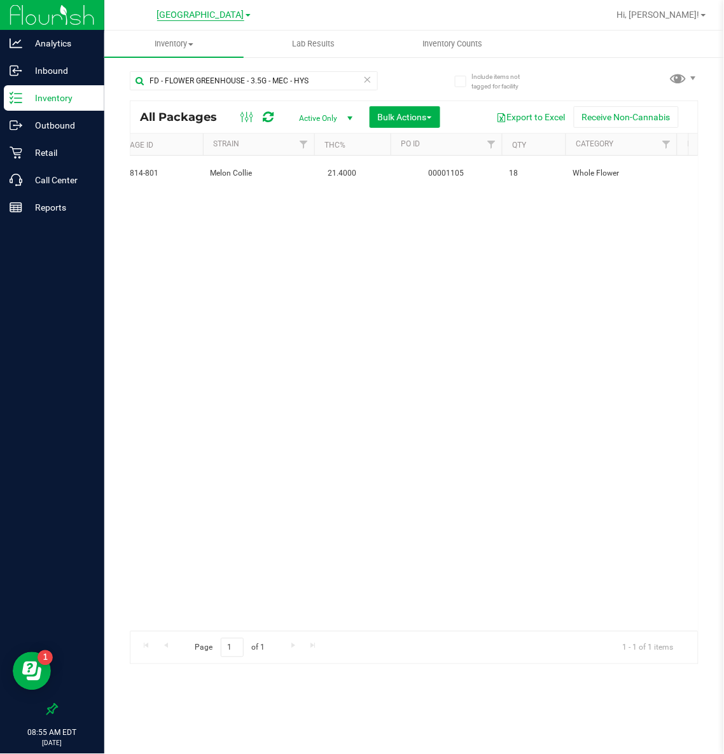
click at [174, 13] on span "[GEOGRAPHIC_DATA]" at bounding box center [200, 15] width 87 height 11
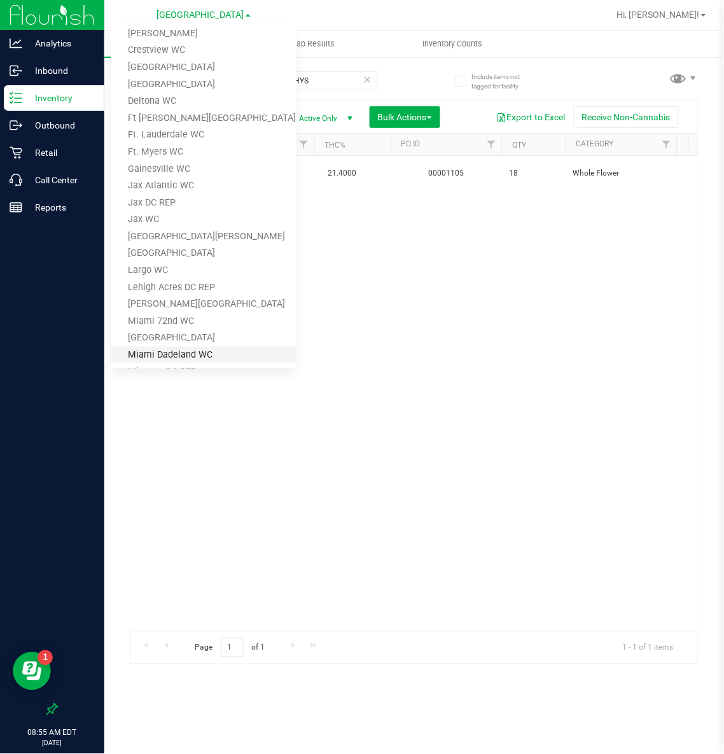
click at [185, 347] on link "Miami Dadeland WC" at bounding box center [204, 355] width 186 height 17
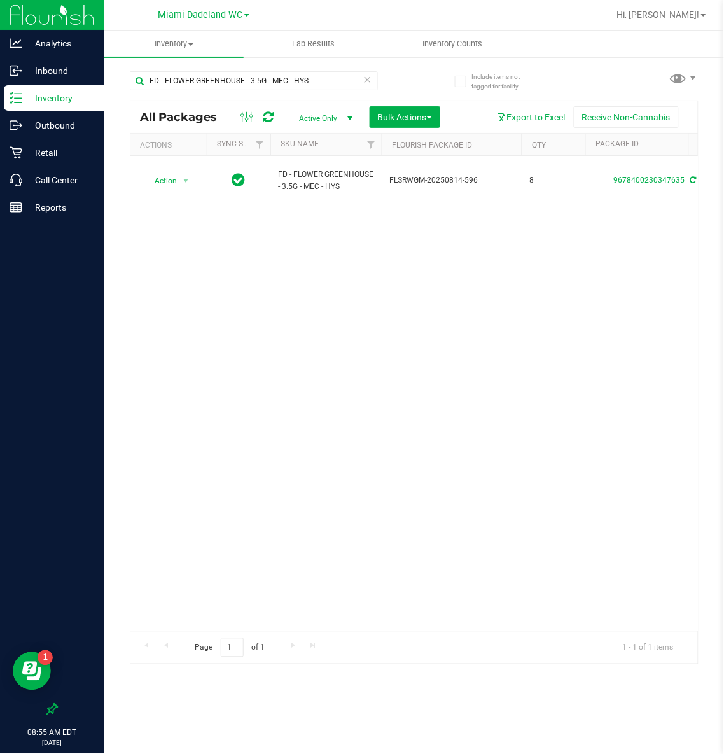
click at [186, 8] on link "Miami Dadeland WC" at bounding box center [203, 14] width 91 height 12
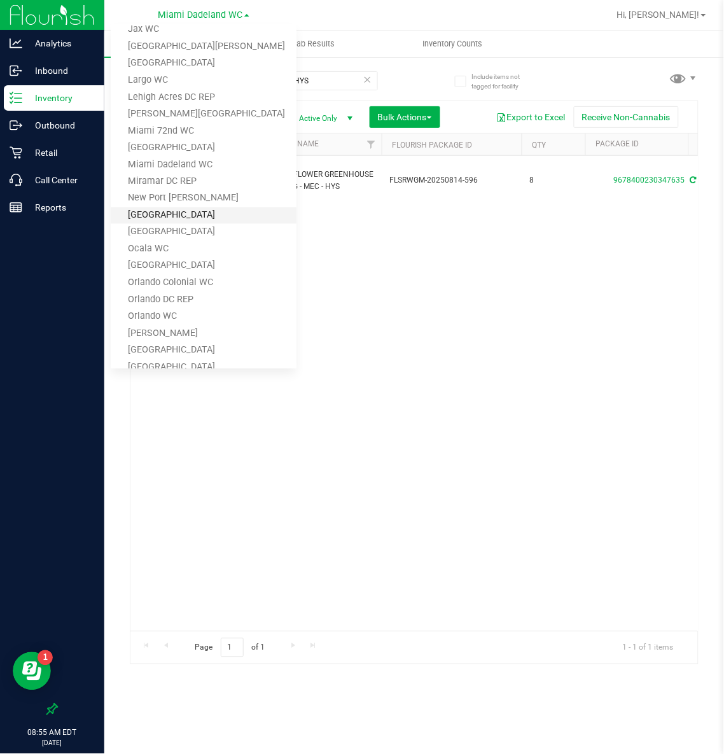
click at [198, 210] on link "[GEOGRAPHIC_DATA]" at bounding box center [204, 215] width 186 height 17
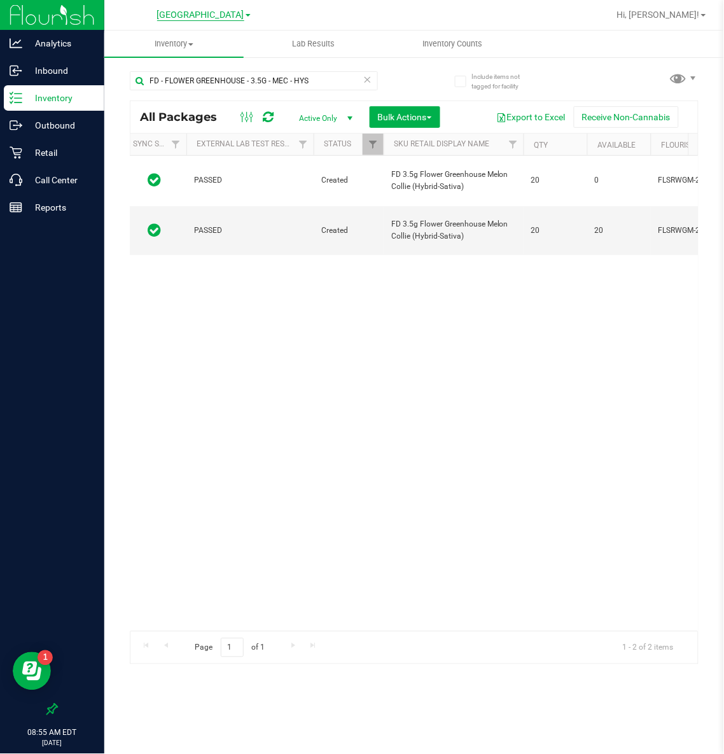
click at [178, 11] on span "[GEOGRAPHIC_DATA]" at bounding box center [200, 15] width 87 height 11
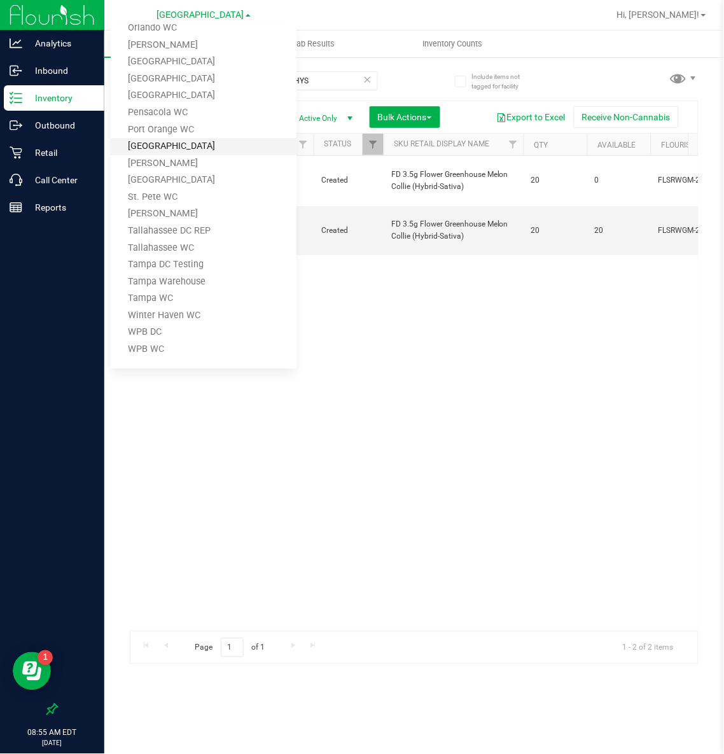
click at [181, 138] on link "[GEOGRAPHIC_DATA]" at bounding box center [204, 146] width 186 height 17
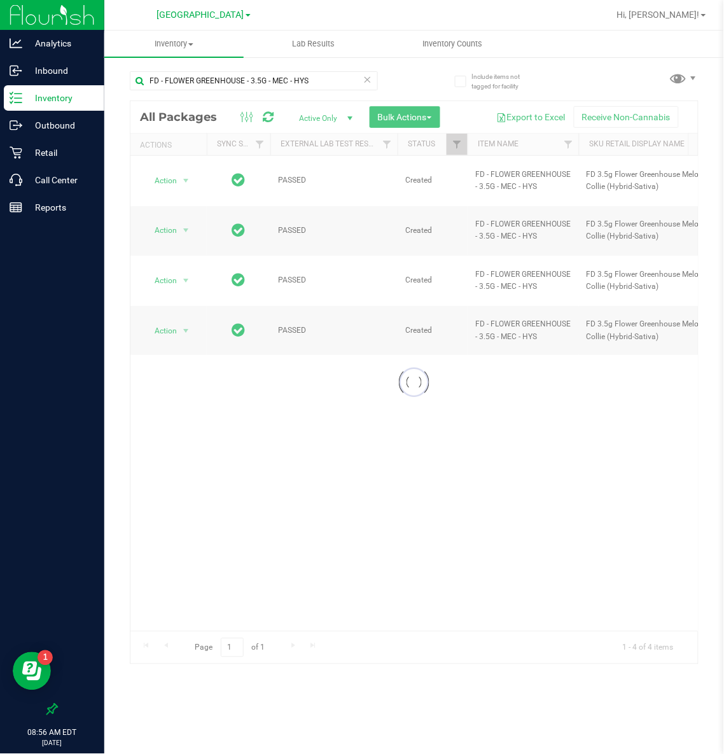
drag, startPoint x: 216, startPoint y: 623, endPoint x: 241, endPoint y: 626, distance: 25.0
click at [241, 502] on div at bounding box center [414, 382] width 568 height 563
drag, startPoint x: 227, startPoint y: 622, endPoint x: 250, endPoint y: 622, distance: 23.5
click at [250, 502] on div at bounding box center [414, 382] width 568 height 563
drag, startPoint x: 217, startPoint y: 622, endPoint x: 242, endPoint y: 620, distance: 24.8
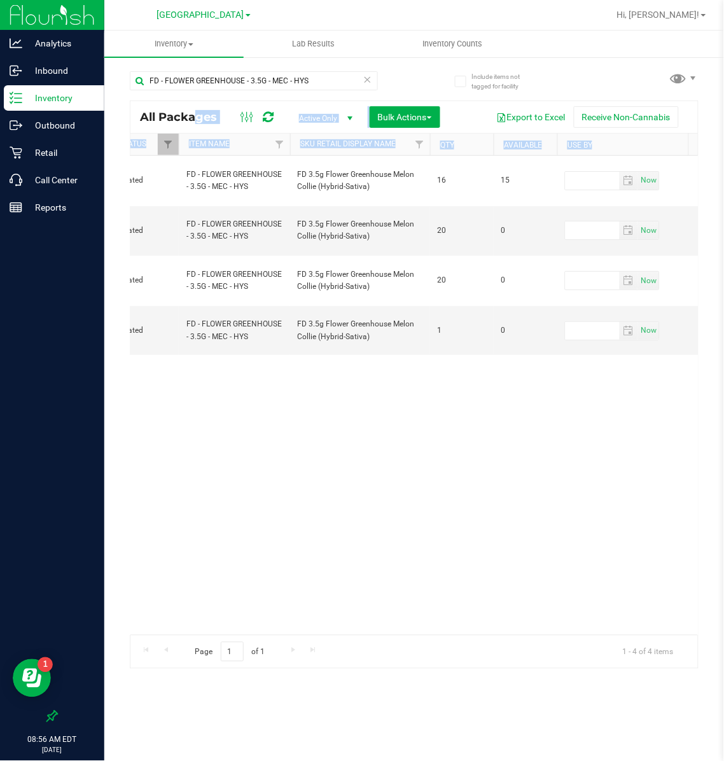
click at [172, 378] on div "Action Action Adjust qty Create package Edit attributes Global inventory Lock p…" at bounding box center [414, 395] width 568 height 479
click at [64, 76] on p "Inbound" at bounding box center [60, 70] width 76 height 15
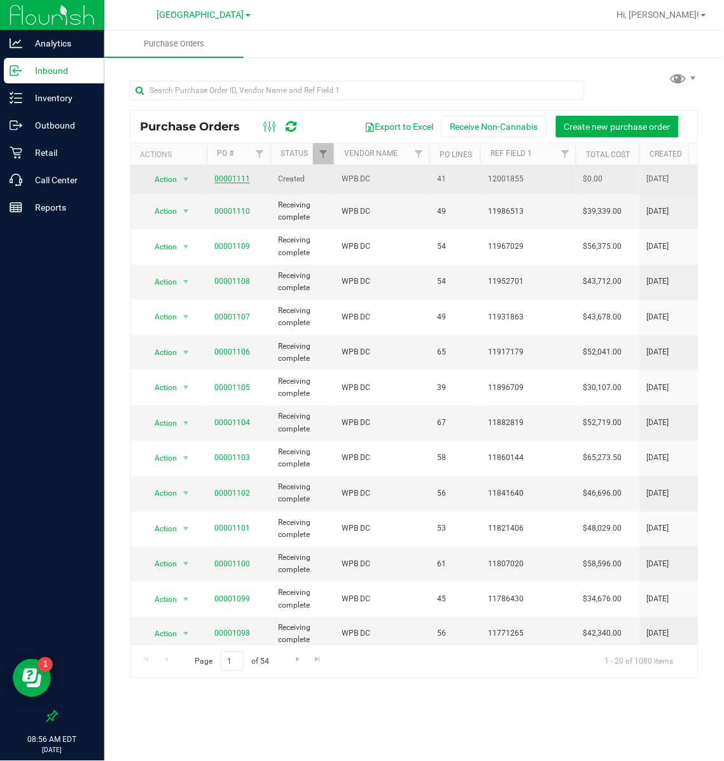
click at [232, 175] on link "00001111" at bounding box center [232, 178] width 36 height 9
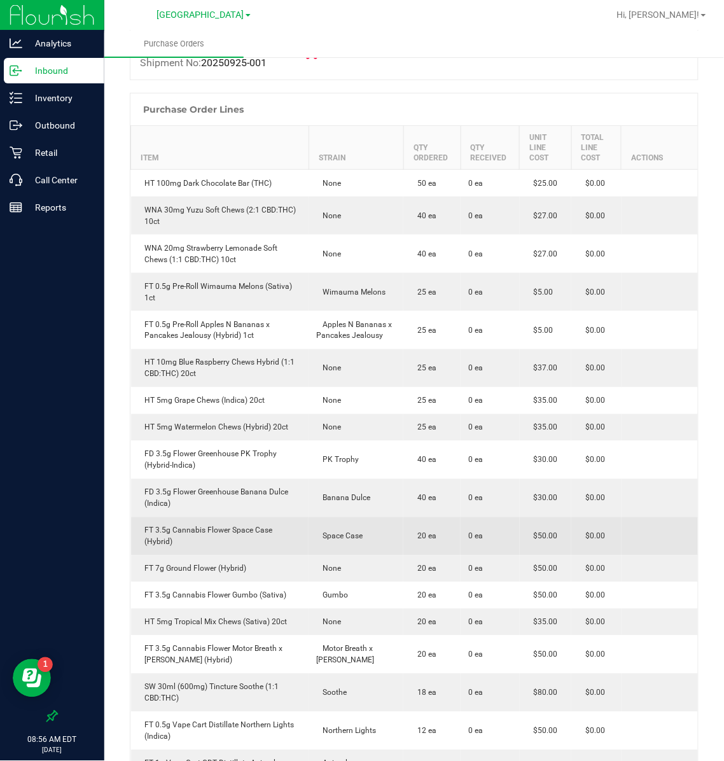
scroll to position [191, 0]
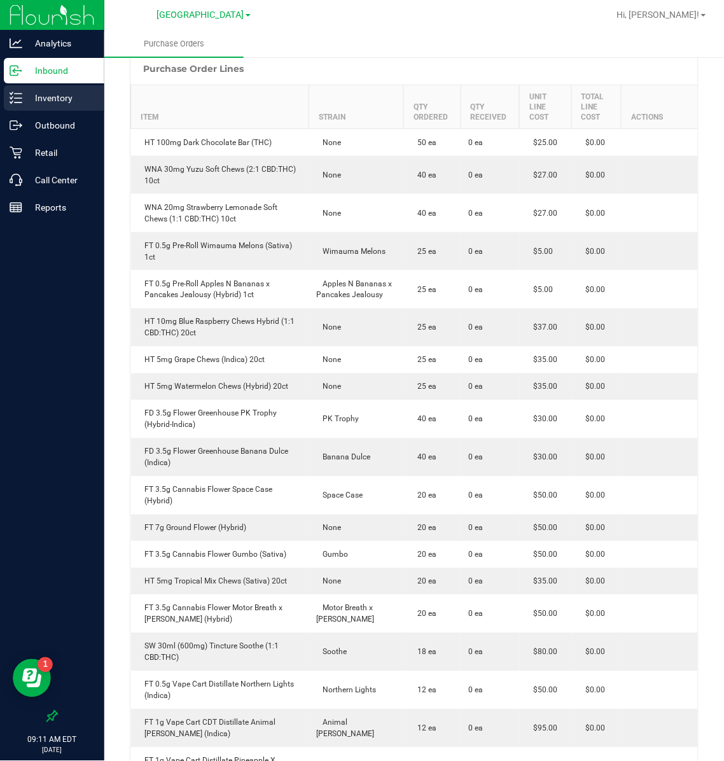
click at [58, 96] on p "Inventory" at bounding box center [60, 97] width 76 height 15
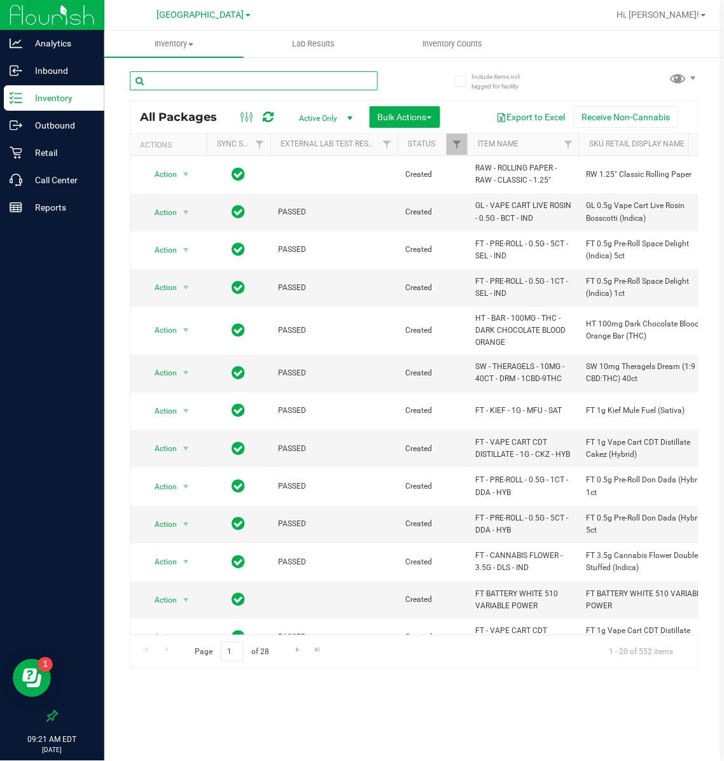
click at [257, 76] on input "text" at bounding box center [254, 80] width 248 height 19
type input "mec"
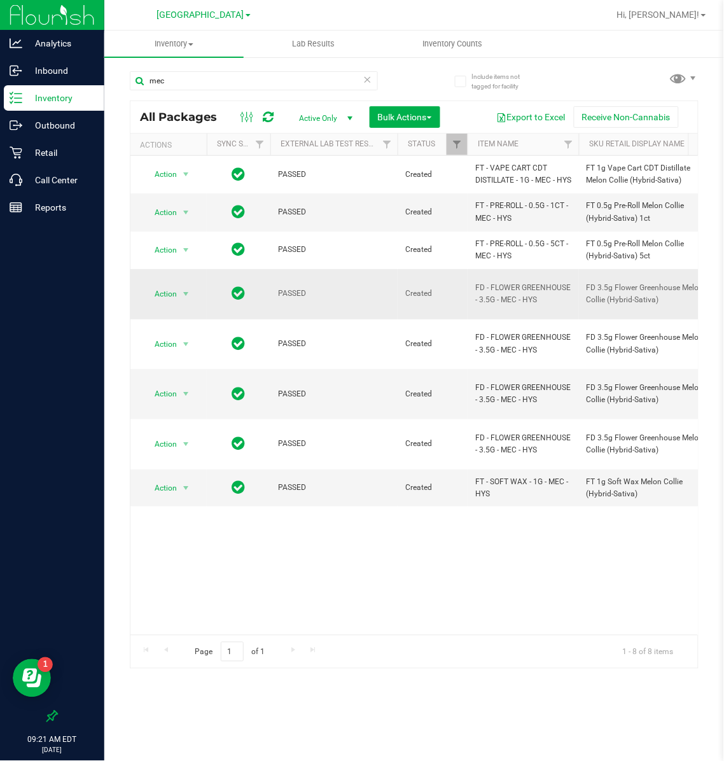
drag, startPoint x: 536, startPoint y: 303, endPoint x: 471, endPoint y: 298, distance: 65.7
click at [471, 298] on td "FD - FLOWER GREENHOUSE - 3.5G - MEC - HYS" at bounding box center [523, 294] width 111 height 50
click at [369, 81] on icon at bounding box center [367, 78] width 9 height 15
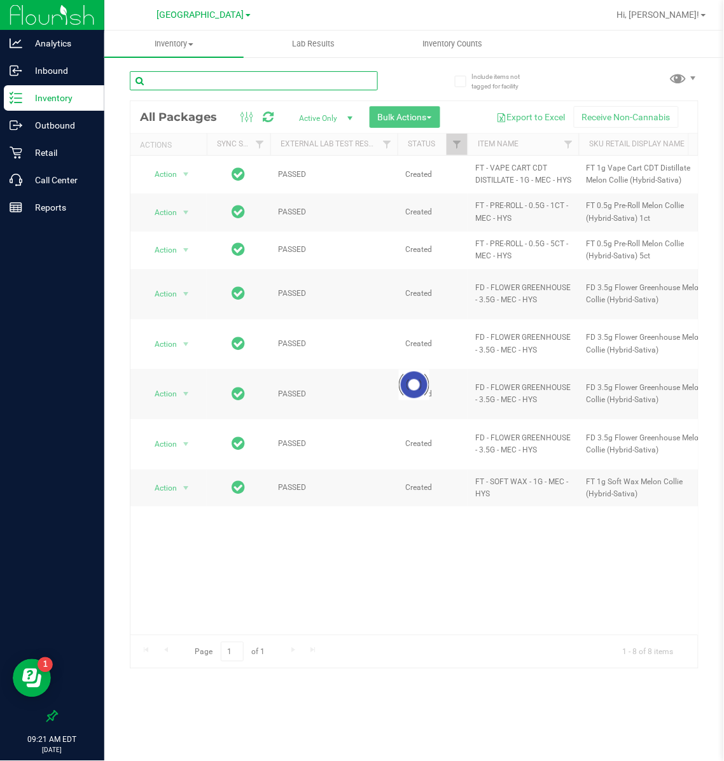
click at [280, 80] on input "text" at bounding box center [254, 80] width 248 height 19
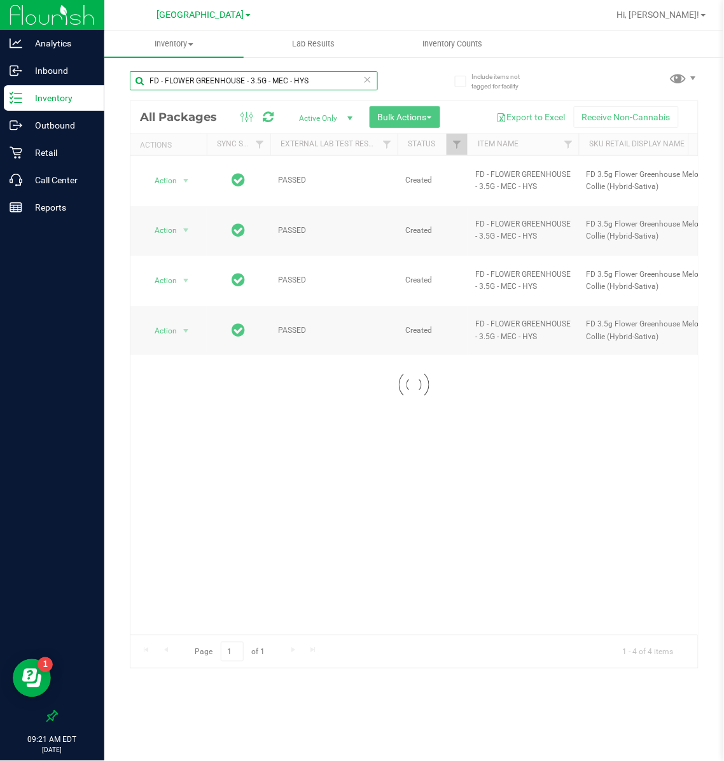
type input "FD - FLOWER GREENHOUSE - 3.5G - MEC - HYS"
click at [220, 16] on span "[GEOGRAPHIC_DATA]" at bounding box center [200, 15] width 87 height 11
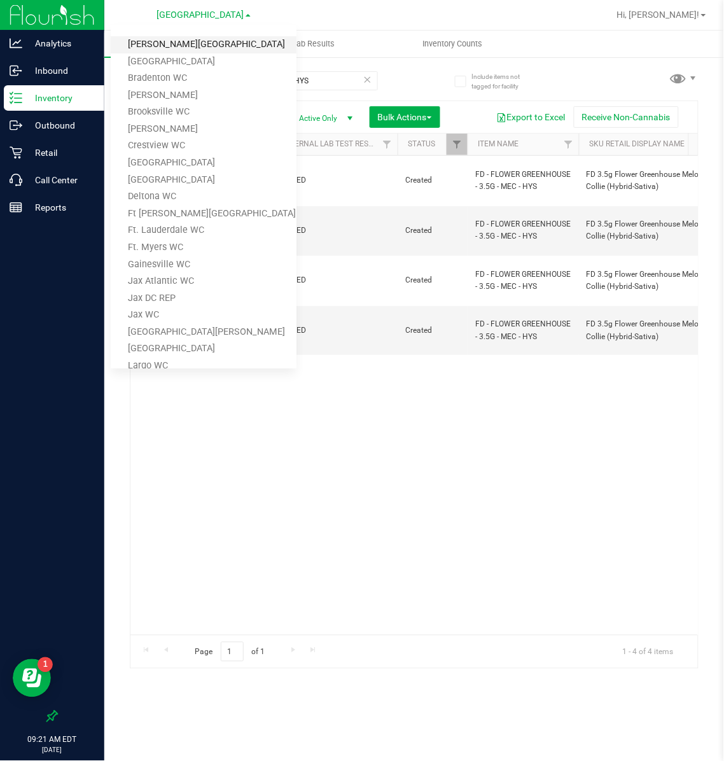
click at [214, 43] on link "[PERSON_NAME][GEOGRAPHIC_DATA]" at bounding box center [204, 44] width 186 height 17
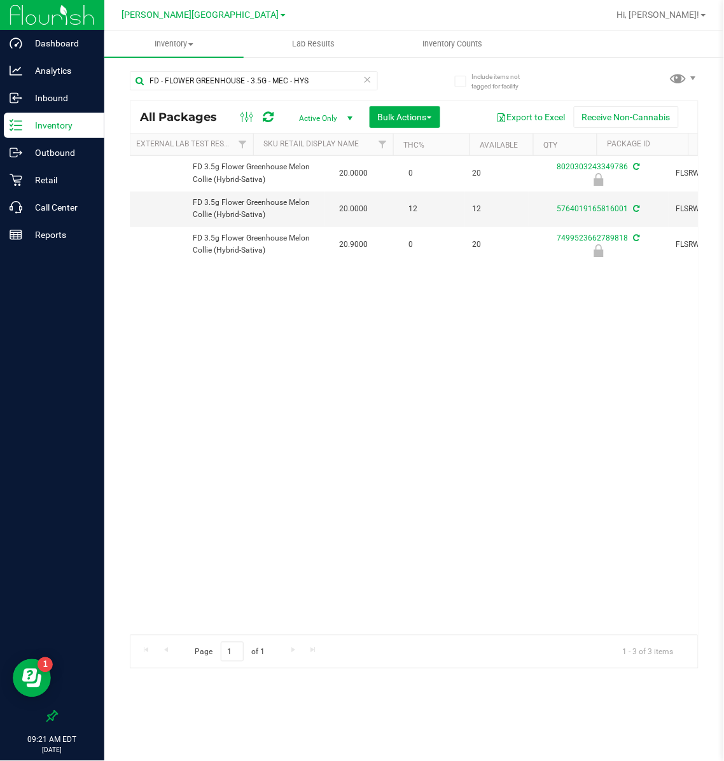
scroll to position [0, 213]
click at [218, 16] on span "[PERSON_NAME][GEOGRAPHIC_DATA]" at bounding box center [200, 15] width 157 height 11
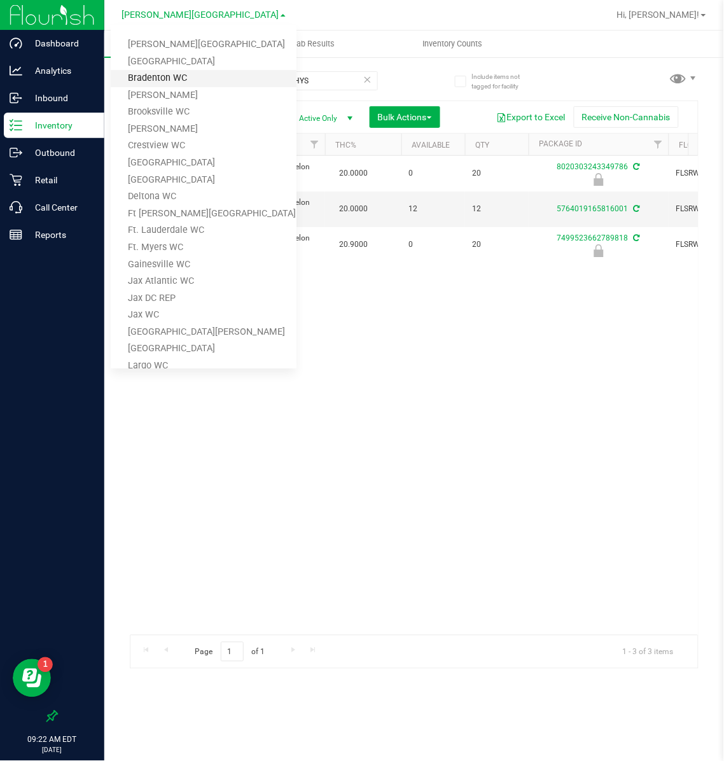
click at [165, 73] on link "Bradenton WC" at bounding box center [204, 78] width 186 height 17
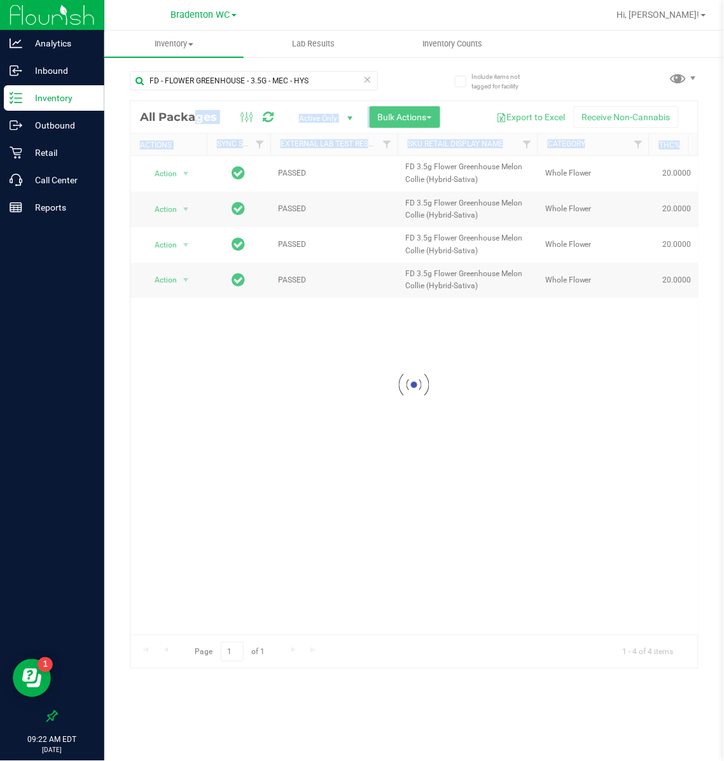
drag, startPoint x: 240, startPoint y: 627, endPoint x: 259, endPoint y: 627, distance: 19.1
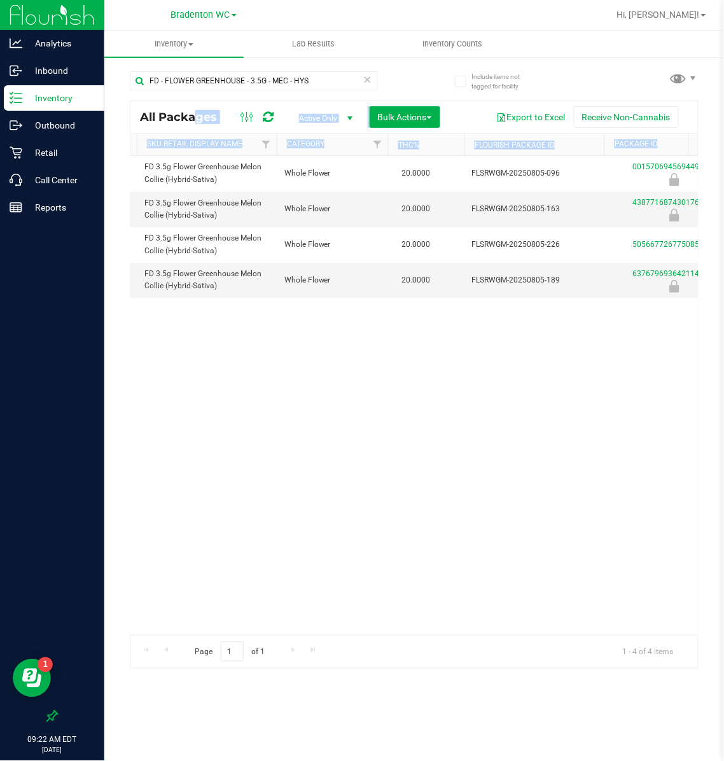
scroll to position [0, 330]
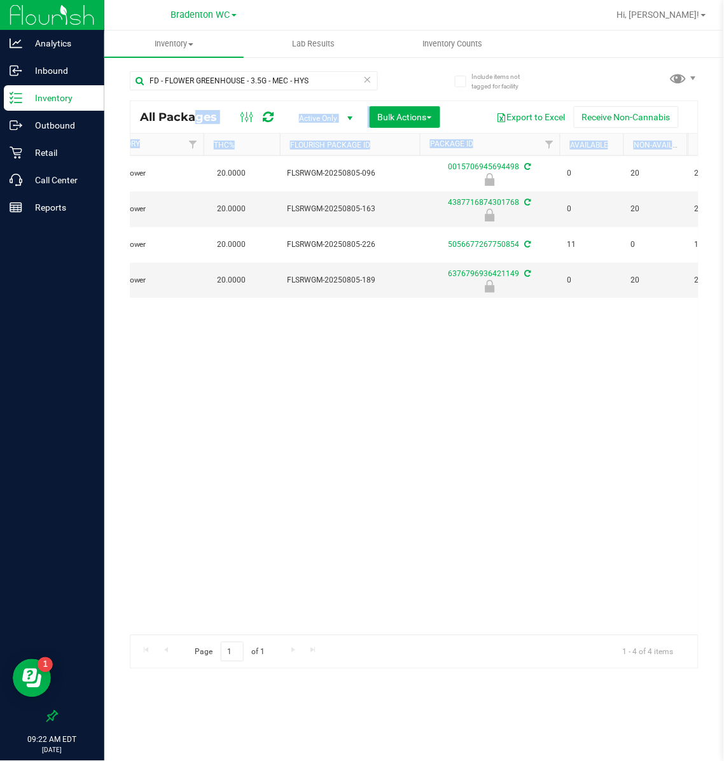
click at [218, 7] on div "Bradenton WC [PERSON_NAME][GEOGRAPHIC_DATA] [PERSON_NAME][GEOGRAPHIC_DATA] [GEO…" at bounding box center [204, 14] width 66 height 15
click at [213, 10] on span "Bradenton WC" at bounding box center [200, 15] width 59 height 11
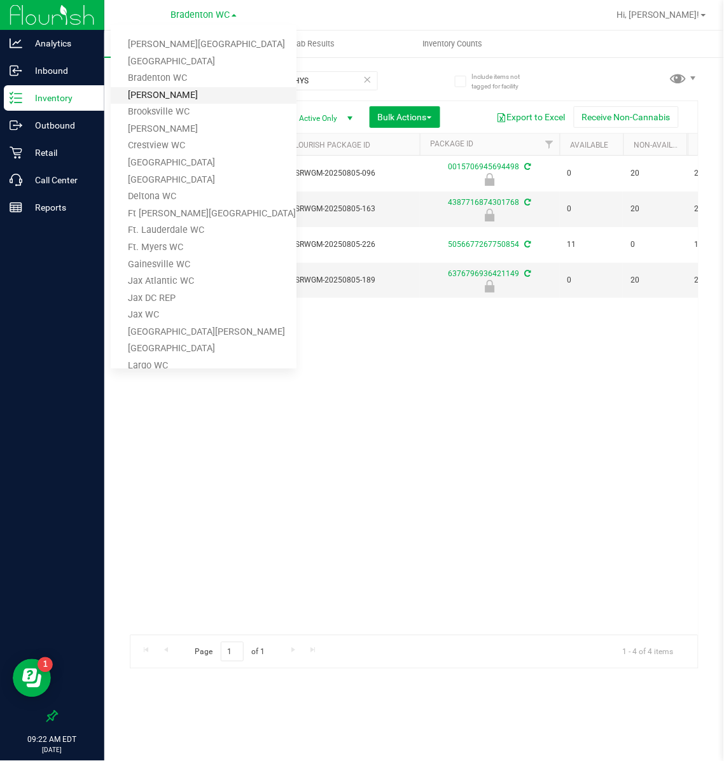
click at [162, 92] on link "[PERSON_NAME]" at bounding box center [204, 95] width 186 height 17
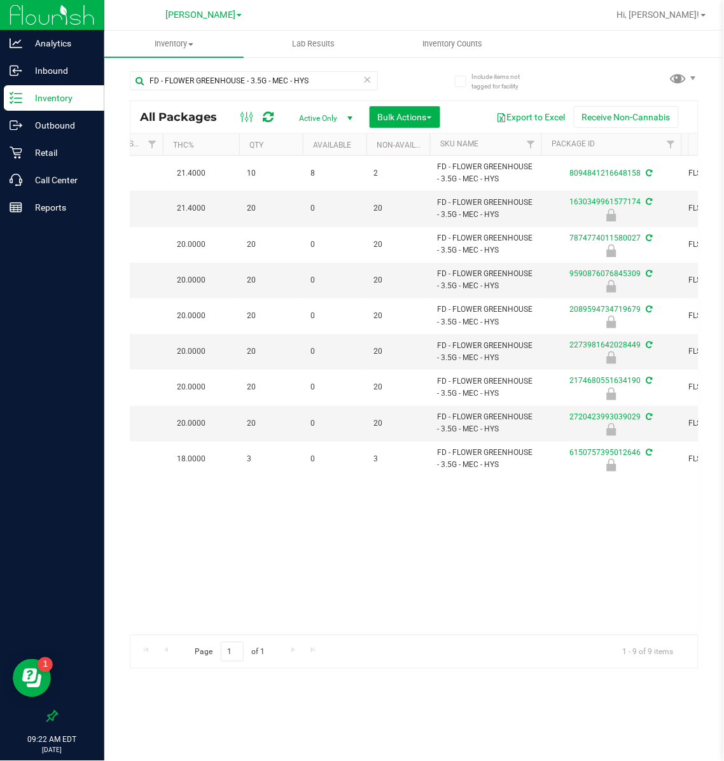
scroll to position [0, 209]
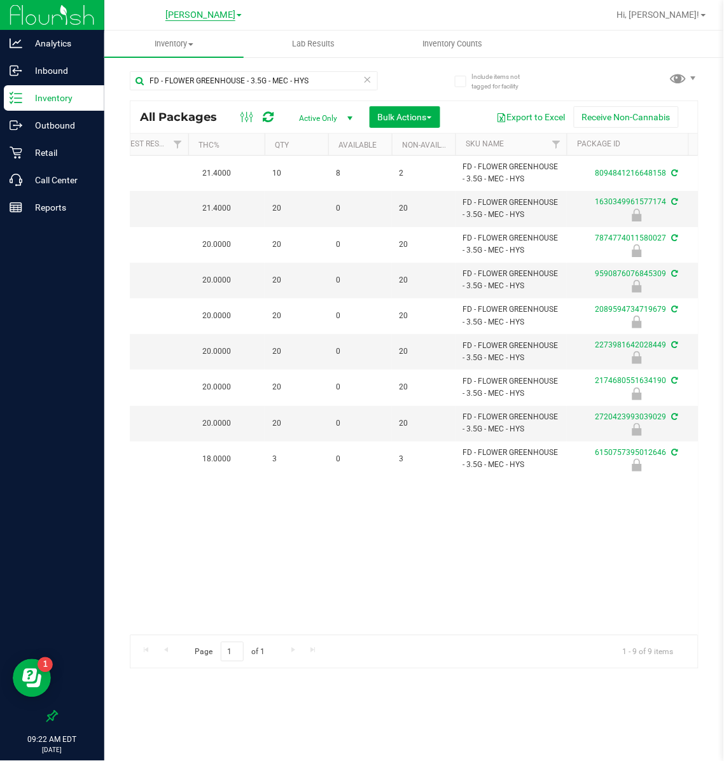
click at [208, 11] on span "[PERSON_NAME]" at bounding box center [200, 15] width 70 height 11
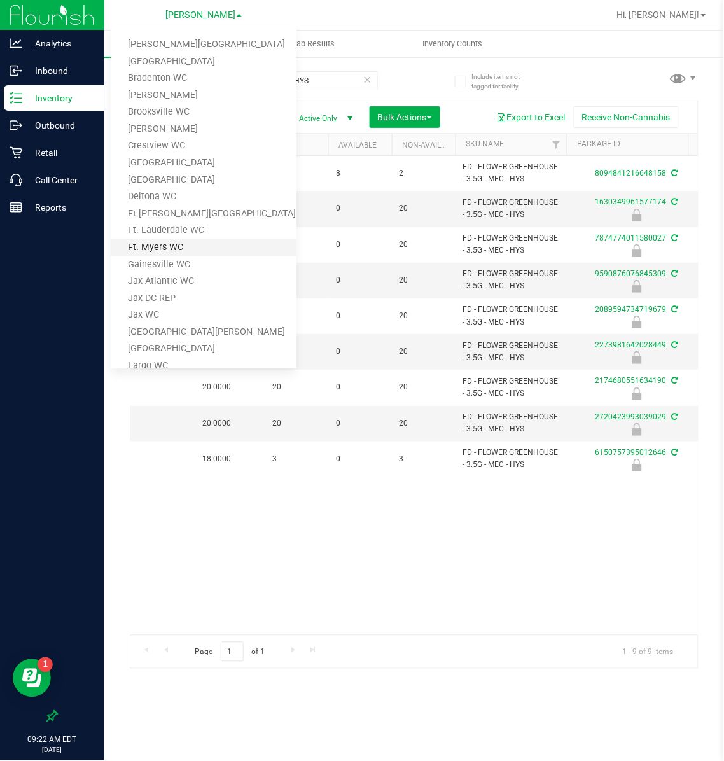
click at [166, 242] on link "Ft. Myers WC" at bounding box center [204, 247] width 186 height 17
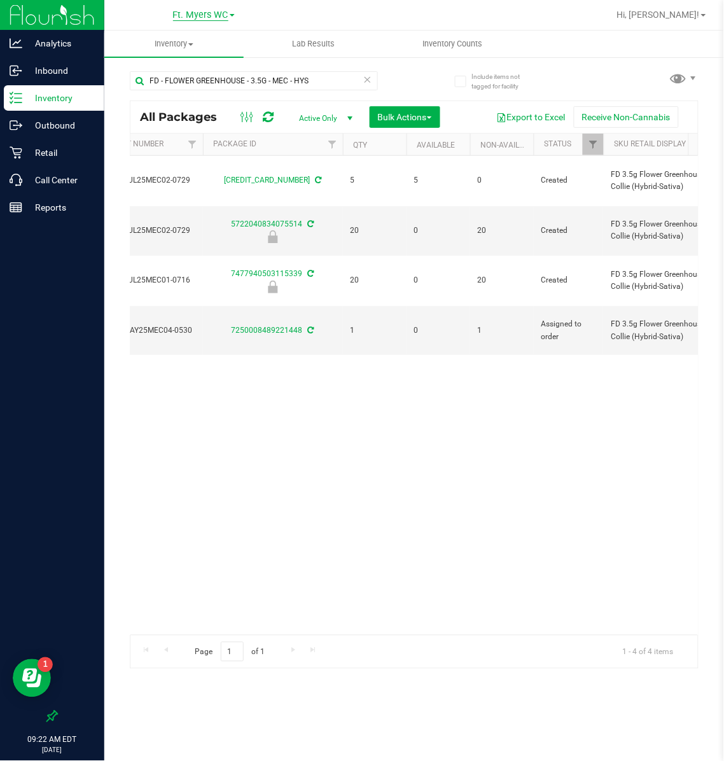
click at [216, 11] on span "Ft. Myers WC" at bounding box center [200, 15] width 55 height 11
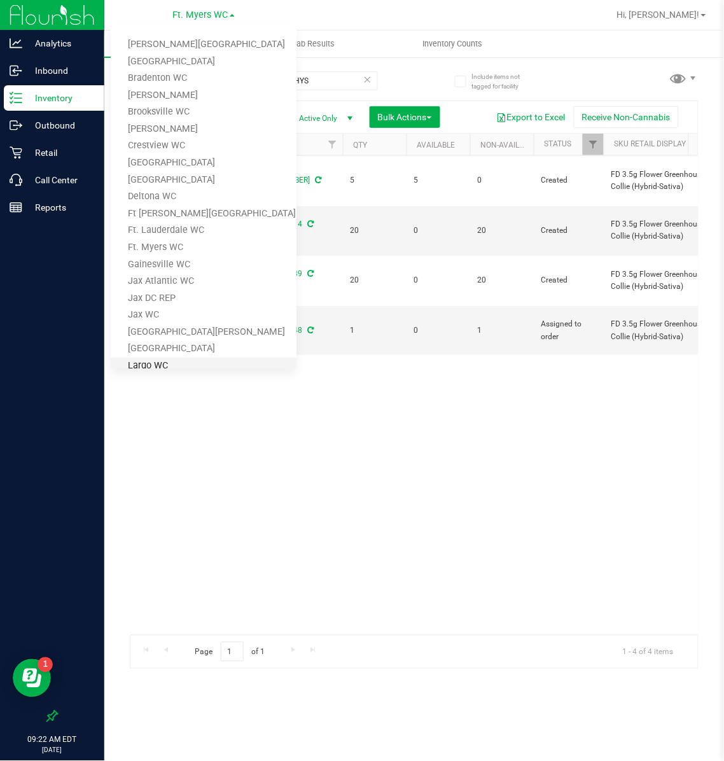
click at [161, 364] on link "Largo WC" at bounding box center [204, 366] width 186 height 17
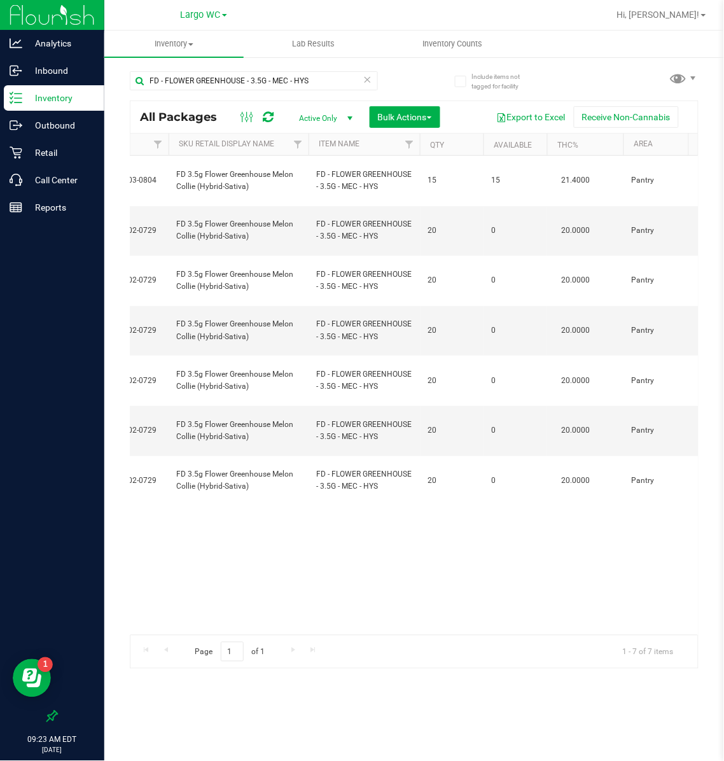
click at [189, 8] on link "Largo WC" at bounding box center [204, 14] width 46 height 12
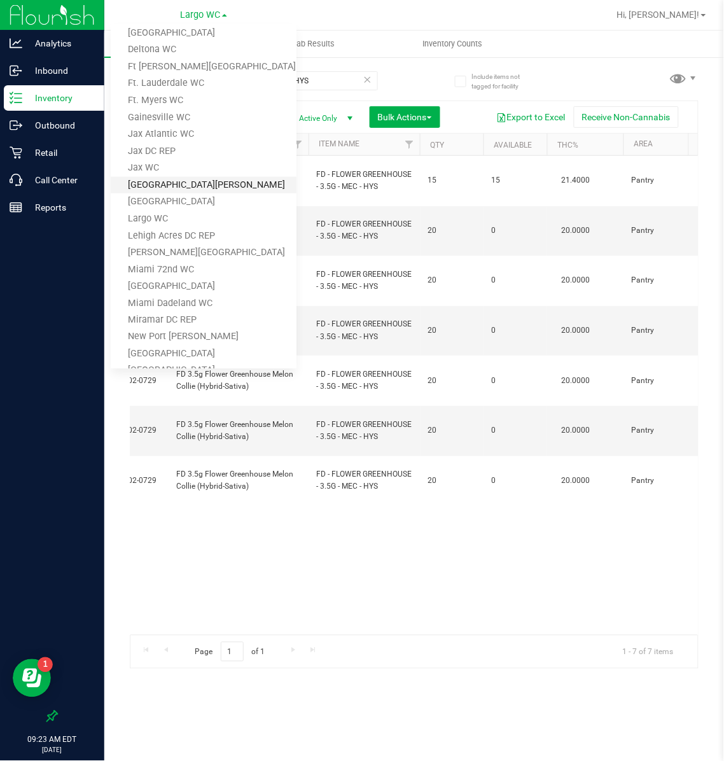
scroll to position [382, 0]
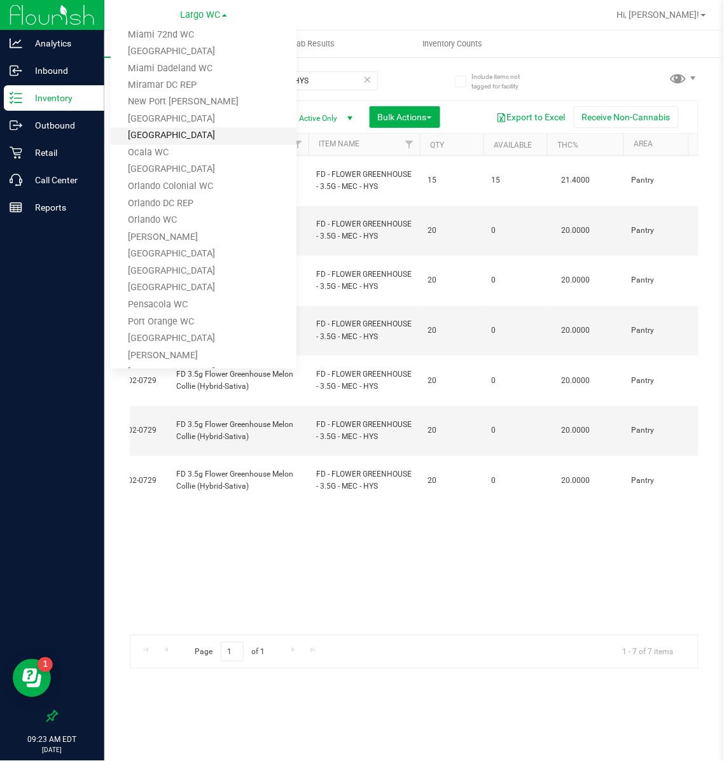
click at [170, 131] on link "[GEOGRAPHIC_DATA]" at bounding box center [204, 136] width 186 height 17
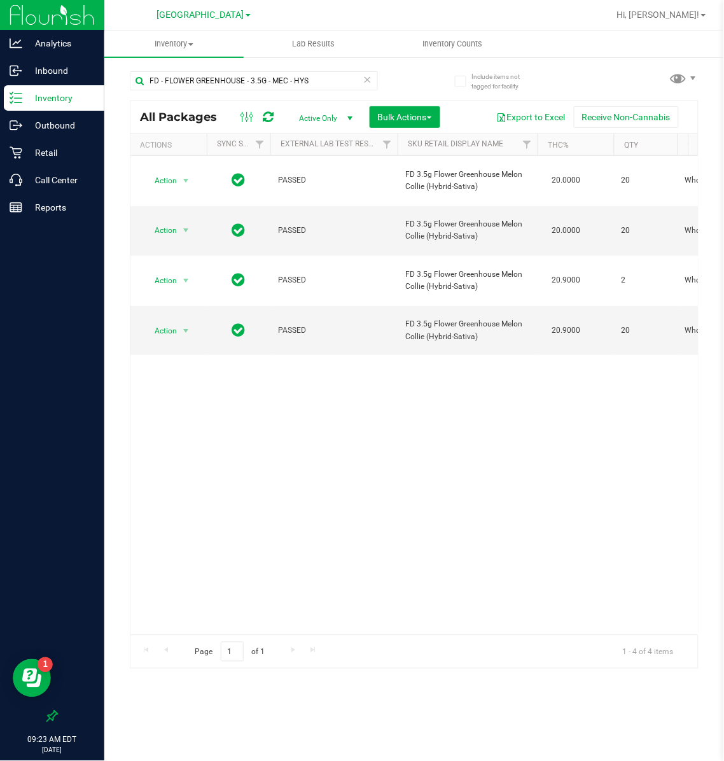
click at [201, 6] on div "[GEOGRAPHIC_DATA] [PERSON_NAME][GEOGRAPHIC_DATA] [PERSON_NAME][GEOGRAPHIC_DATA]…" at bounding box center [204, 15] width 186 height 20
click at [197, 16] on span "[GEOGRAPHIC_DATA]" at bounding box center [200, 15] width 87 height 11
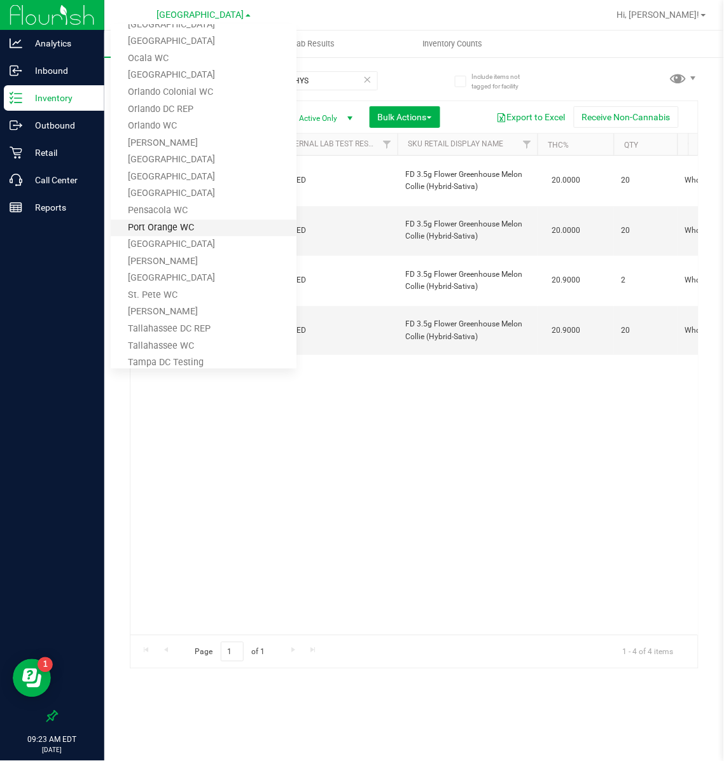
scroll to position [477, 0]
click at [165, 257] on link "[PERSON_NAME]" at bounding box center [204, 261] width 186 height 17
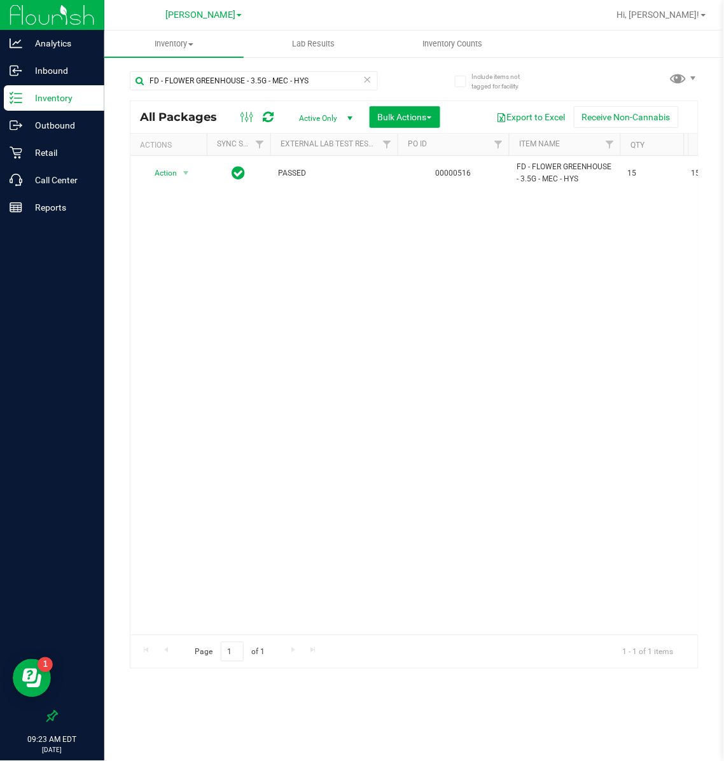
click at [188, 7] on div "[PERSON_NAME] [PERSON_NAME][GEOGRAPHIC_DATA] [PERSON_NAME][GEOGRAPHIC_DATA] [GE…" at bounding box center [203, 14] width 76 height 15
click at [181, 18] on span "[PERSON_NAME]" at bounding box center [200, 15] width 70 height 11
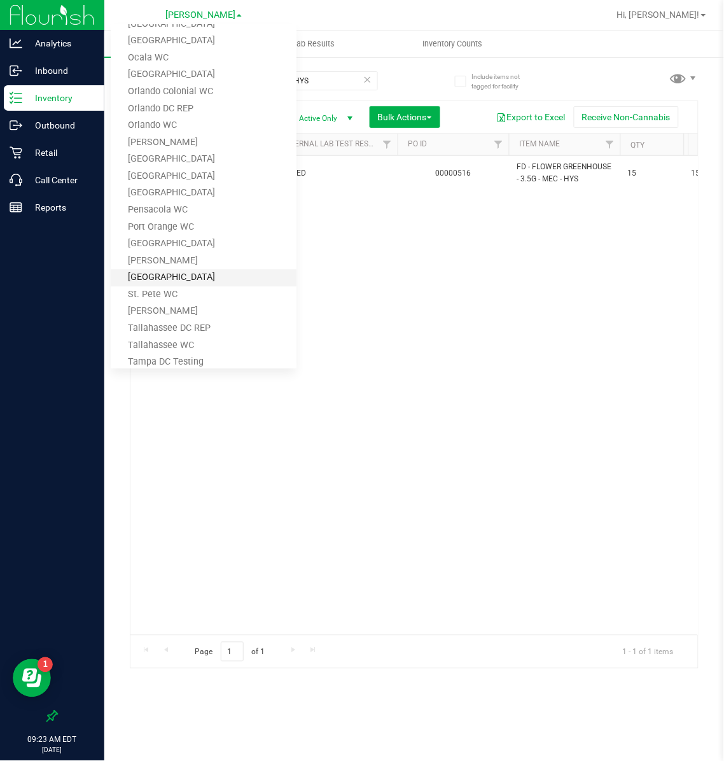
click at [150, 277] on link "[GEOGRAPHIC_DATA]" at bounding box center [204, 278] width 186 height 17
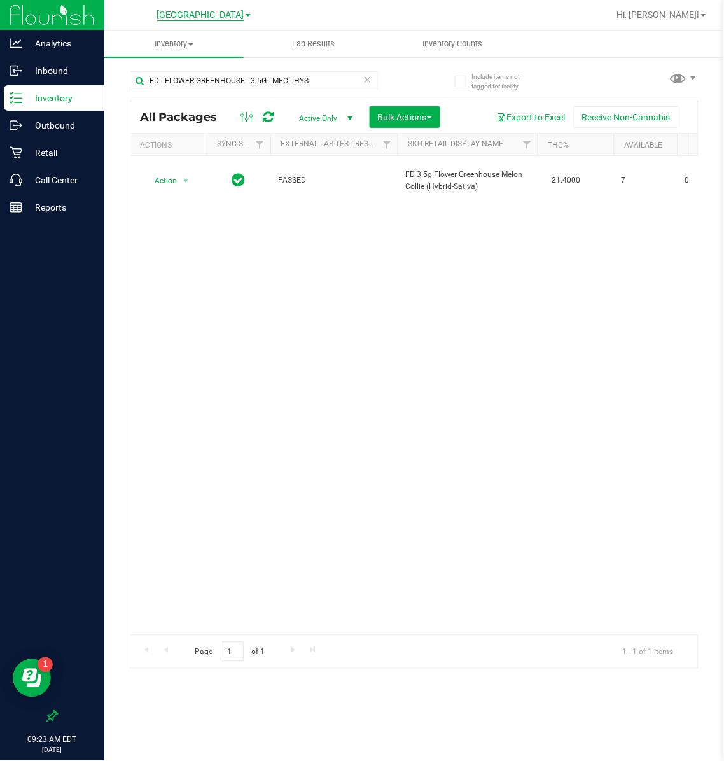
click at [197, 15] on span "[GEOGRAPHIC_DATA]" at bounding box center [200, 15] width 87 height 11
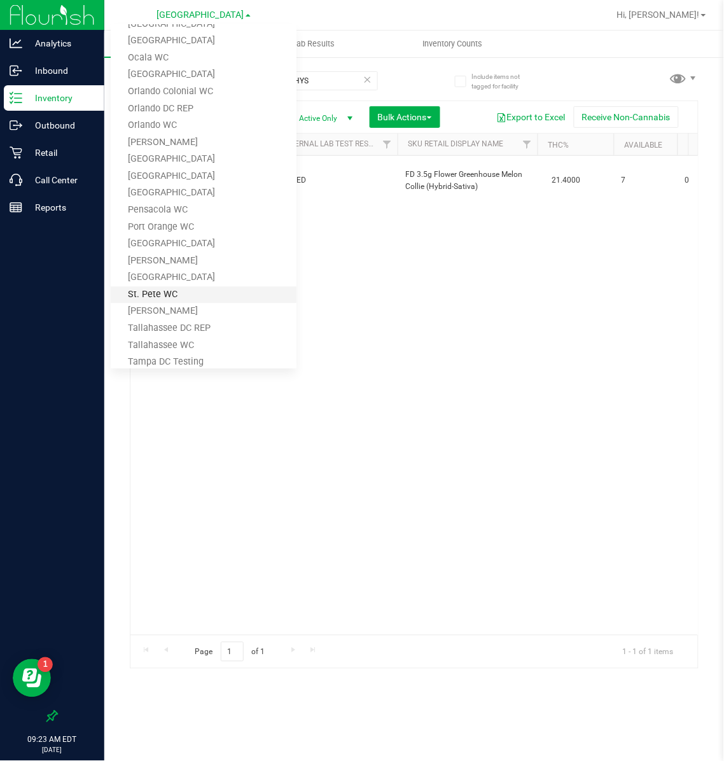
click at [157, 291] on link "St. Pete WC" at bounding box center [204, 295] width 186 height 17
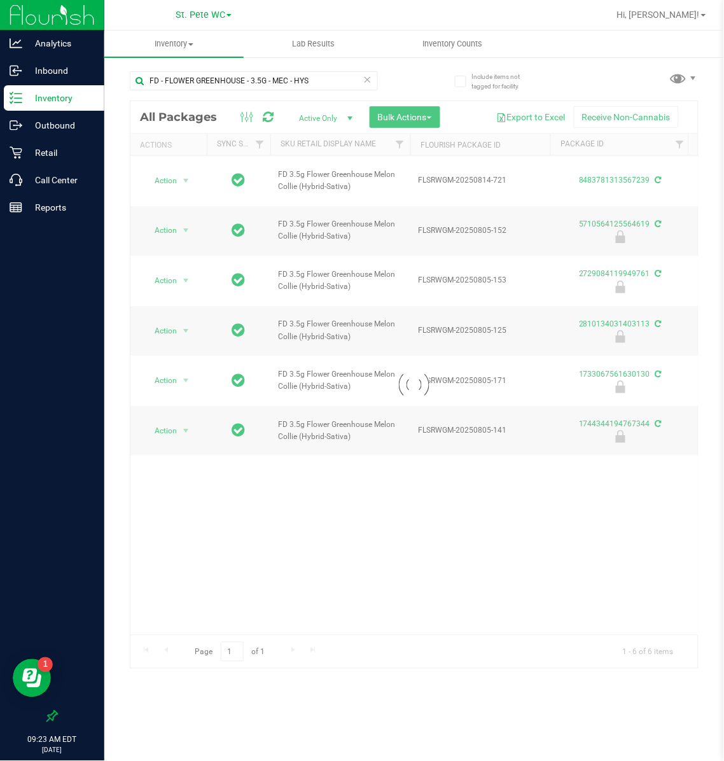
drag, startPoint x: 240, startPoint y: 626, endPoint x: 274, endPoint y: 626, distance: 33.7
click at [274, 502] on div at bounding box center [414, 384] width 568 height 567
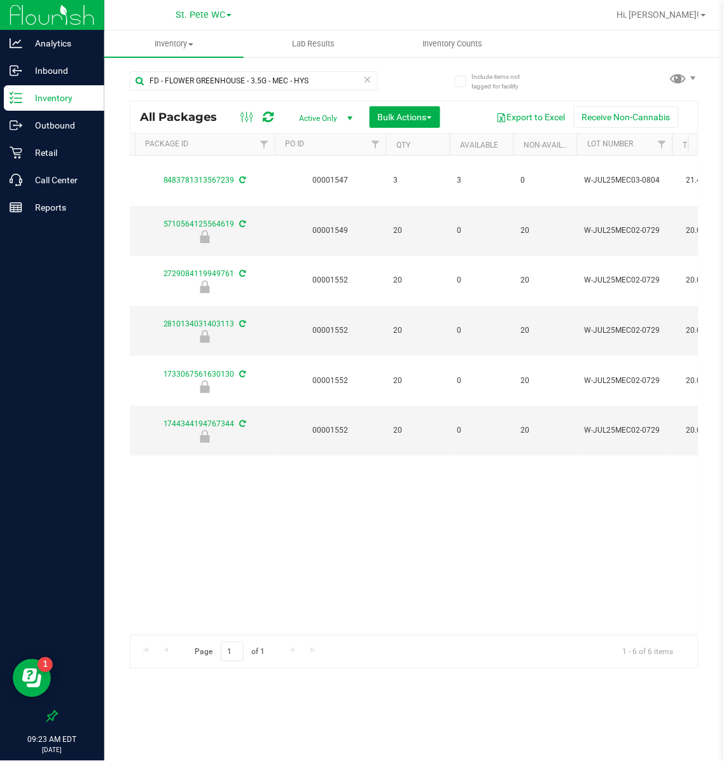
scroll to position [0, 433]
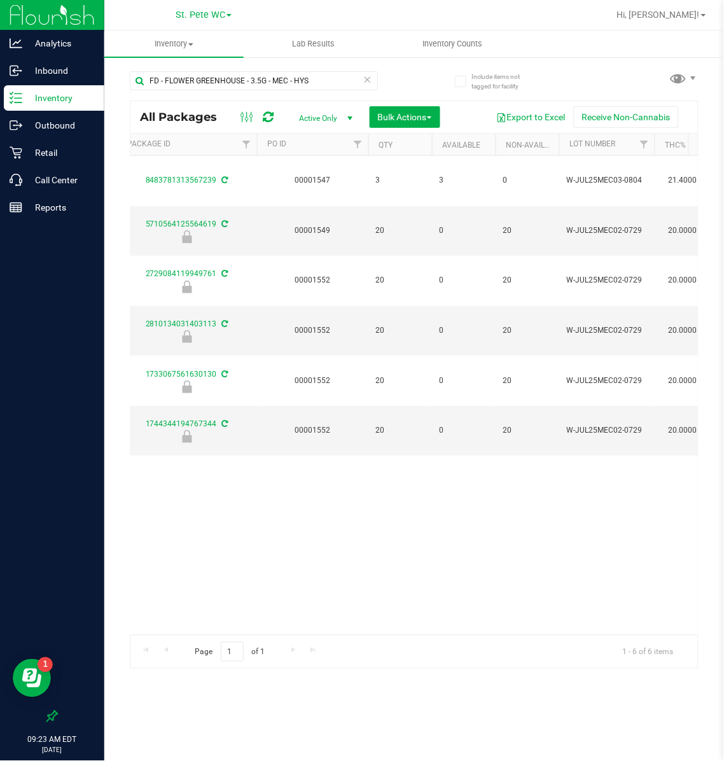
click at [227, 11] on link "St. Pete WC" at bounding box center [204, 14] width 56 height 12
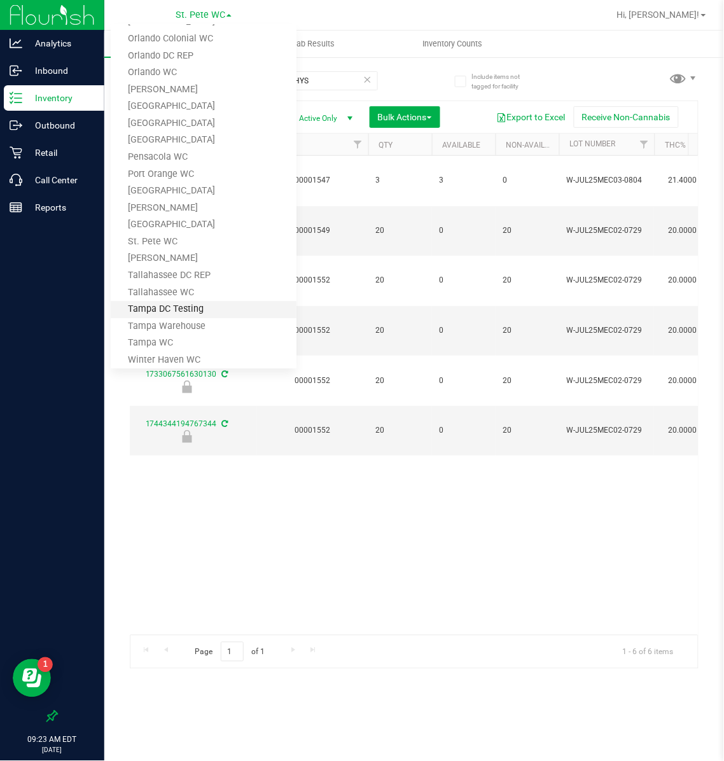
scroll to position [575, 0]
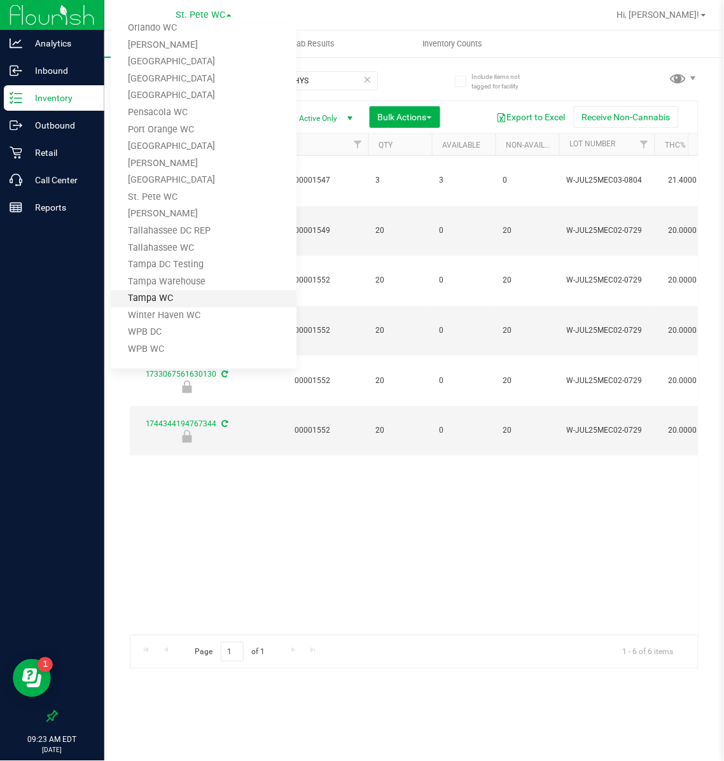
click at [169, 295] on link "Tampa WC" at bounding box center [204, 298] width 186 height 17
